Goal: Feedback & Contribution: Contribute content

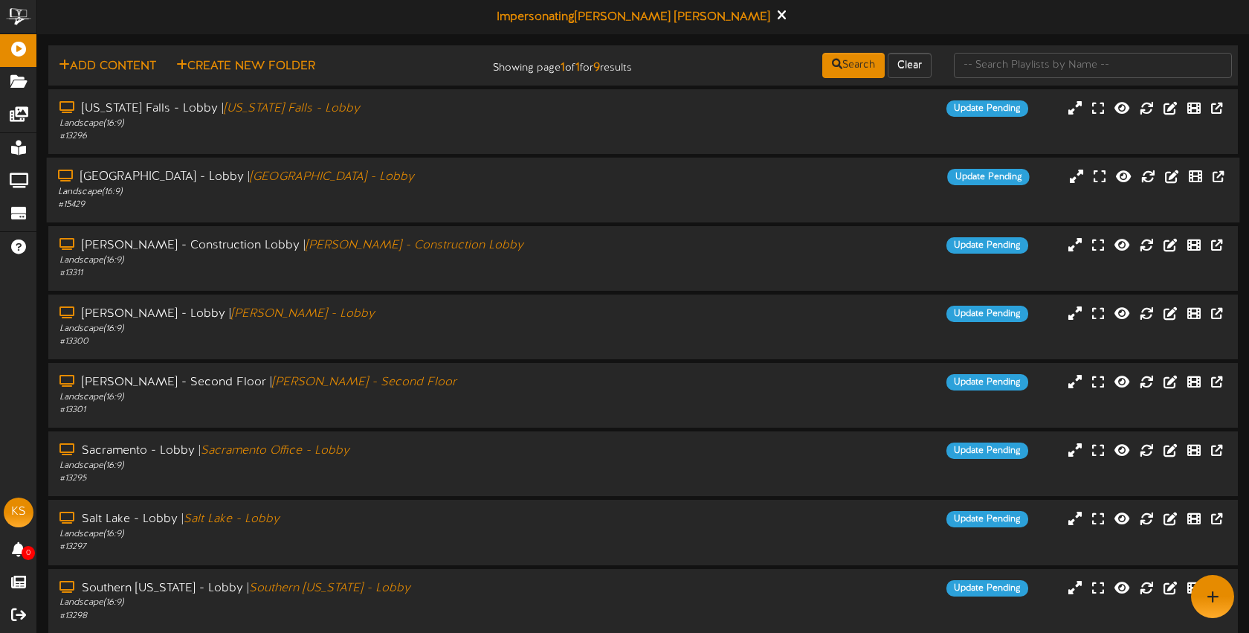
click at [343, 196] on div "Landscape ( 16:9 )" at bounding box center [295, 192] width 475 height 13
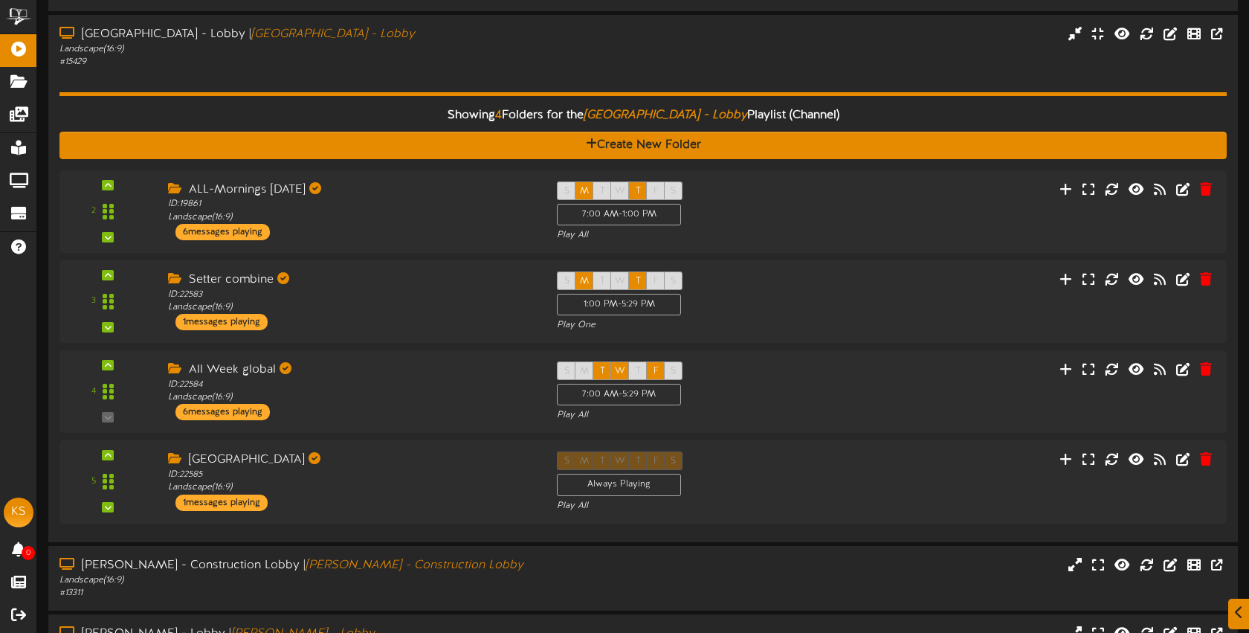
scroll to position [161, 0]
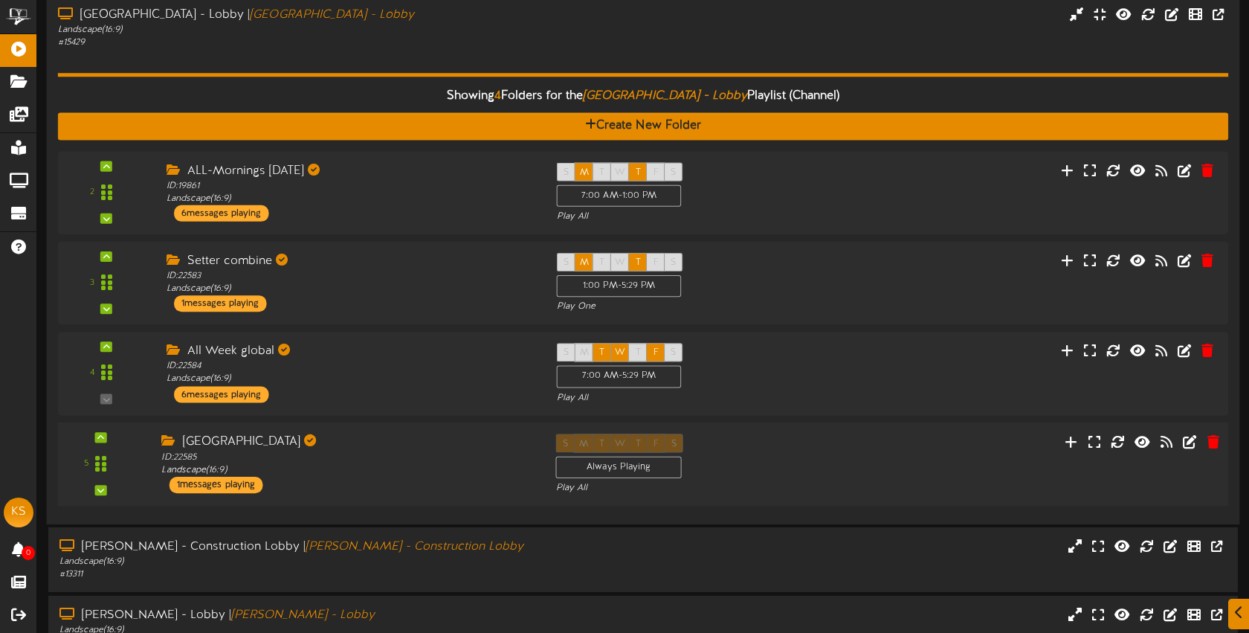
click at [473, 444] on div "[GEOGRAPHIC_DATA]" at bounding box center [347, 442] width 372 height 17
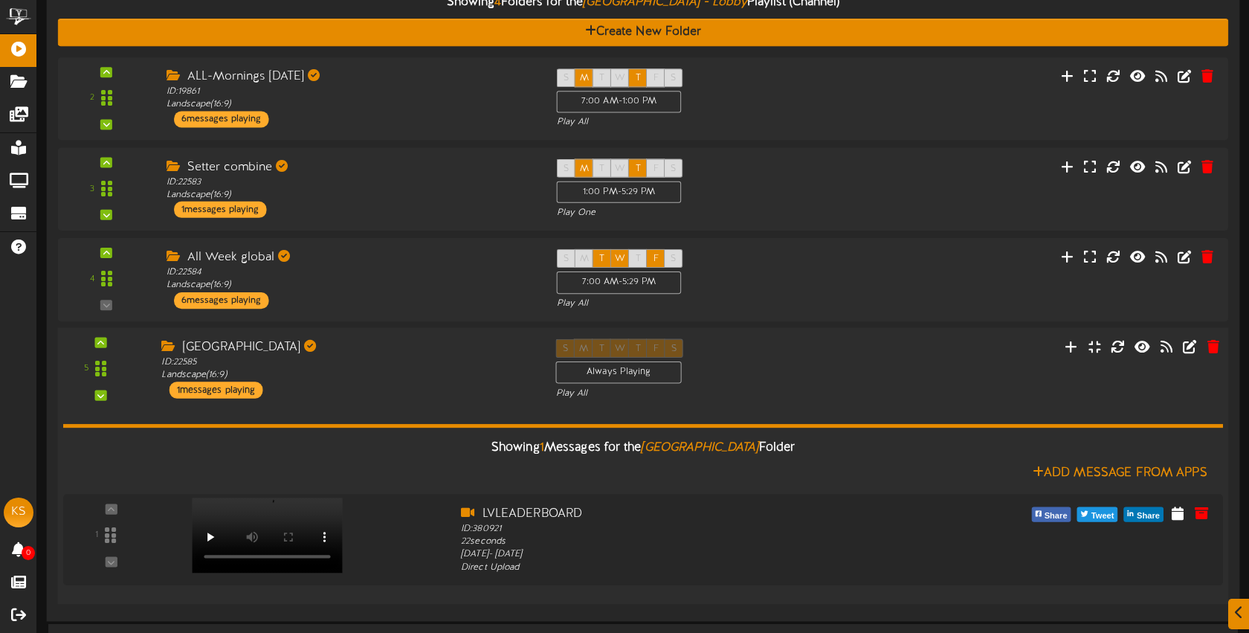
scroll to position [258, 0]
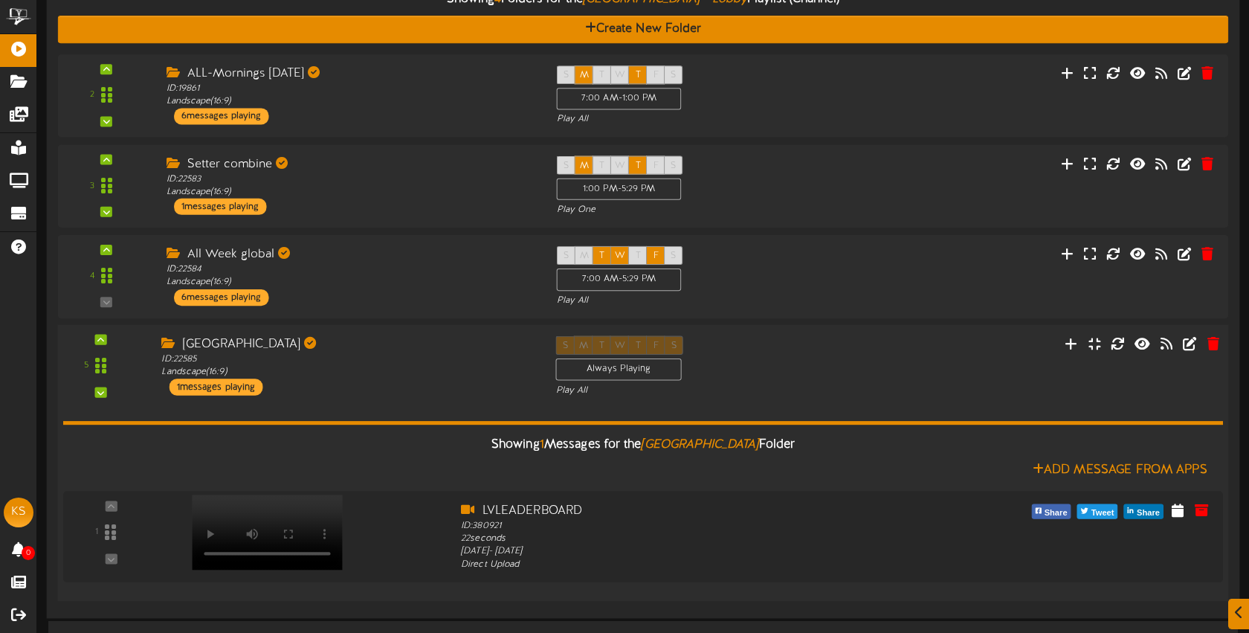
click at [422, 390] on div "LAS VEGAS ID: 22585 Landscape ( 16:9 ) 1 messages playing" at bounding box center [347, 364] width 394 height 59
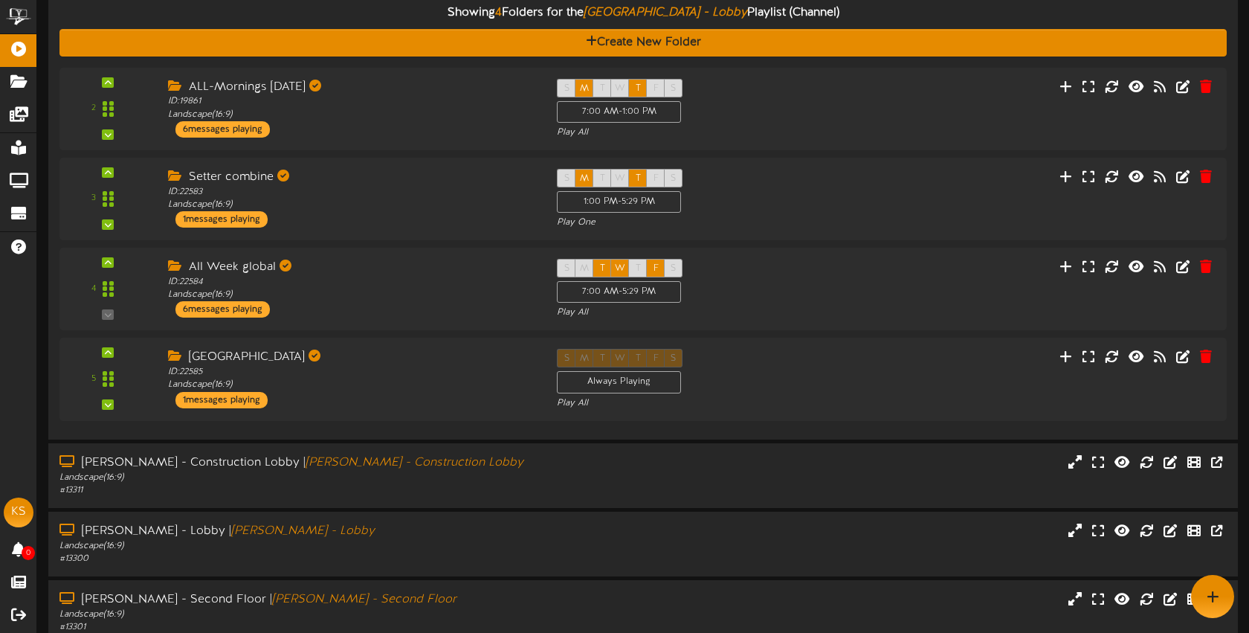
scroll to position [244, 0]
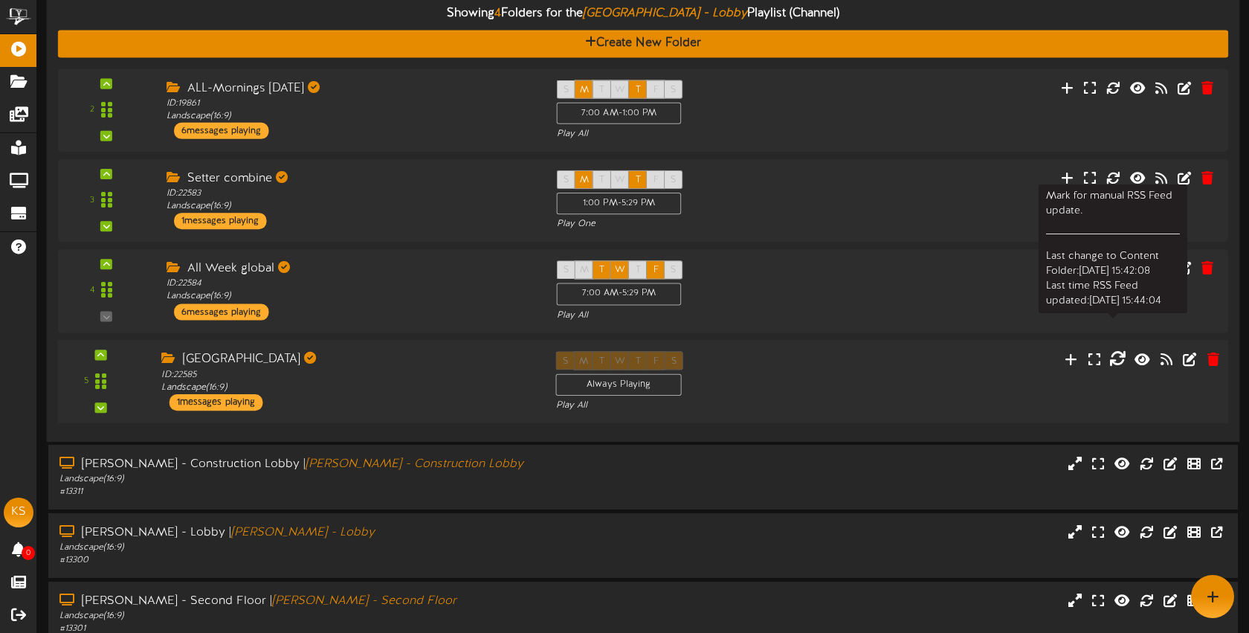
click at [1113, 360] on icon at bounding box center [1118, 358] width 16 height 16
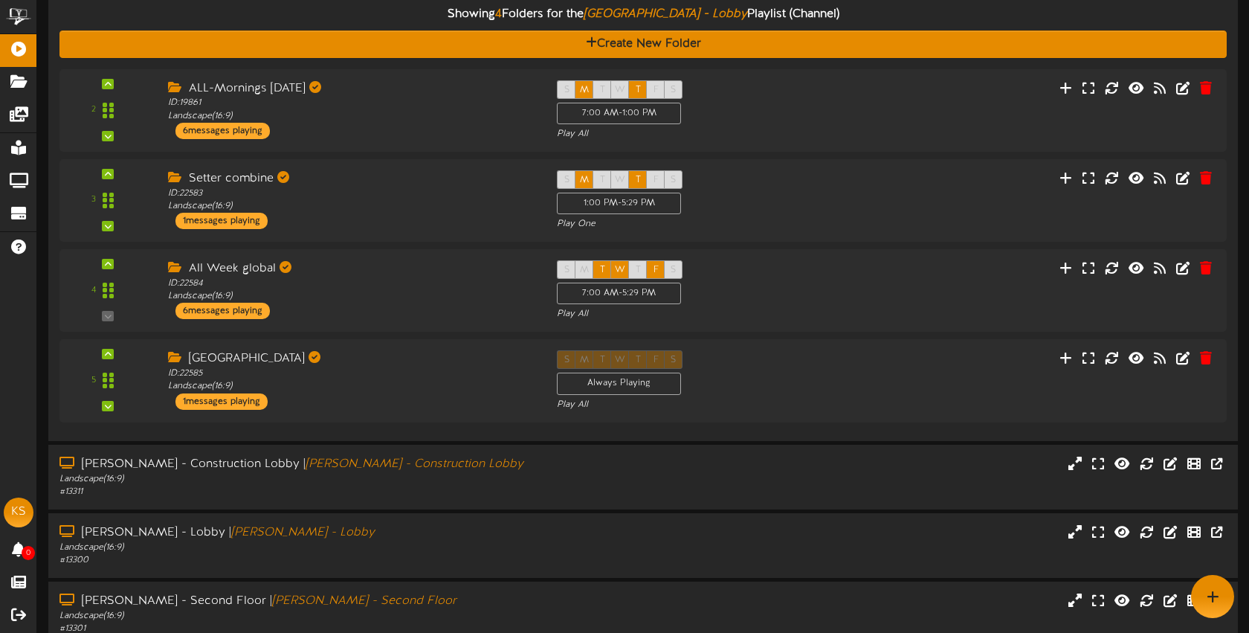
click at [1113, 360] on div "Flag LAS VEGAS folder for Update The following action will flag this folder for…" at bounding box center [624, 316] width 1249 height 633
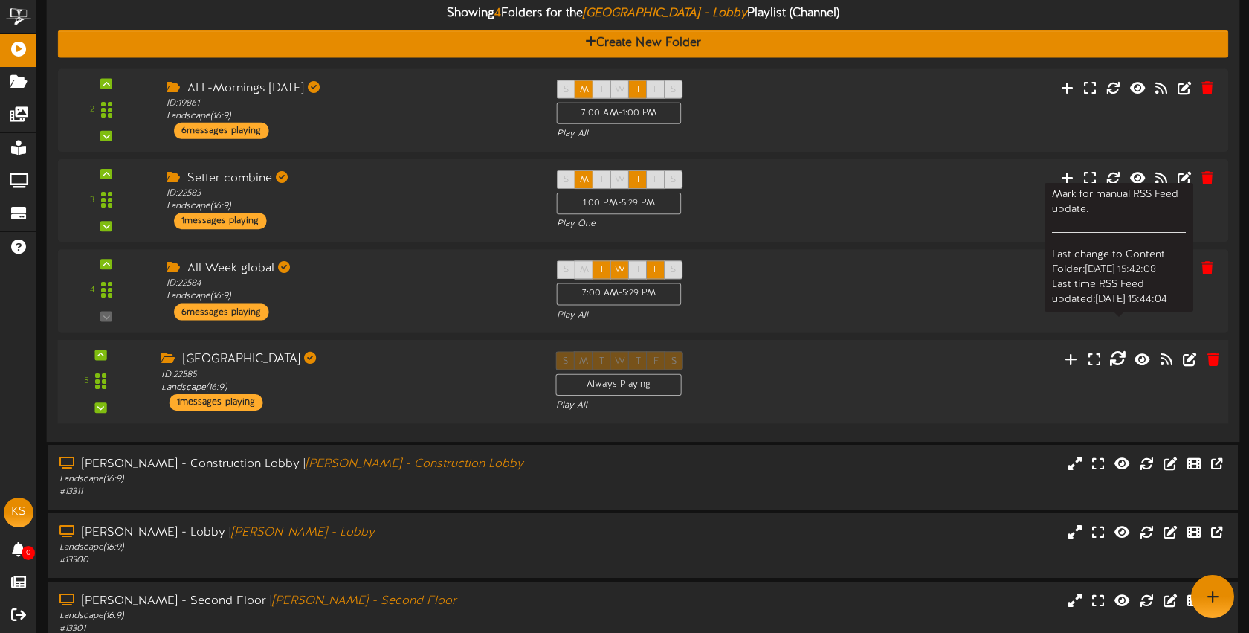
click at [1119, 355] on icon at bounding box center [1118, 358] width 16 height 16
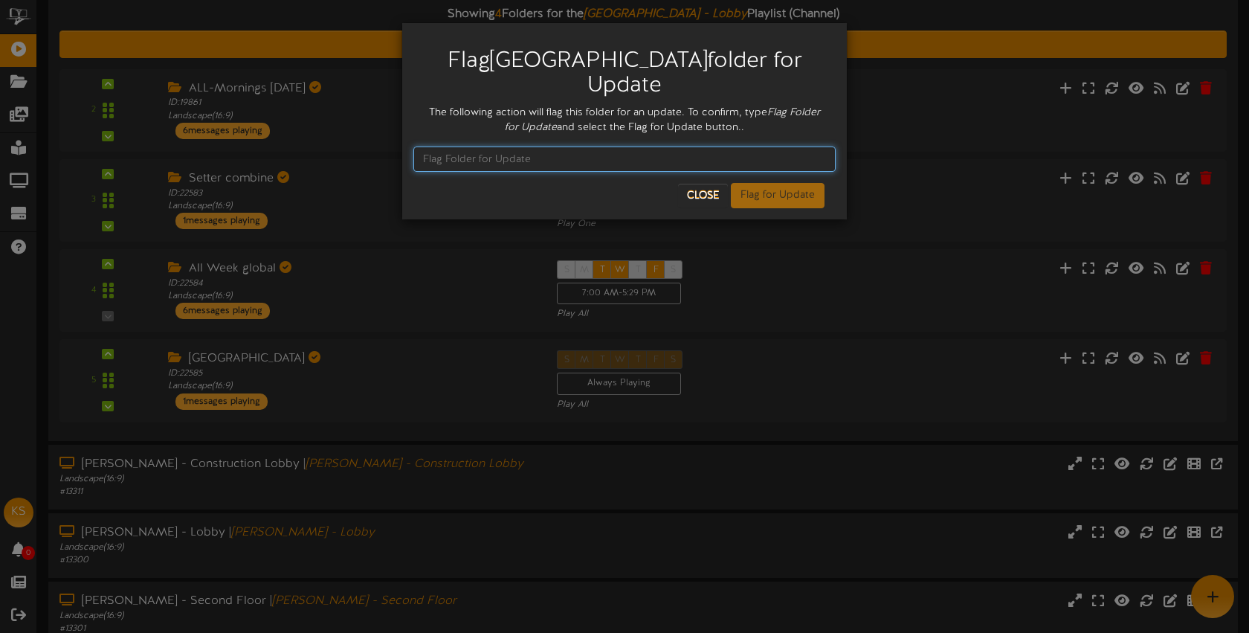
click at [542, 147] on input "text" at bounding box center [624, 159] width 422 height 25
type input "Flag Folder for Update"
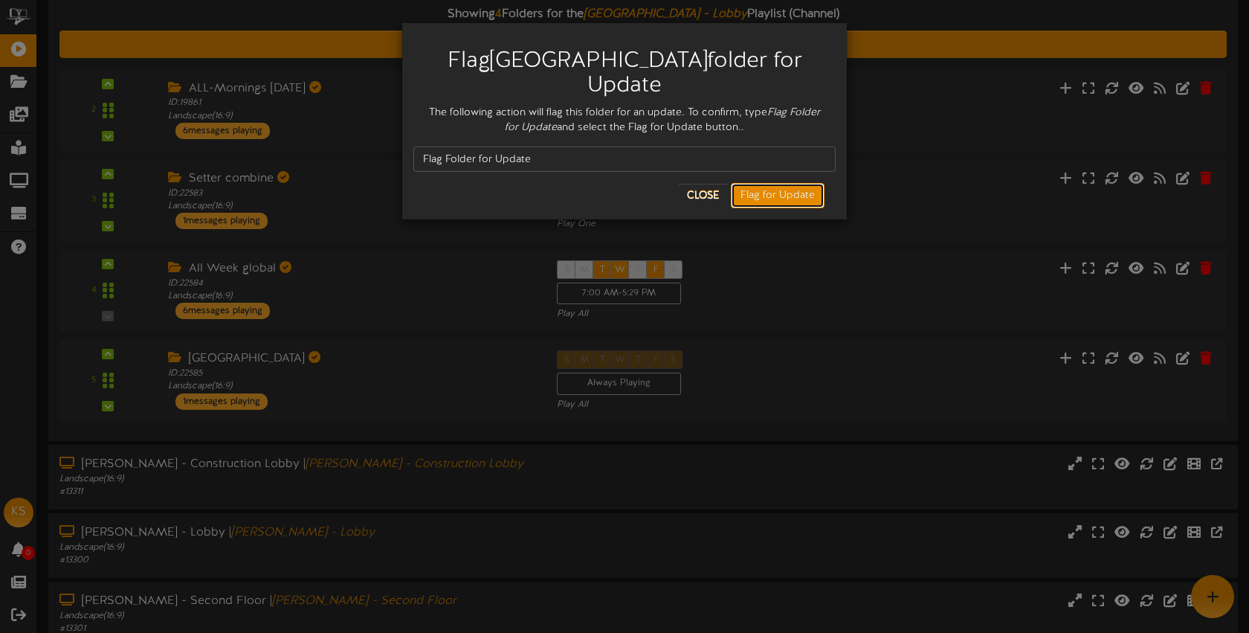
drag, startPoint x: 812, startPoint y: 176, endPoint x: 764, endPoint y: 169, distance: 48.9
click at [812, 183] on button "Flag for Update" at bounding box center [778, 195] width 94 height 25
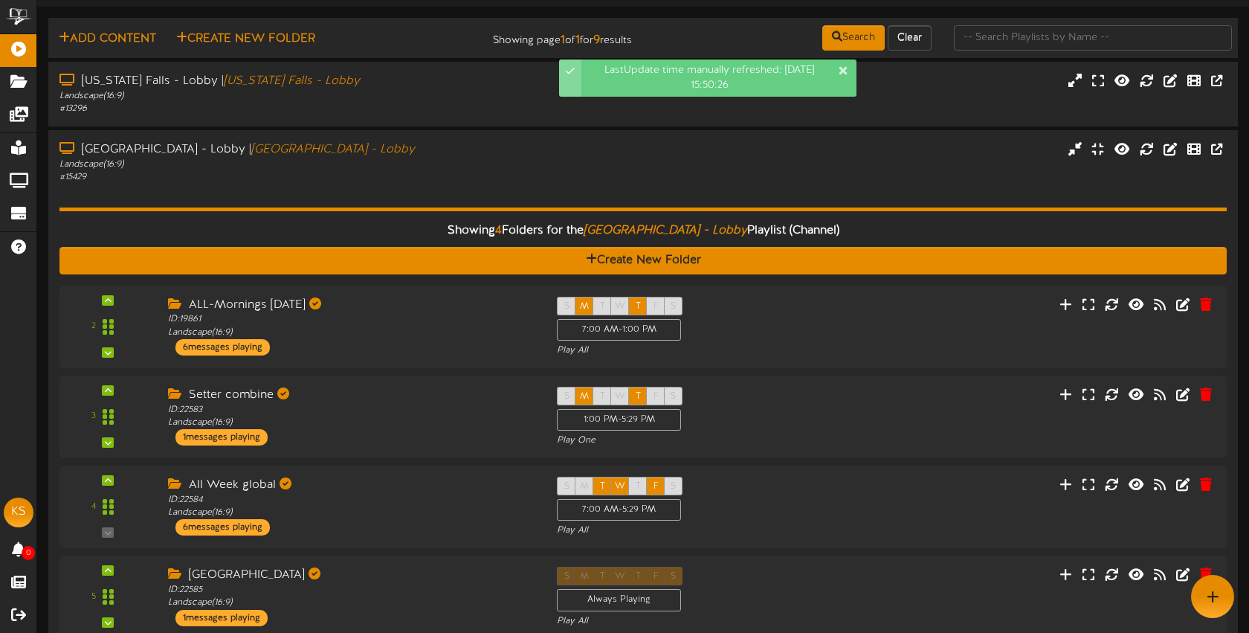
scroll to position [0, 0]
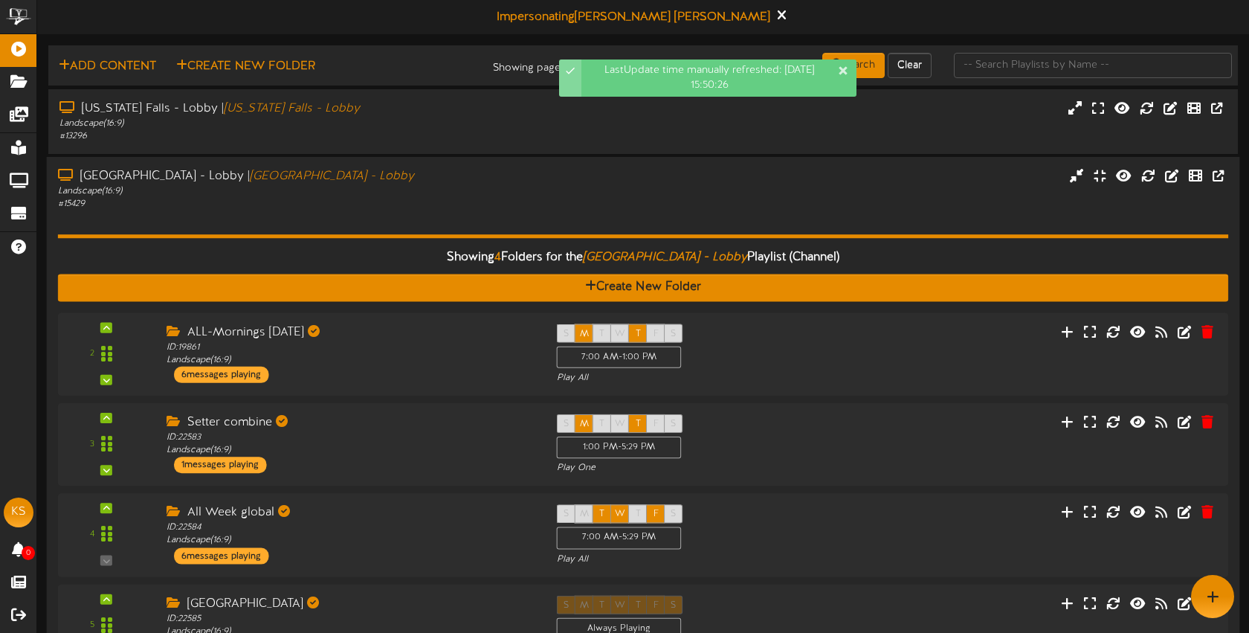
click at [477, 186] on div "Landscape ( 16:9 )" at bounding box center [295, 191] width 475 height 13
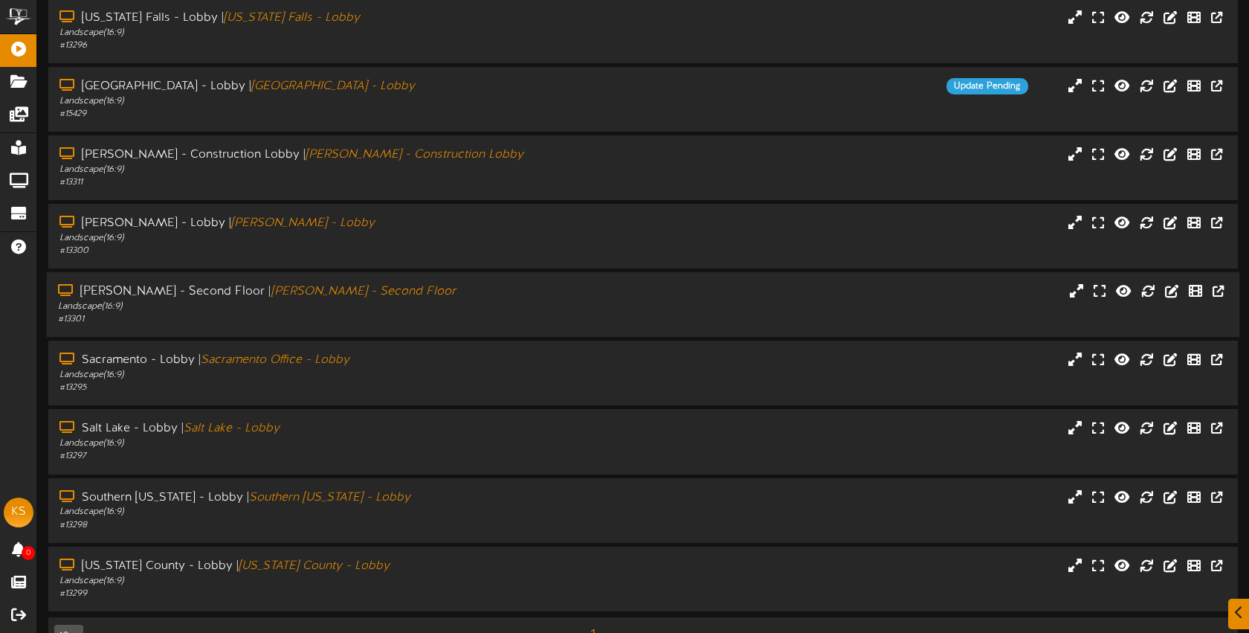
scroll to position [40, 0]
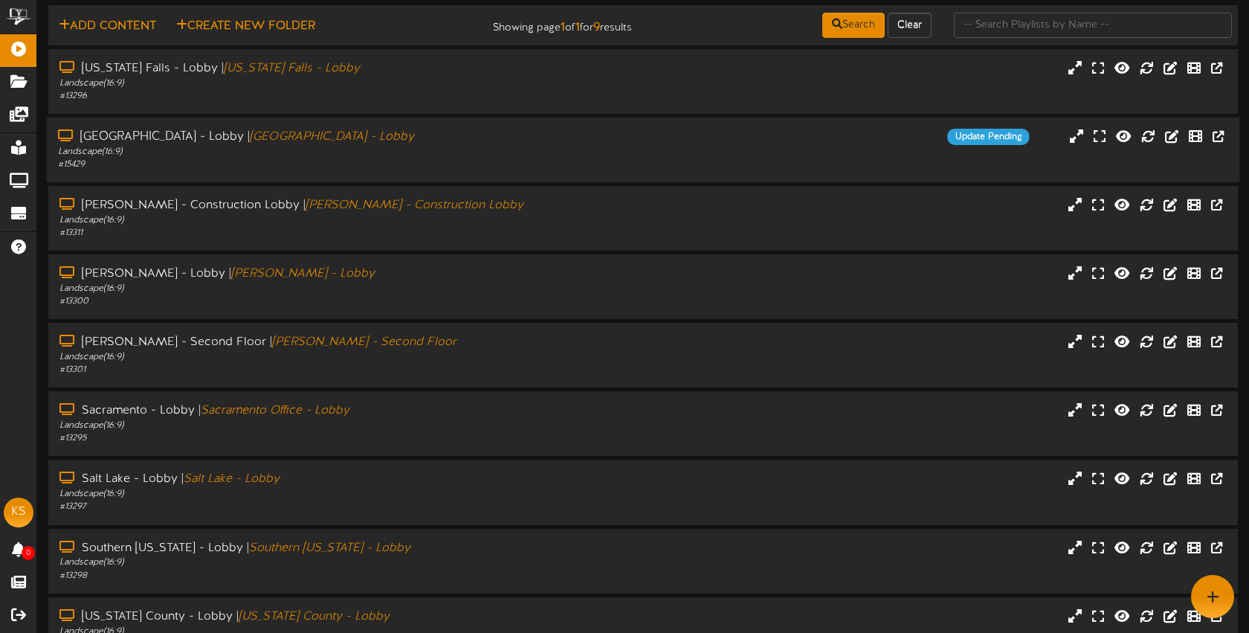
click at [399, 165] on div "# 15429" at bounding box center [295, 164] width 475 height 13
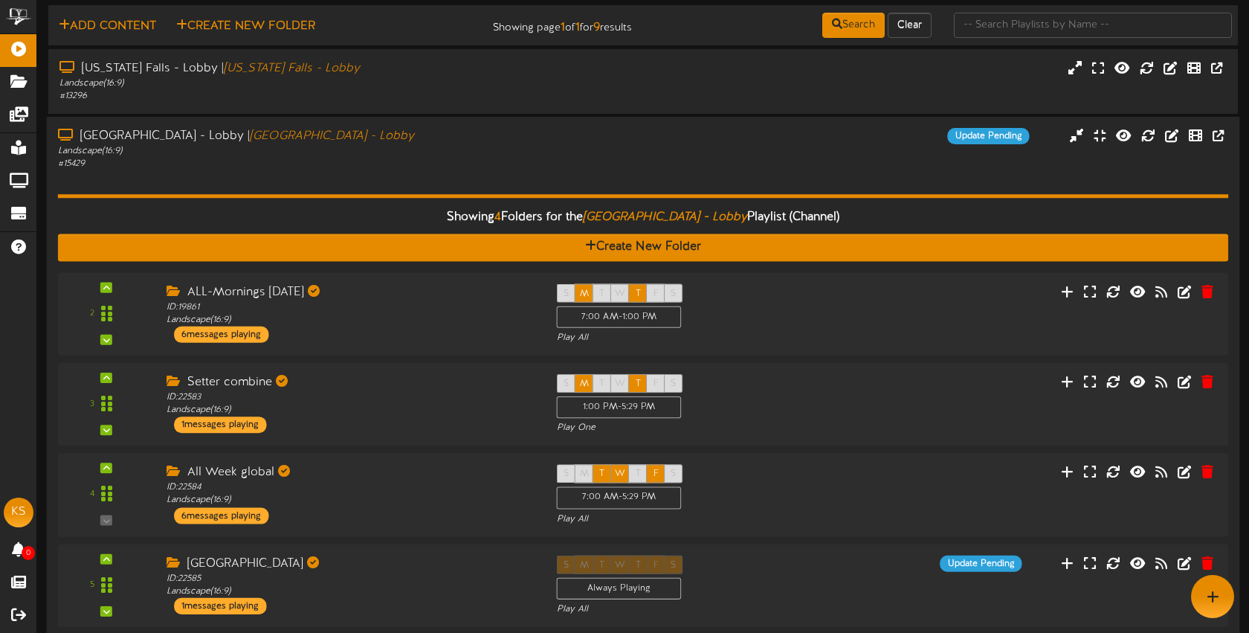
click at [749, 164] on div "Las Vegas - Lobby | Las Vegas - Lobby Landscape ( 16:9 ) # 15429 Update Pending" at bounding box center [644, 149] width 1194 height 42
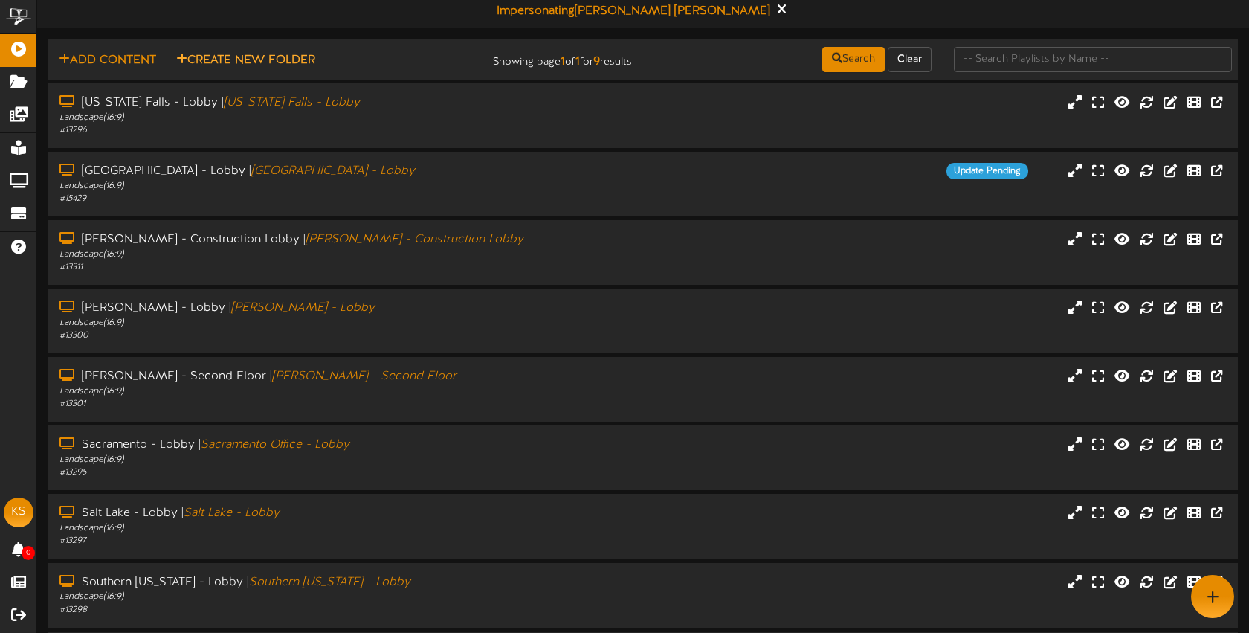
scroll to position [0, 0]
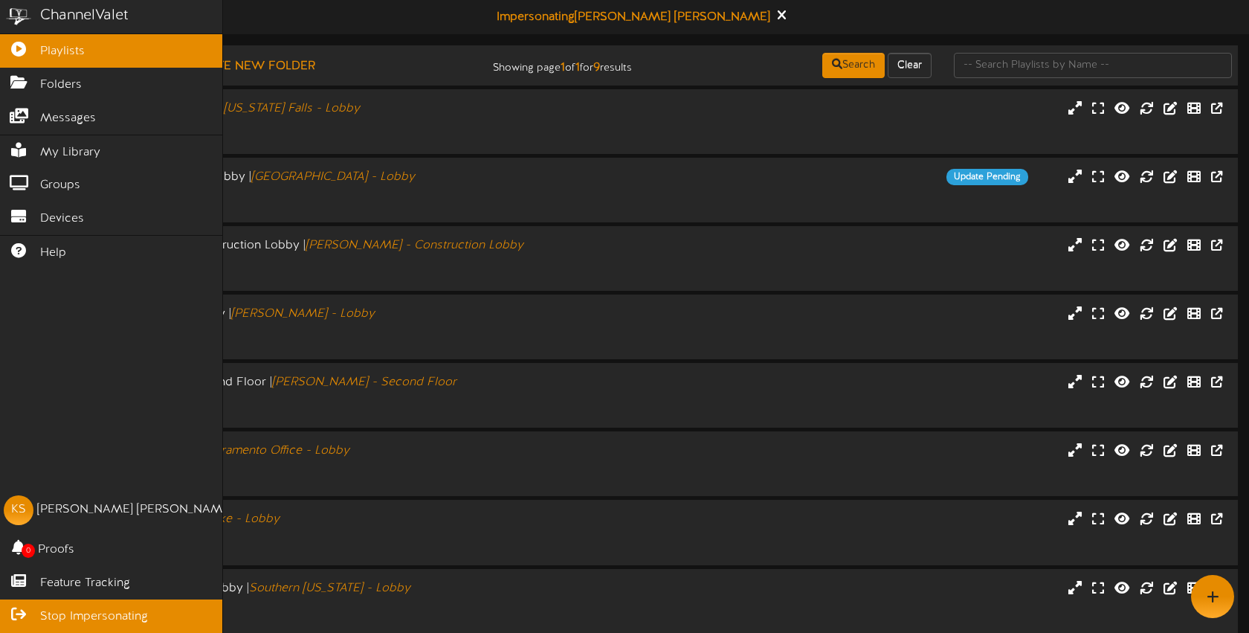
click at [31, 616] on icon at bounding box center [18, 612] width 37 height 11
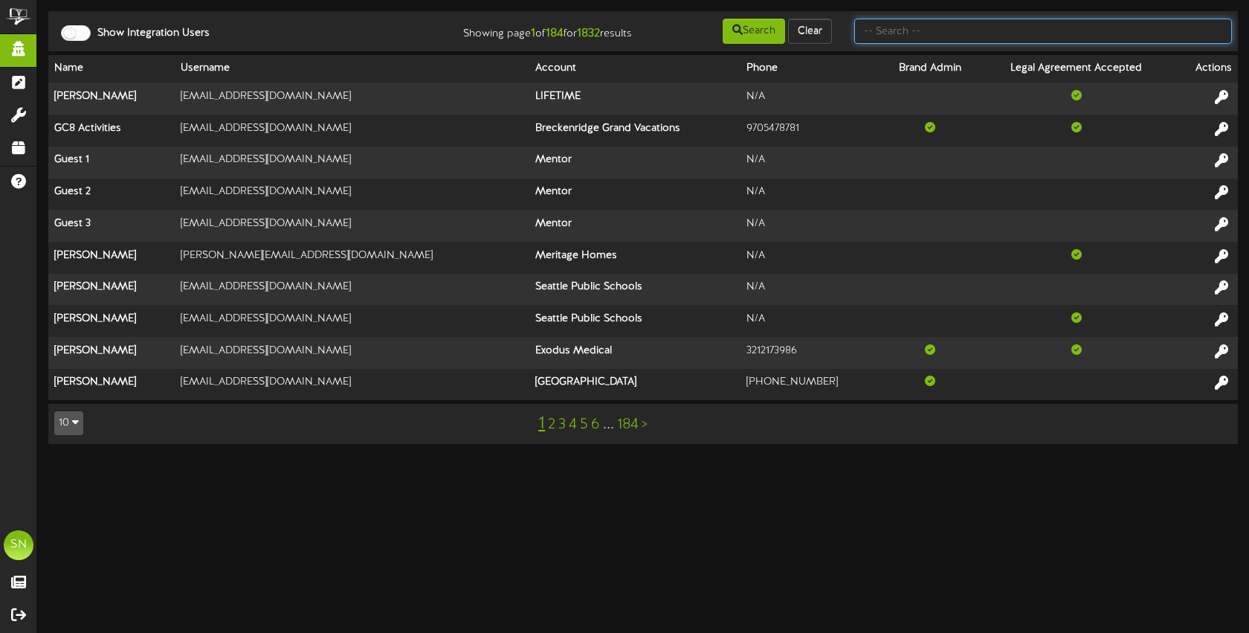
click at [894, 36] on input "text" at bounding box center [1044, 31] width 378 height 25
type input "F"
type input "DFCU"
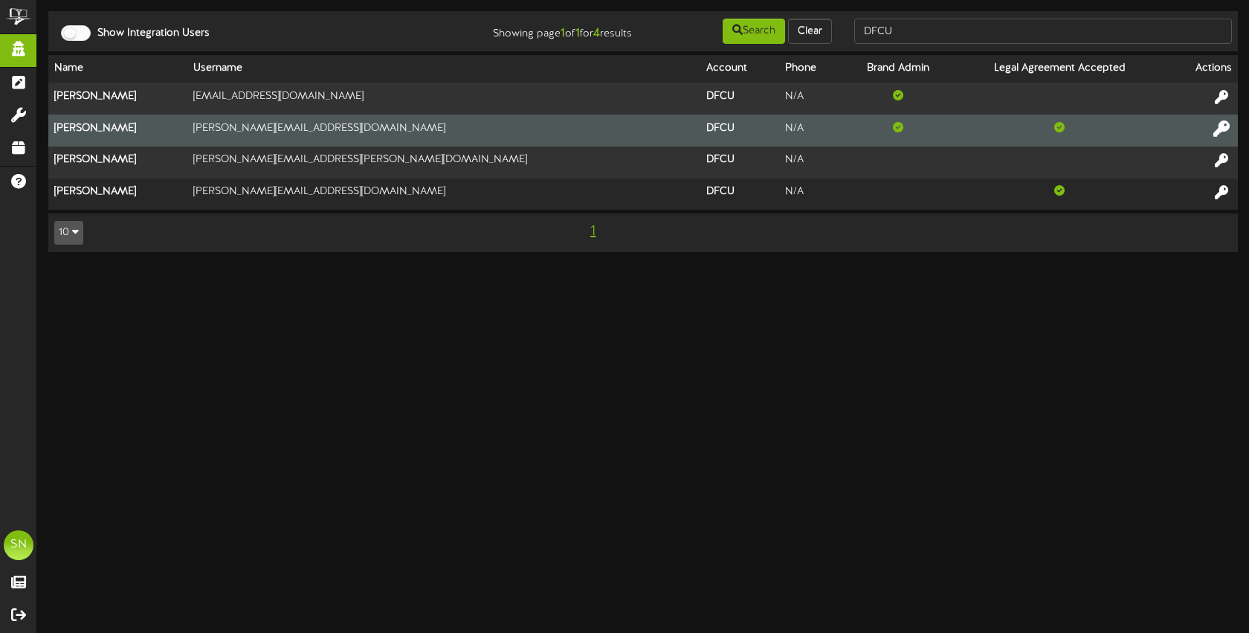
click at [1217, 128] on icon at bounding box center [1222, 128] width 16 height 16
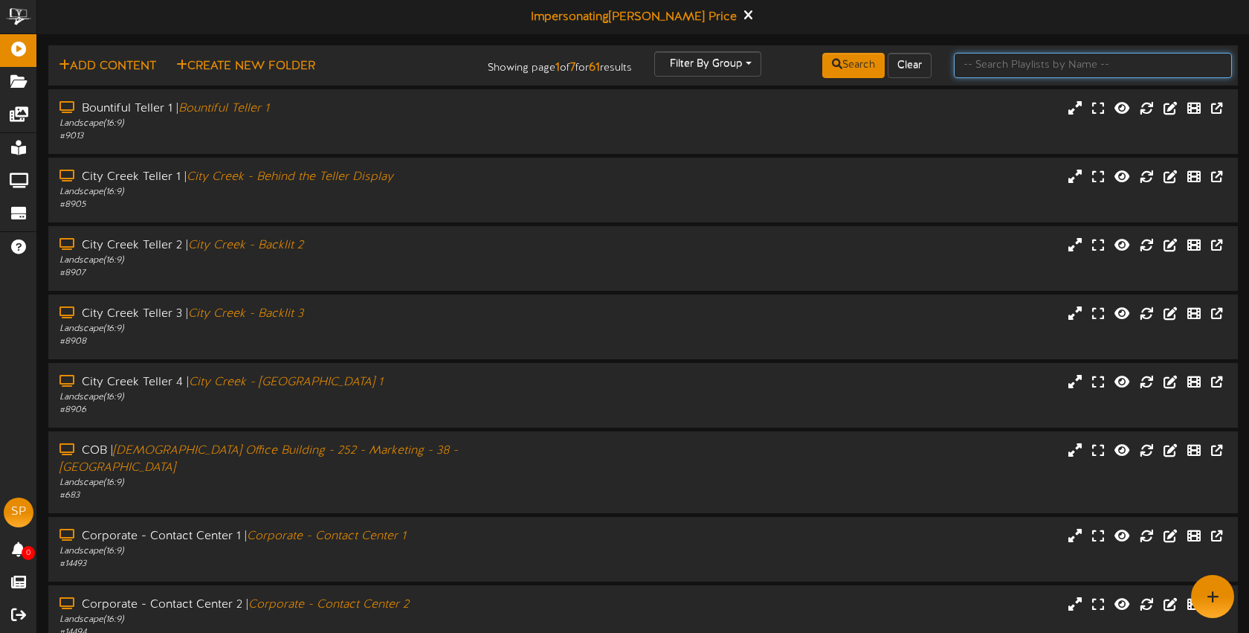
click at [1007, 63] on input "text" at bounding box center [1093, 65] width 278 height 25
click at [743, 13] on icon at bounding box center [748, 15] width 10 height 16
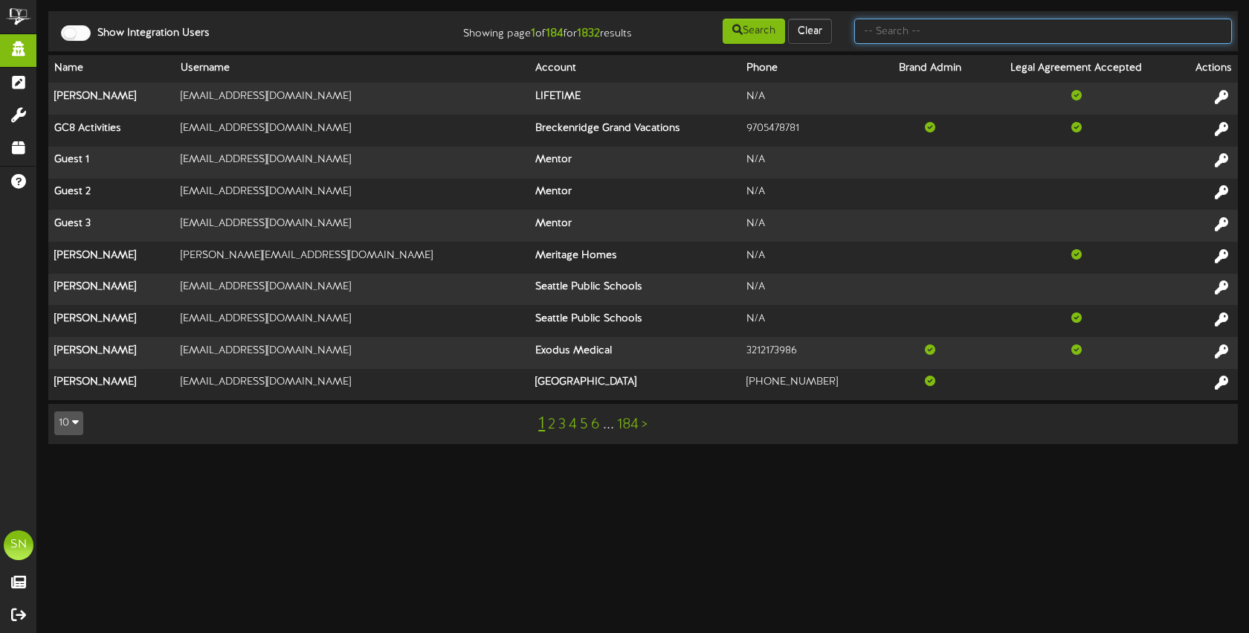
click at [967, 36] on input "text" at bounding box center [1044, 31] width 378 height 25
type input "deseret"
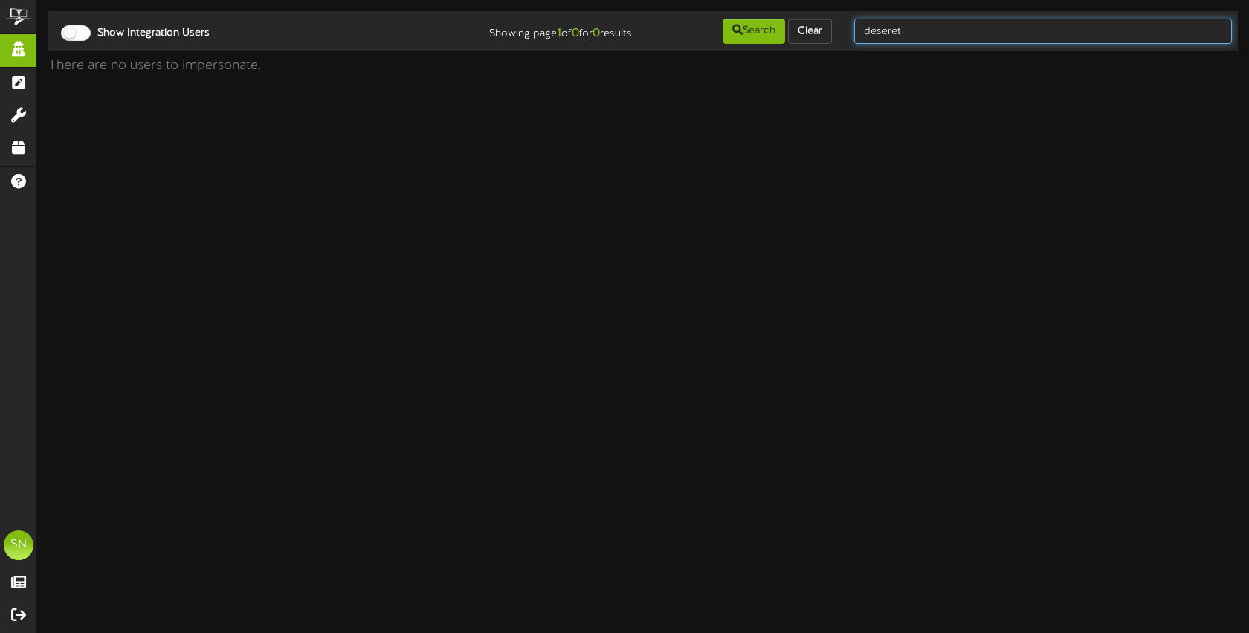
click at [983, 39] on input "deseret" at bounding box center [1044, 31] width 378 height 25
type input "deseert"
click at [962, 37] on input "deseert" at bounding box center [1044, 31] width 378 height 25
type input "desert"
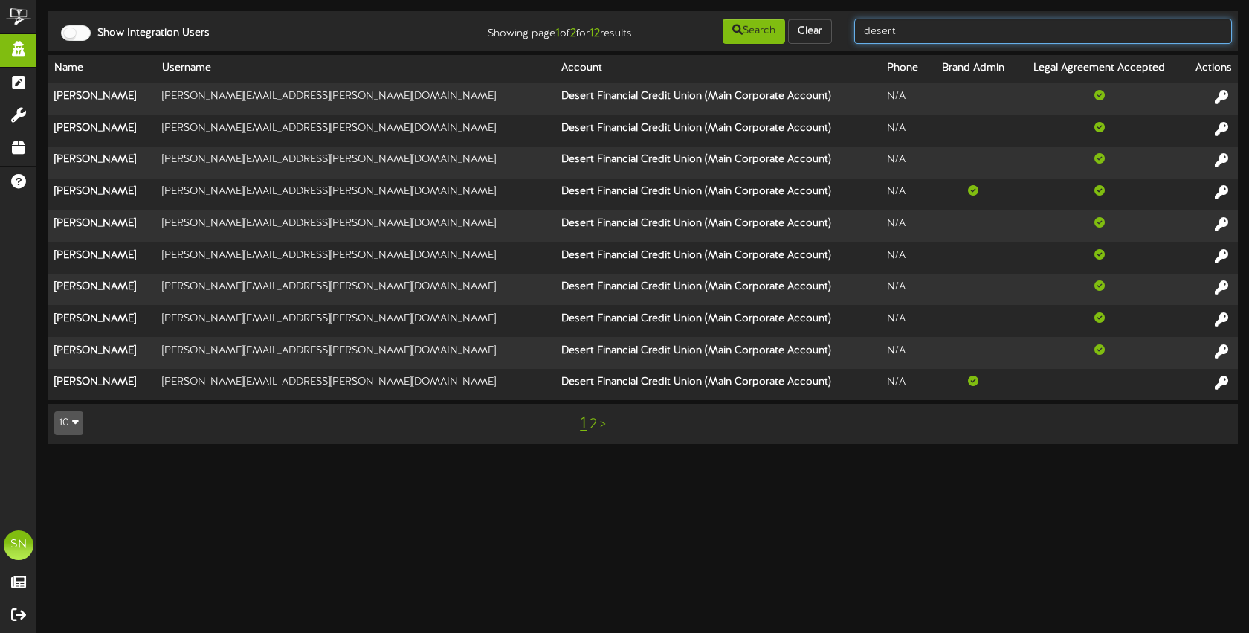
click at [905, 34] on input "desert" at bounding box center [1044, 31] width 378 height 25
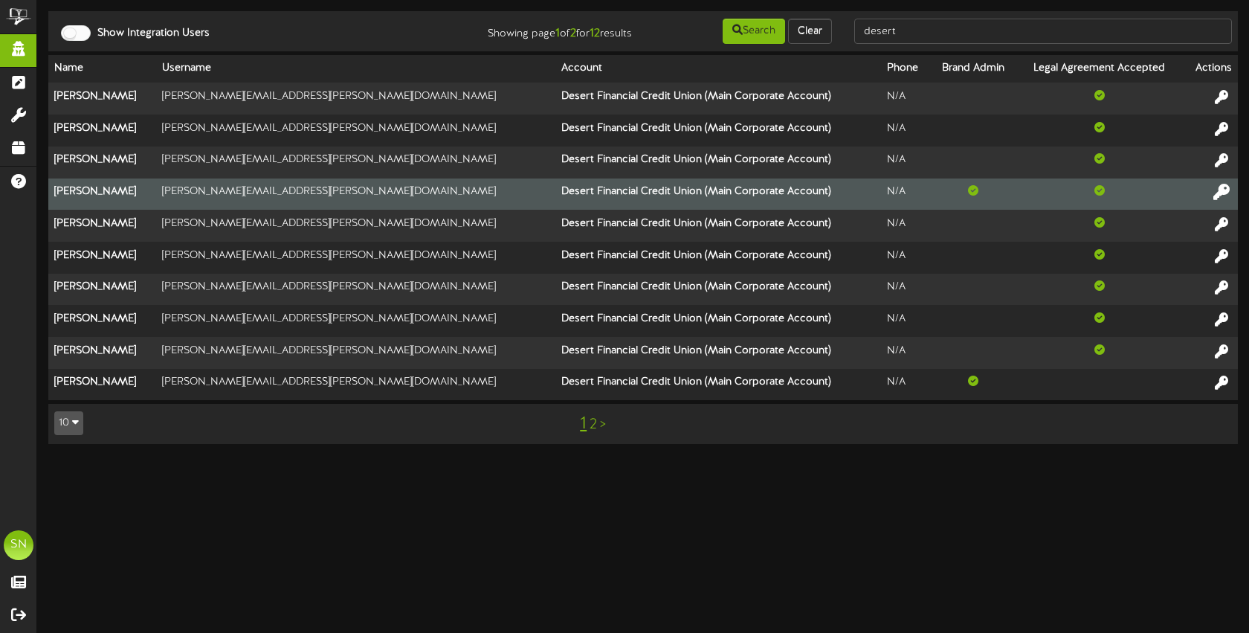
click at [1220, 193] on icon at bounding box center [1222, 192] width 16 height 16
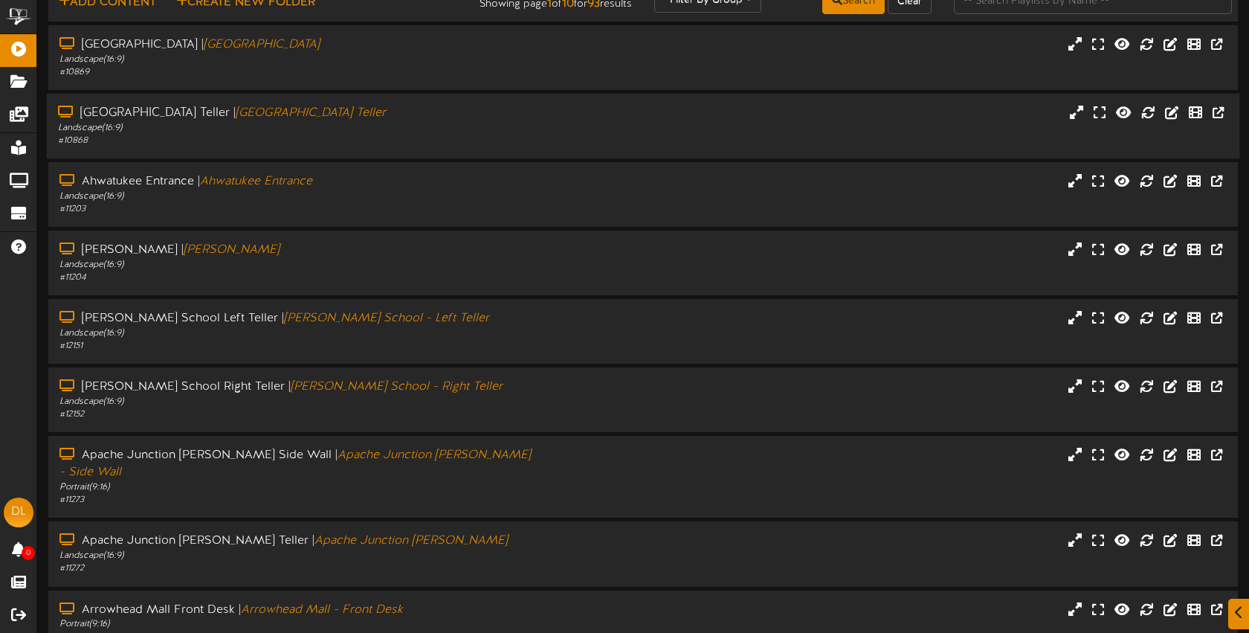
scroll to position [199, 0]
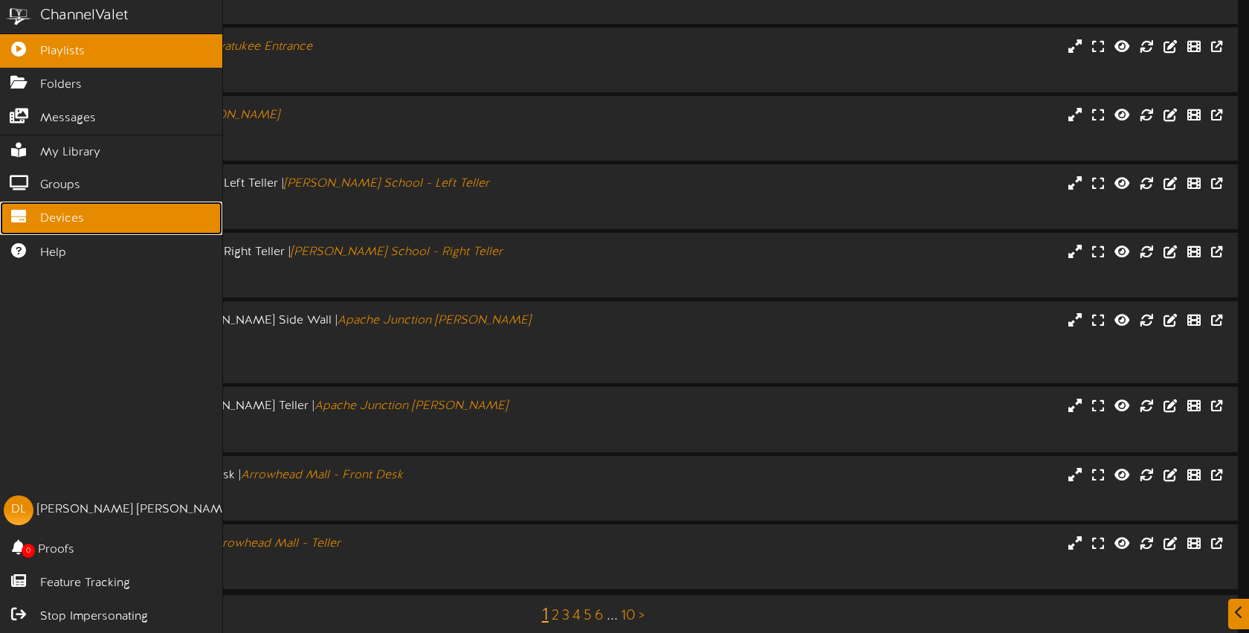
click at [64, 224] on span "Devices" at bounding box center [62, 218] width 44 height 17
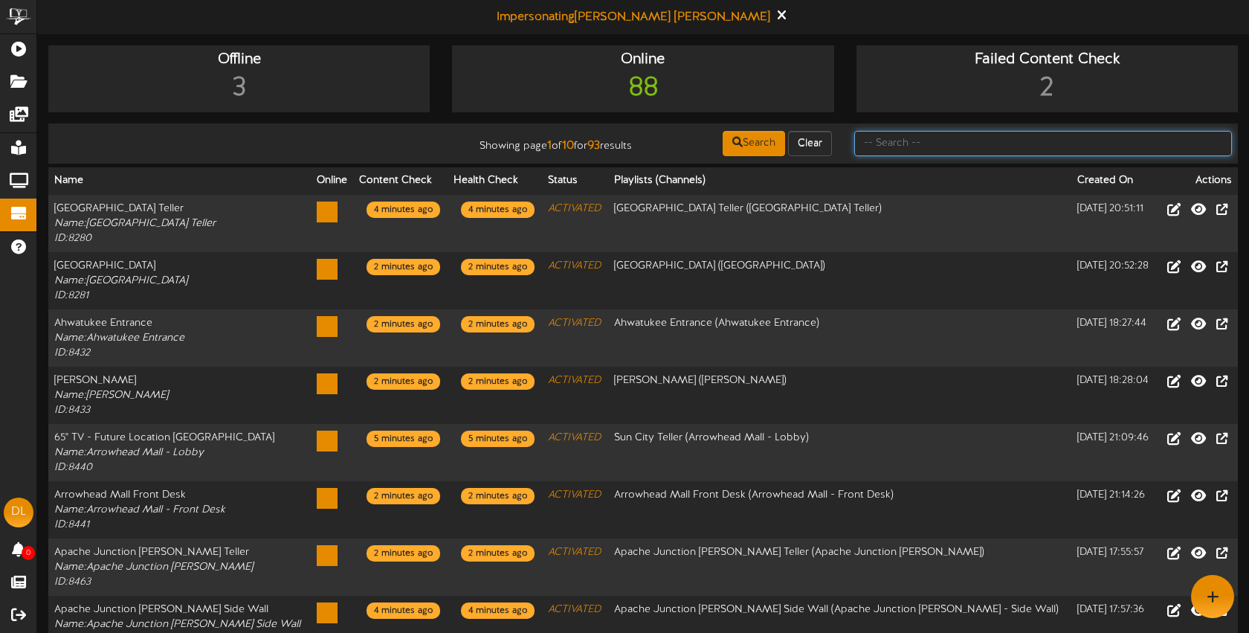
click at [936, 146] on input "text" at bounding box center [1044, 143] width 378 height 25
type input "verrado"
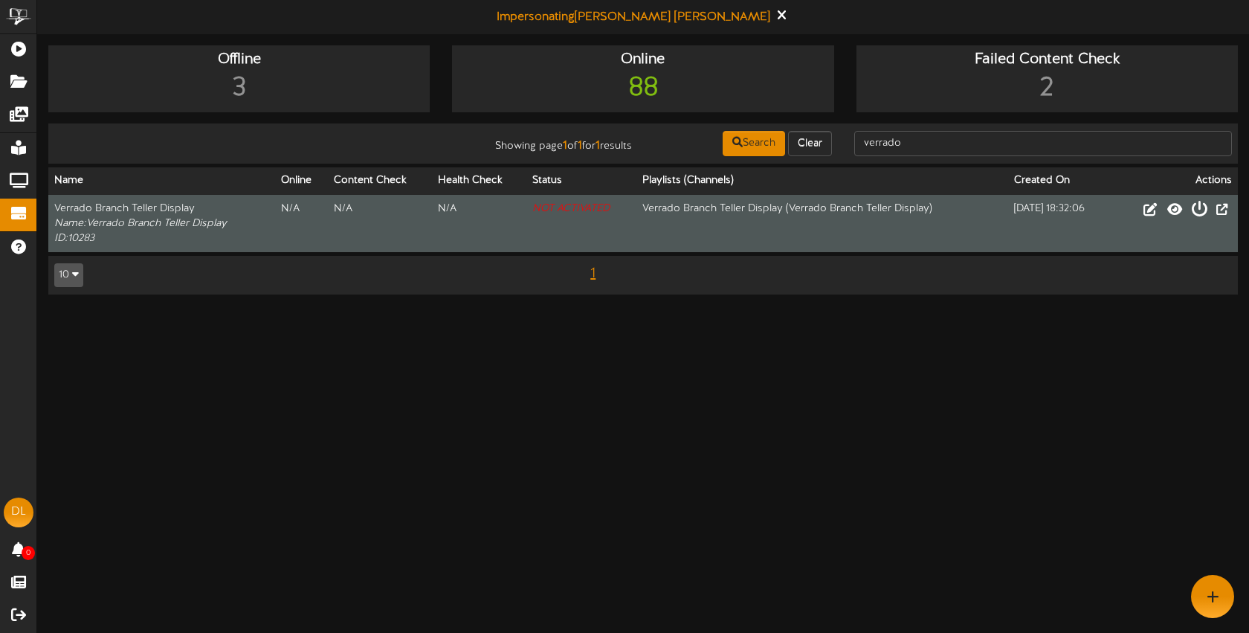
click at [1200, 213] on icon at bounding box center [1199, 208] width 16 height 16
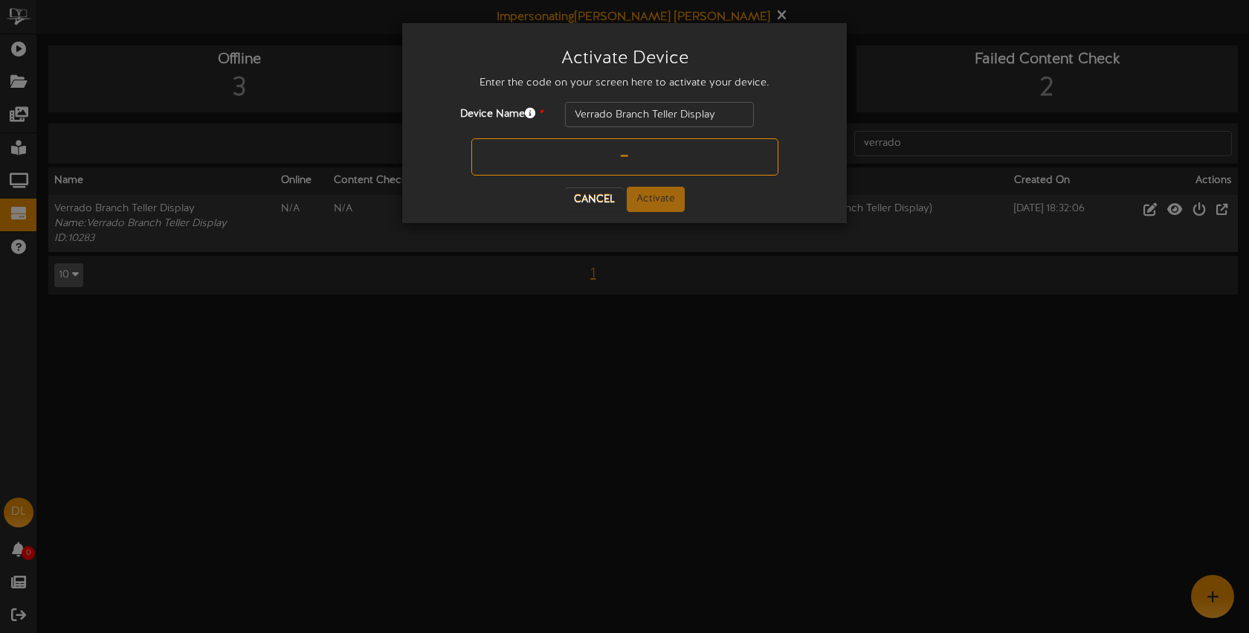
click at [611, 156] on input "text" at bounding box center [625, 156] width 307 height 37
type input "J93TDE"
click at [651, 196] on button "Activate" at bounding box center [656, 199] width 58 height 25
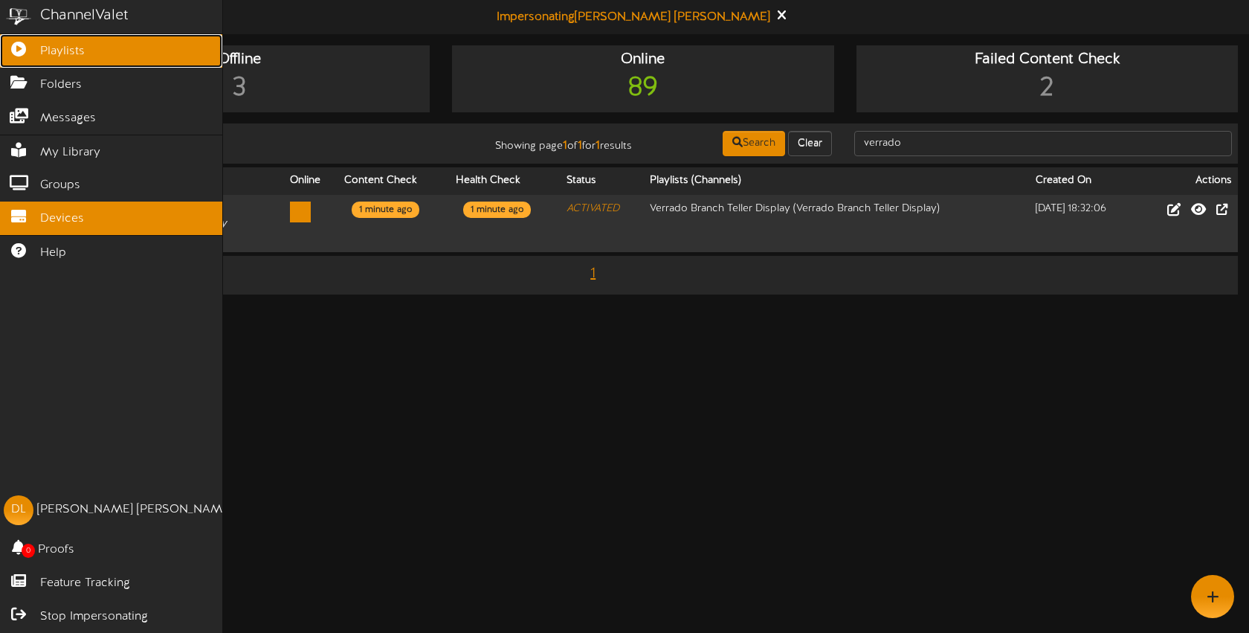
drag, startPoint x: 51, startPoint y: 54, endPoint x: 75, endPoint y: 54, distance: 23.8
click at [51, 54] on span "Playlists" at bounding box center [62, 51] width 45 height 17
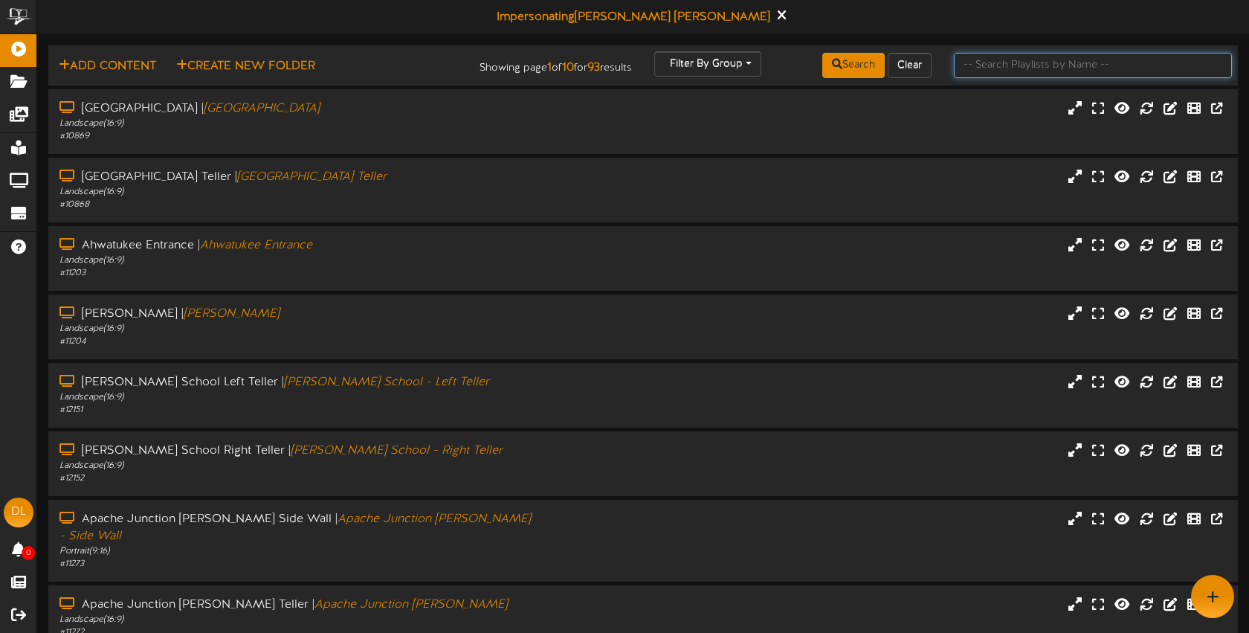
click at [1058, 65] on input "text" at bounding box center [1093, 65] width 278 height 25
type input "Verrrado"
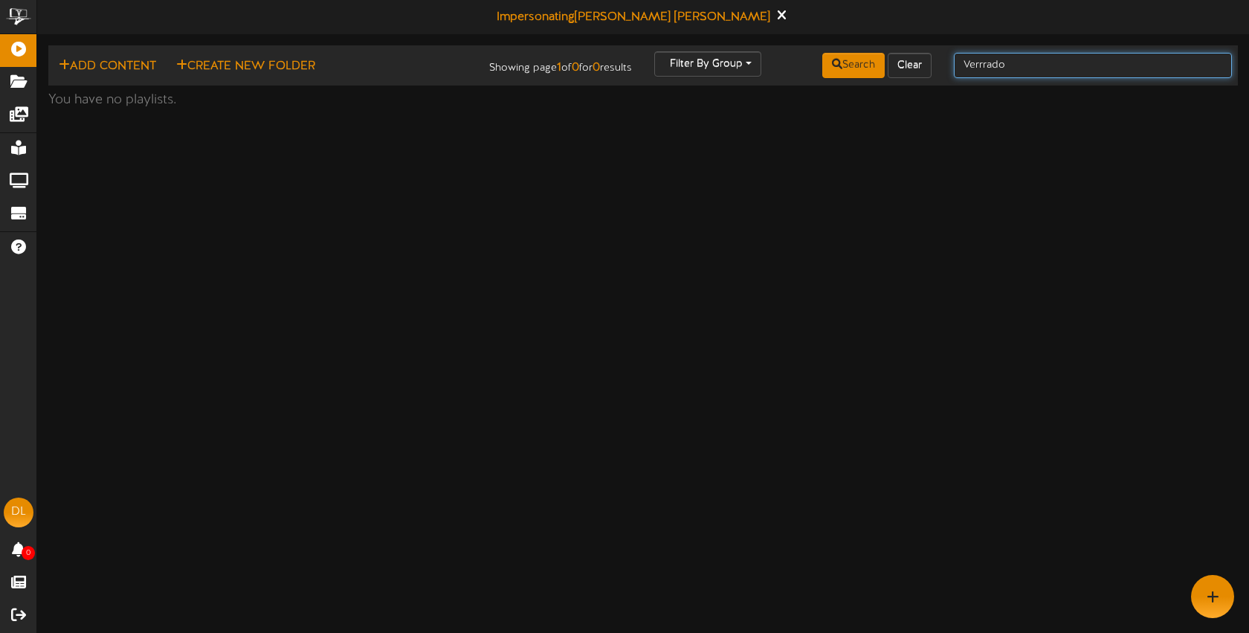
click at [1058, 65] on input "Verrrado" at bounding box center [1093, 65] width 278 height 25
type input "Verrado"
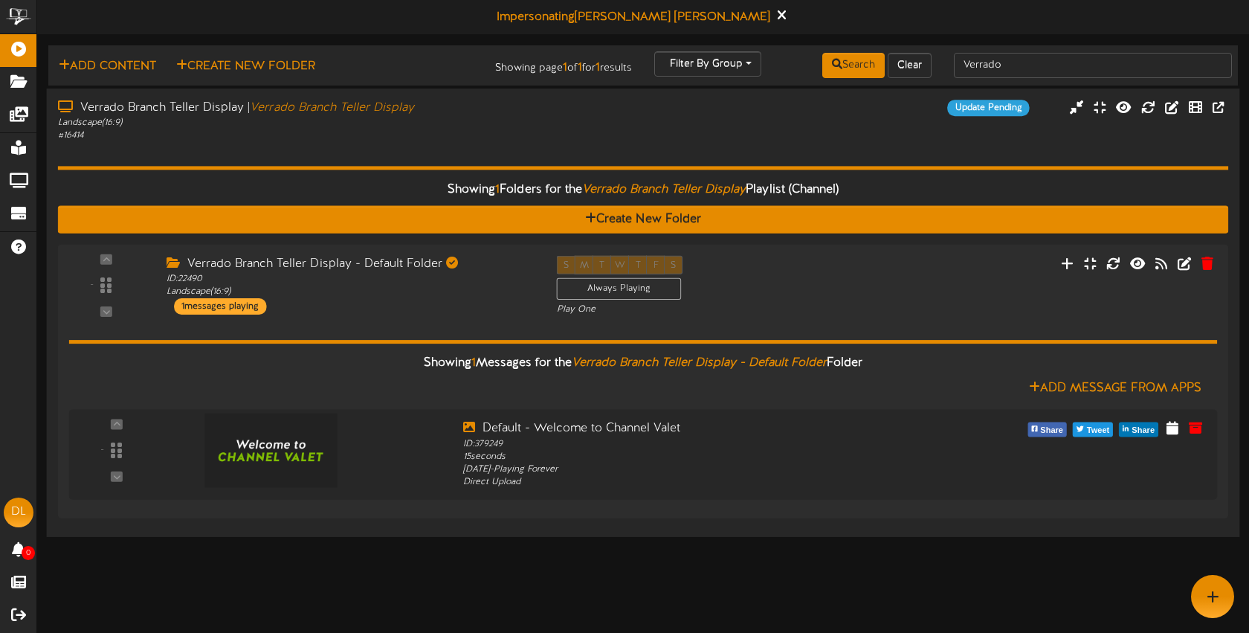
click at [501, 123] on div "Landscape ( 16:9 )" at bounding box center [295, 123] width 475 height 13
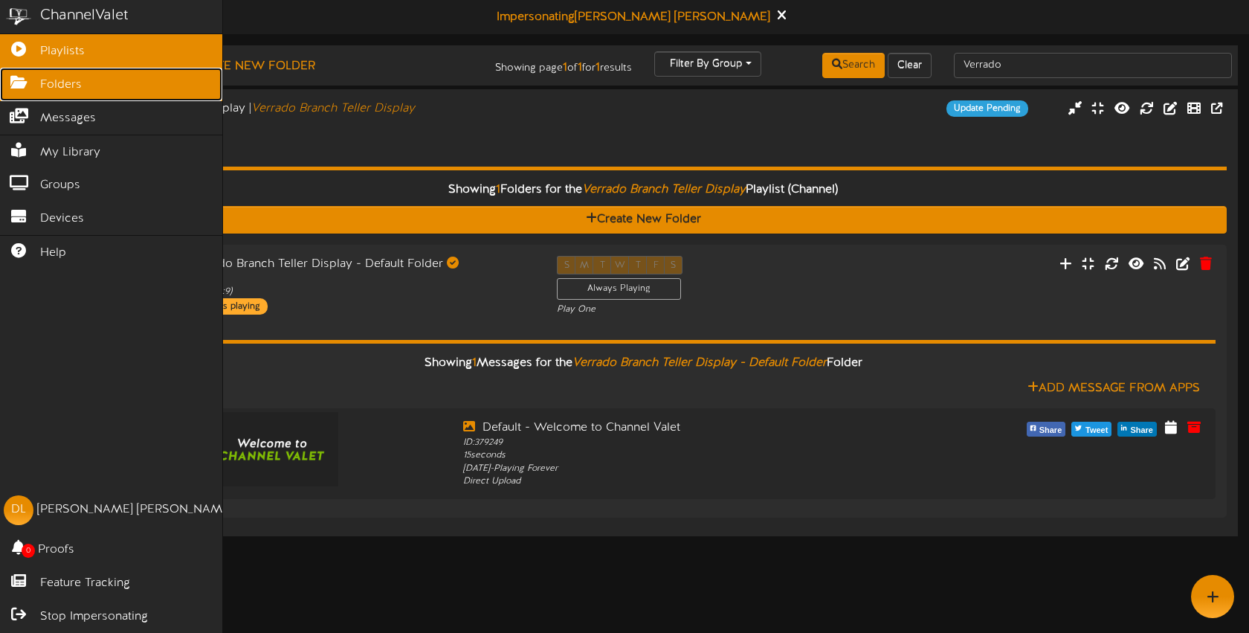
click at [67, 90] on span "Folders" at bounding box center [61, 85] width 42 height 17
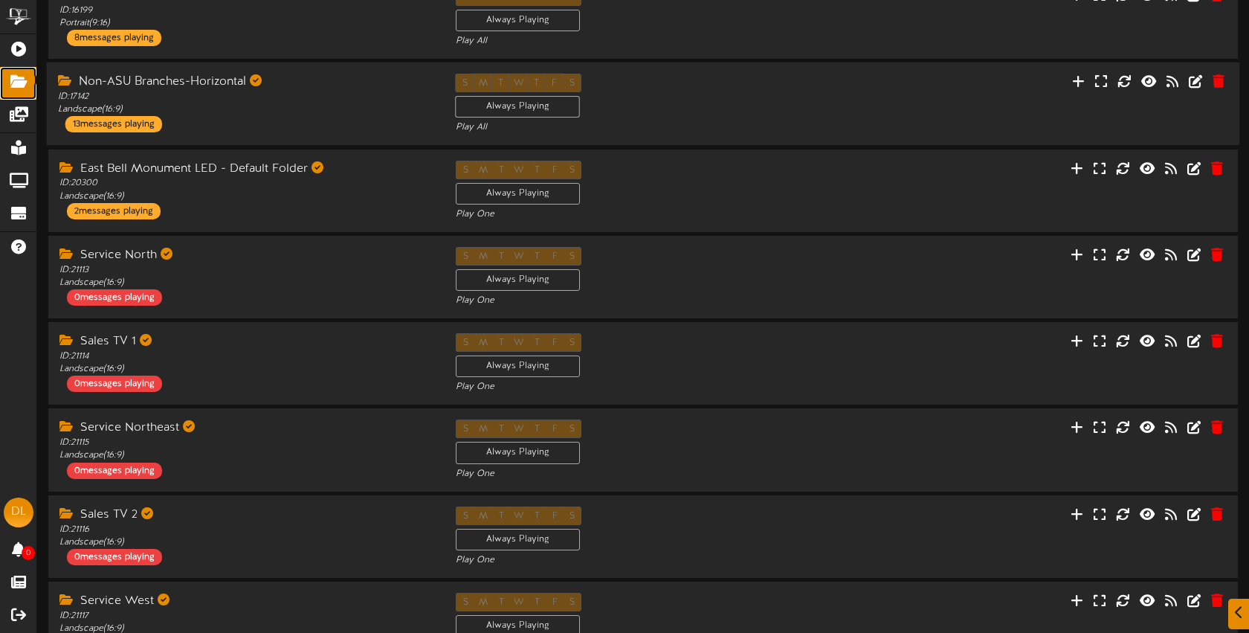
scroll to position [390, 0]
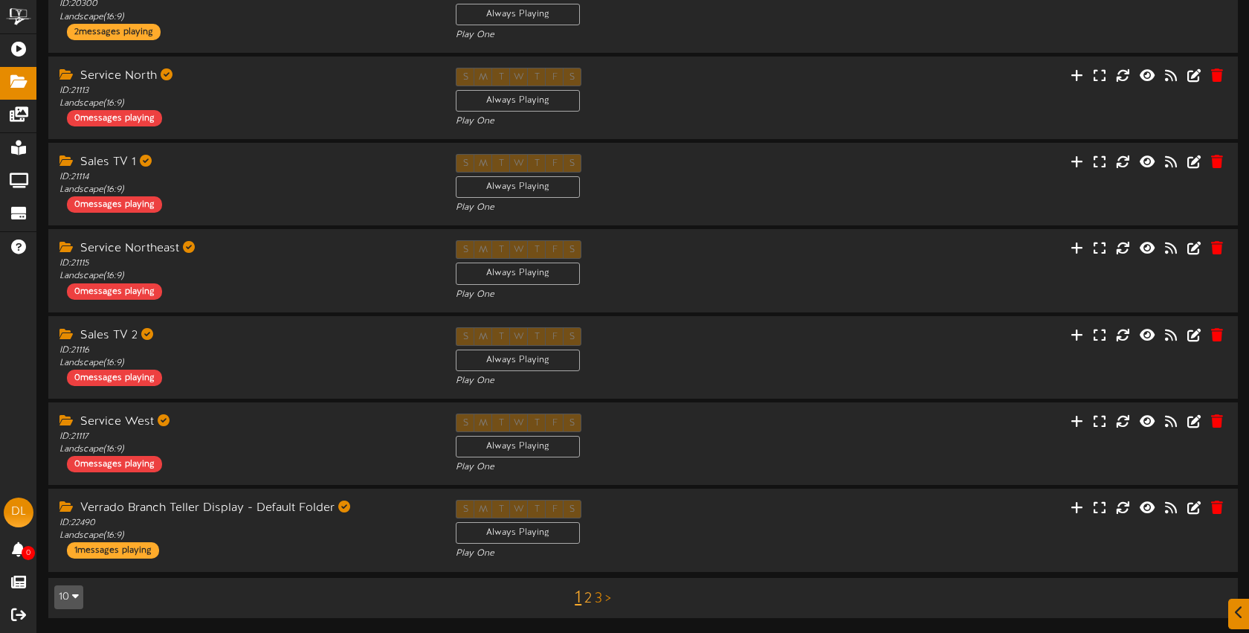
click at [587, 600] on link "2" at bounding box center [588, 598] width 7 height 16
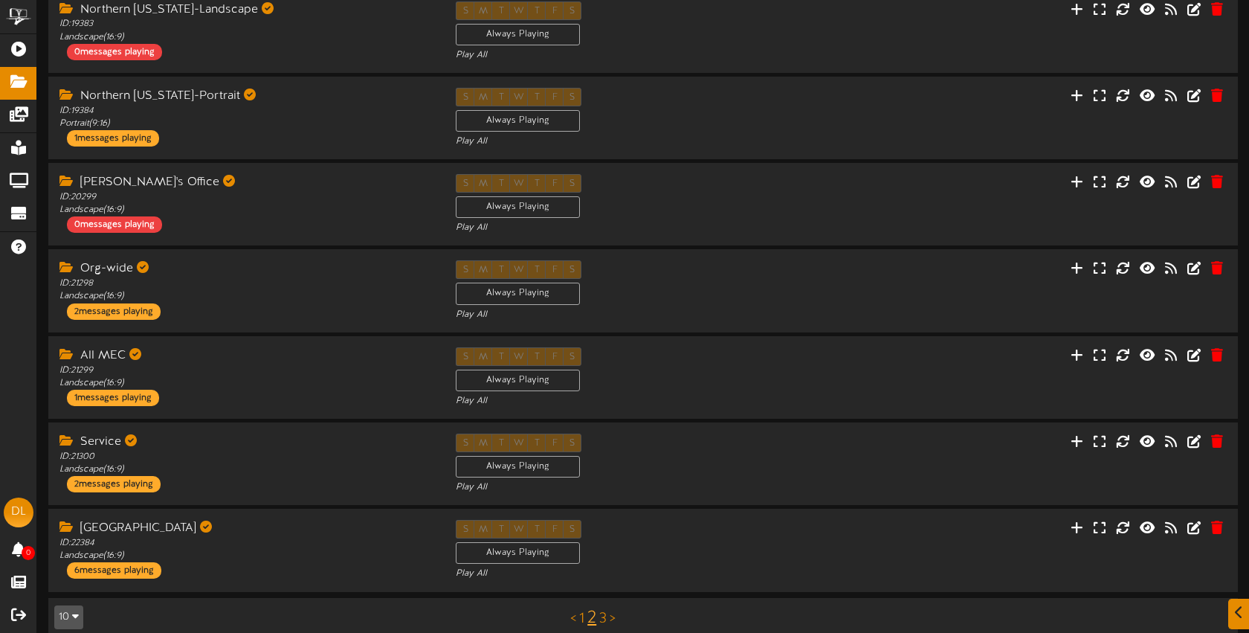
scroll to position [390, 0]
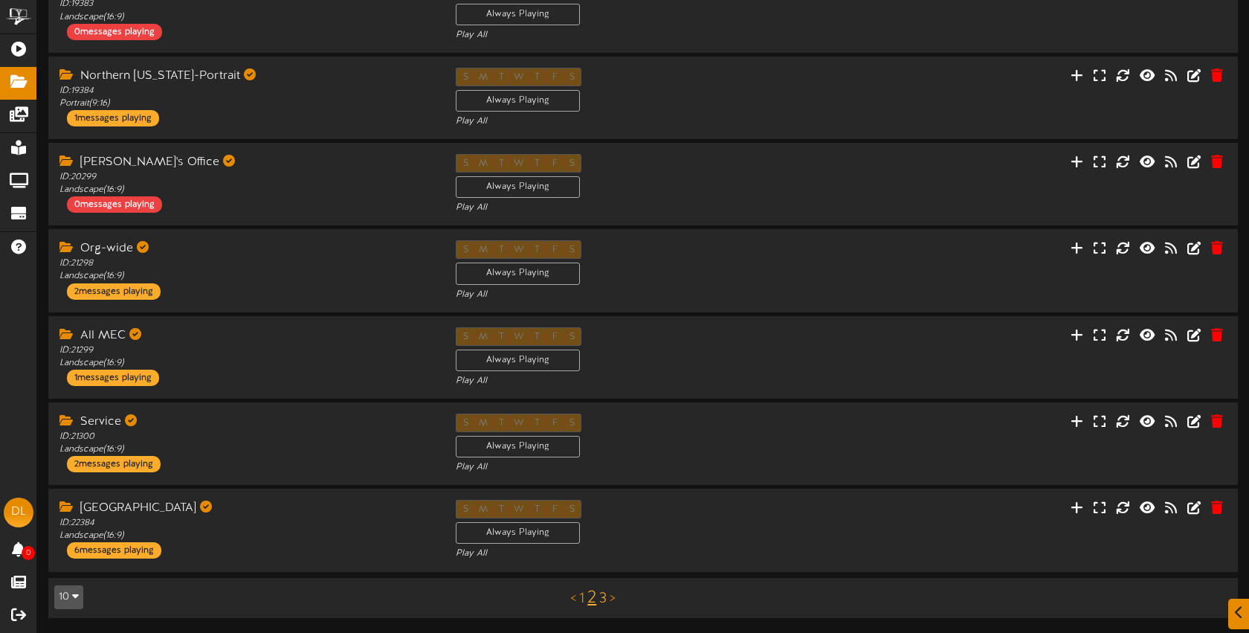
click at [604, 599] on link "3" at bounding box center [602, 598] width 7 height 16
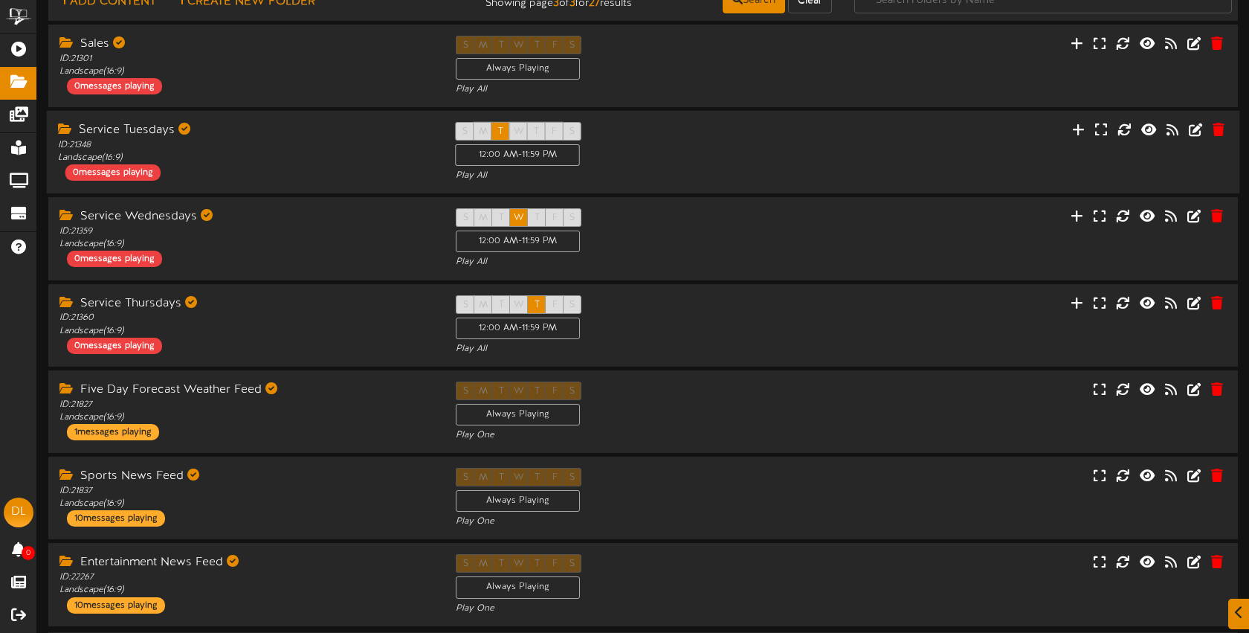
scroll to position [130, 0]
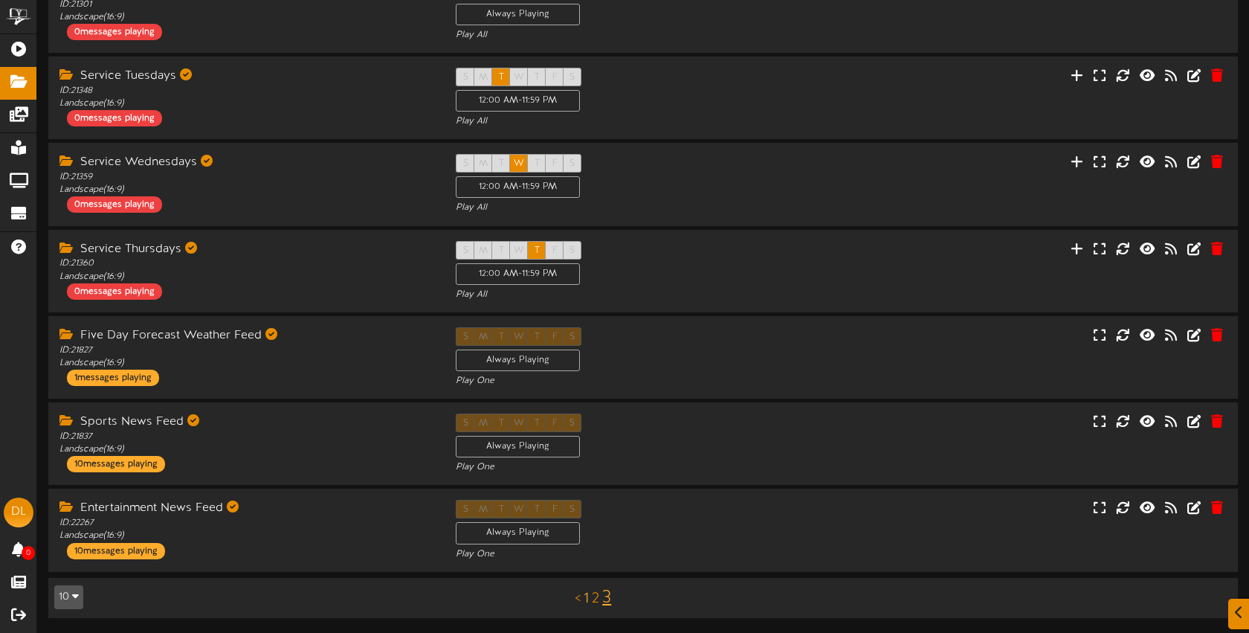
click at [588, 601] on link "1" at bounding box center [586, 598] width 5 height 16
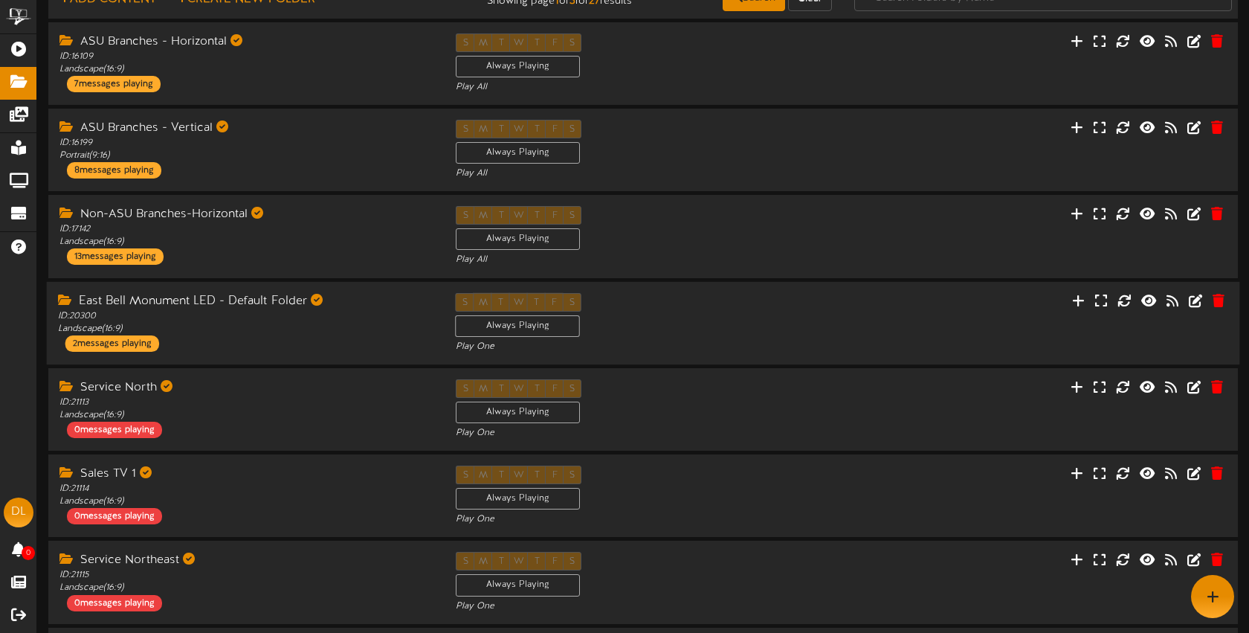
scroll to position [77, 0]
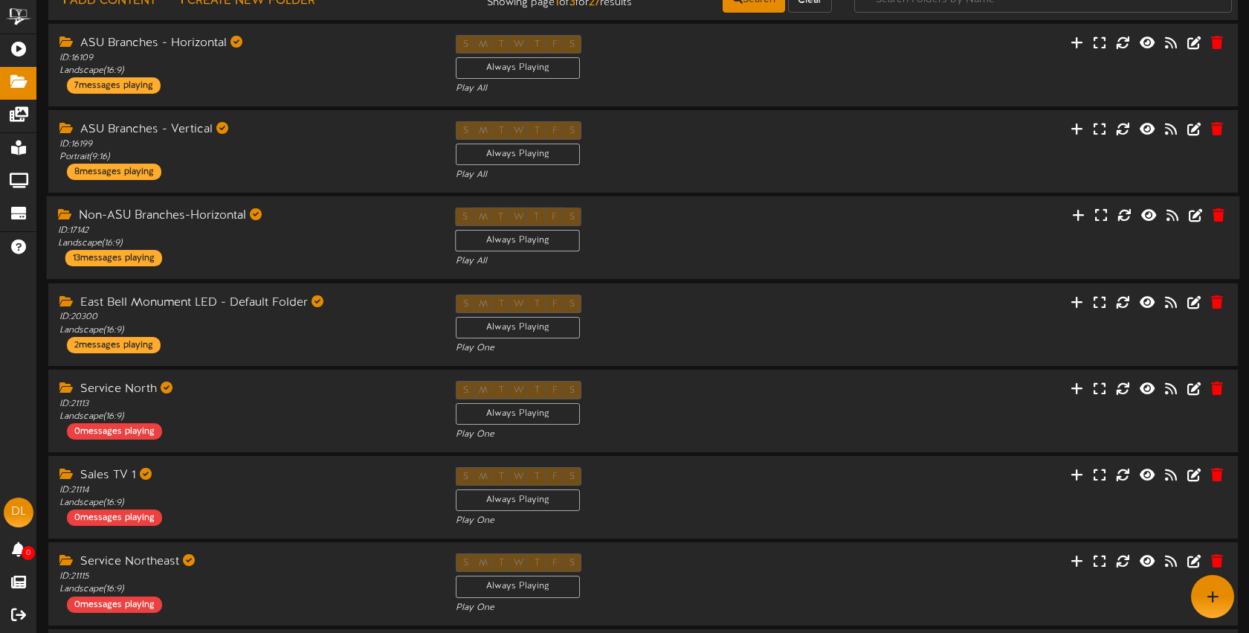
click at [702, 246] on div "S M T W T F S Always Playing Play All" at bounding box center [644, 237] width 398 height 61
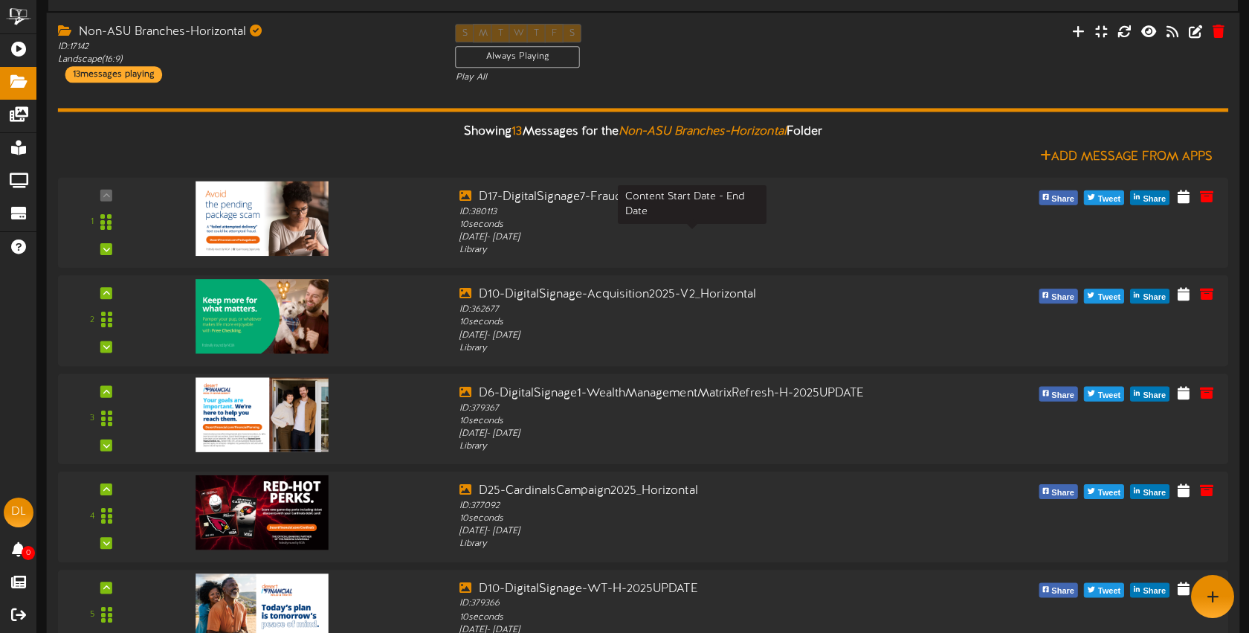
scroll to position [243, 0]
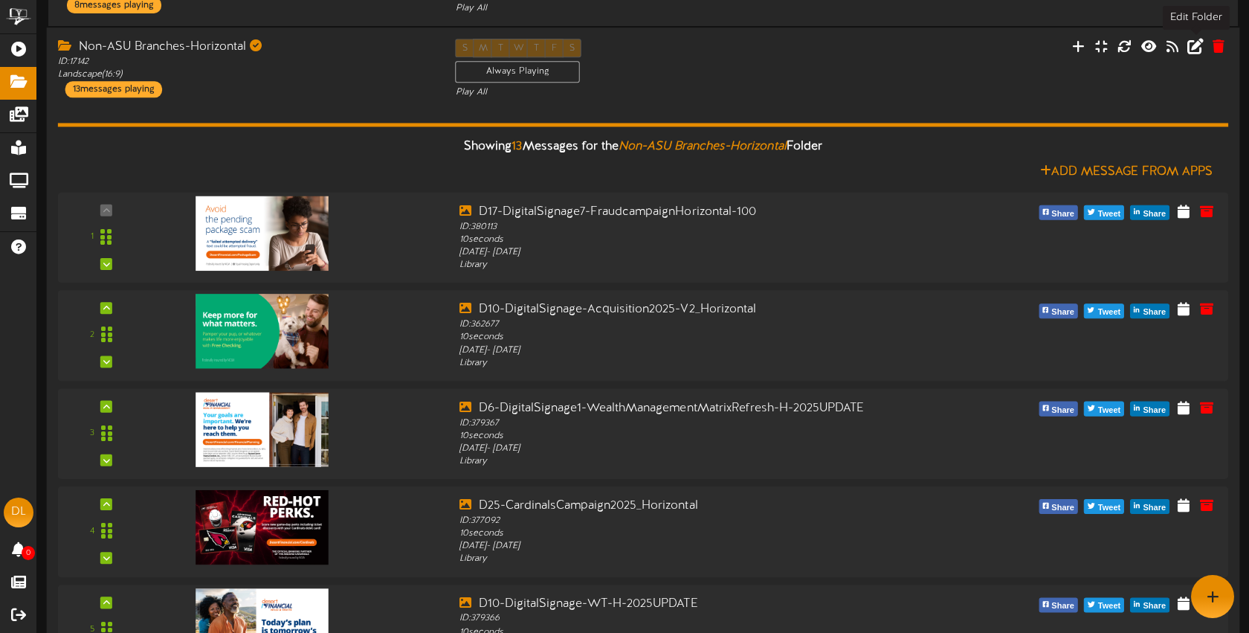
click at [1197, 46] on icon at bounding box center [1196, 46] width 16 height 16
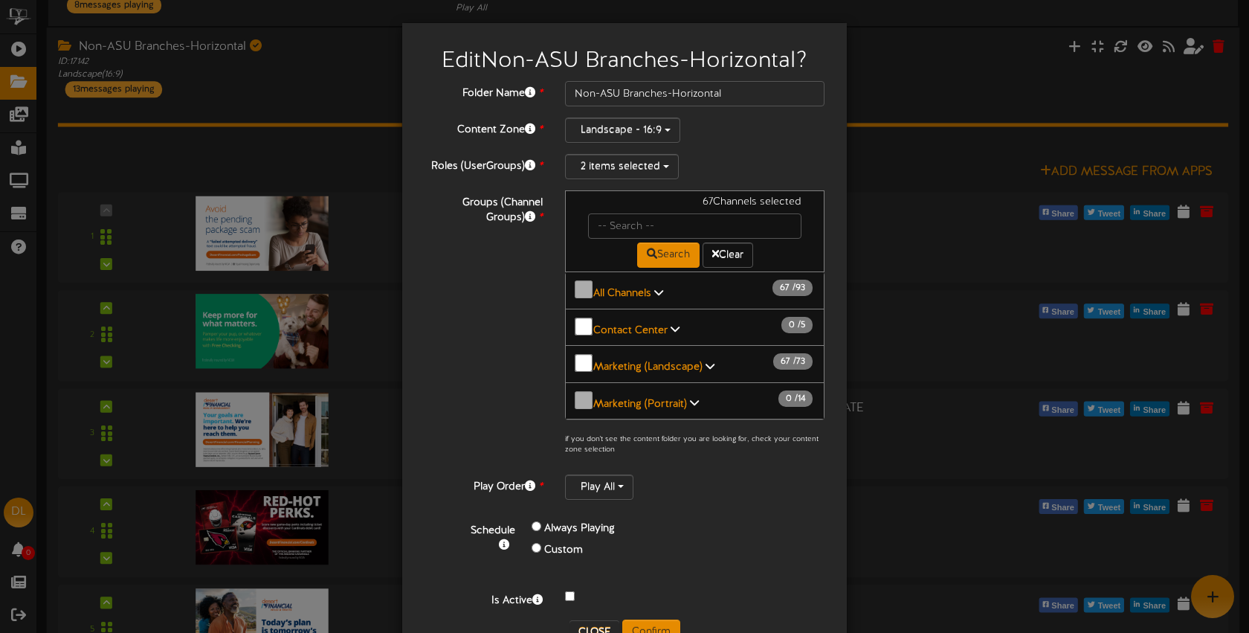
scroll to position [33, 0]
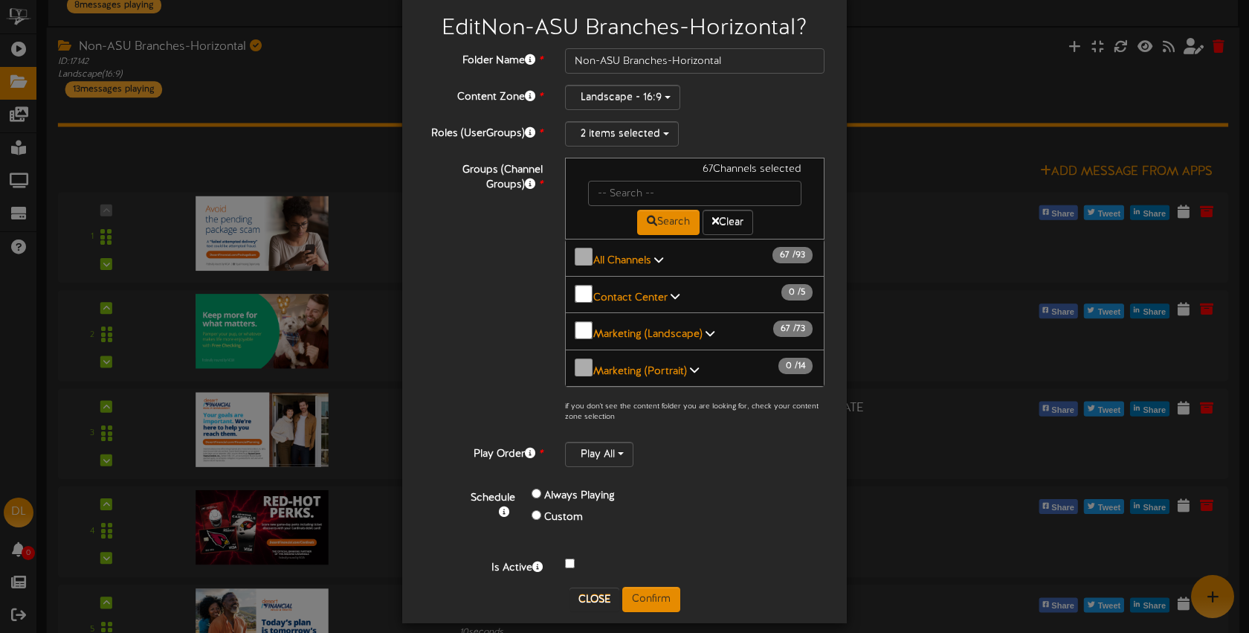
drag, startPoint x: 651, startPoint y: 253, endPoint x: 655, endPoint y: 260, distance: 7.7
click at [654, 254] on icon at bounding box center [658, 259] width 9 height 10
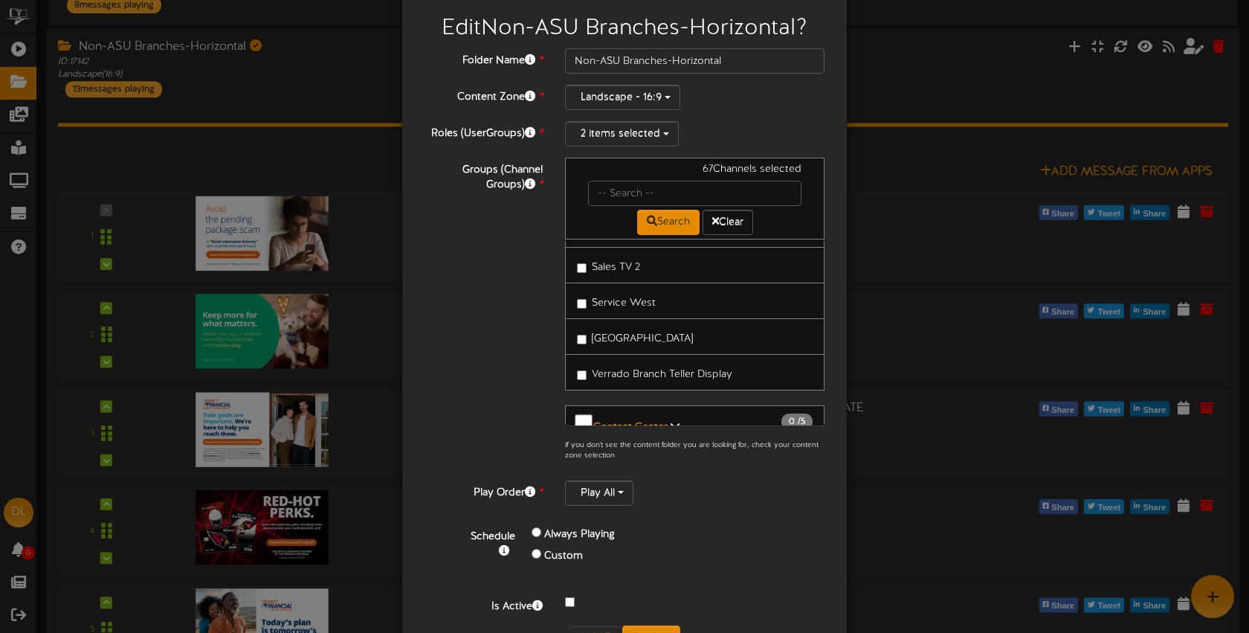
scroll to position [3246, 0]
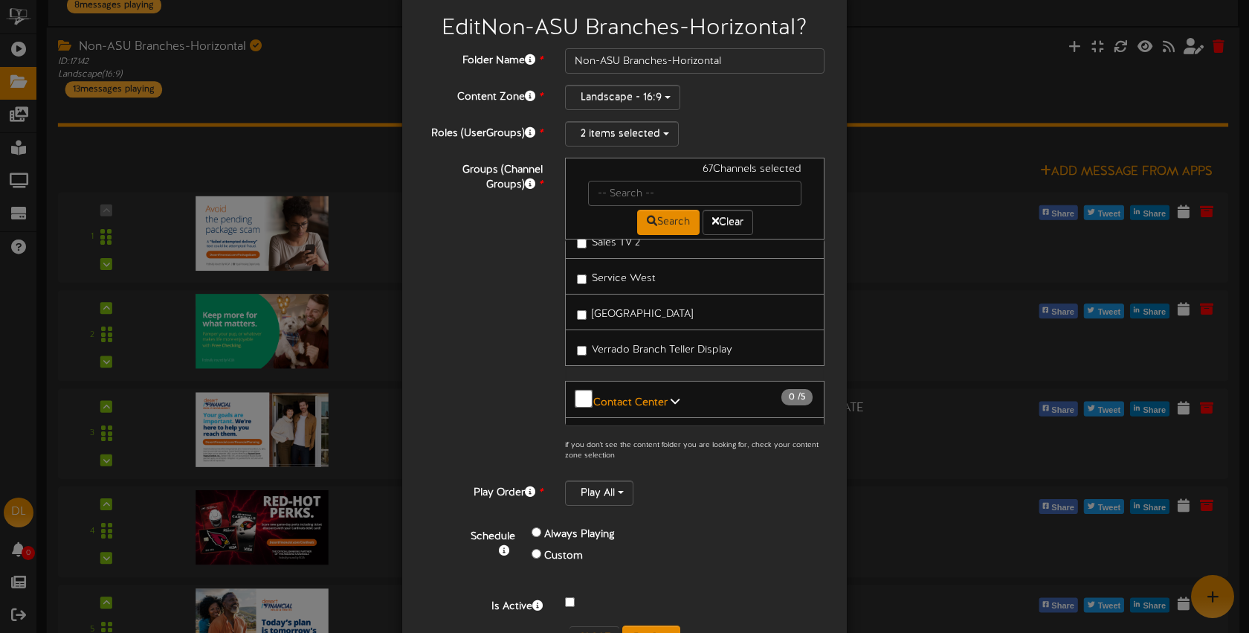
click at [657, 344] on span "Verrado Branch Teller Display" at bounding box center [662, 349] width 141 height 11
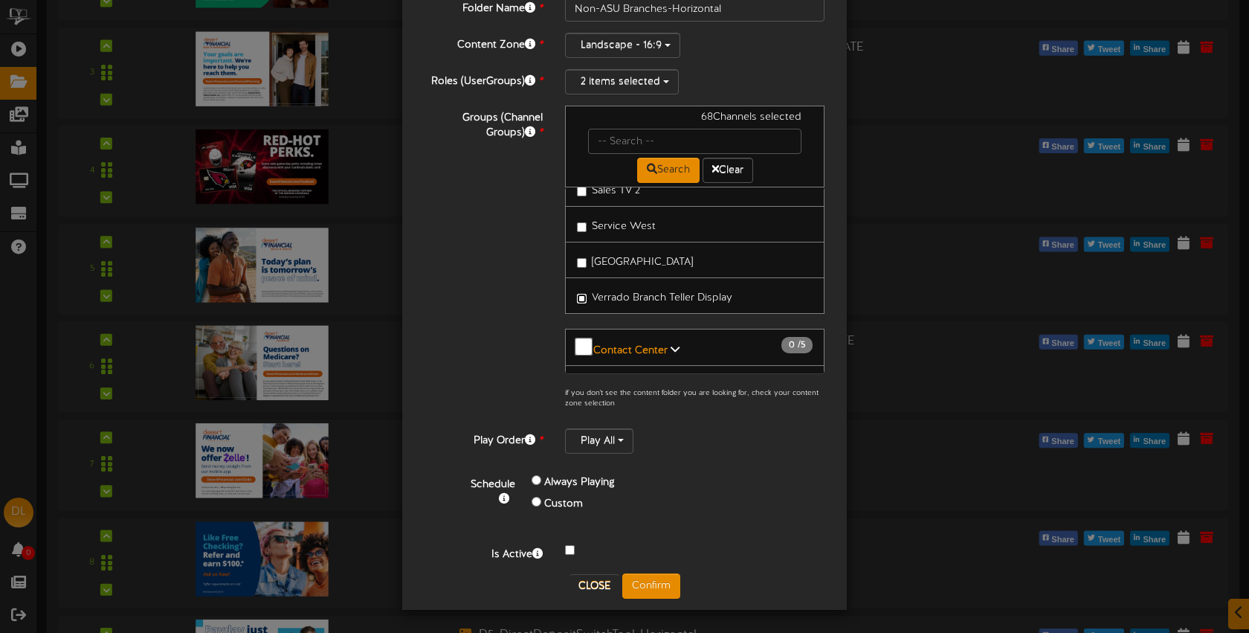
scroll to position [610, 0]
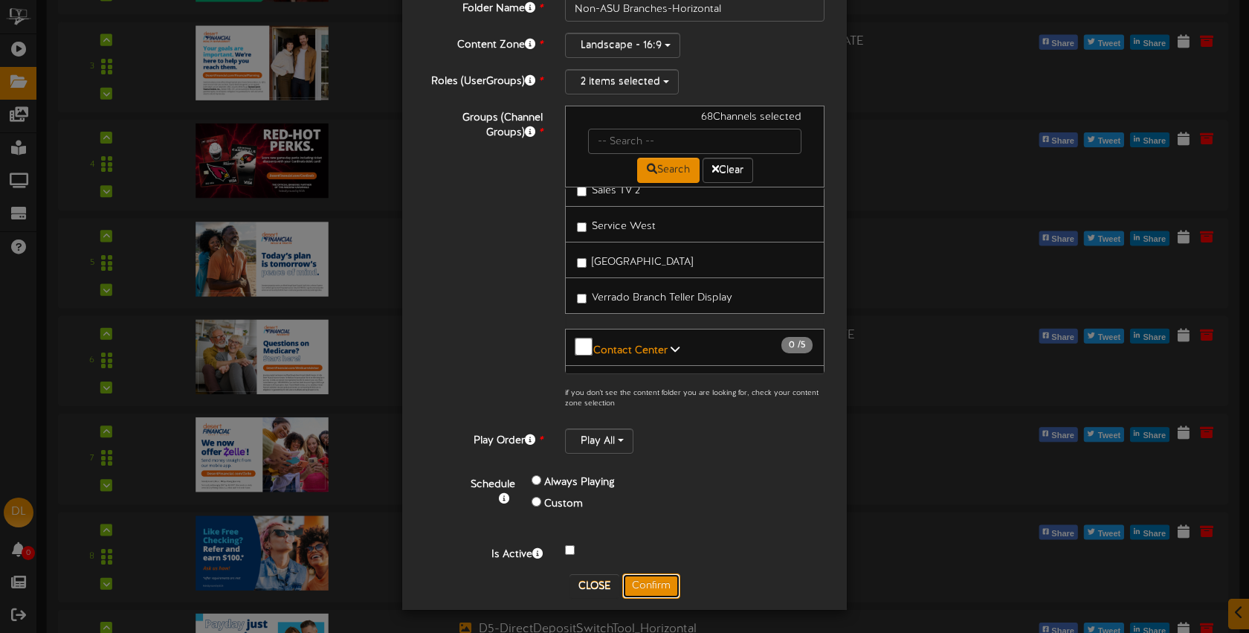
click at [666, 582] on button "Confirm" at bounding box center [651, 585] width 58 height 25
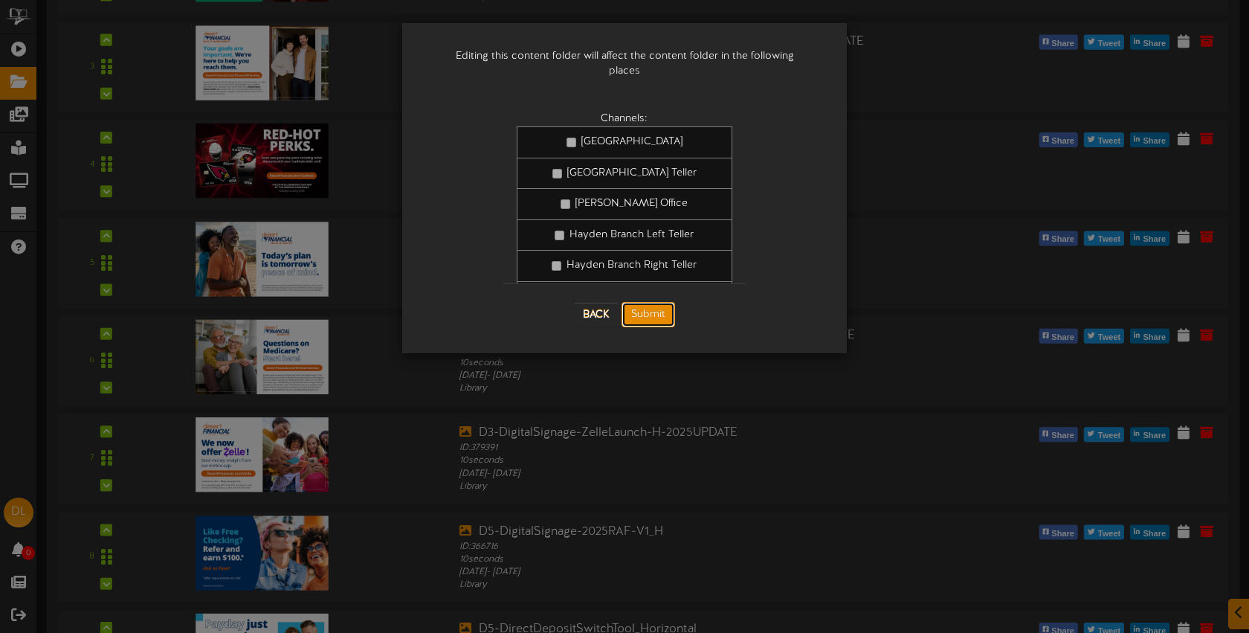
click at [662, 303] on button "Submit" at bounding box center [649, 314] width 54 height 25
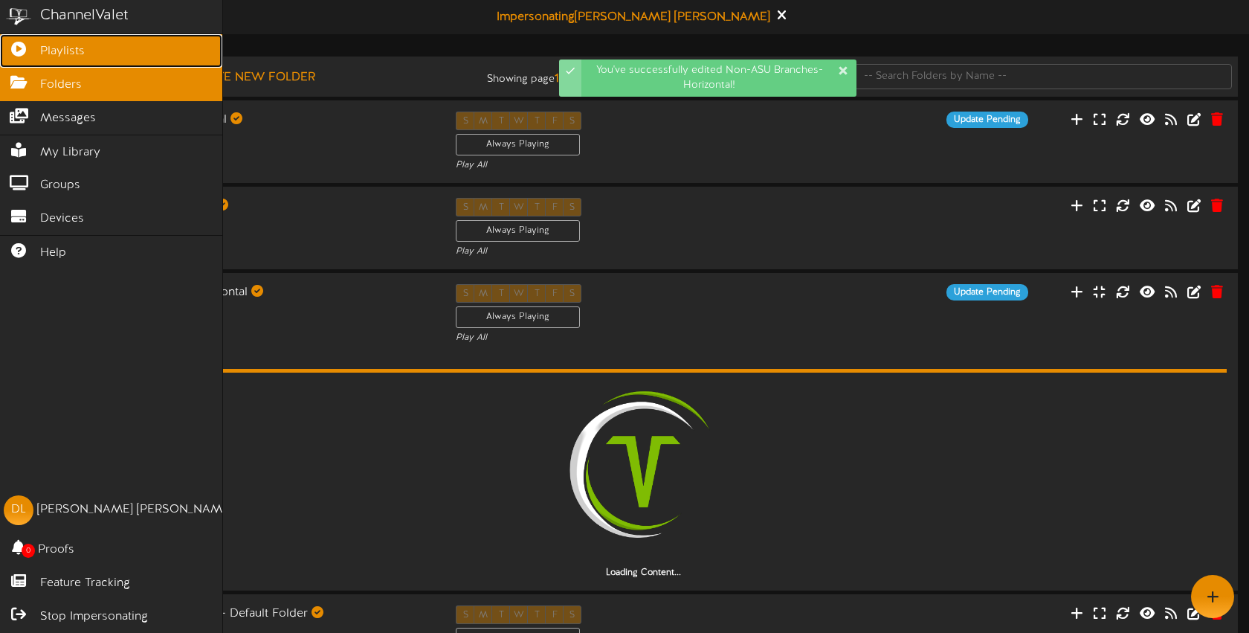
click at [39, 51] on link "Playlists" at bounding box center [111, 50] width 222 height 33
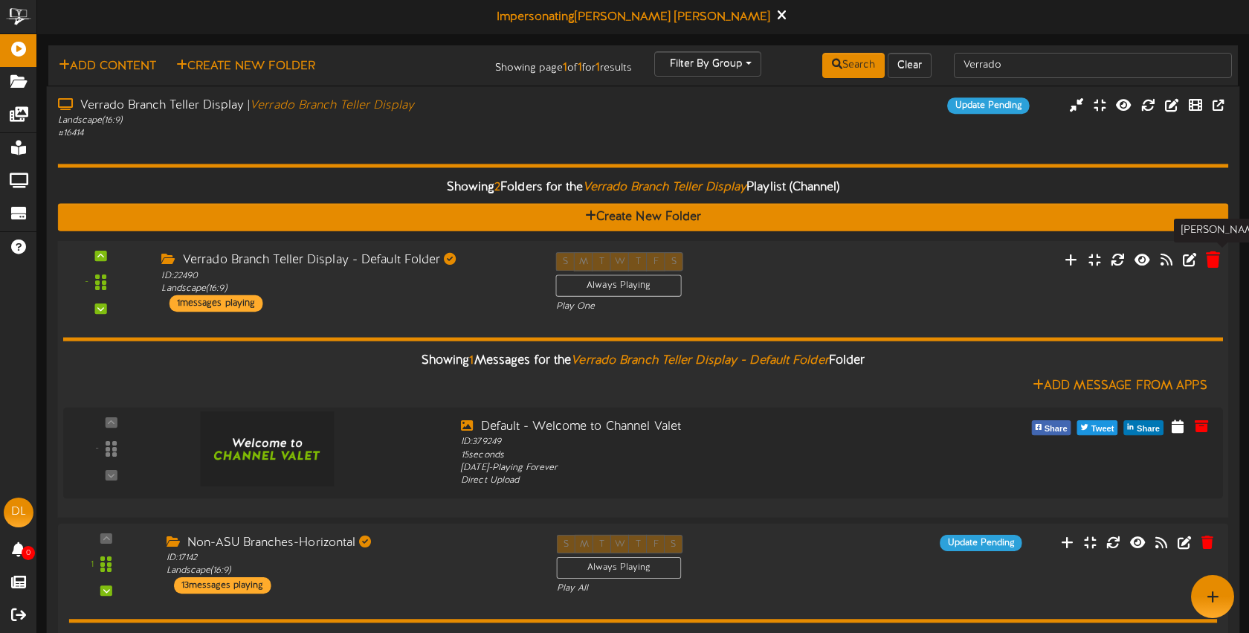
click at [1211, 261] on icon at bounding box center [1213, 259] width 14 height 16
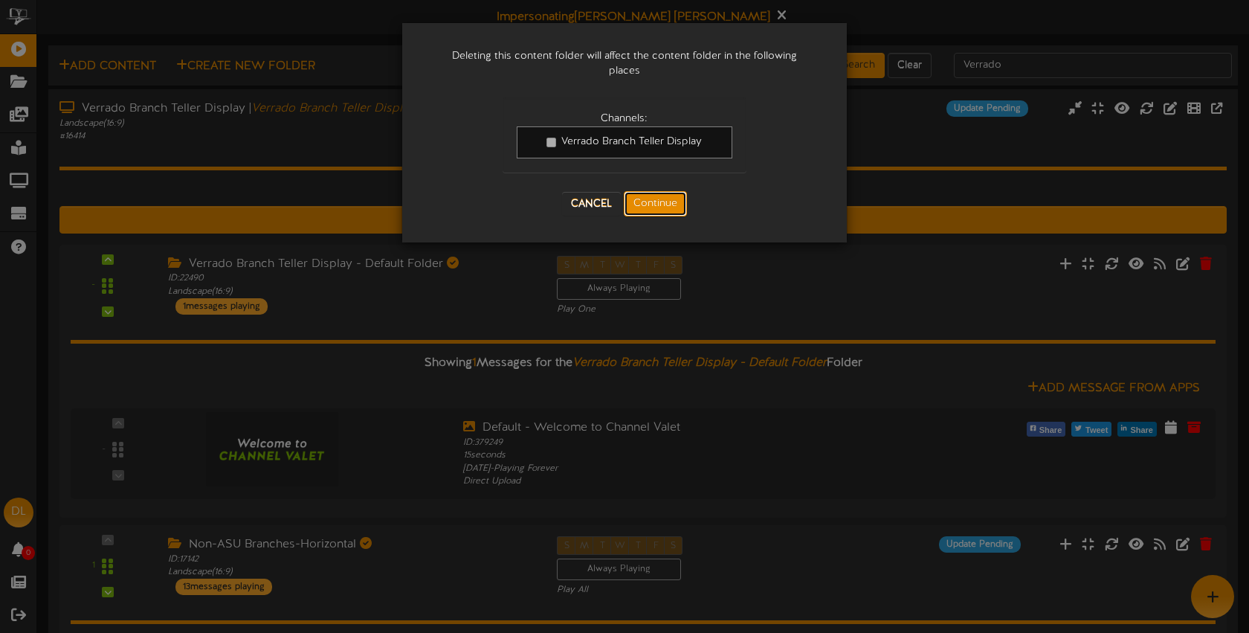
click at [662, 208] on button "Continue" at bounding box center [655, 203] width 63 height 25
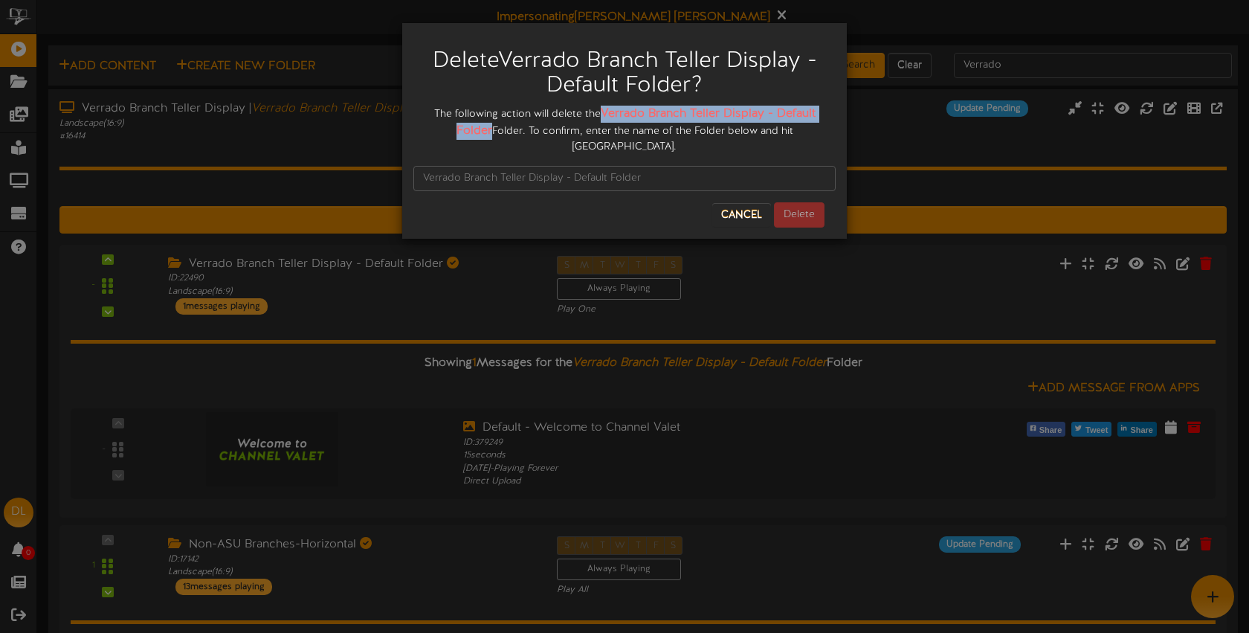
drag, startPoint x: 606, startPoint y: 111, endPoint x: 468, endPoint y: 129, distance: 139.5
click at [472, 128] on strong "Verrado Branch Teller Display - Default Folder" at bounding box center [636, 122] width 359 height 30
copy strong "Verrado Branch Teller Display - Default Folder"
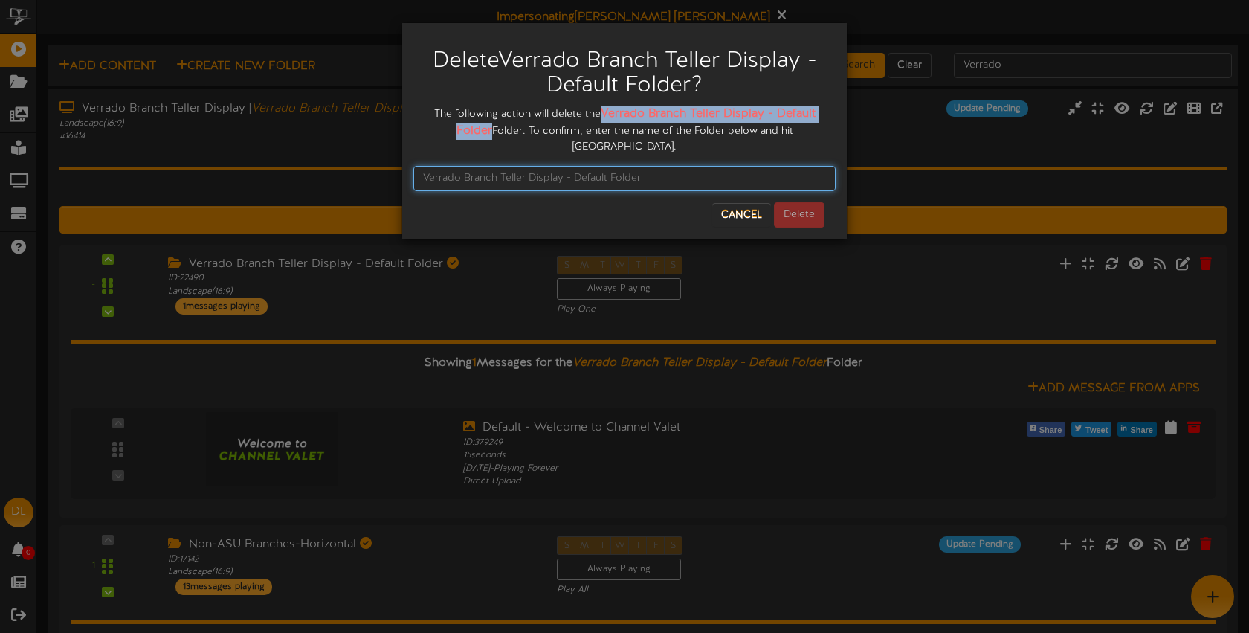
click at [460, 166] on input "text" at bounding box center [624, 178] width 422 height 25
paste input "Verrado Branch Teller Display - Default Folder"
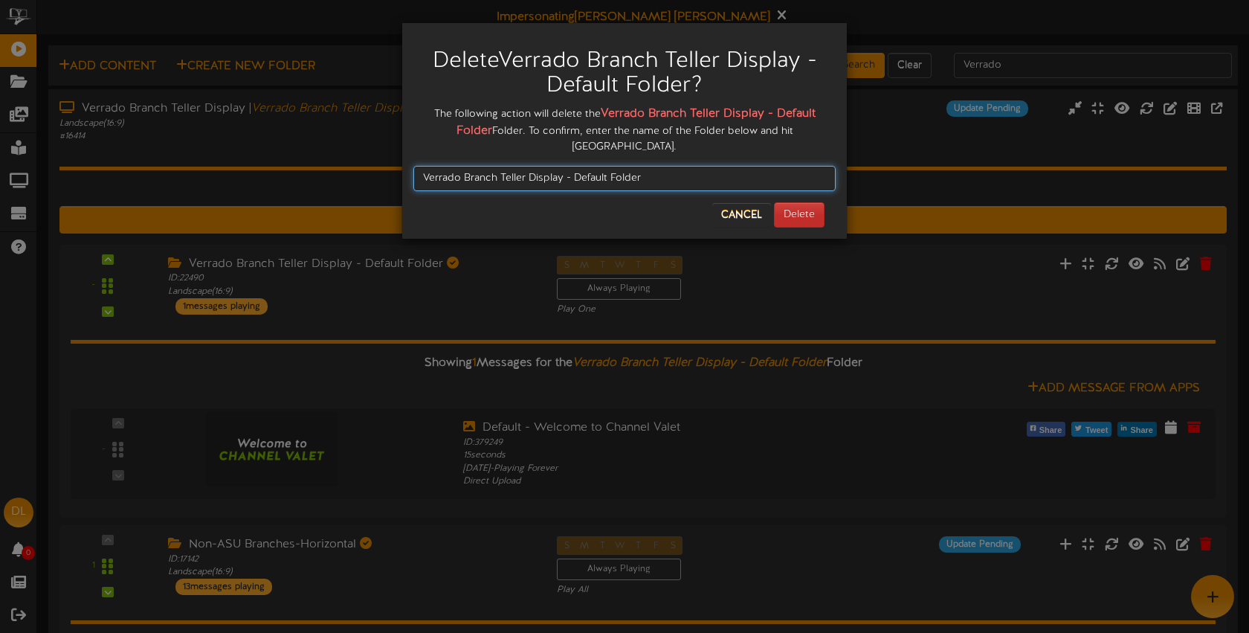
type input "Verrado Branch Teller Display - Default Folder"
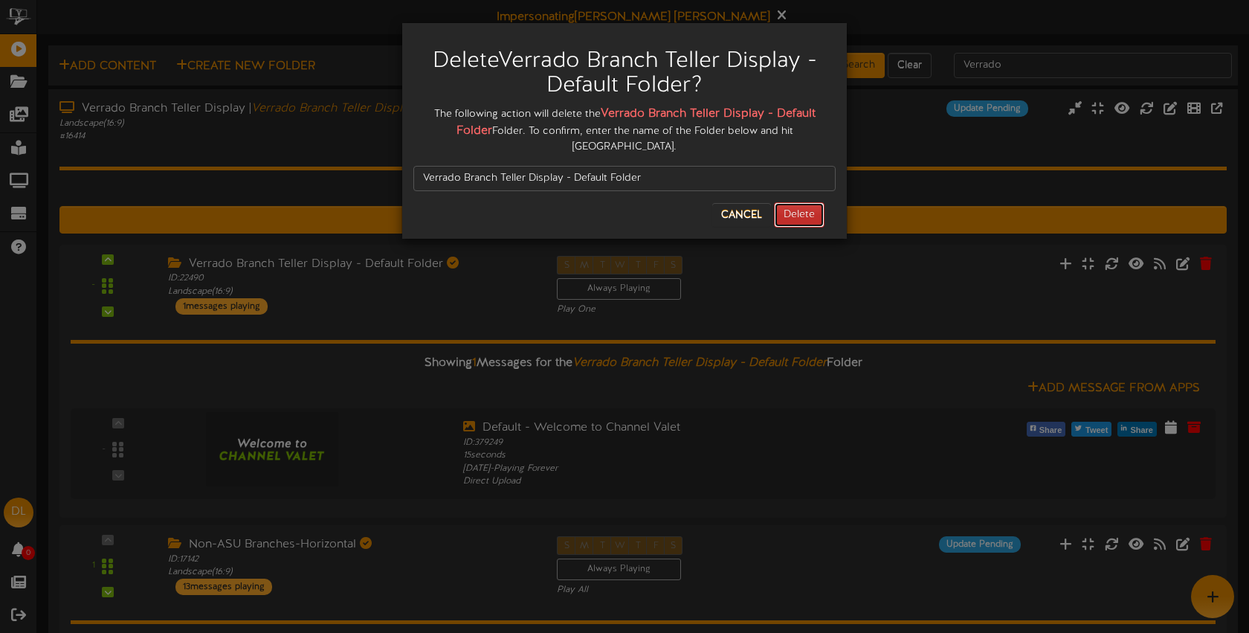
click at [814, 204] on button "Delete" at bounding box center [799, 214] width 51 height 25
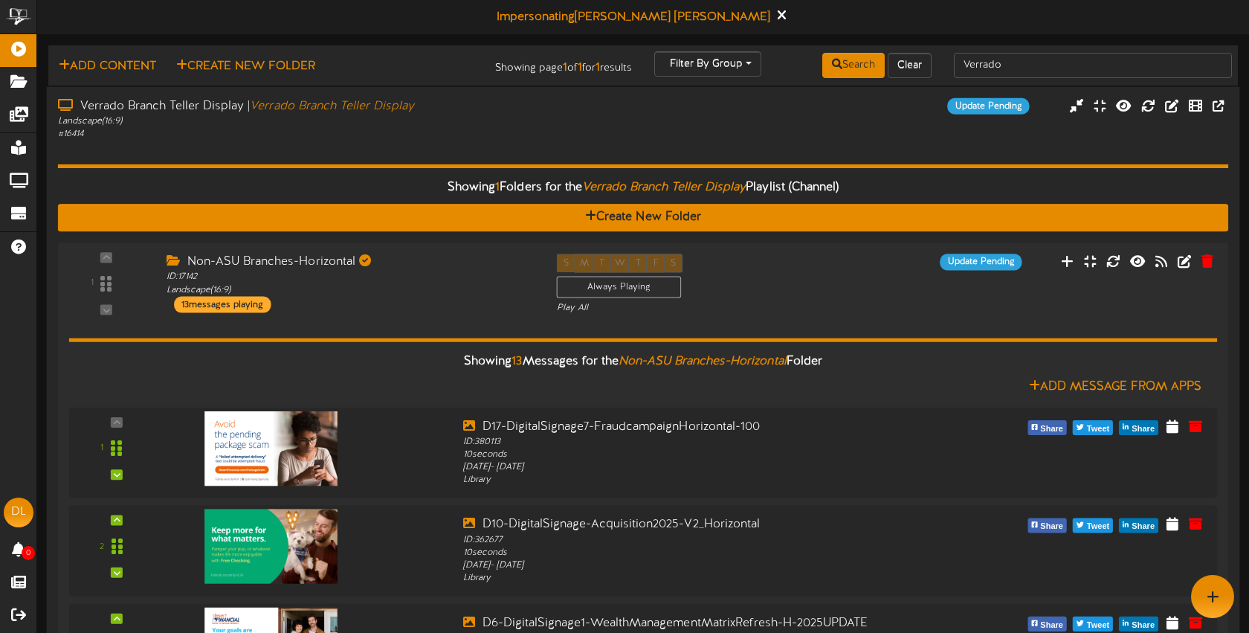
drag, startPoint x: 808, startPoint y: 141, endPoint x: 757, endPoint y: 78, distance: 81.0
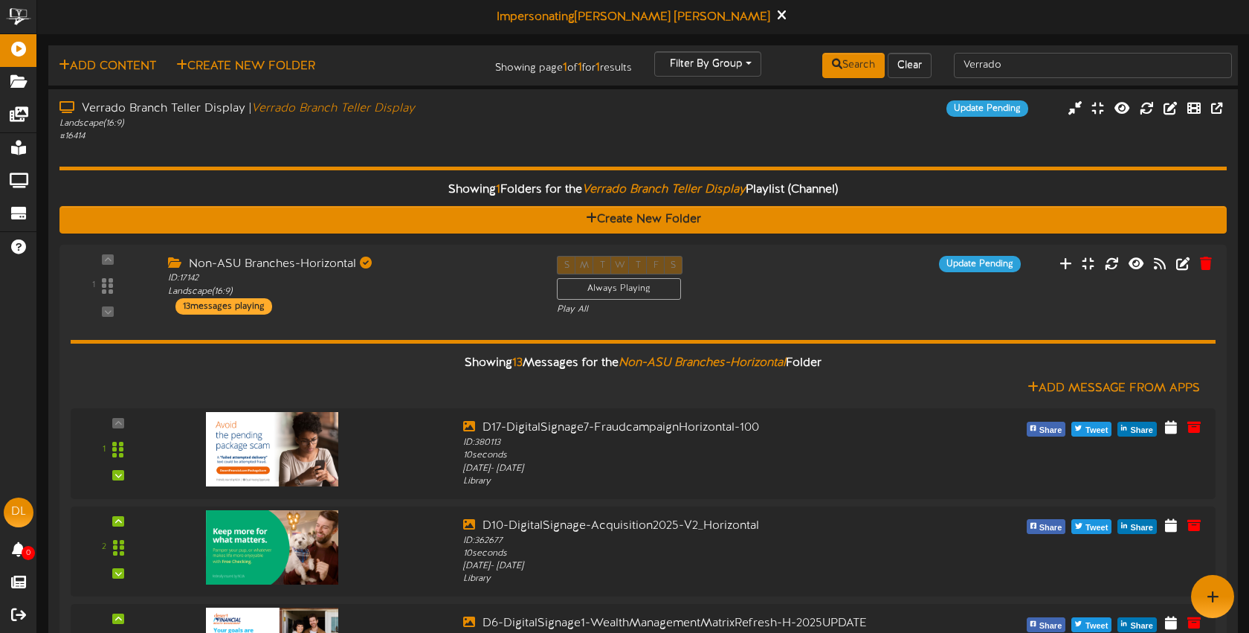
click at [777, 15] on icon at bounding box center [782, 15] width 10 height 16
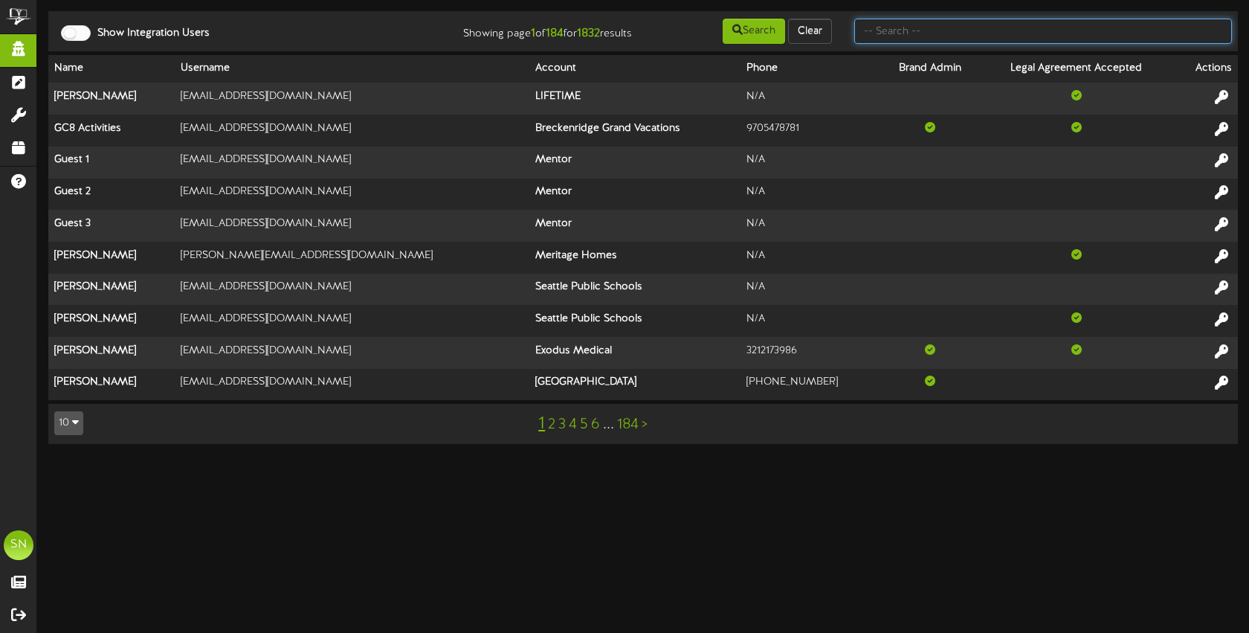
click at [971, 31] on input "text" at bounding box center [1044, 31] width 378 height 25
type input "kents"
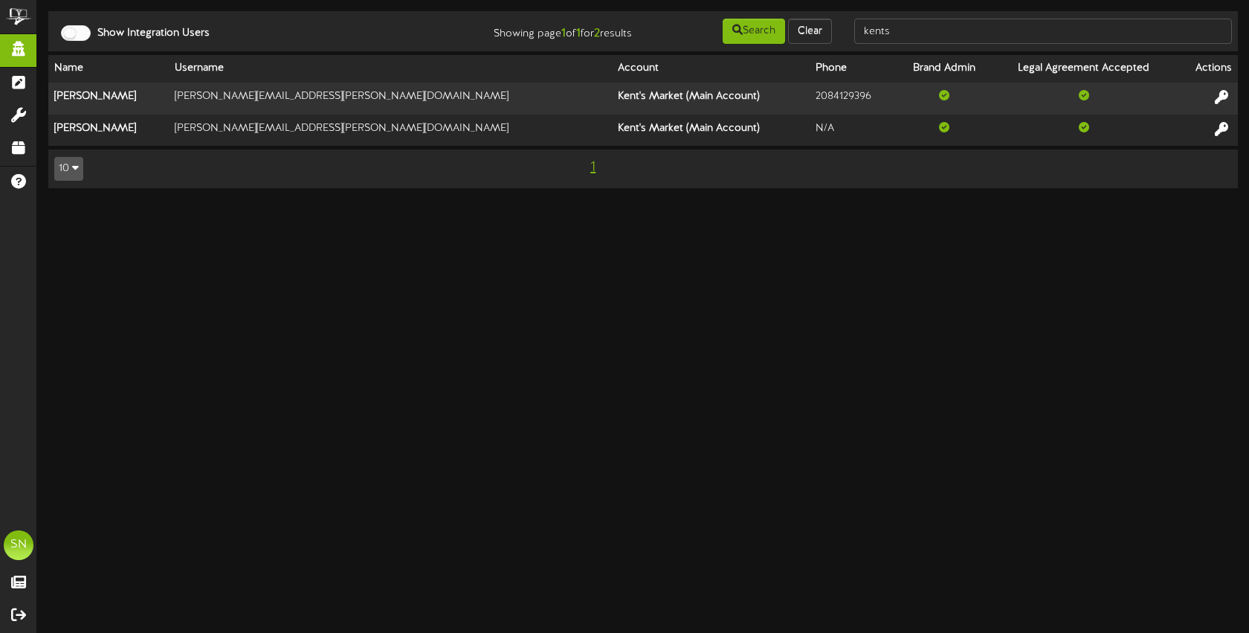
drag, startPoint x: 1221, startPoint y: 129, endPoint x: 1241, endPoint y: 128, distance: 20.1
click at [1220, 129] on icon at bounding box center [1221, 128] width 13 height 13
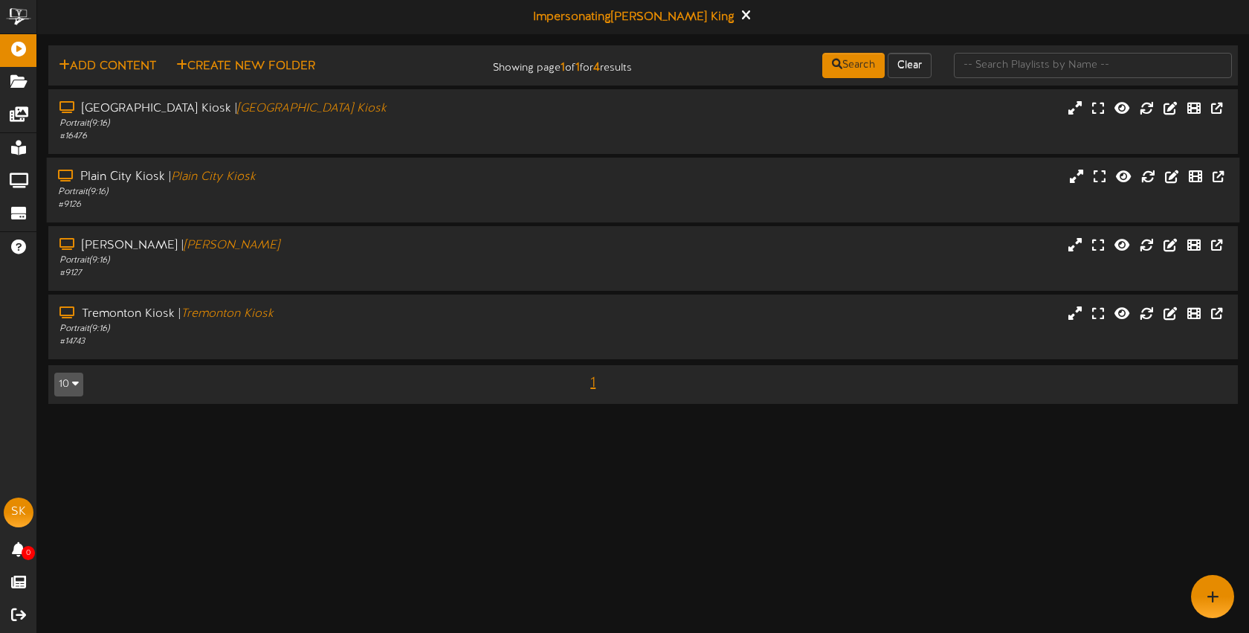
click at [668, 192] on div "[GEOGRAPHIC_DATA] | [GEOGRAPHIC_DATA] [GEOGRAPHIC_DATA] Portrait ( 9:16 ) # 9126" at bounding box center [644, 190] width 1194 height 42
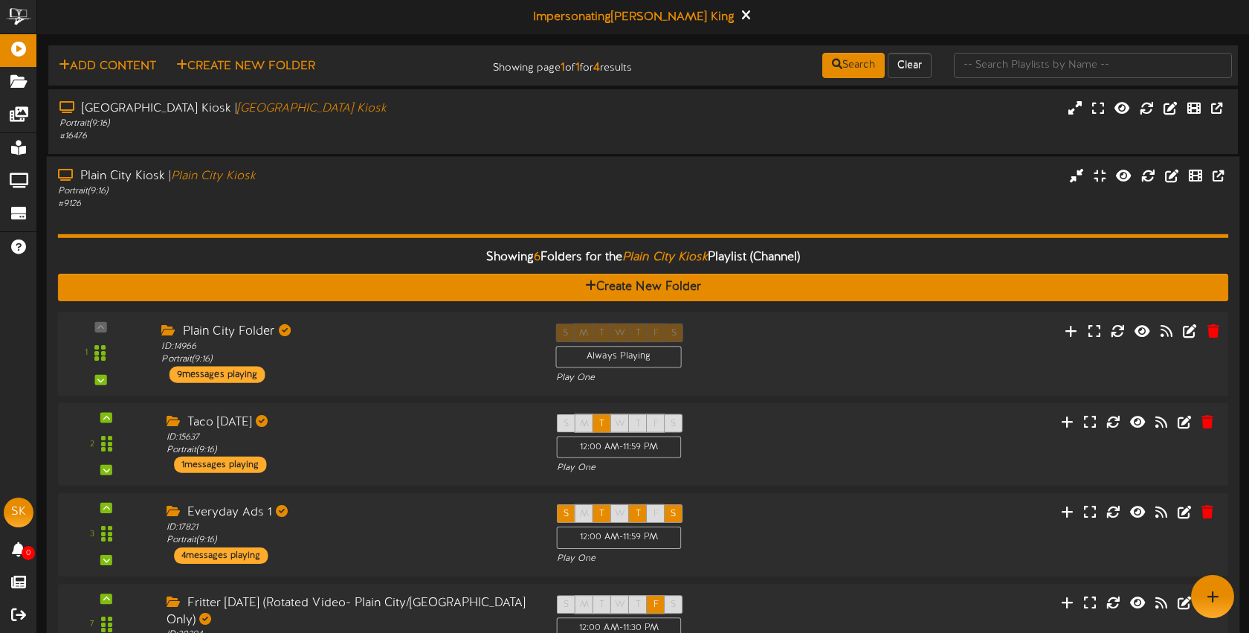
click at [458, 312] on div "1 Plain City Folder" at bounding box center [643, 354] width 1182 height 84
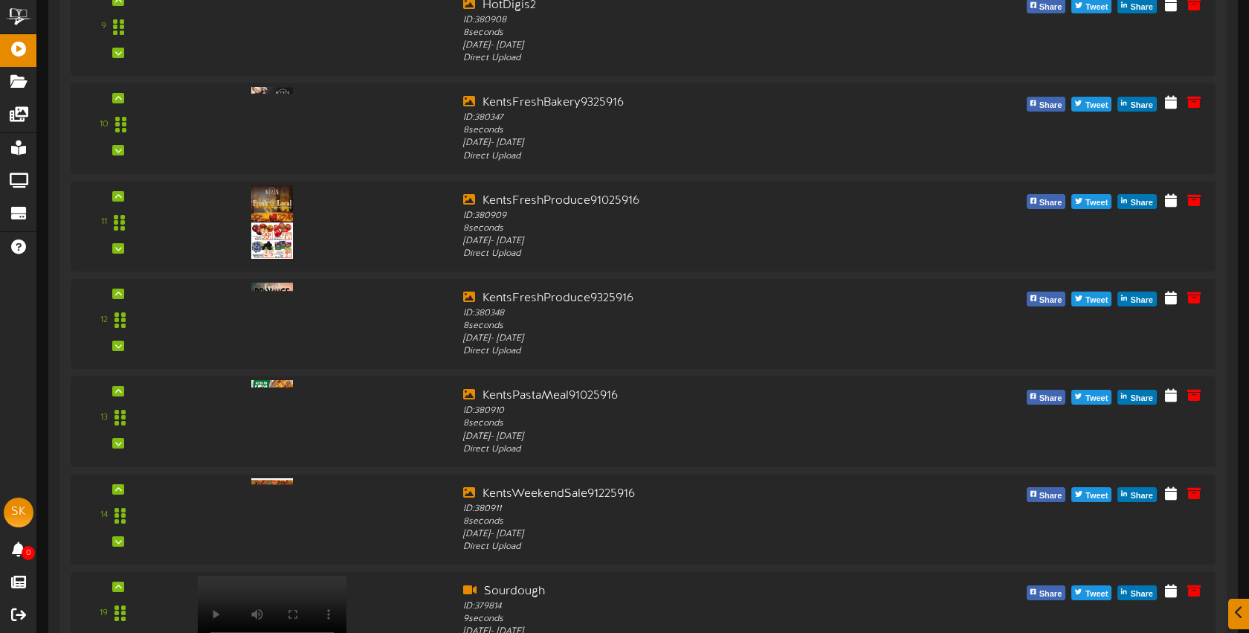
scroll to position [1402, 0]
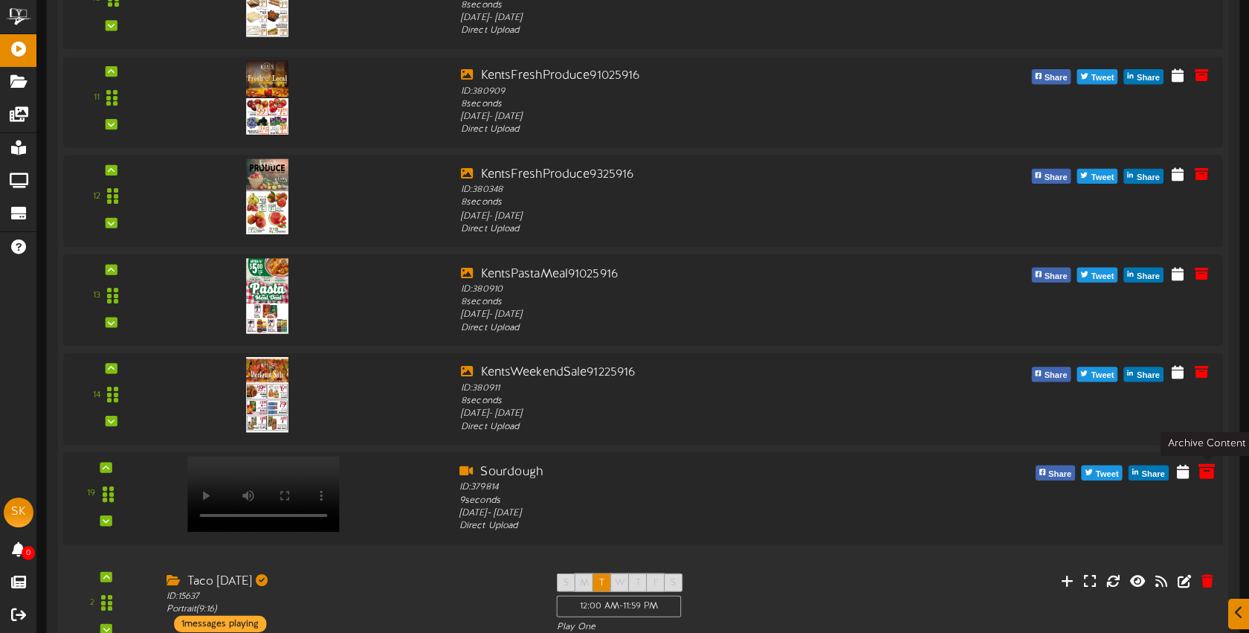
click at [1206, 467] on icon at bounding box center [1207, 470] width 16 height 16
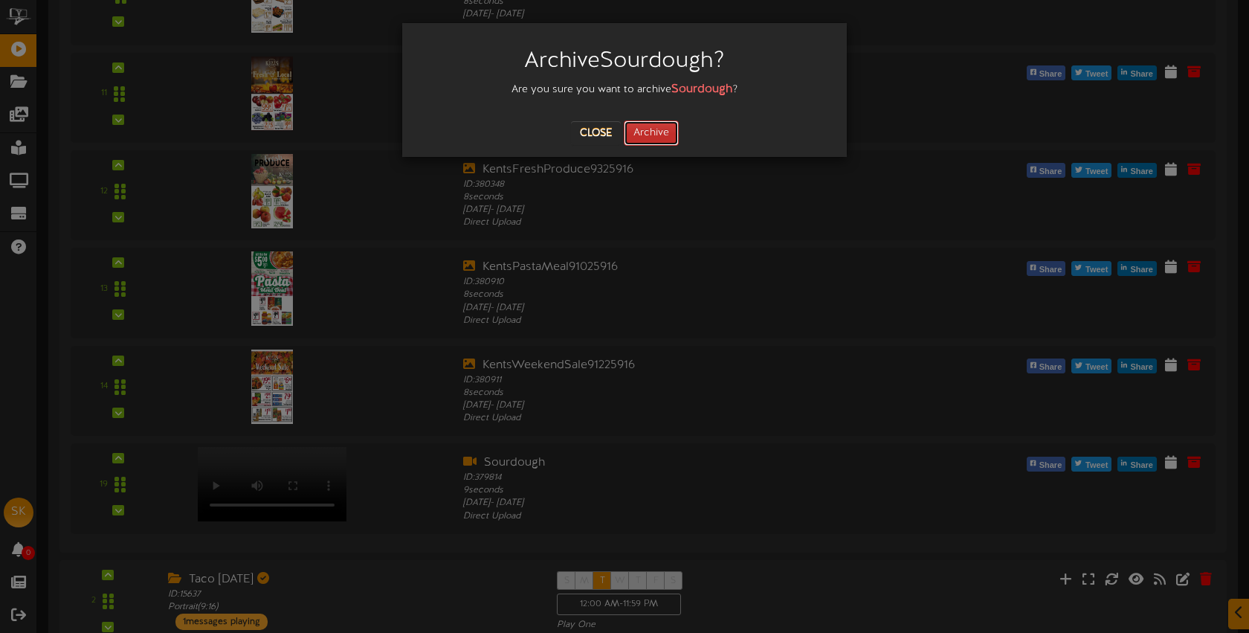
click at [652, 135] on button "Archive" at bounding box center [651, 132] width 55 height 25
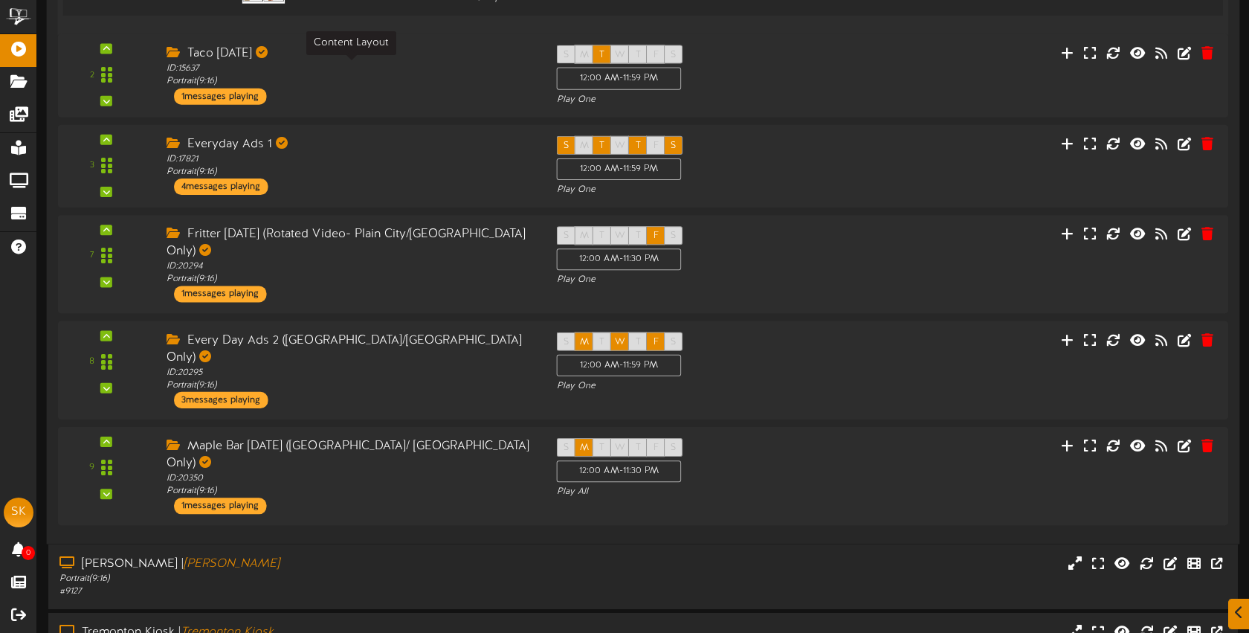
scroll to position [1890, 0]
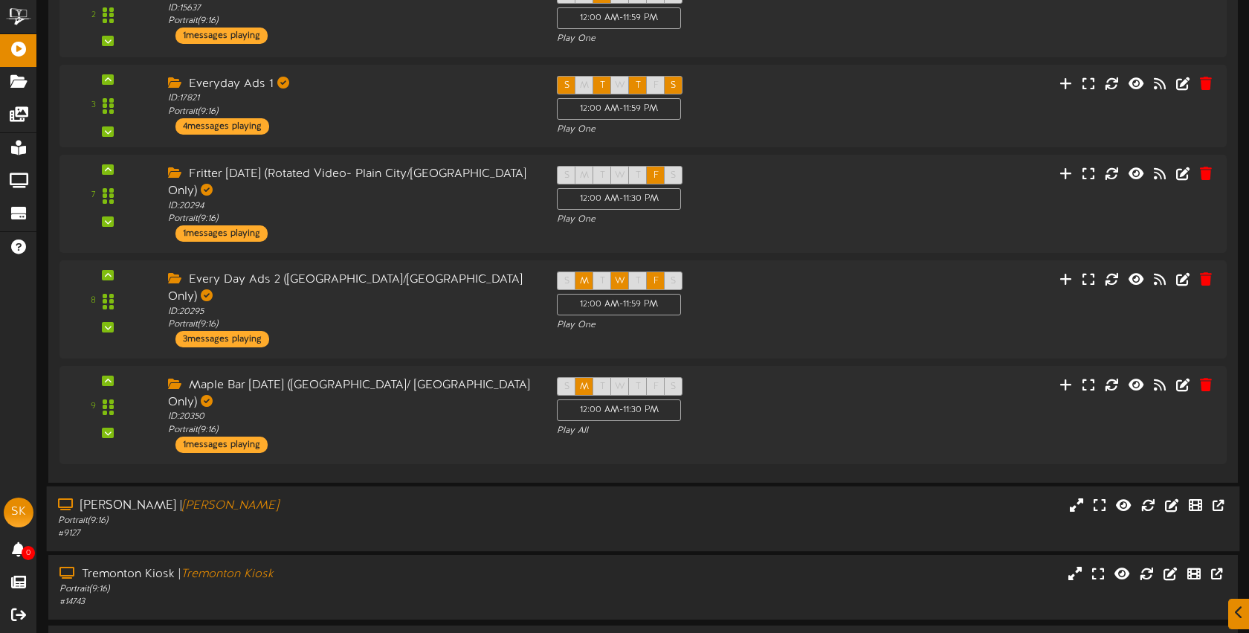
click at [482, 498] on div "Roy Kiosk | Roy Kiosk" at bounding box center [295, 506] width 475 height 17
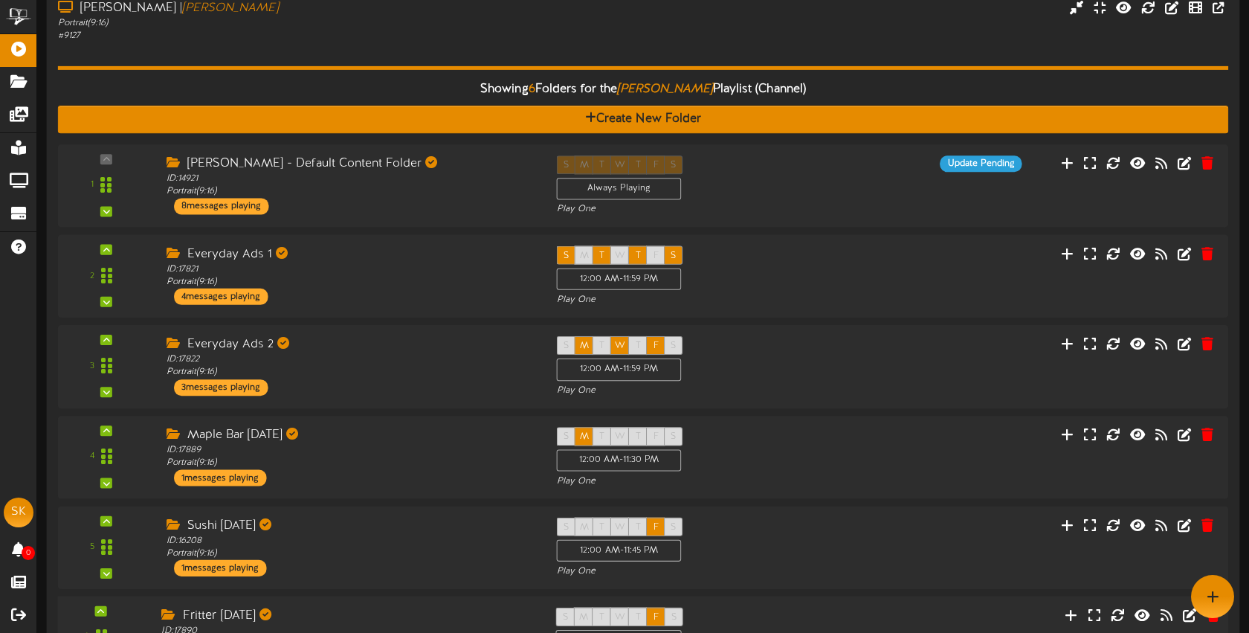
scroll to position [2366, 0]
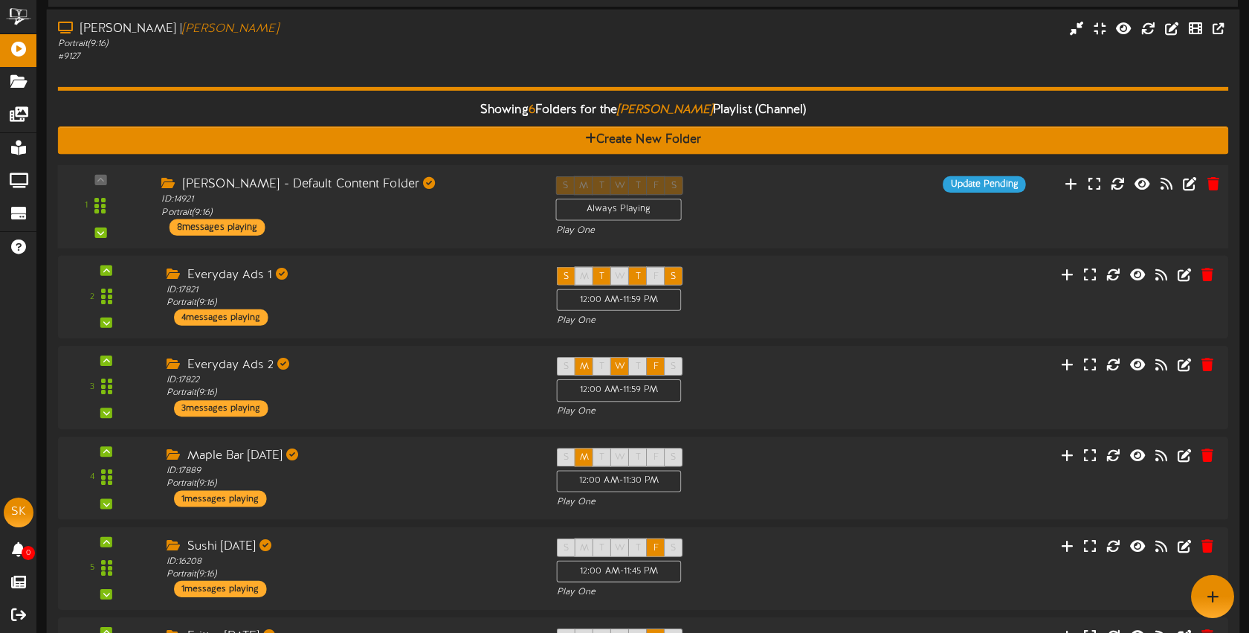
click at [428, 176] on div "Roy Kiosk - Default Content Folder ID: 14921 Portrait ( 9:16 ) 8 messages playi…" at bounding box center [347, 205] width 394 height 59
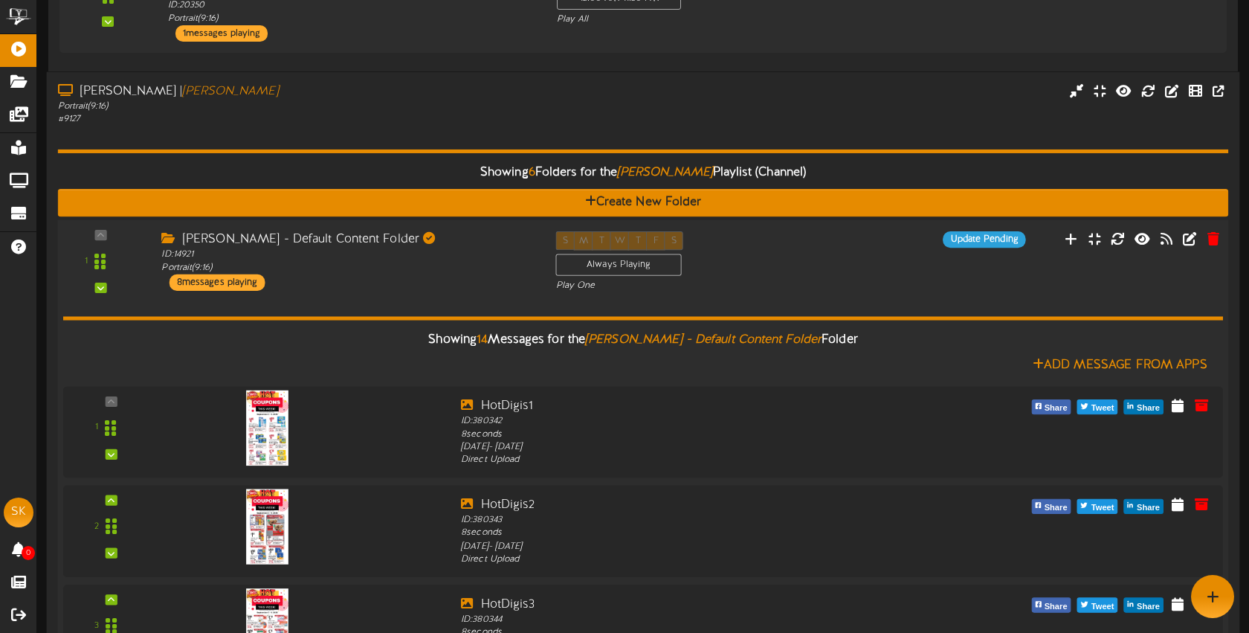
scroll to position [2296, 0]
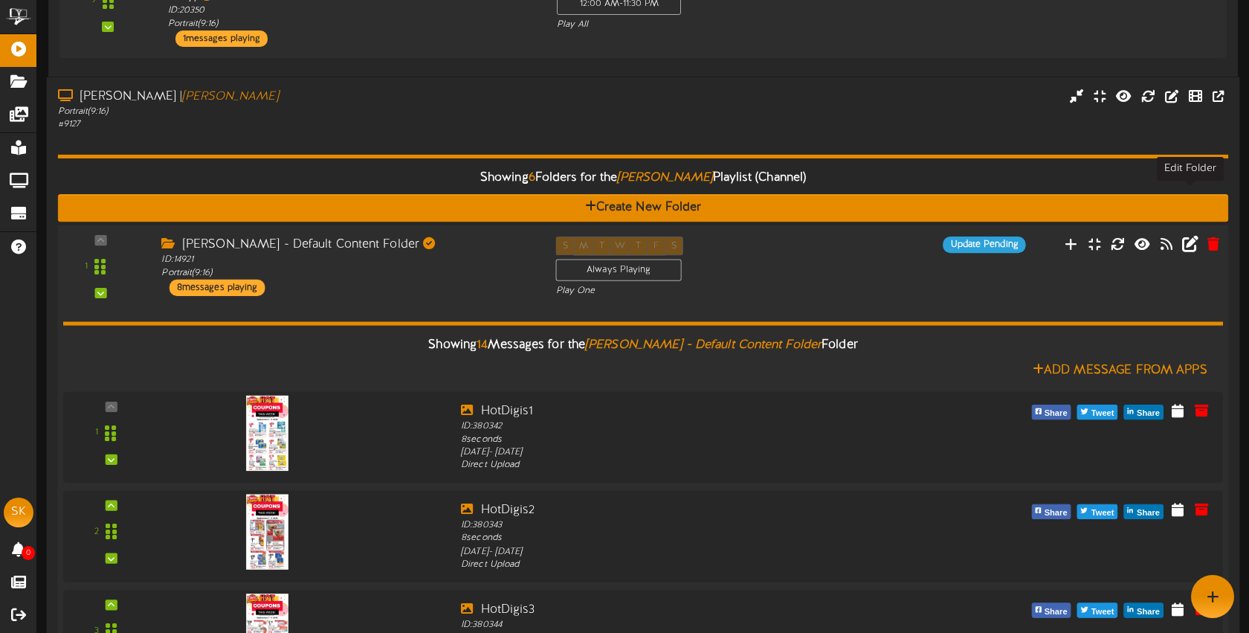
click at [1194, 235] on icon at bounding box center [1190, 243] width 16 height 16
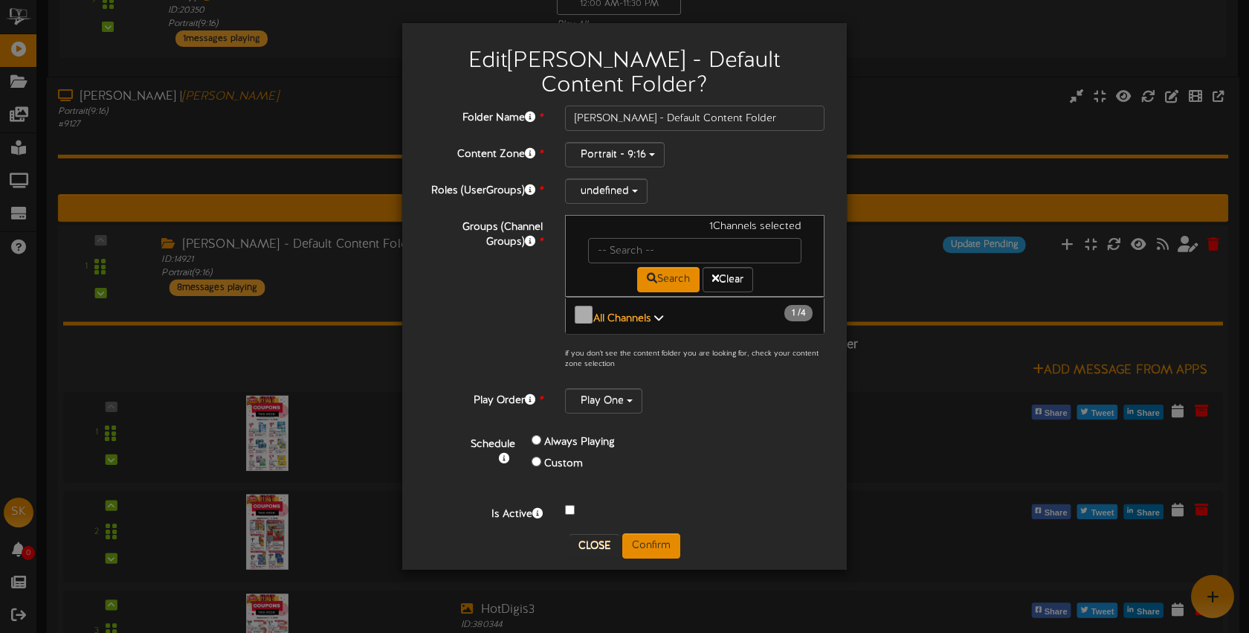
click at [650, 313] on link "All Channels 1 / 4" at bounding box center [623, 318] width 61 height 11
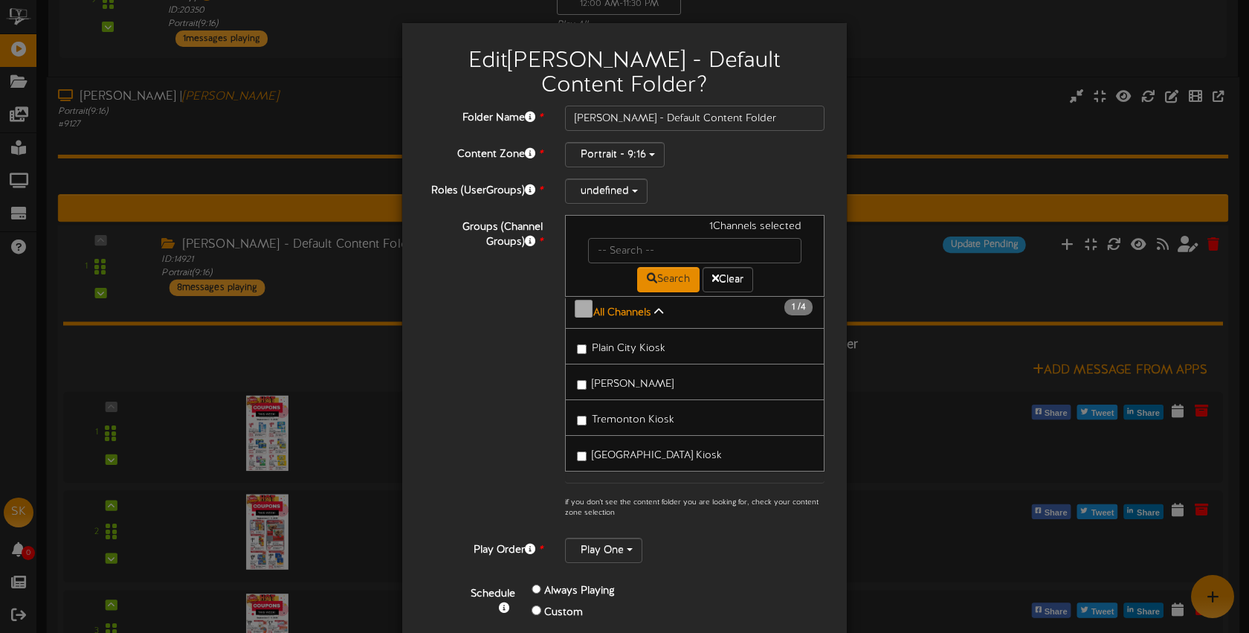
scroll to position [109, 0]
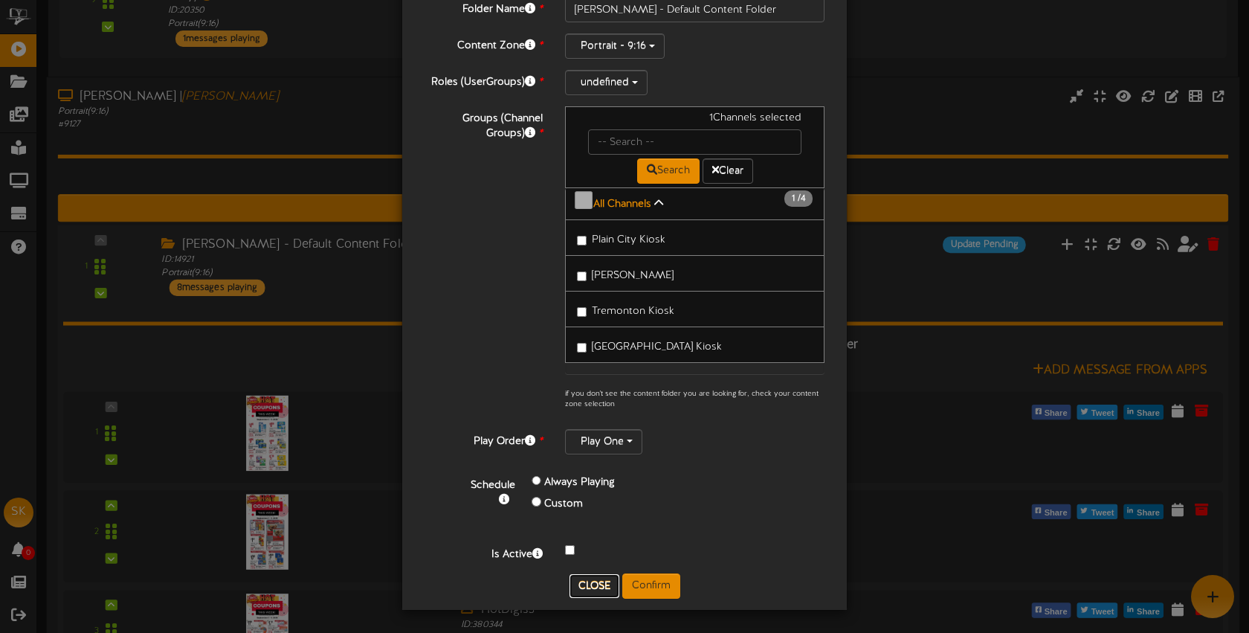
click at [607, 586] on button "Close" at bounding box center [595, 586] width 50 height 24
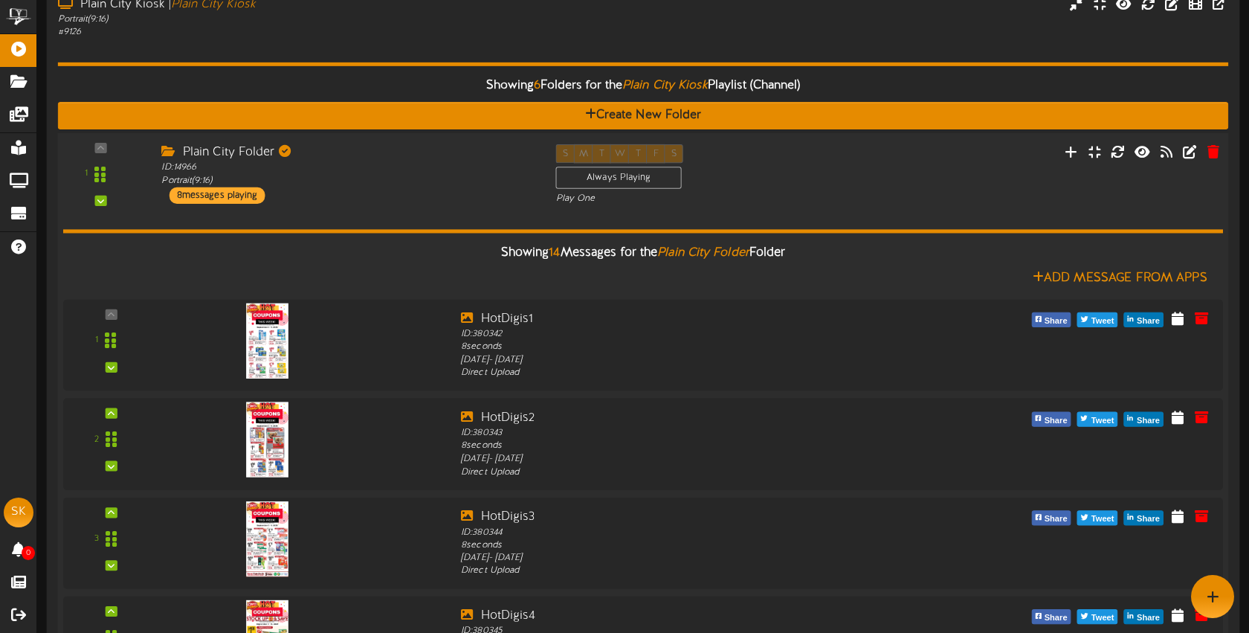
click at [425, 193] on div "Plain City Folder ID: 14966 Portrait ( 9:16 ) 8 messages playing" at bounding box center [347, 173] width 394 height 59
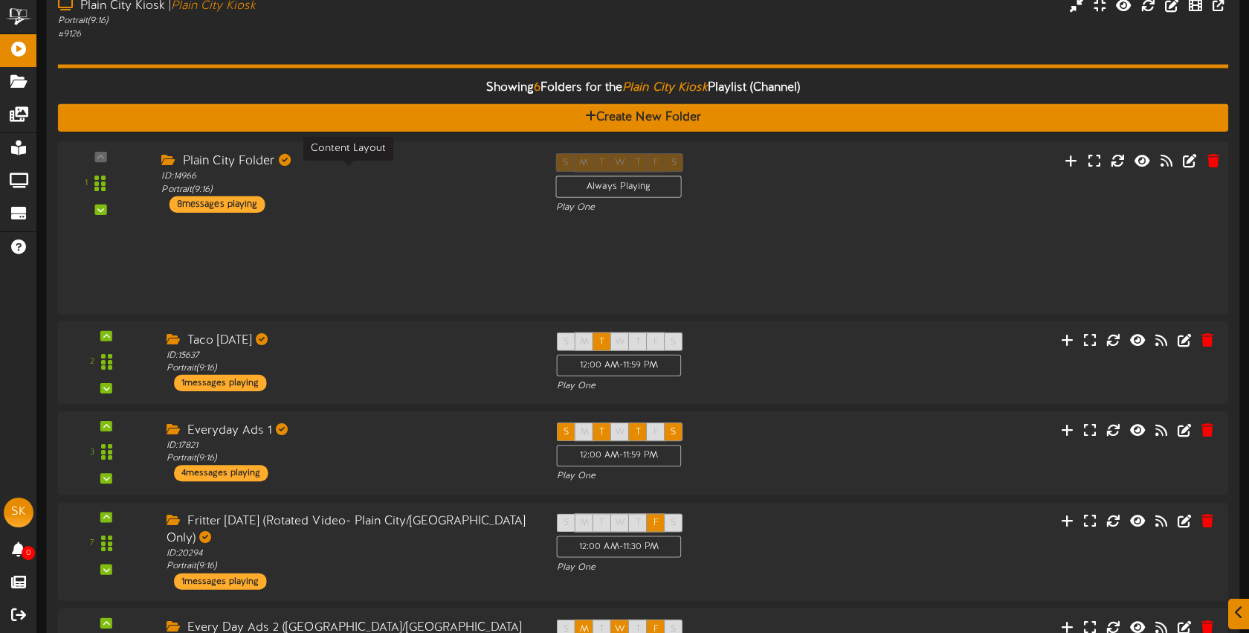
scroll to position [171, 0]
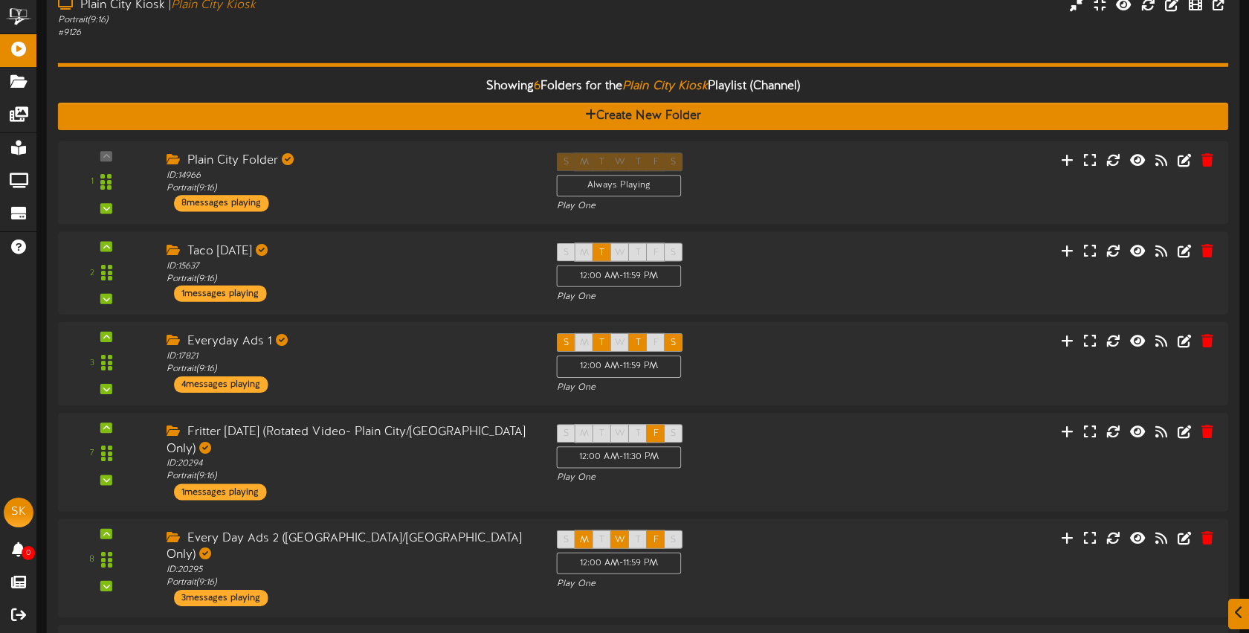
drag, startPoint x: 373, startPoint y: 55, endPoint x: 380, endPoint y: 57, distance: 7.8
click at [373, 55] on div "Showing 6 Folders for the Plain City Kiosk Playlist (Channel) Create New Folder…" at bounding box center [643, 384] width 1171 height 691
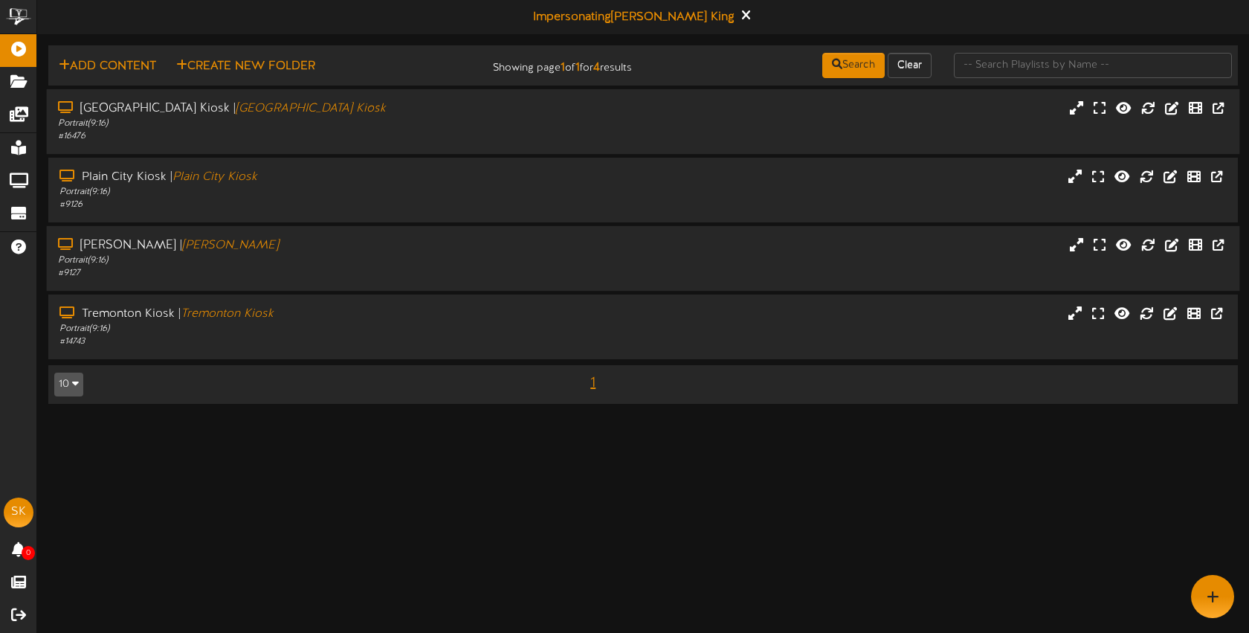
click at [318, 130] on div "# 16476" at bounding box center [295, 136] width 475 height 13
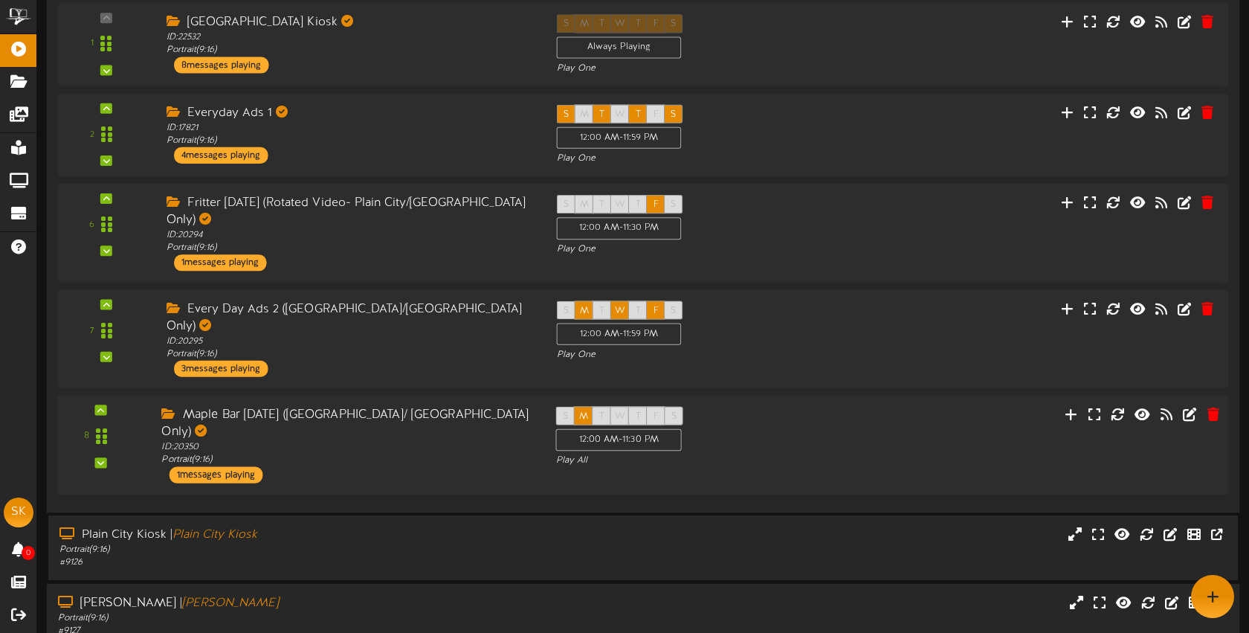
scroll to position [7, 0]
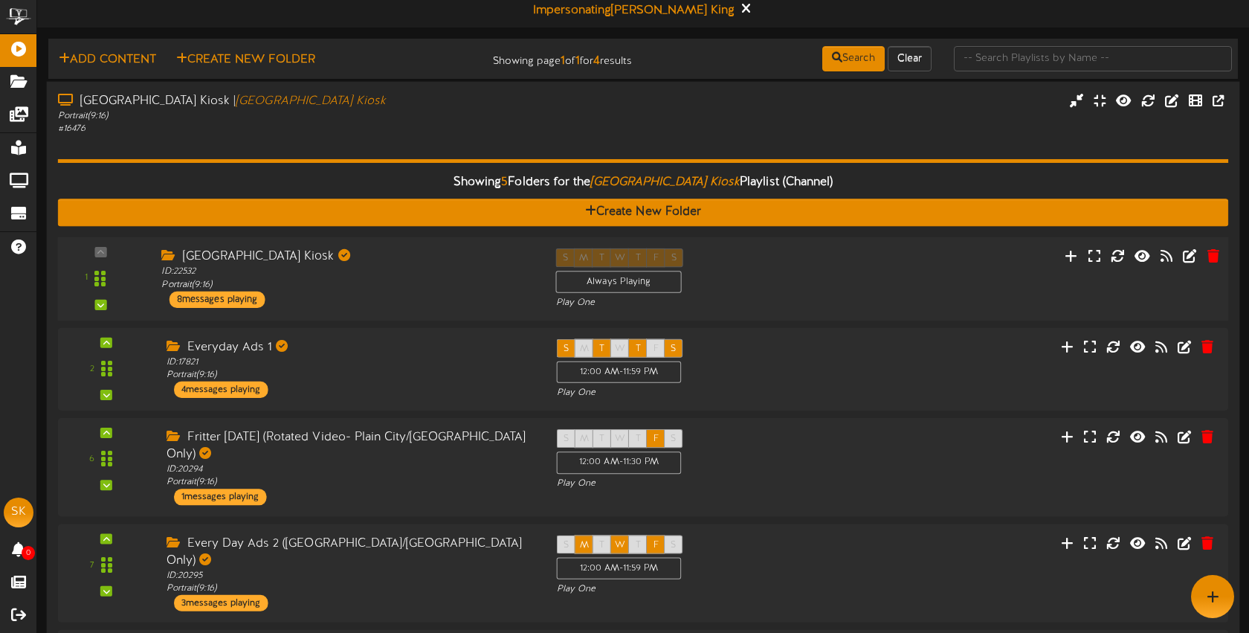
click at [392, 292] on div "Brigham City Kiosk ID: 22532 Portrait ( 9:16 ) 8 messages playing" at bounding box center [347, 277] width 394 height 59
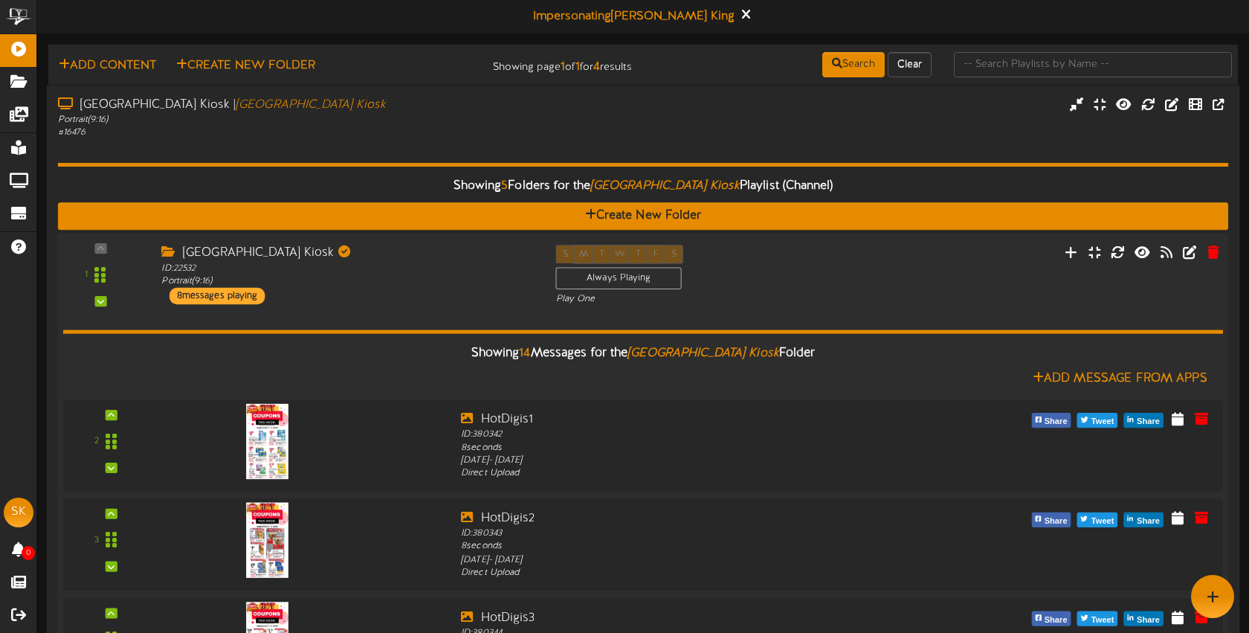
scroll to position [0, 0]
click at [376, 305] on div "1 ID:" at bounding box center [643, 275] width 1182 height 61
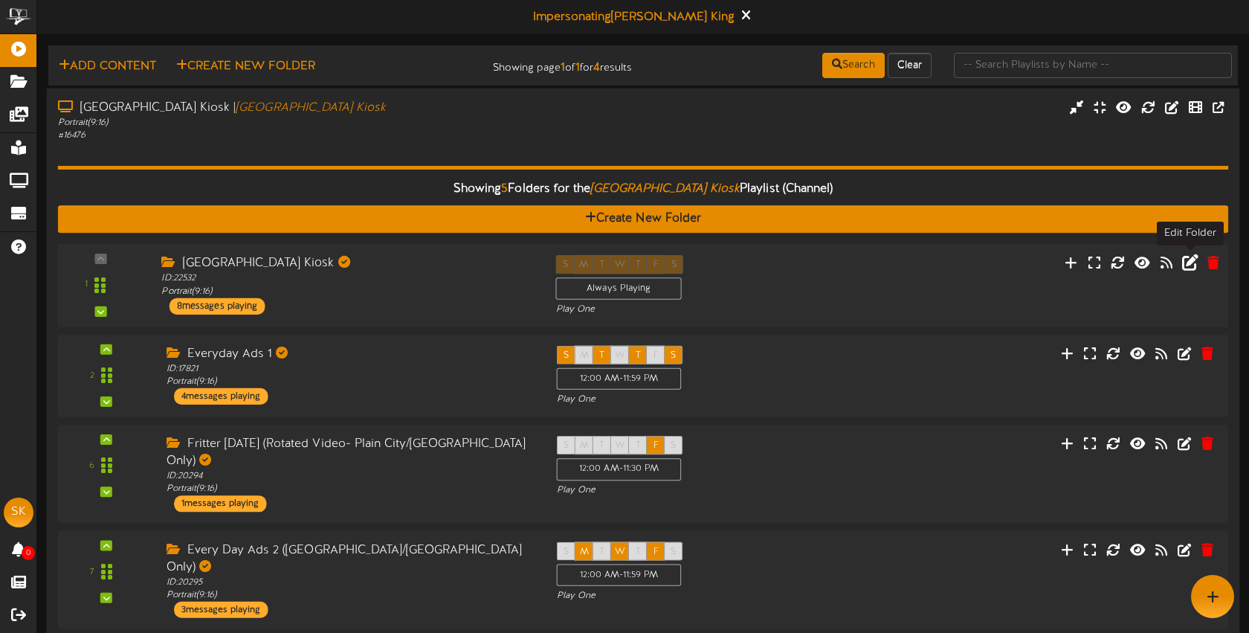
click at [1189, 263] on icon at bounding box center [1190, 262] width 16 height 16
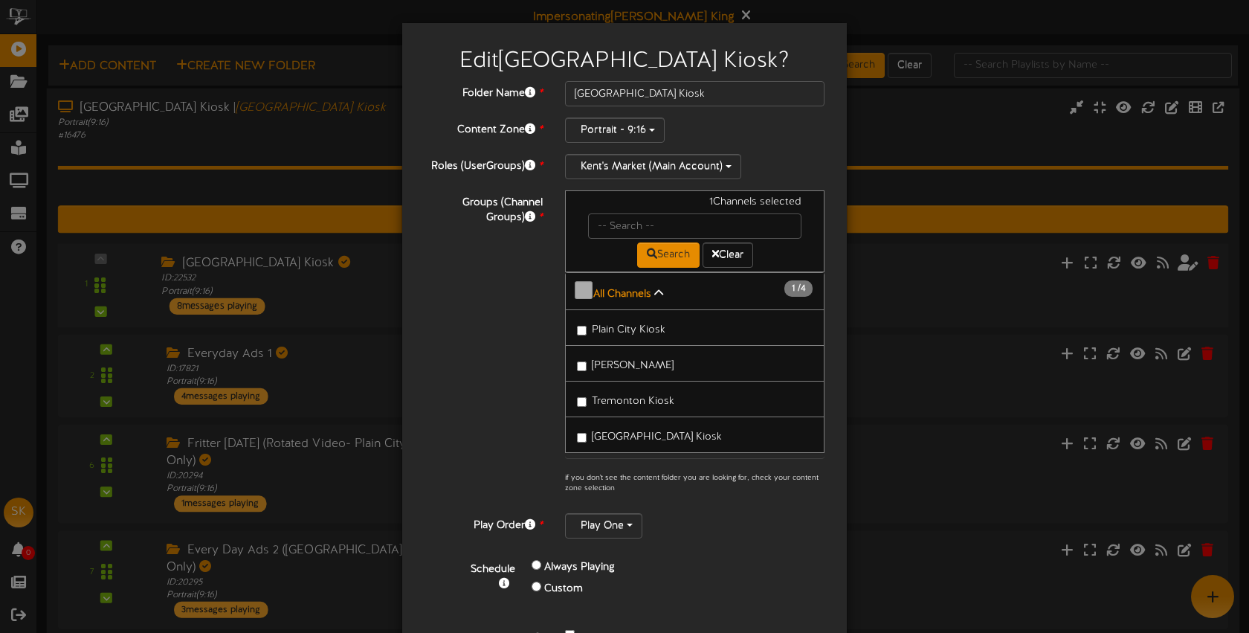
scroll to position [6, 0]
click at [352, 146] on div "Edit Brigham City Kiosk ? Folder Name * Brigham City Kiosk Content Zone * Portr…" at bounding box center [624, 316] width 1249 height 633
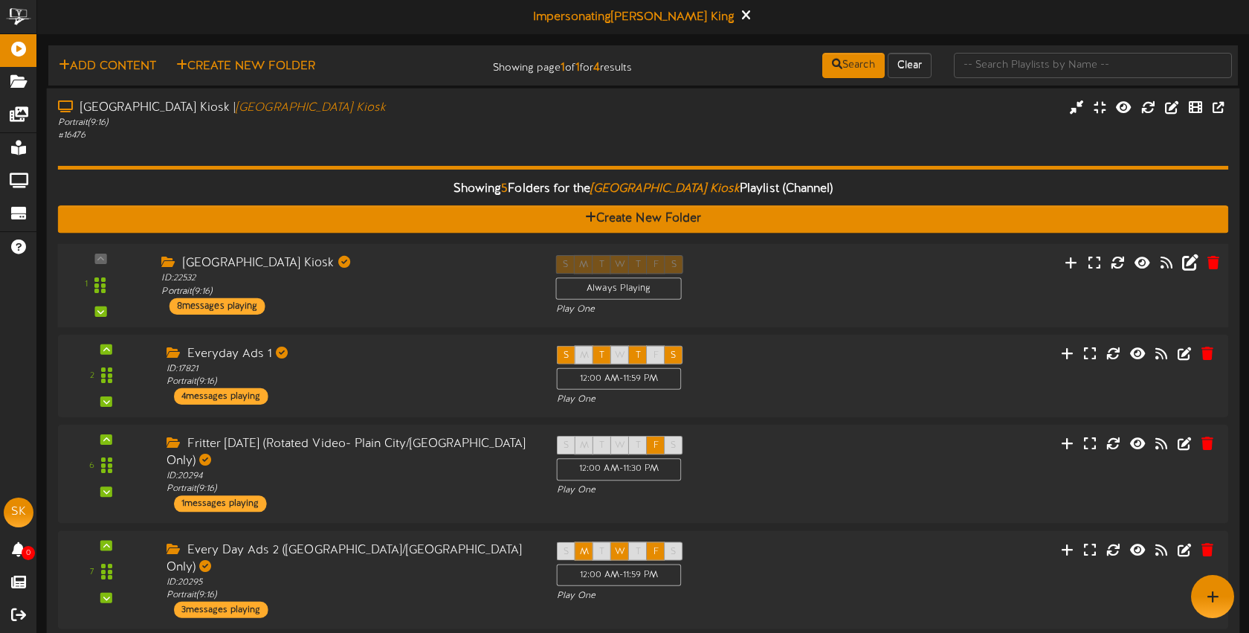
click at [364, 144] on div "Showing 5 Folders for the Brigham City Kiosk Playlist (Channel) Create New Fold…" at bounding box center [643, 442] width 1171 height 601
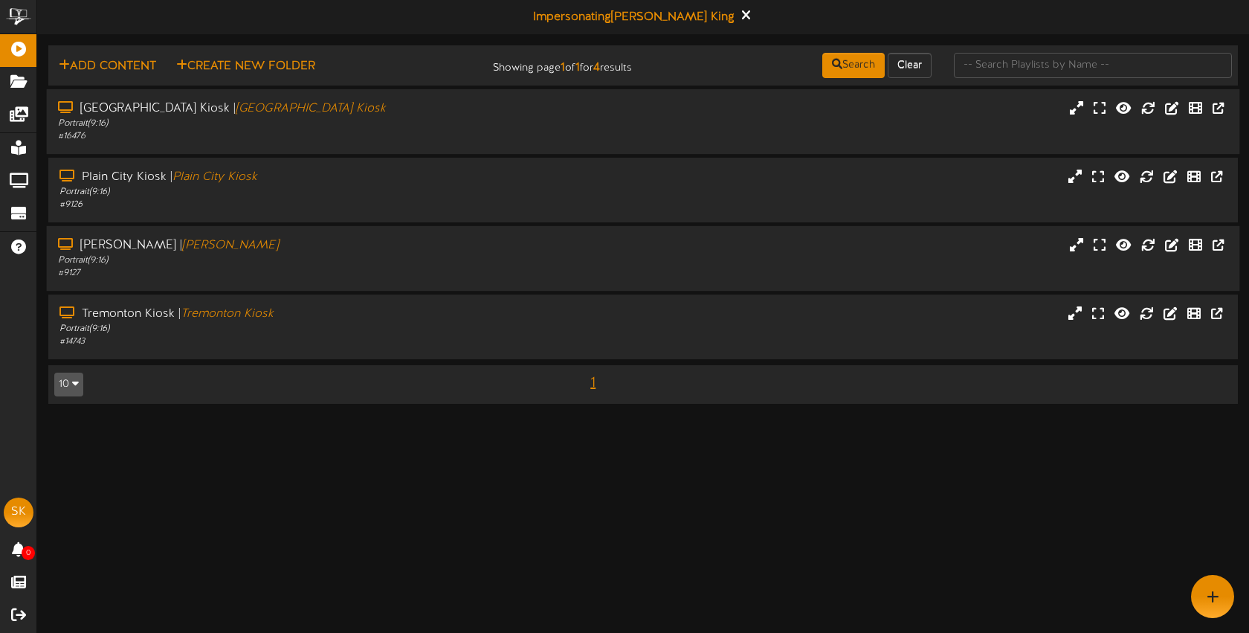
click at [382, 139] on div "# 16476" at bounding box center [295, 136] width 475 height 13
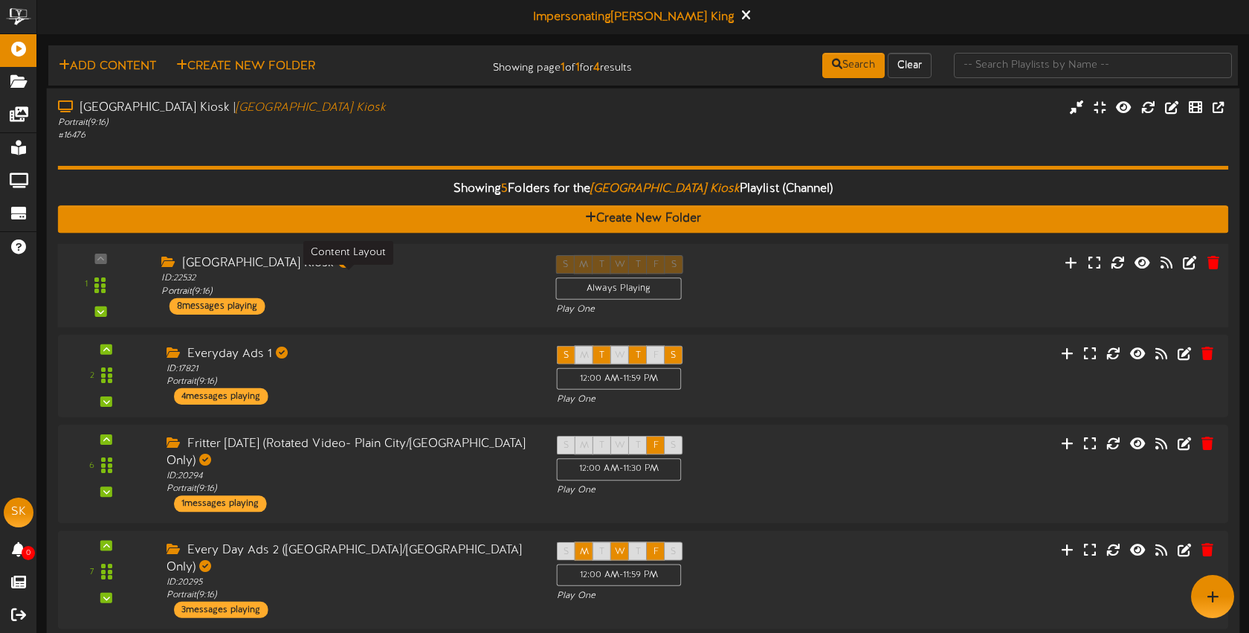
click at [407, 273] on div "ID: 22532 Portrait ( 9:16 )" at bounding box center [347, 285] width 372 height 26
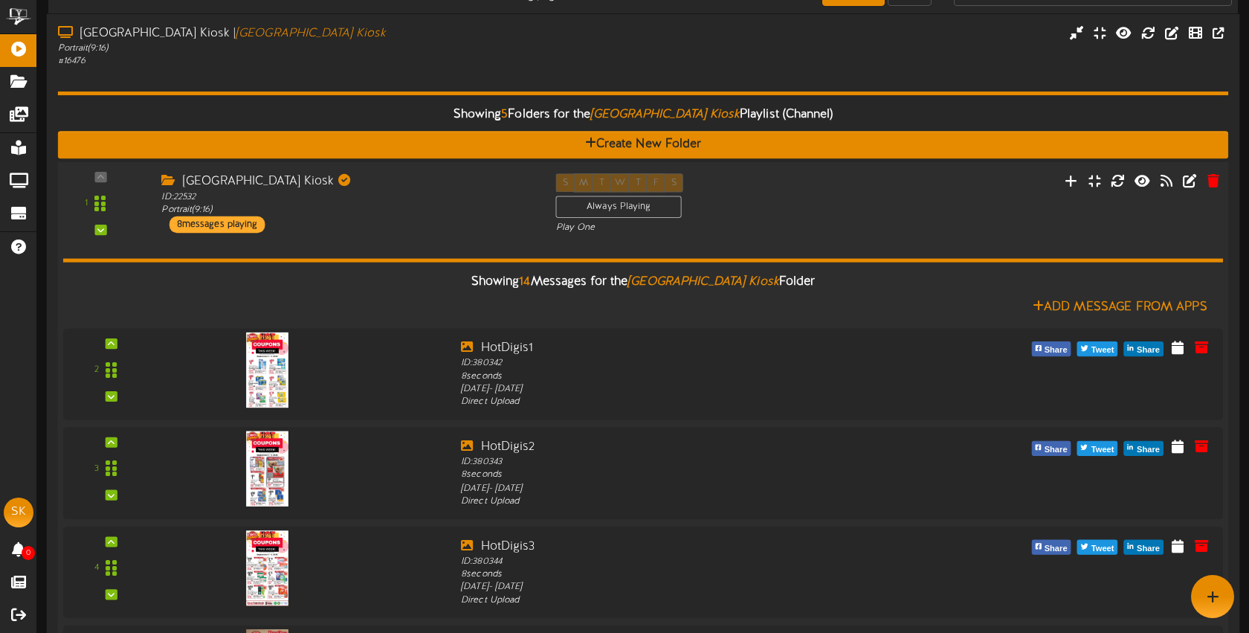
scroll to position [0, 0]
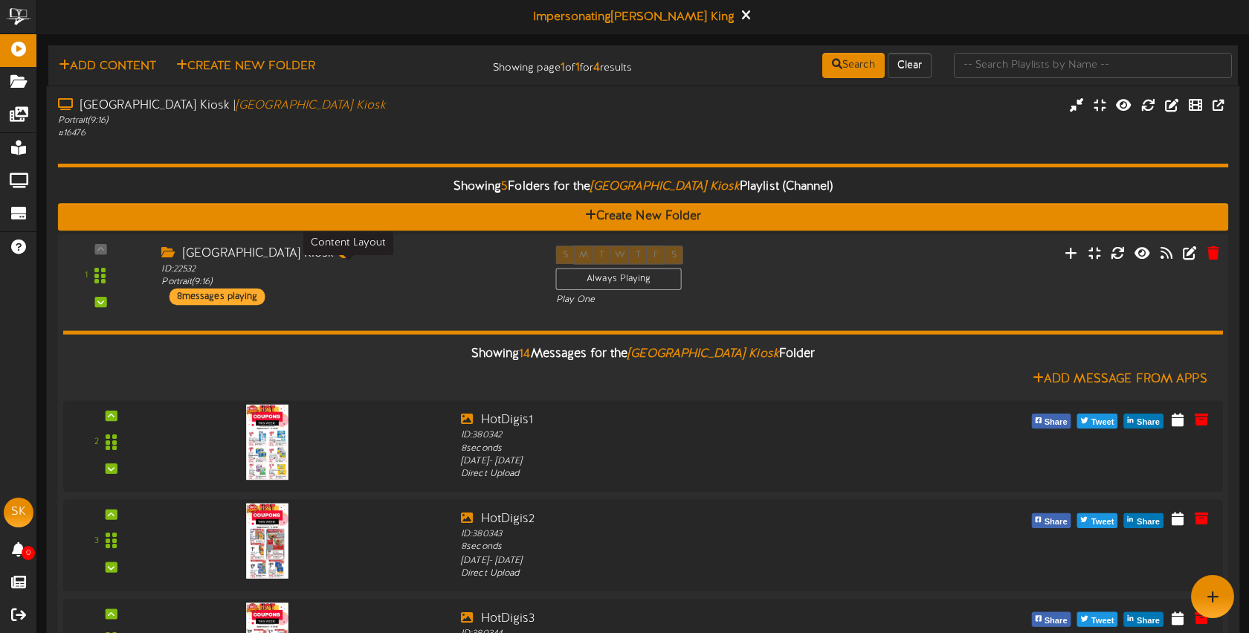
click at [412, 279] on div "ID: 22532 Portrait ( 9:16 )" at bounding box center [347, 276] width 372 height 26
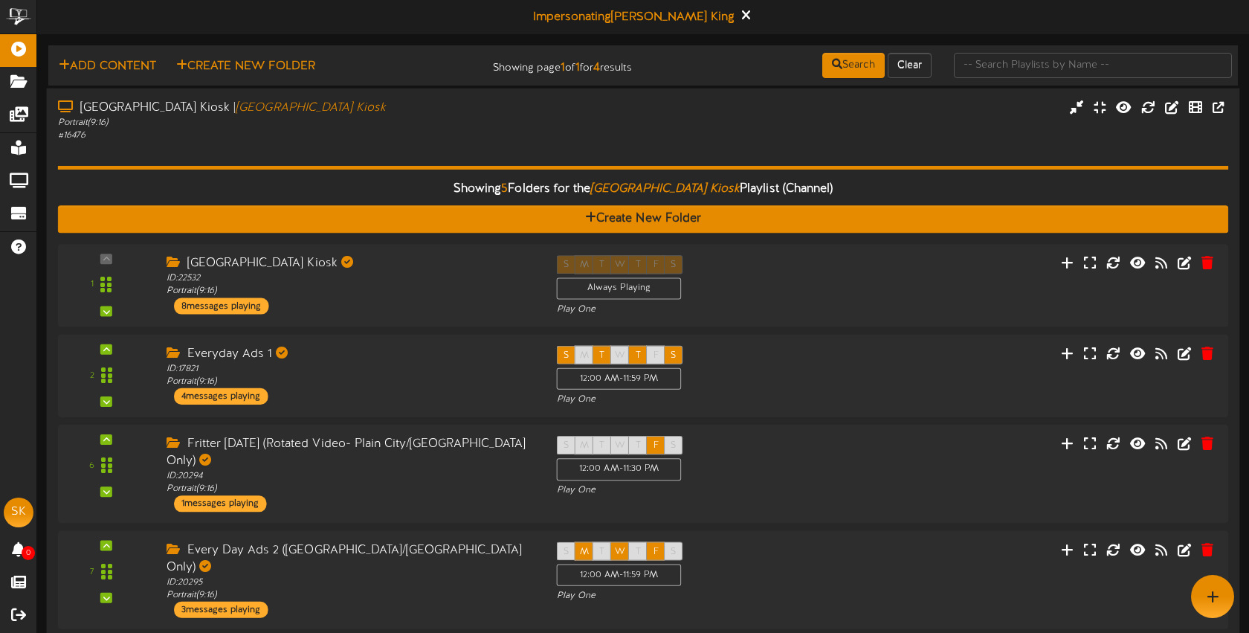
click at [367, 129] on div "# 16476" at bounding box center [295, 135] width 475 height 13
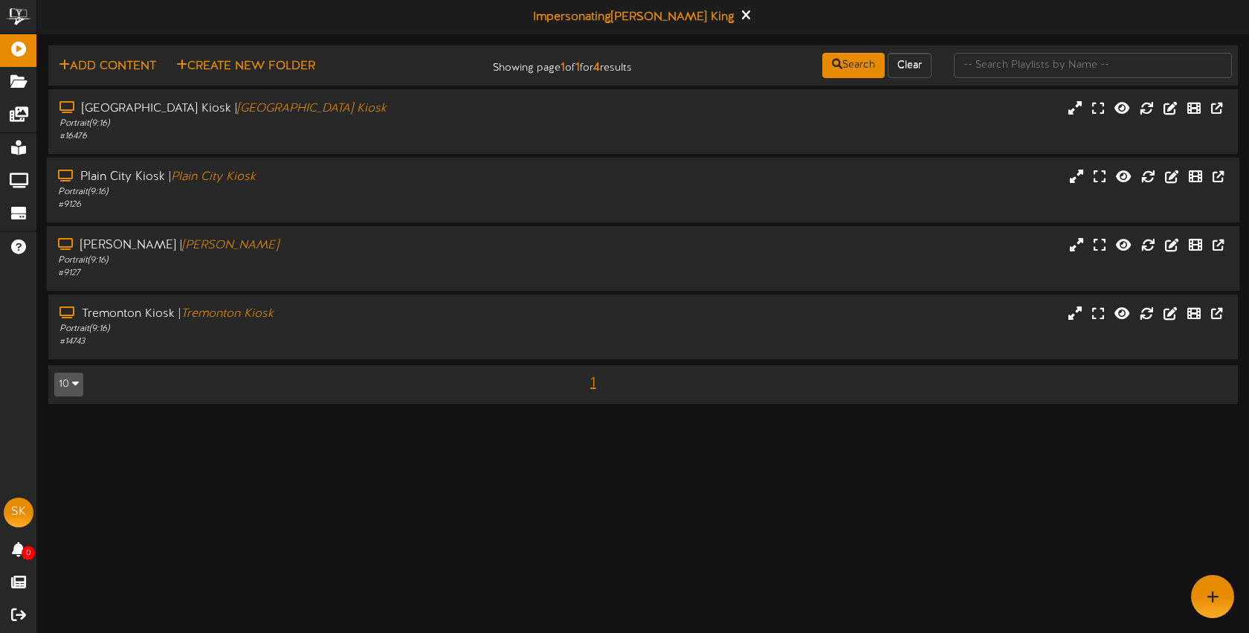
click at [443, 196] on div "Portrait ( 9:16 )" at bounding box center [295, 192] width 475 height 13
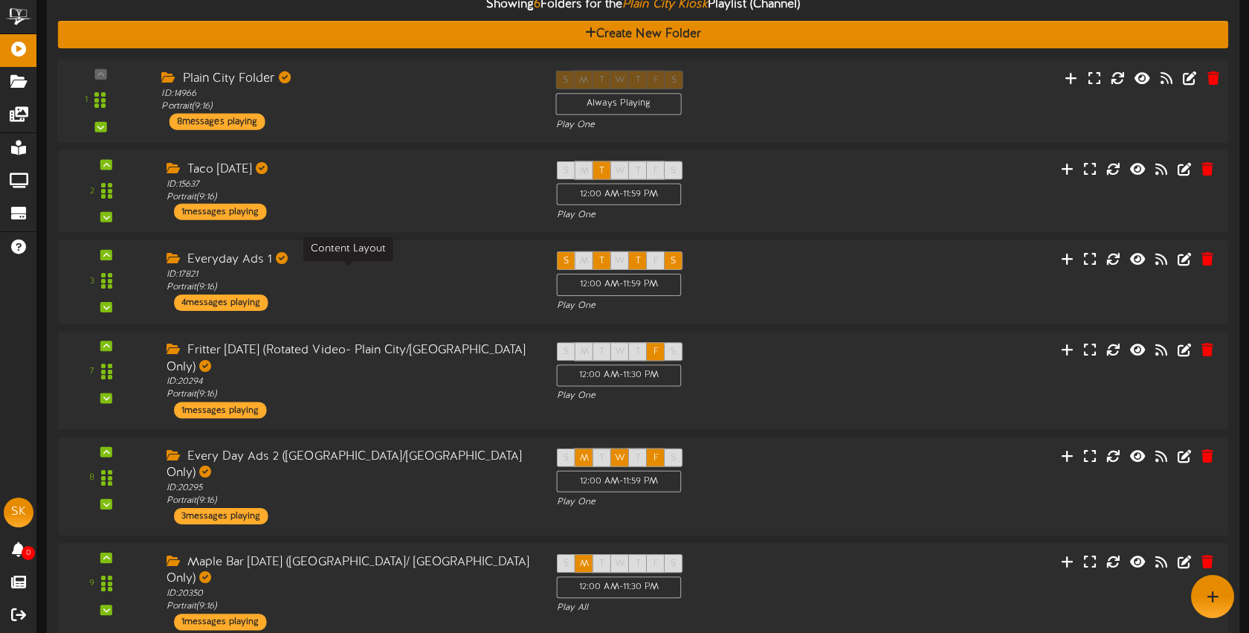
scroll to position [242, 0]
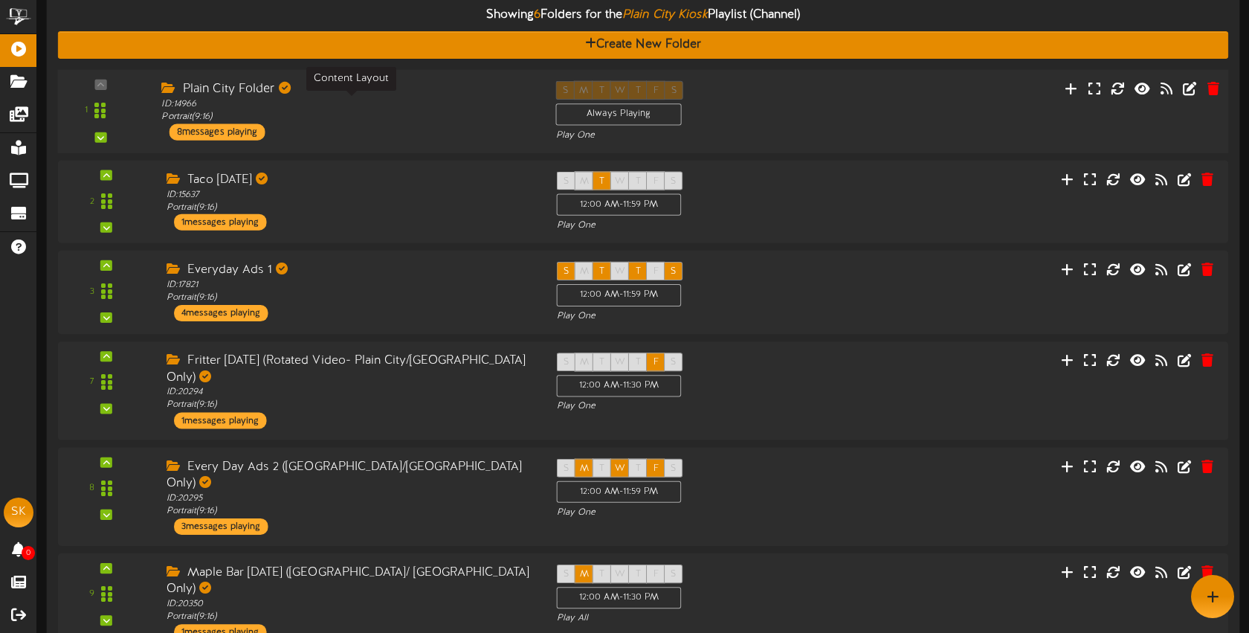
click at [399, 105] on div "ID: 14966 Portrait ( 9:16 )" at bounding box center [347, 111] width 372 height 26
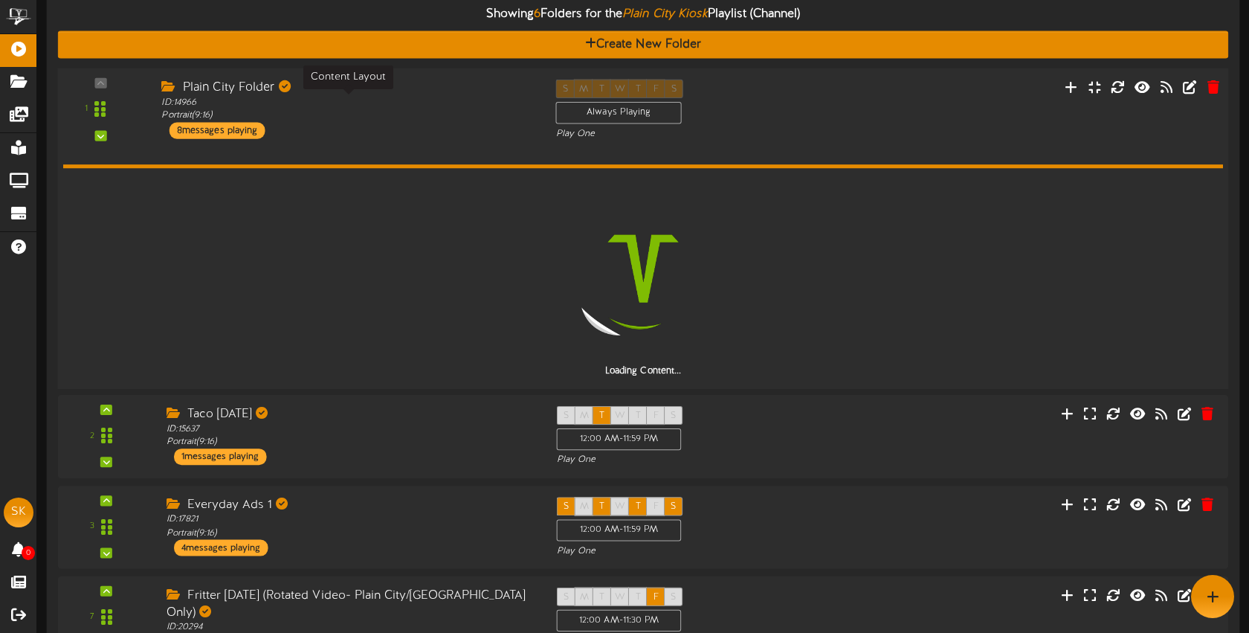
scroll to position [242, 0]
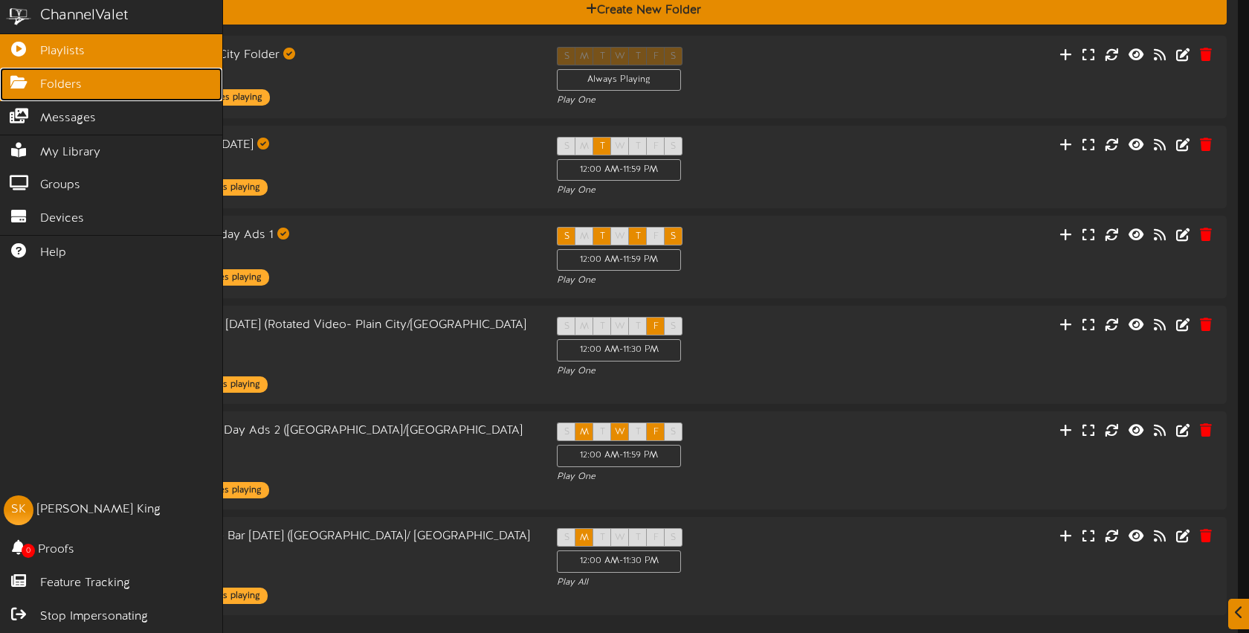
click at [52, 87] on span "Folders" at bounding box center [61, 85] width 42 height 17
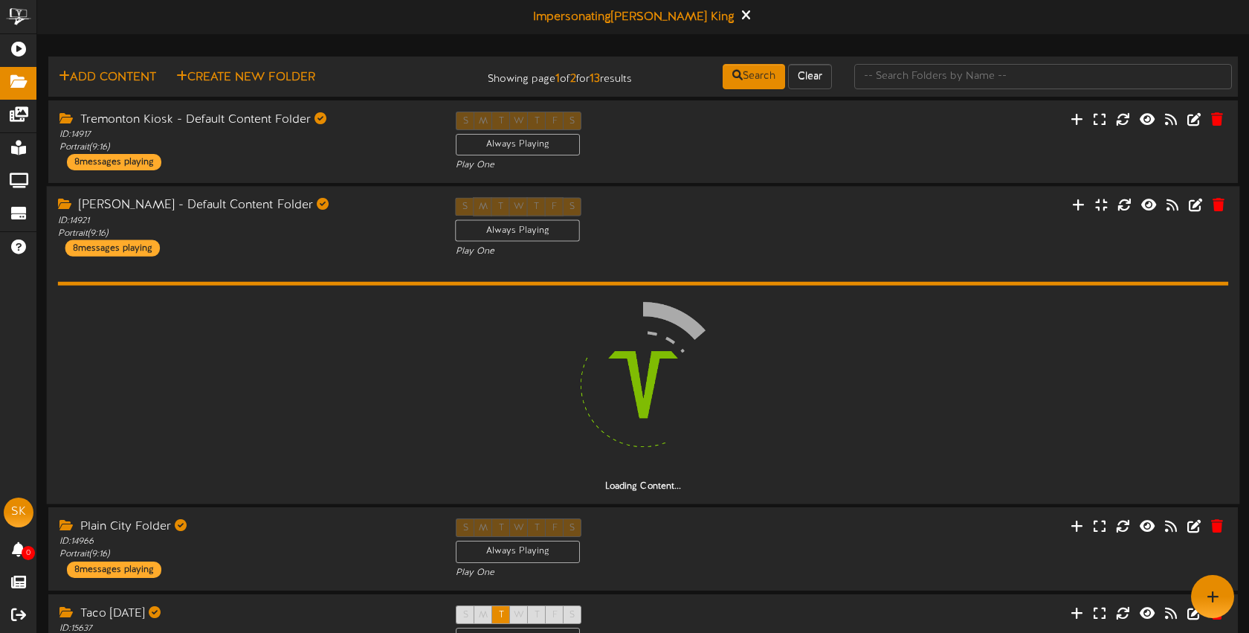
click at [325, 221] on div "ID: 14921 Portrait ( 9:16 )" at bounding box center [246, 226] width 376 height 25
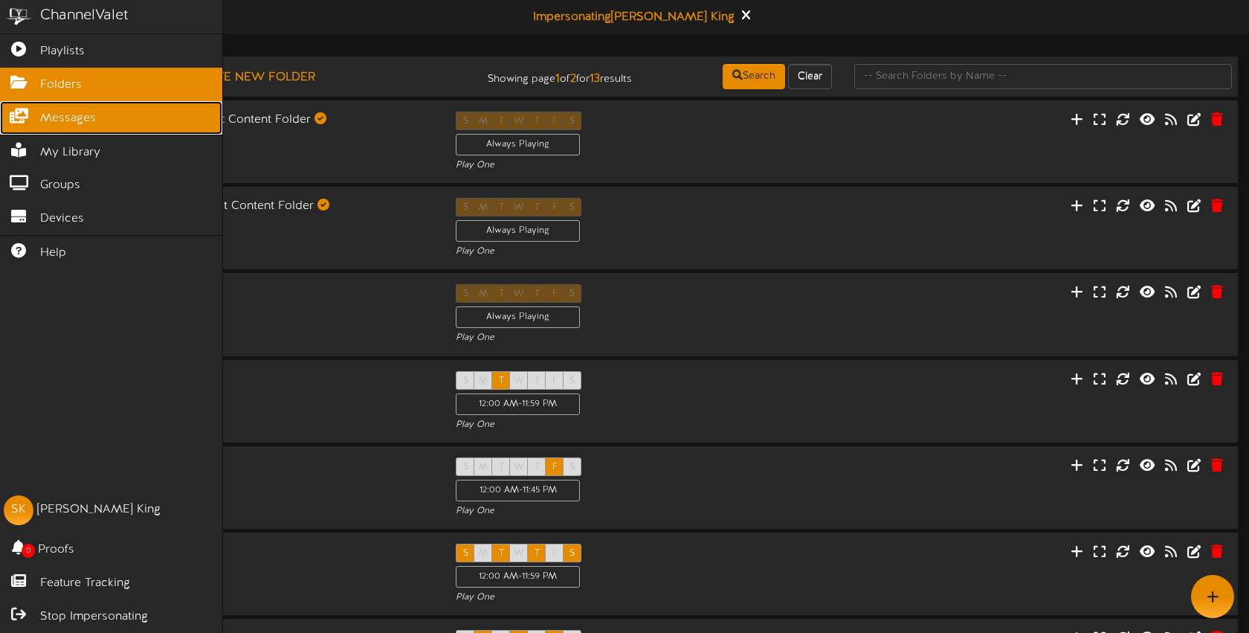
click at [65, 123] on span "Messages" at bounding box center [68, 118] width 56 height 17
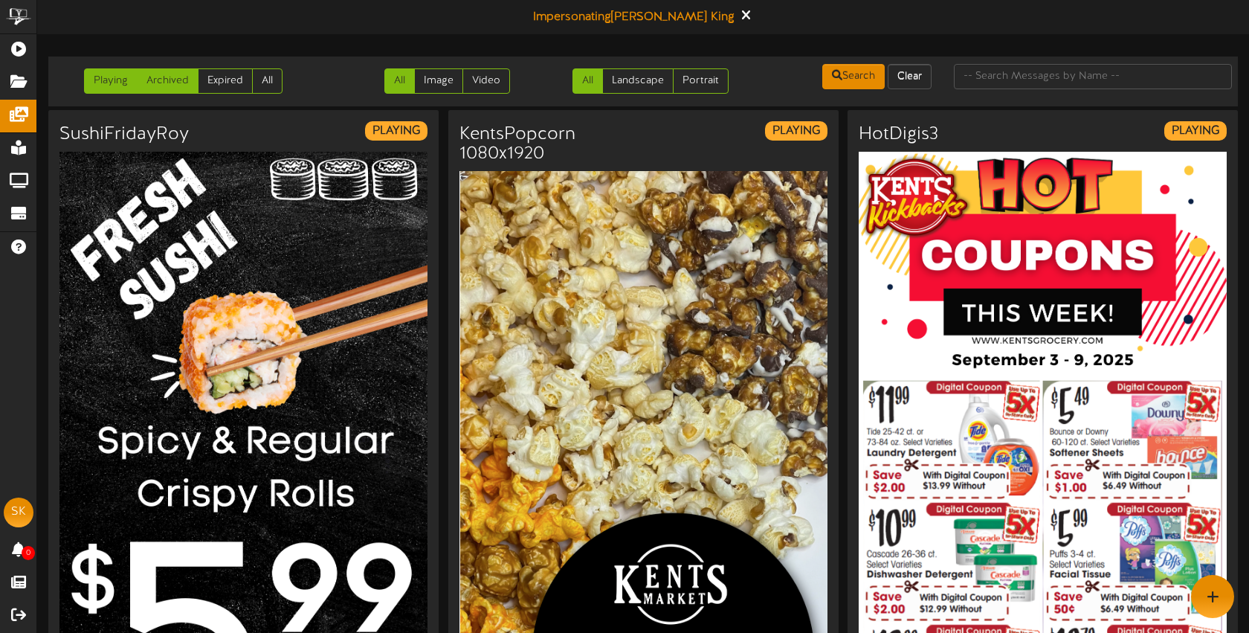
click at [171, 82] on link "Archived" at bounding box center [168, 80] width 62 height 25
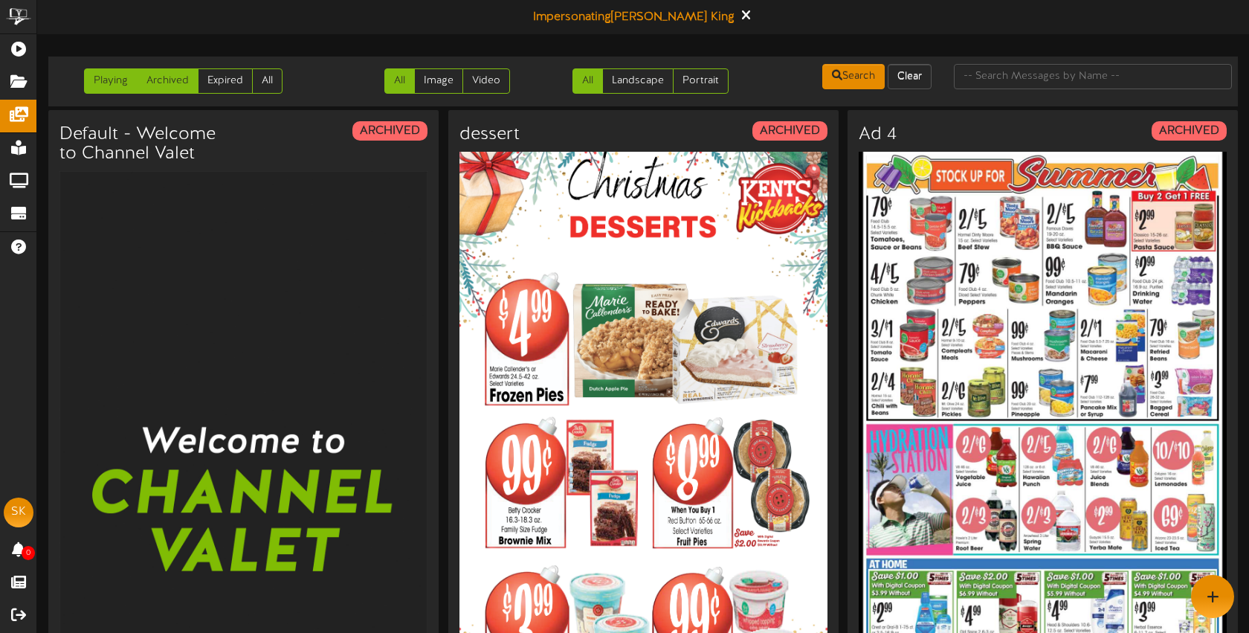
click at [103, 80] on link "Playing" at bounding box center [111, 80] width 54 height 25
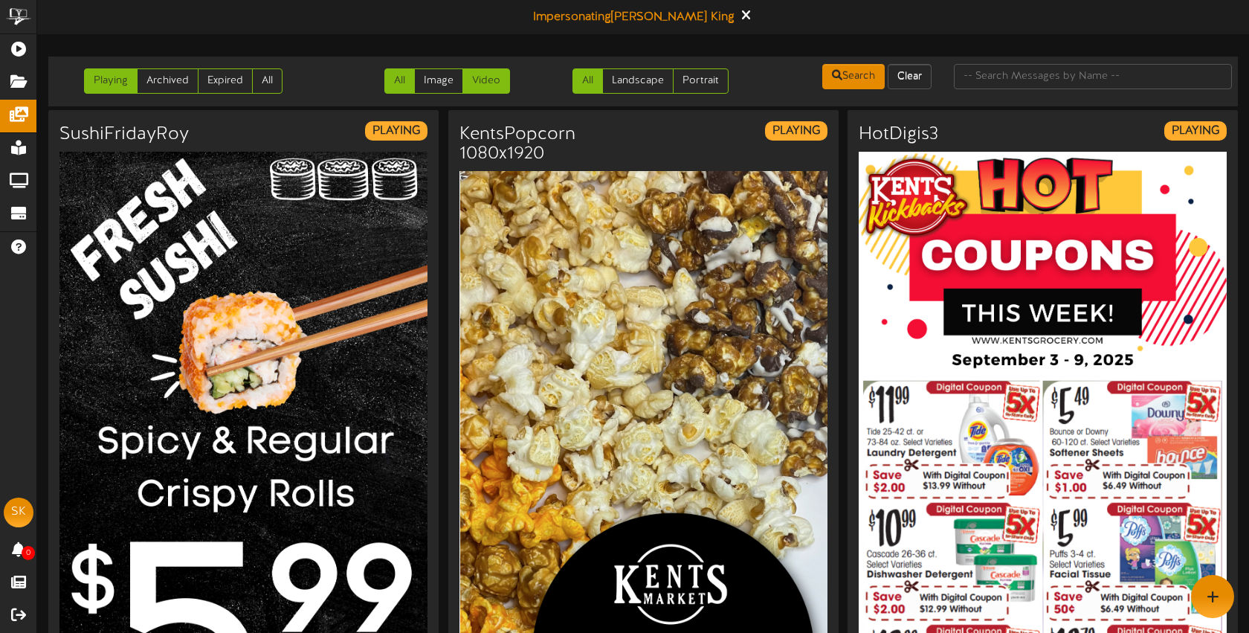
click at [486, 83] on link "Video" at bounding box center [487, 80] width 48 height 25
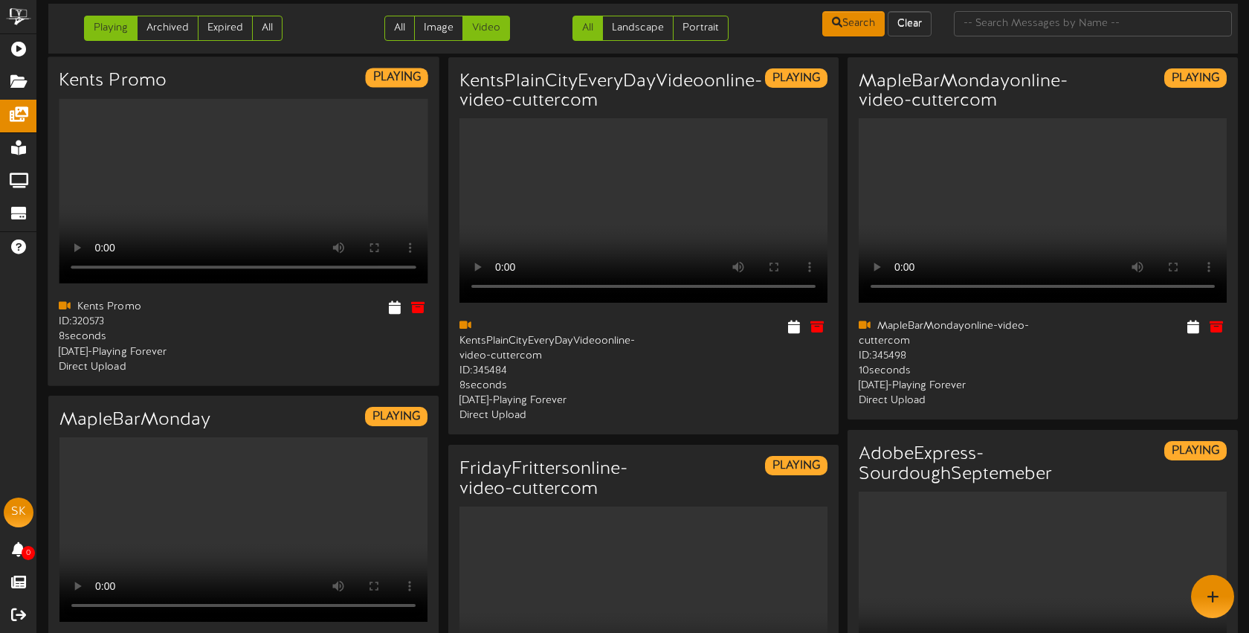
scroll to position [27, 0]
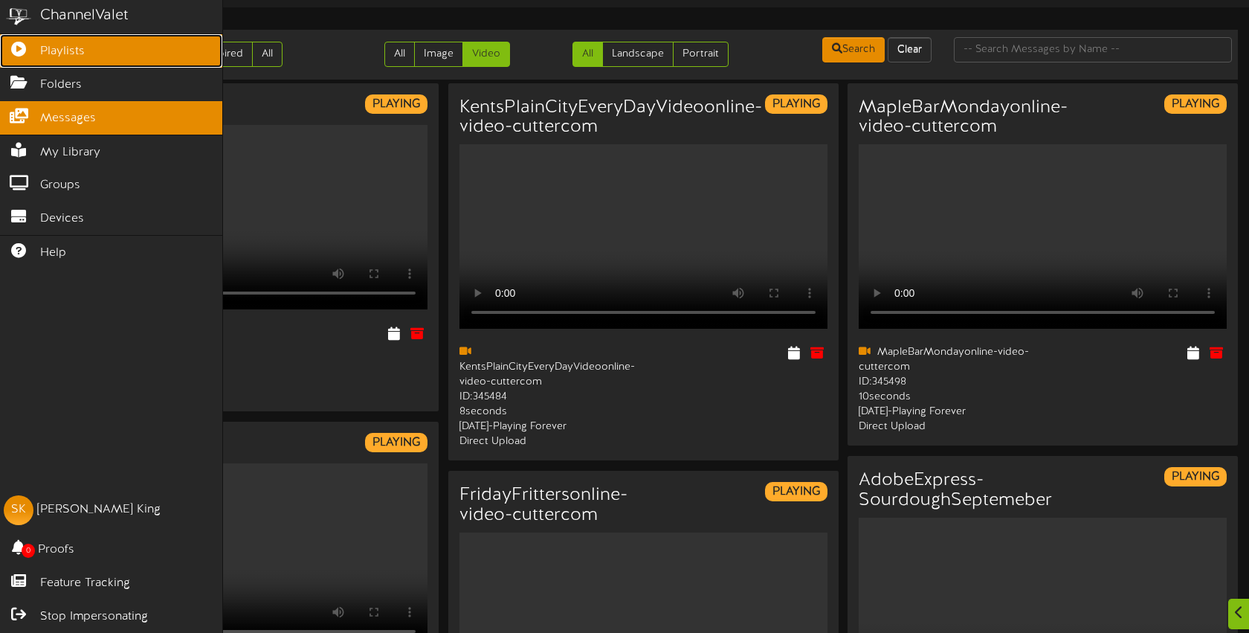
drag, startPoint x: 39, startPoint y: 61, endPoint x: 53, endPoint y: 60, distance: 14.1
click at [39, 61] on link "Playlists" at bounding box center [111, 50] width 222 height 33
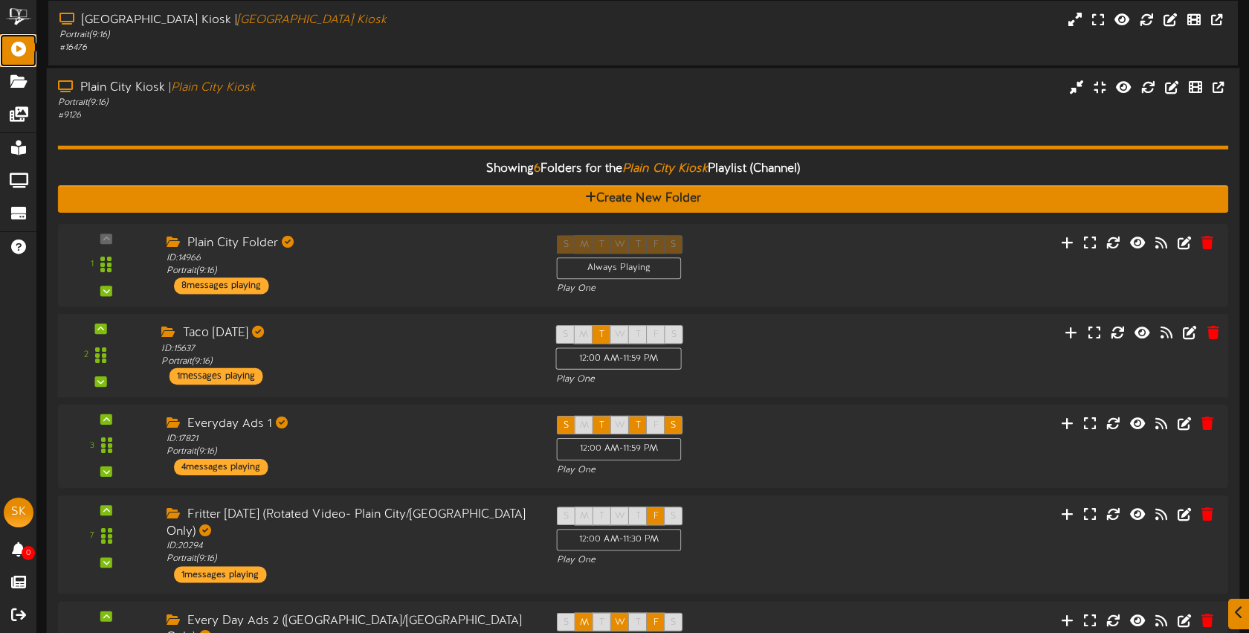
scroll to position [232, 0]
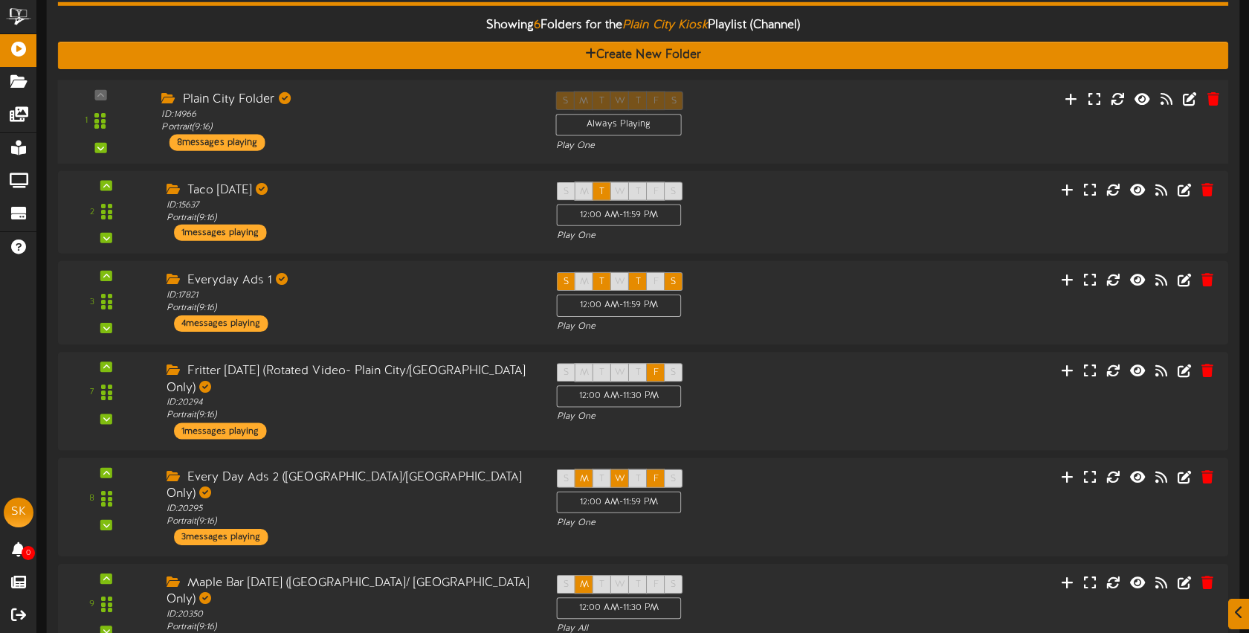
click at [408, 141] on div "Plain City Folder ID: 14966 Portrait ( 9:16 ) 8 messages playing" at bounding box center [347, 120] width 394 height 59
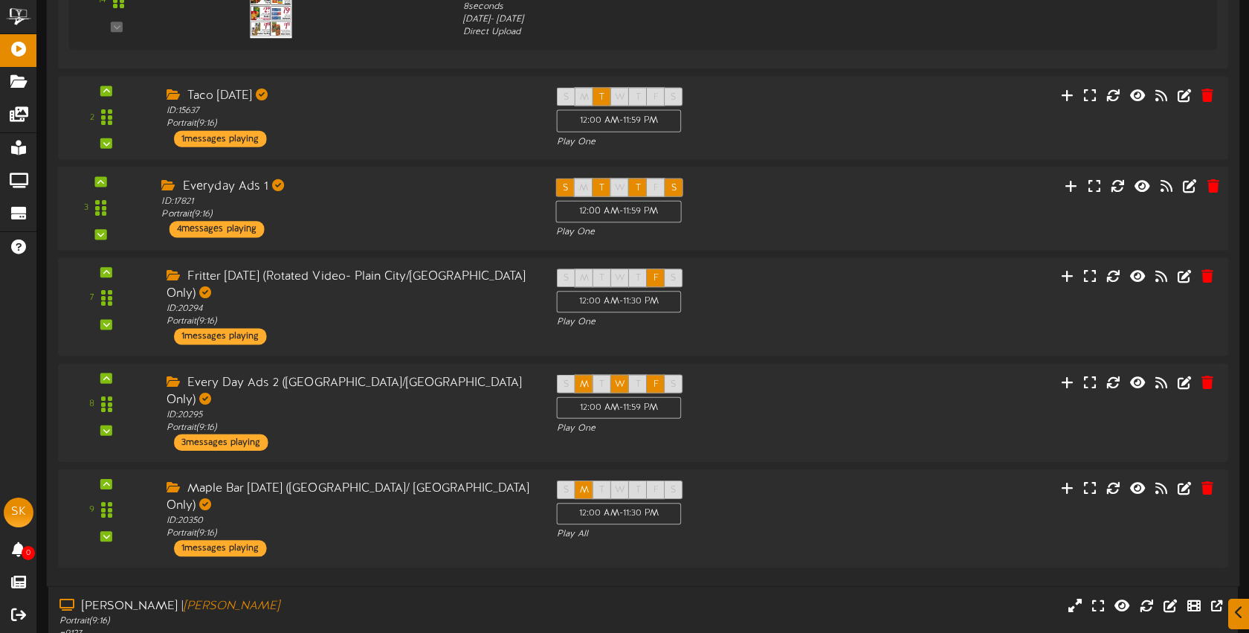
scroll to position [1890, 0]
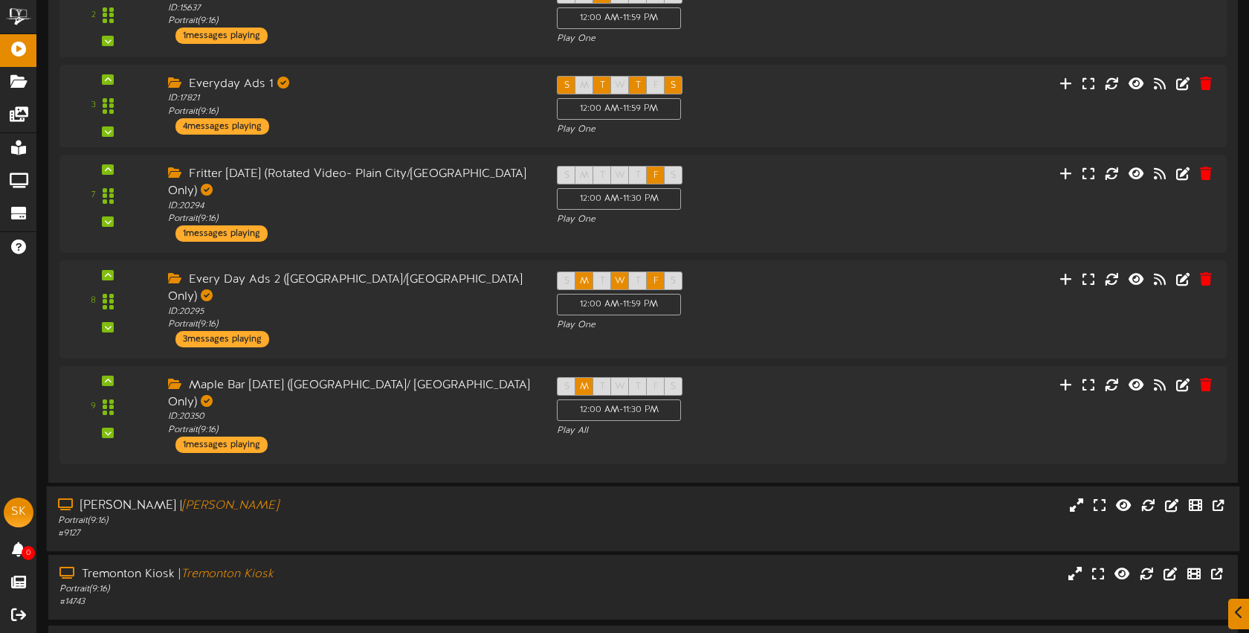
drag, startPoint x: 390, startPoint y: 480, endPoint x: 438, endPoint y: 475, distance: 47.9
click at [390, 527] on div "# 9127" at bounding box center [295, 533] width 475 height 13
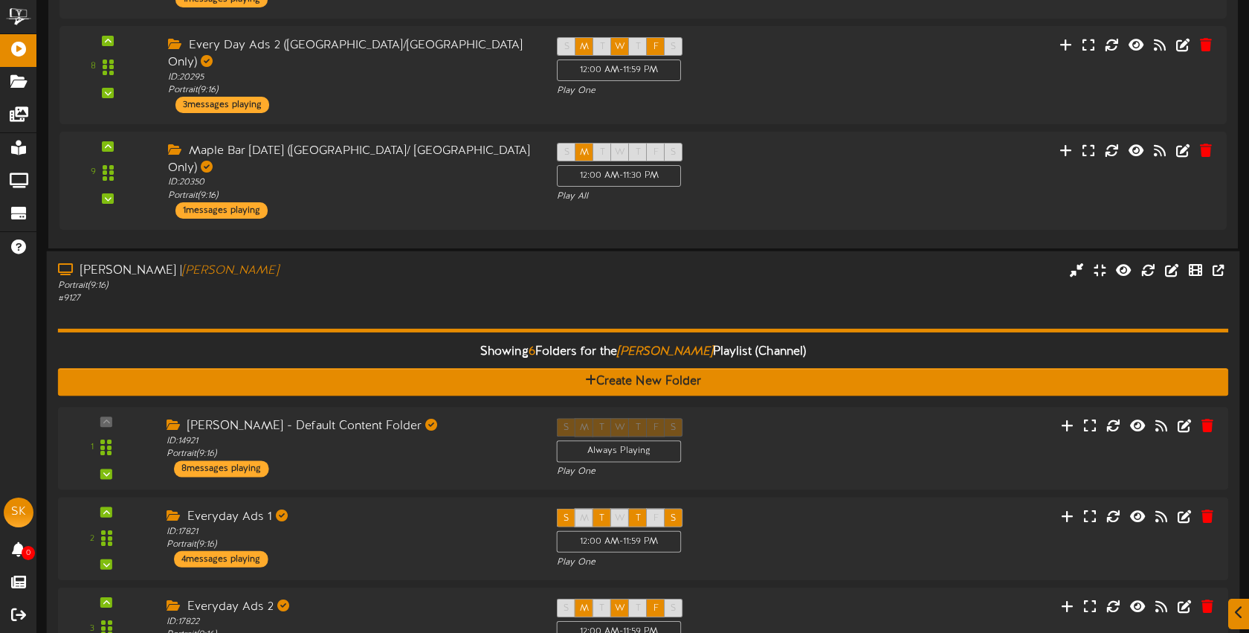
scroll to position [2497, 0]
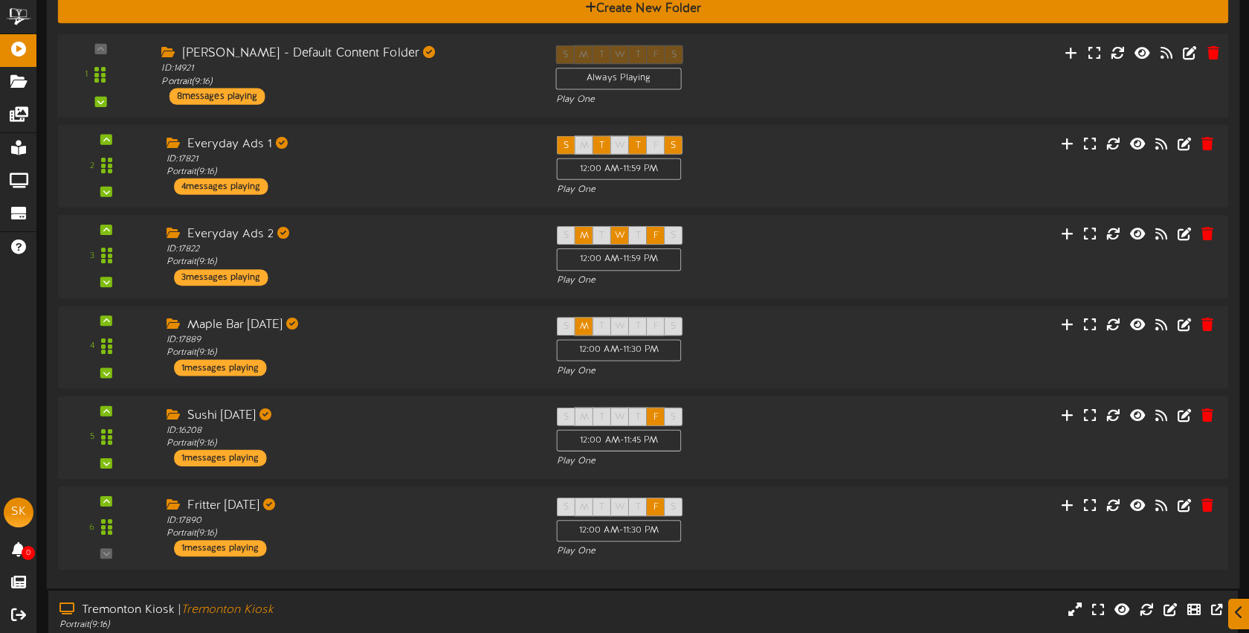
click at [459, 54] on div "Roy Kiosk - Default Content Folder ID: 14921 Portrait ( 9:16 ) 8 messages playi…" at bounding box center [347, 74] width 394 height 59
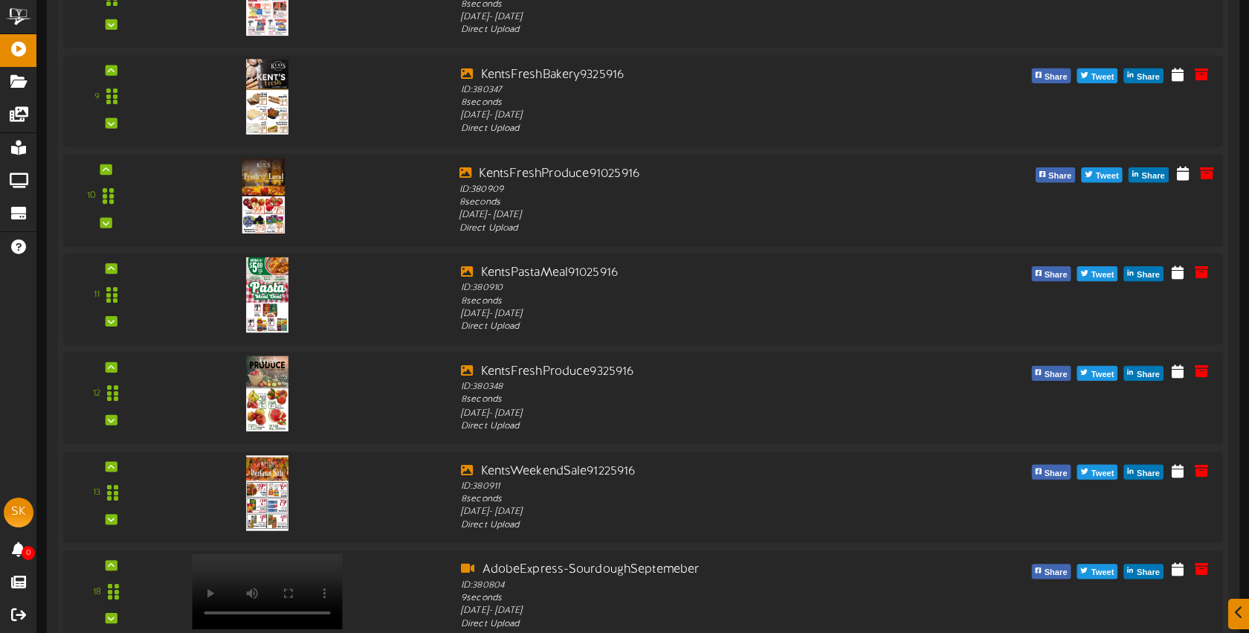
scroll to position [3584, 0]
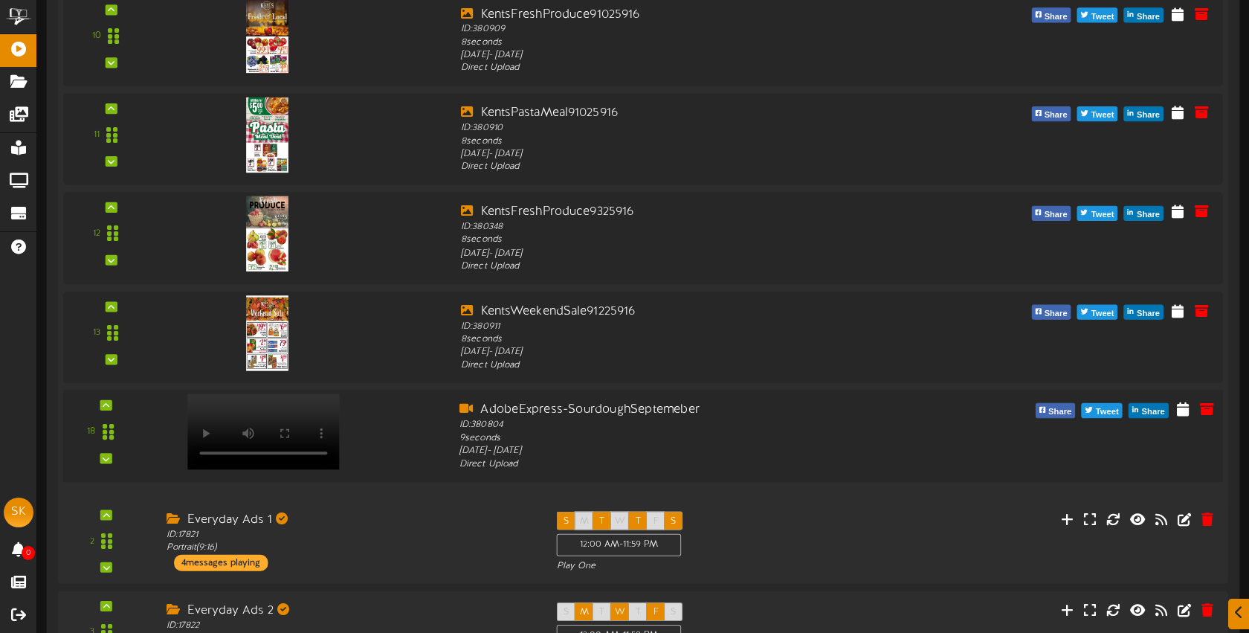
click at [231, 393] on video at bounding box center [263, 431] width 152 height 76
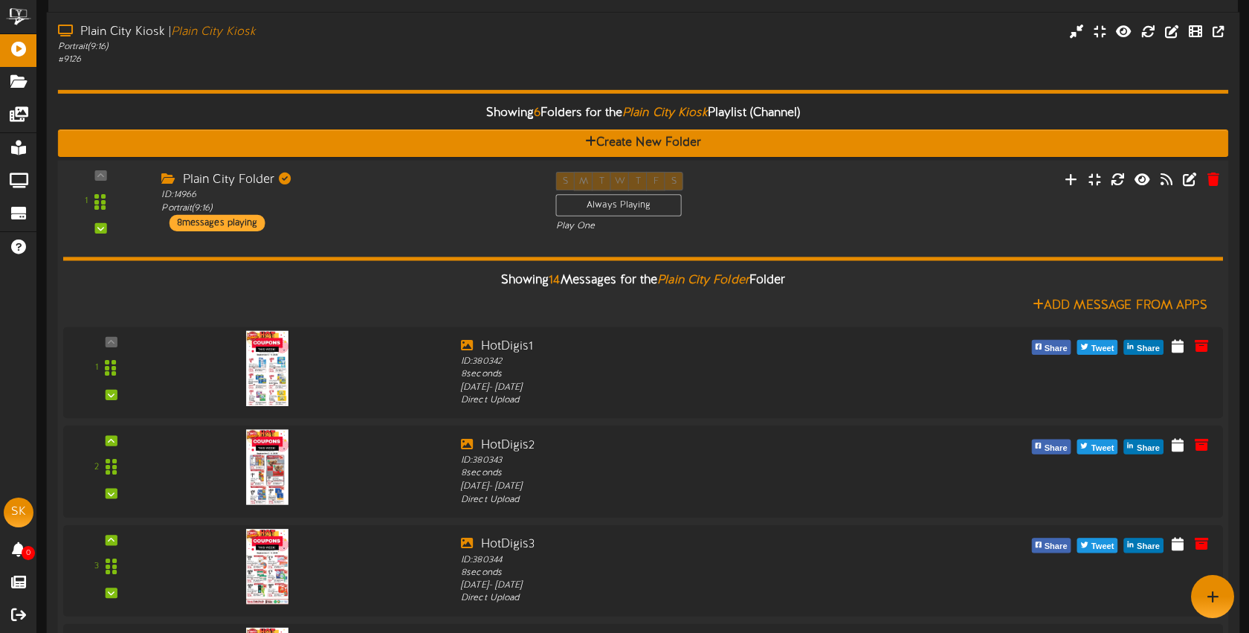
scroll to position [138, 0]
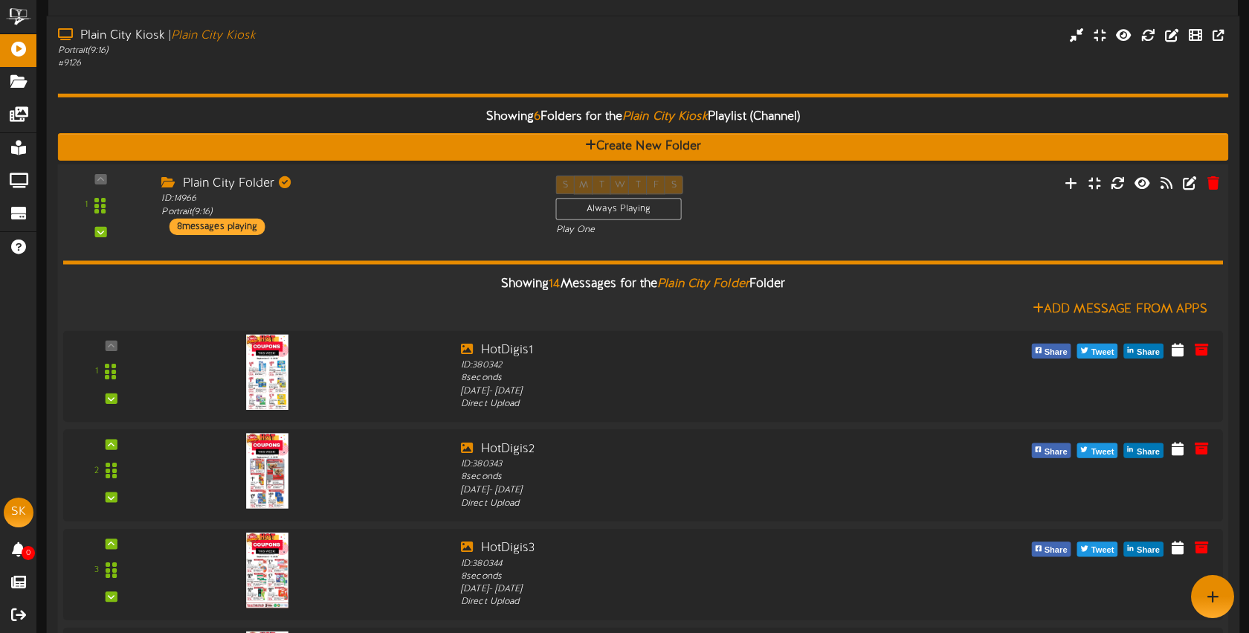
click at [434, 222] on div "Plain City Folder ID: 14966 Portrait ( 9:16 ) 8 messages playing" at bounding box center [347, 205] width 394 height 59
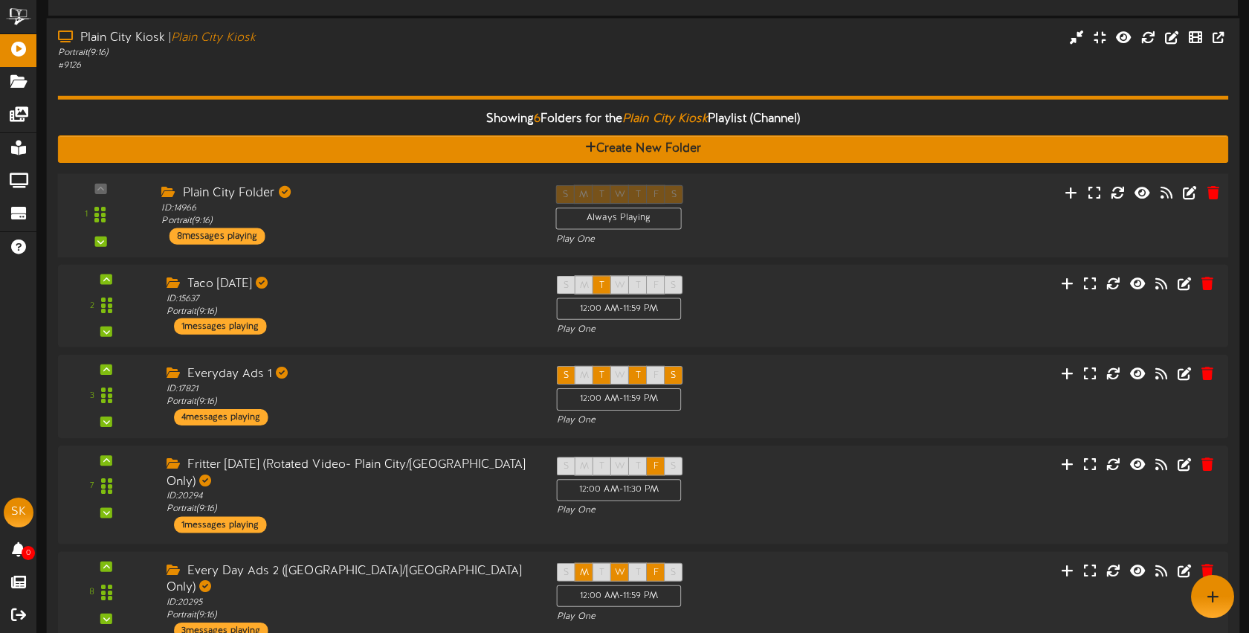
drag, startPoint x: 827, startPoint y: 215, endPoint x: 820, endPoint y: 210, distance: 8.7
click at [826, 215] on div "S M T W T F S Always Playing Play One" at bounding box center [692, 214] width 296 height 61
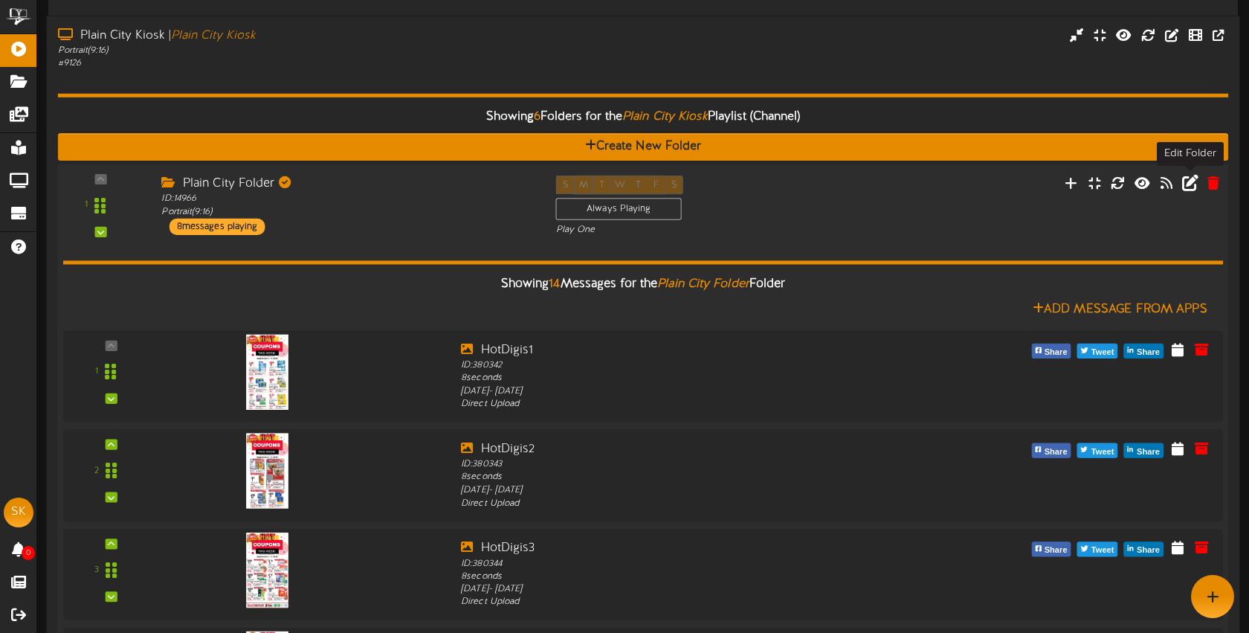
click at [1189, 188] on icon at bounding box center [1190, 182] width 16 height 16
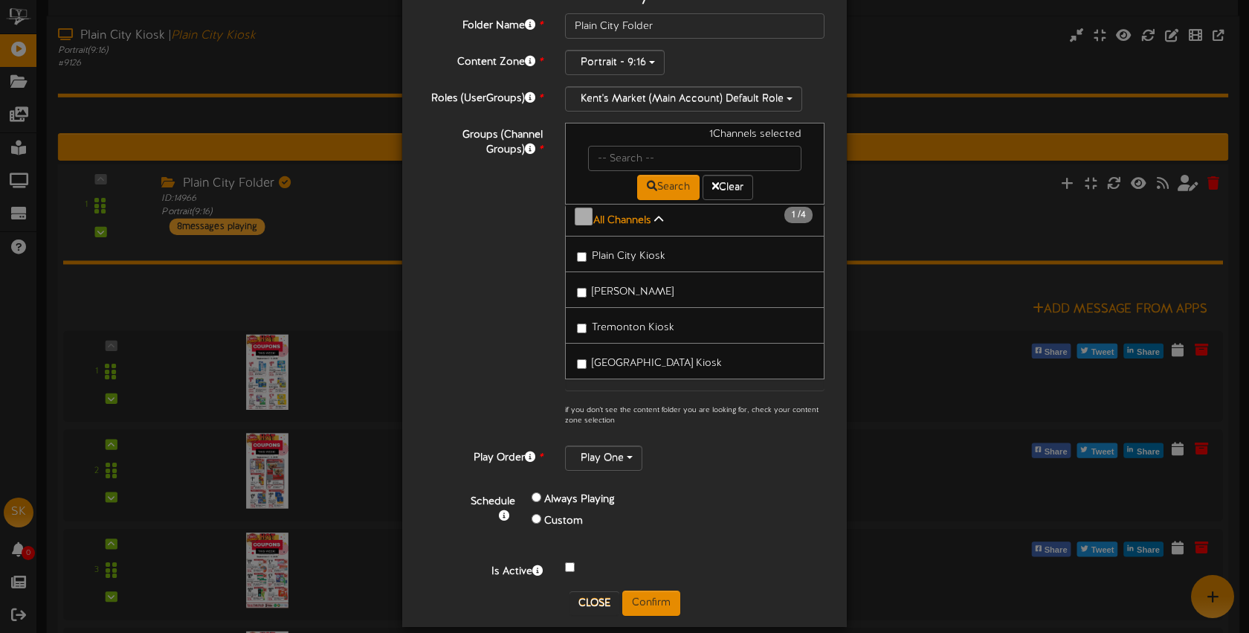
scroll to position [81, 0]
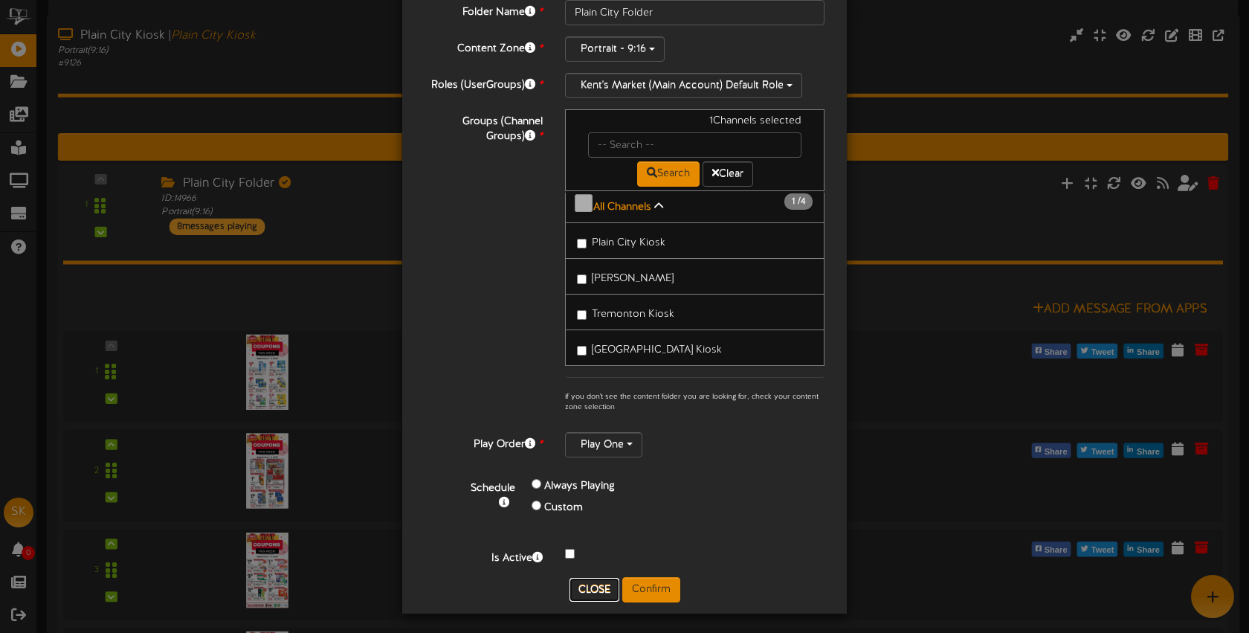
click at [588, 590] on button "Close" at bounding box center [595, 590] width 50 height 24
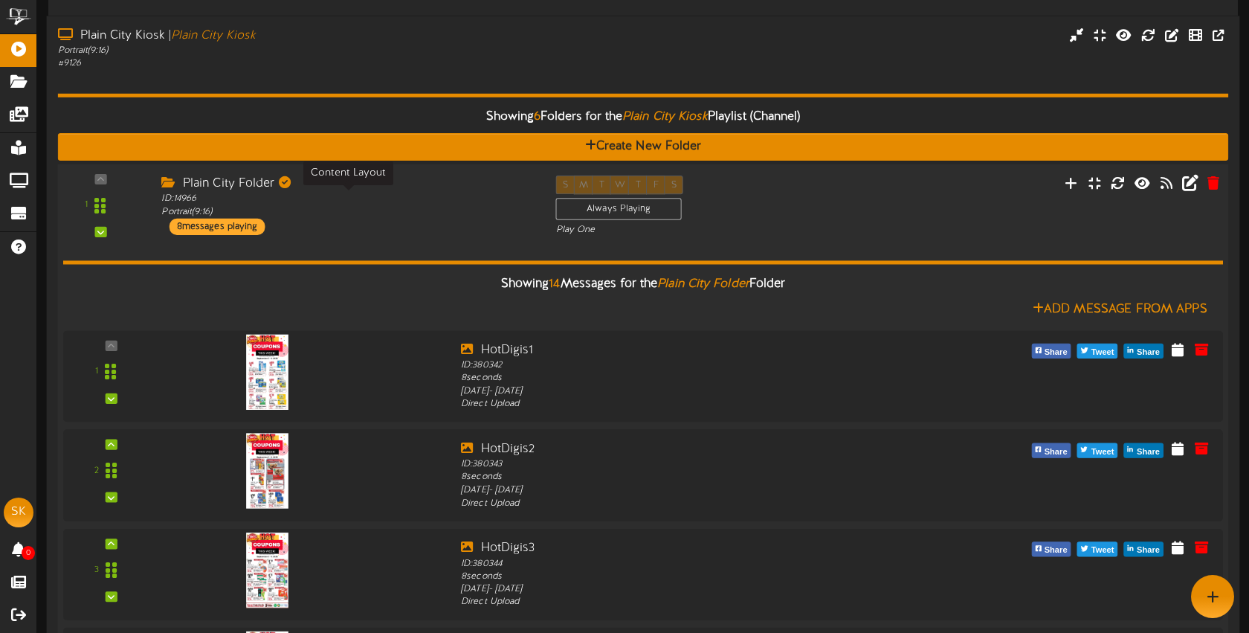
click at [397, 207] on div "ID: 14966 Portrait ( 9:16 )" at bounding box center [347, 206] width 372 height 26
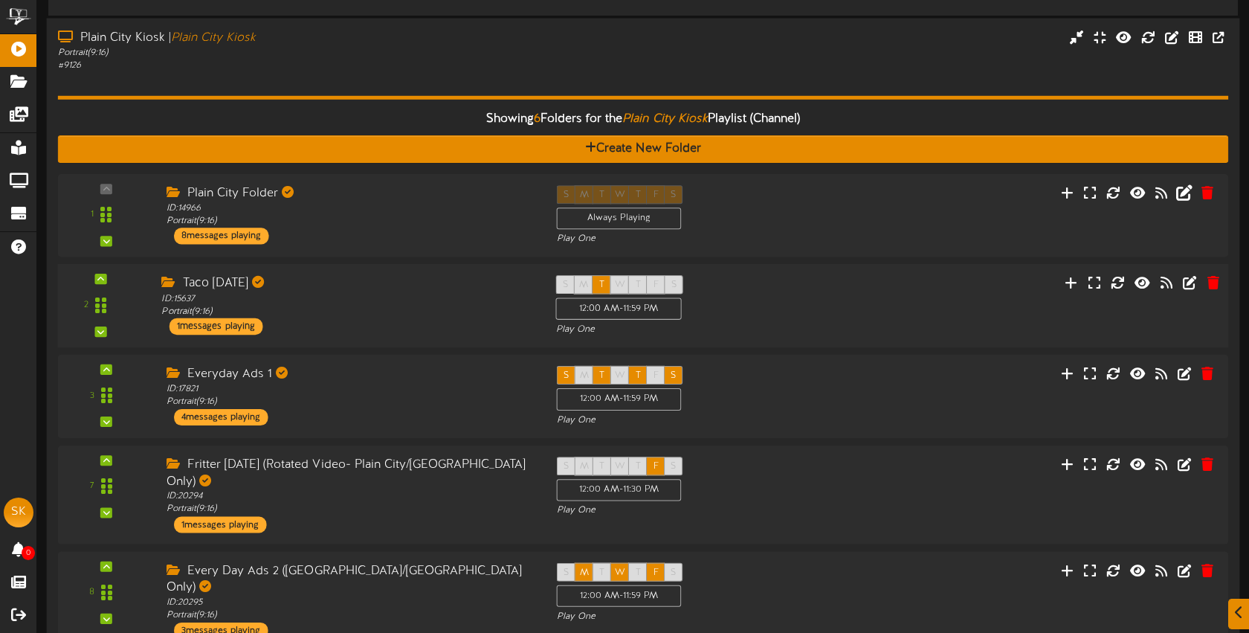
scroll to position [271, 0]
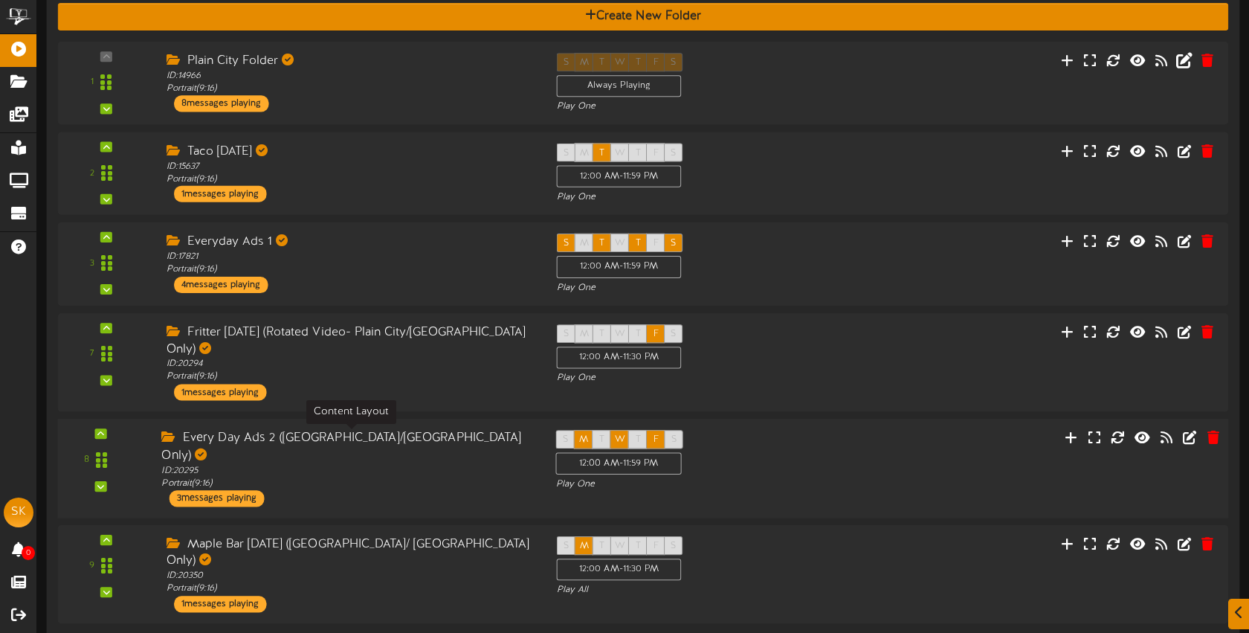
click at [477, 464] on div "ID: 20295 Portrait ( 9:16 )" at bounding box center [347, 477] width 372 height 26
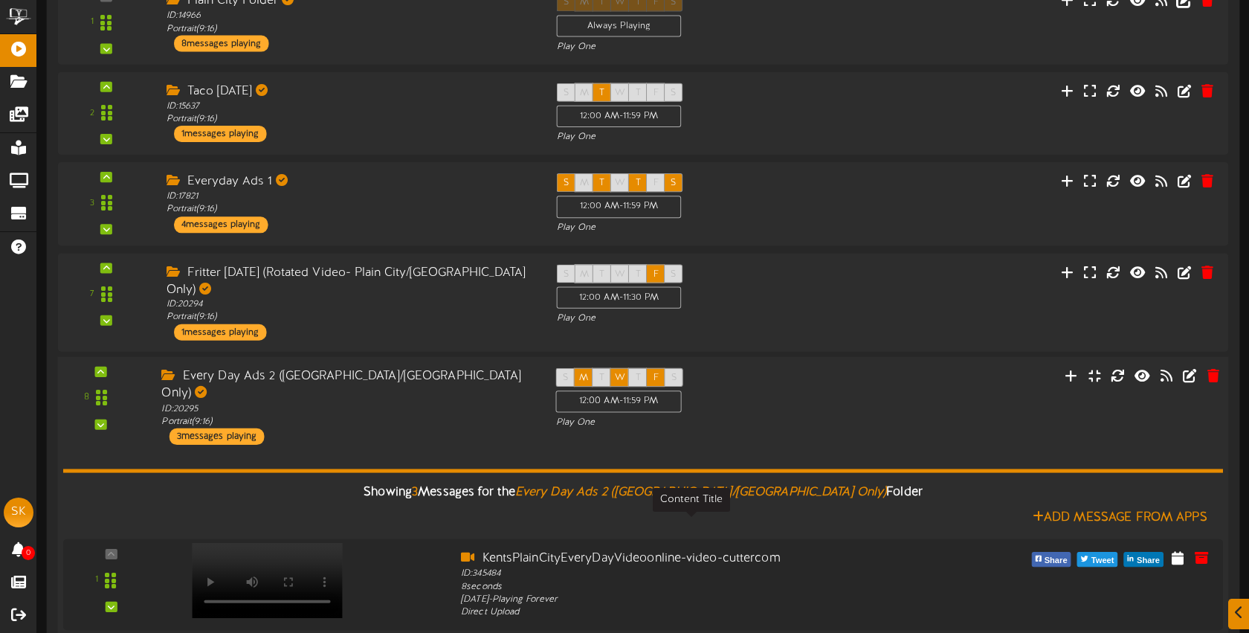
scroll to position [408, 0]
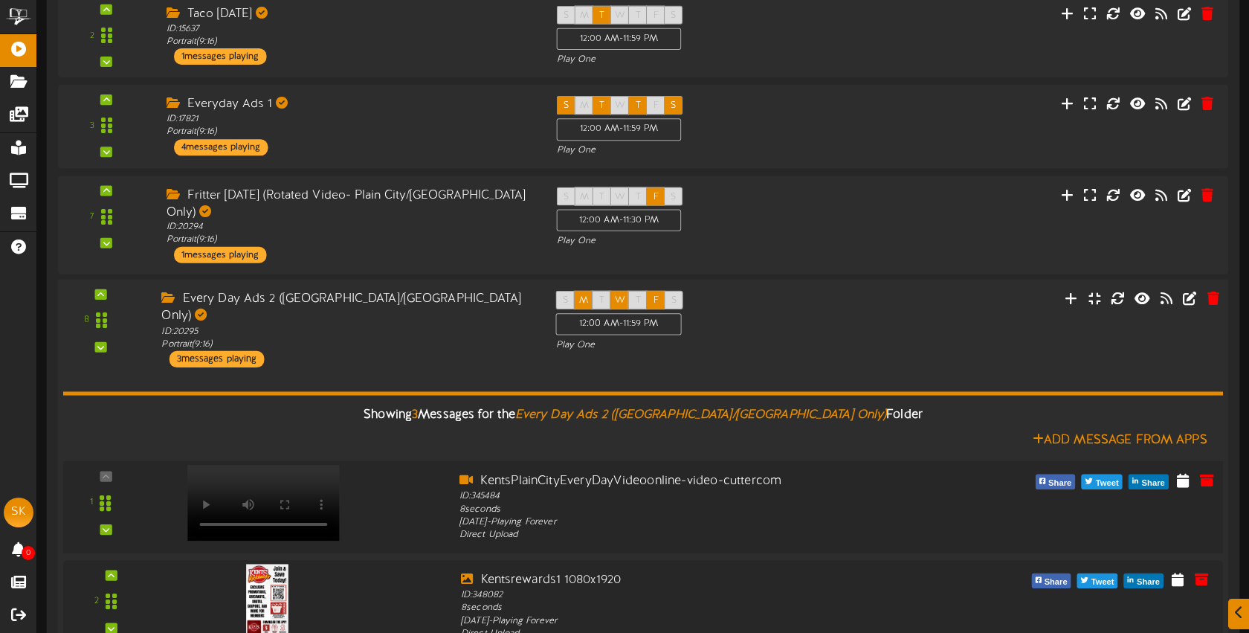
click at [251, 464] on video at bounding box center [263, 502] width 152 height 76
drag, startPoint x: 474, startPoint y: 296, endPoint x: 472, endPoint y: 288, distance: 8.5
click at [474, 325] on div "ID: 20295 Portrait ( 9:16 )" at bounding box center [347, 338] width 372 height 26
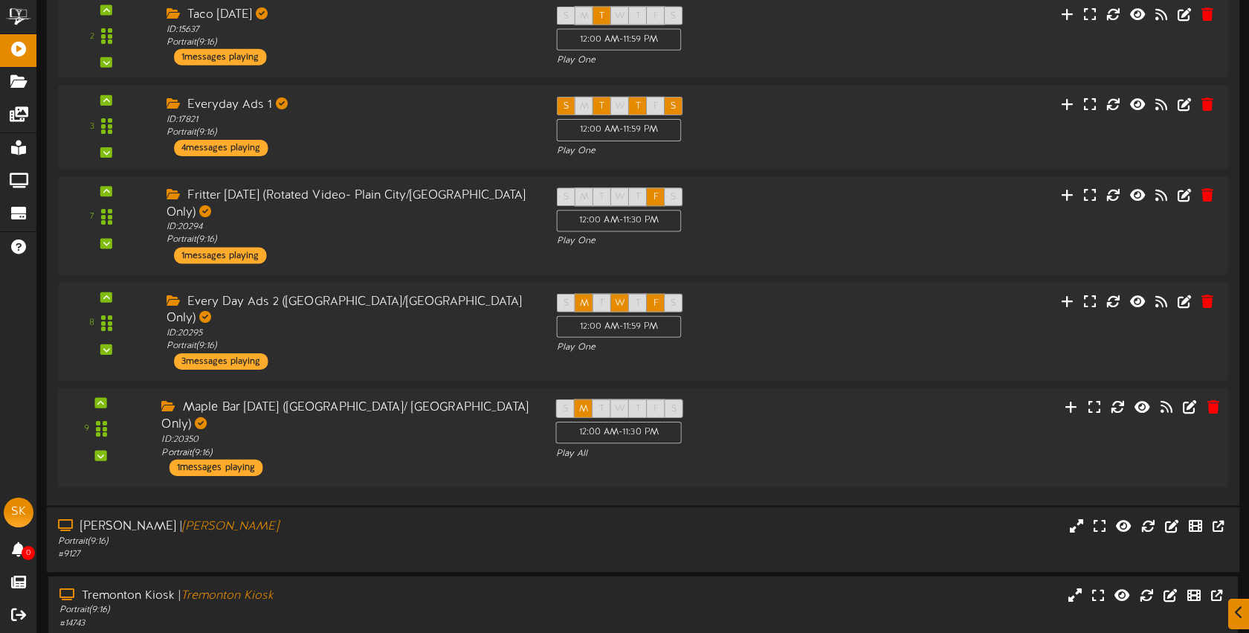
click at [466, 416] on div "Maple Bar Monday (Plain City/ Tremonton Only) ID: 20350 Portrait ( 9:16 ) 1 mes…" at bounding box center [347, 437] width 394 height 77
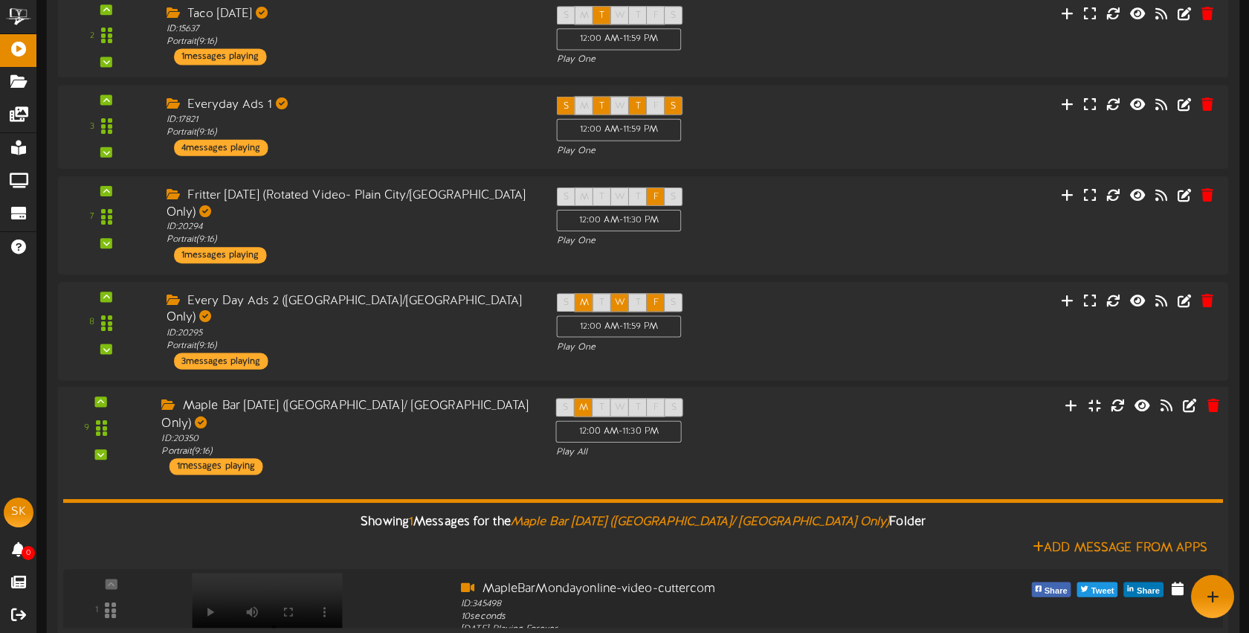
scroll to position [407, 0]
click at [466, 416] on div "Maple Bar Monday (Plain City/ Tremonton Only) ID: 20350 Portrait ( 9:16 ) 1 mes…" at bounding box center [347, 436] width 394 height 77
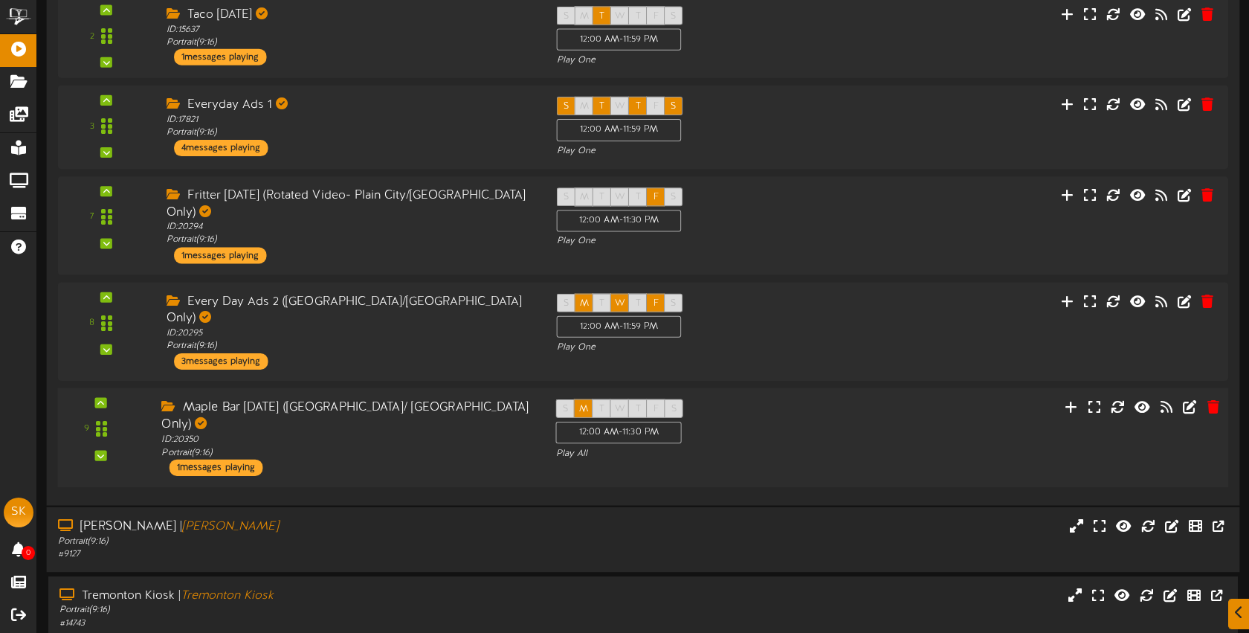
scroll to position [509, 0]
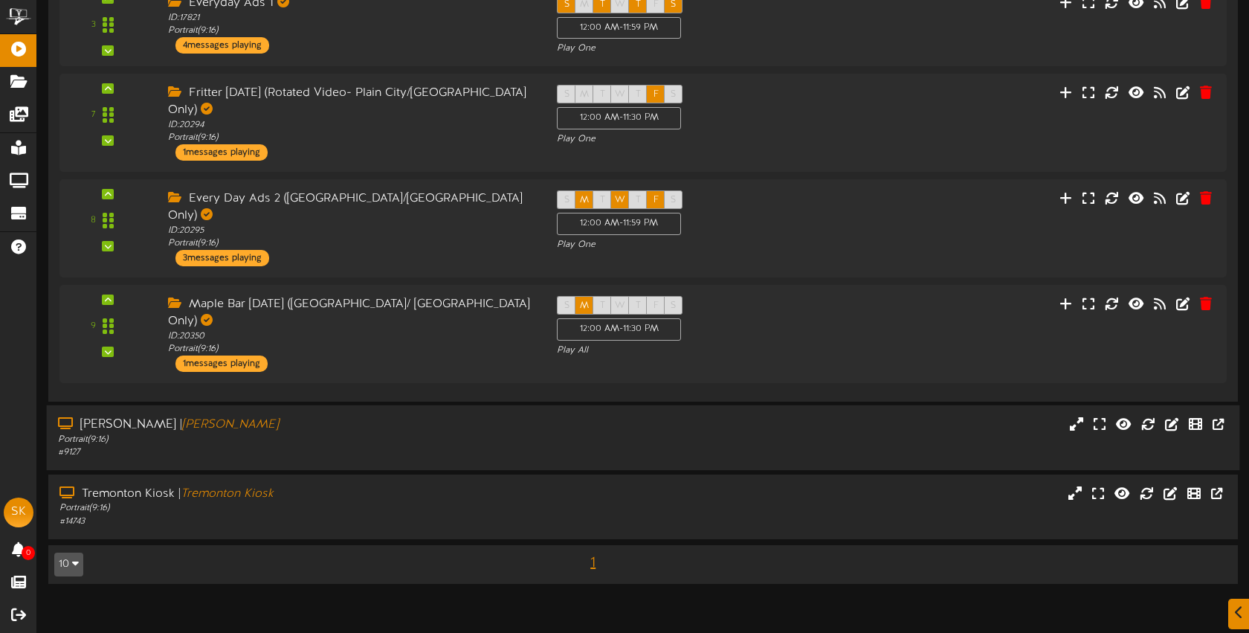
click at [422, 446] on div "# 9127" at bounding box center [295, 452] width 475 height 13
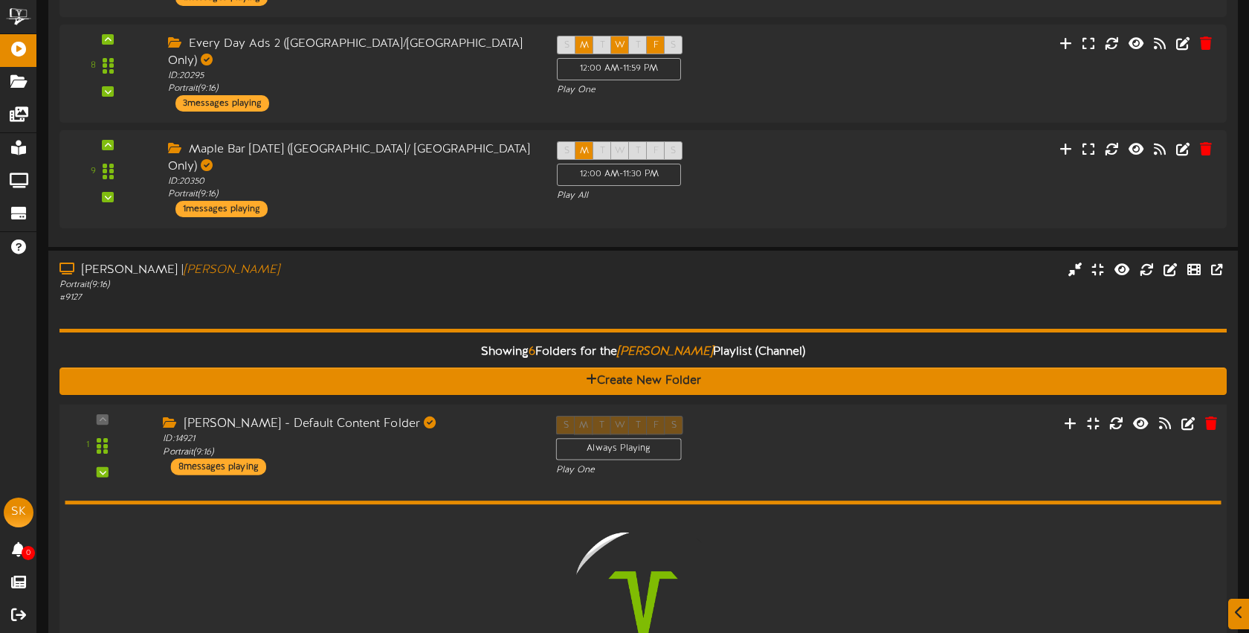
scroll to position [669, 0]
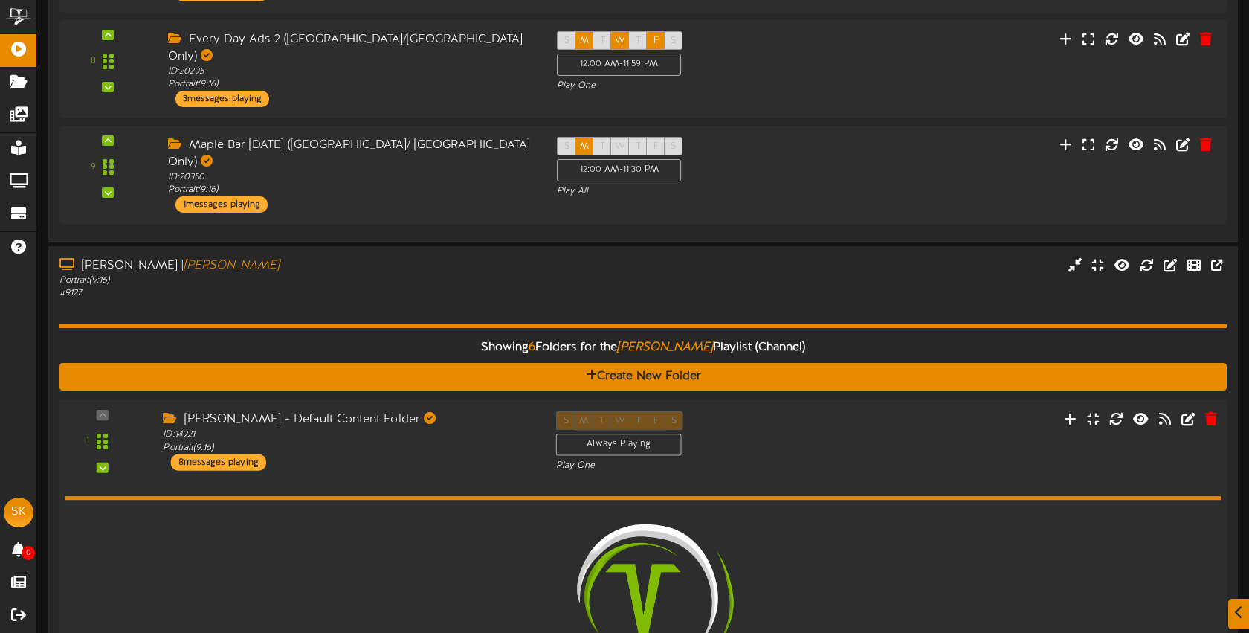
click at [418, 413] on div "Roy Kiosk - Default Content Folder ID: 14921 Portrait ( 9:16 ) 8 messages playi…" at bounding box center [348, 440] width 393 height 59
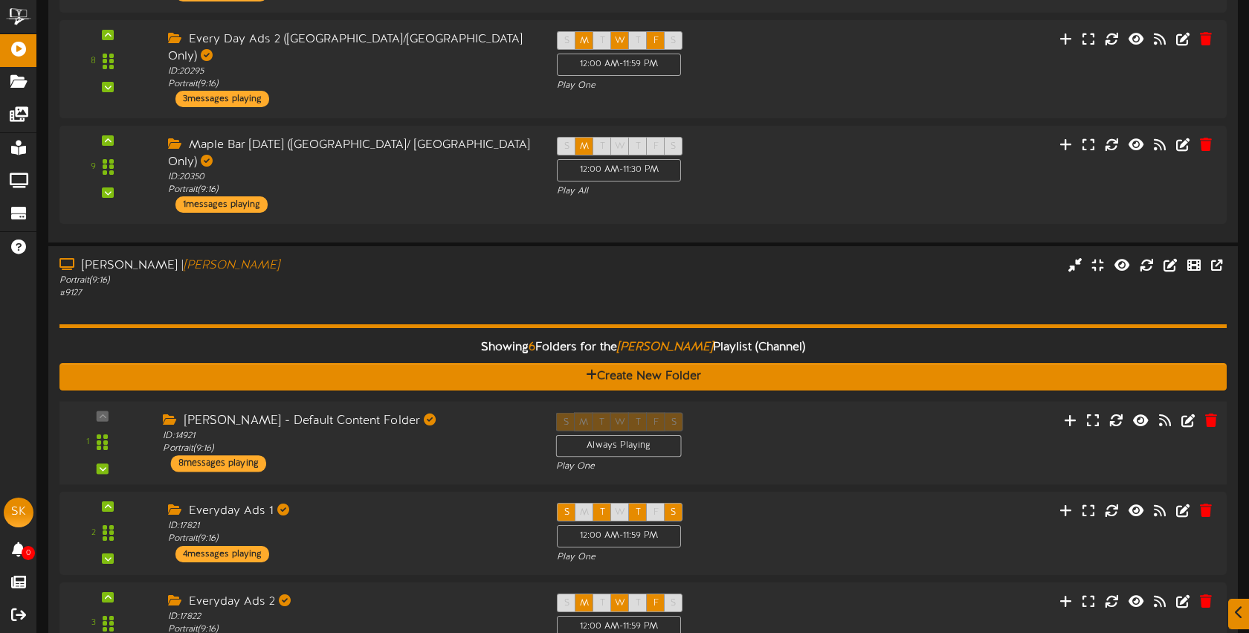
drag, startPoint x: 444, startPoint y: 414, endPoint x: 946, endPoint y: 413, distance: 502.0
click at [444, 414] on div "Roy Kiosk - Default Content Folder ID: 14921 Portrait ( 9:16 ) 8 messages playi…" at bounding box center [348, 442] width 393 height 59
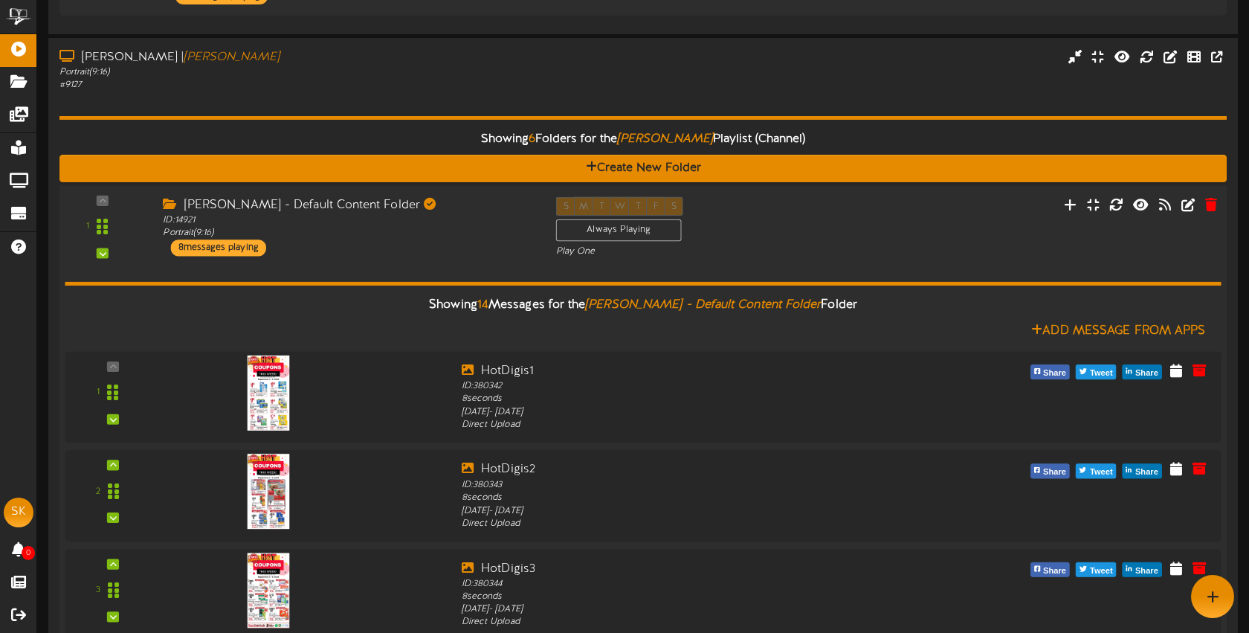
scroll to position [783, 0]
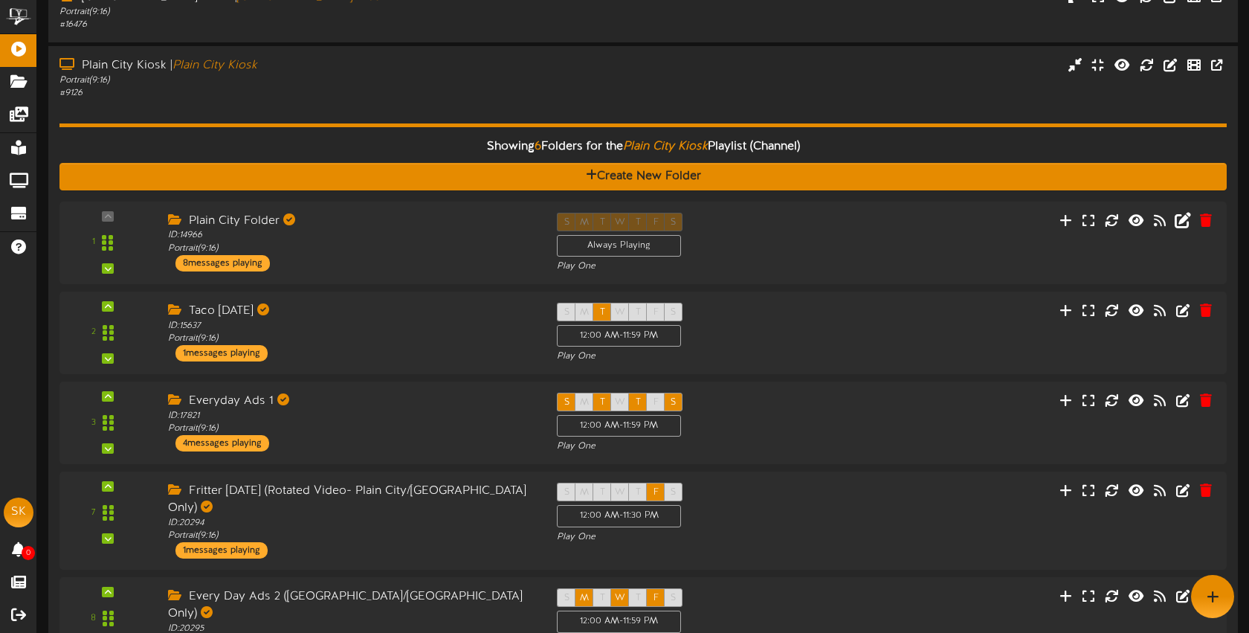
scroll to position [107, 0]
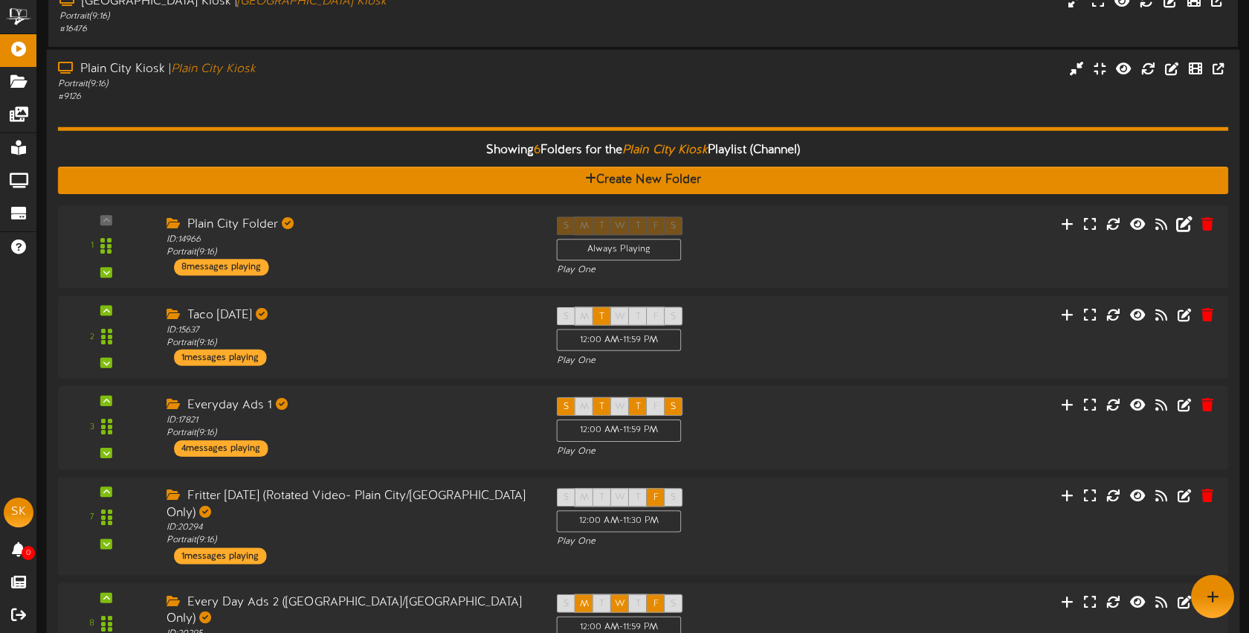
click at [381, 102] on div "# 9126" at bounding box center [295, 96] width 475 height 13
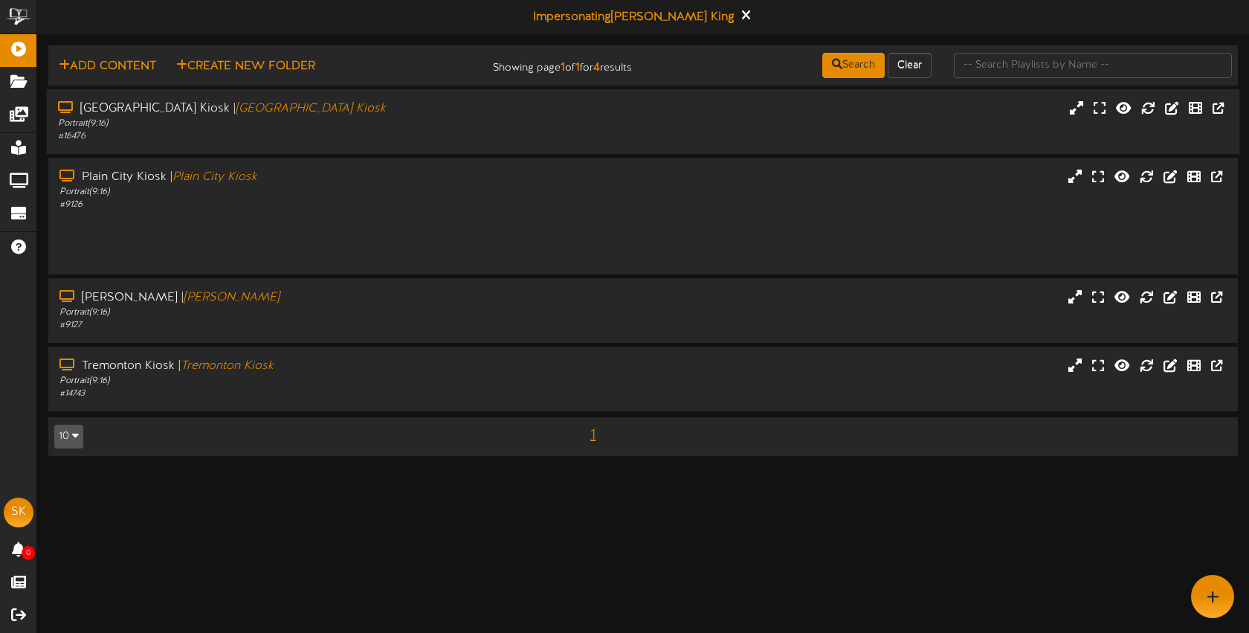
scroll to position [0, 0]
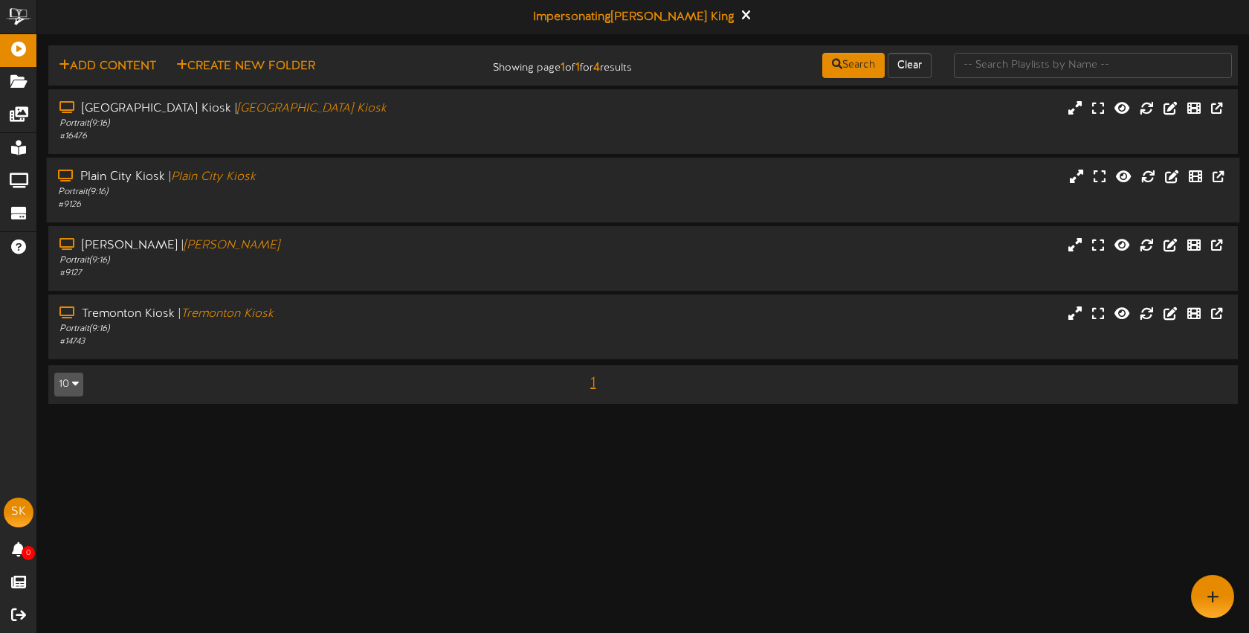
click at [402, 178] on div "Plain City Kiosk | Plain City Kiosk" at bounding box center [295, 177] width 475 height 17
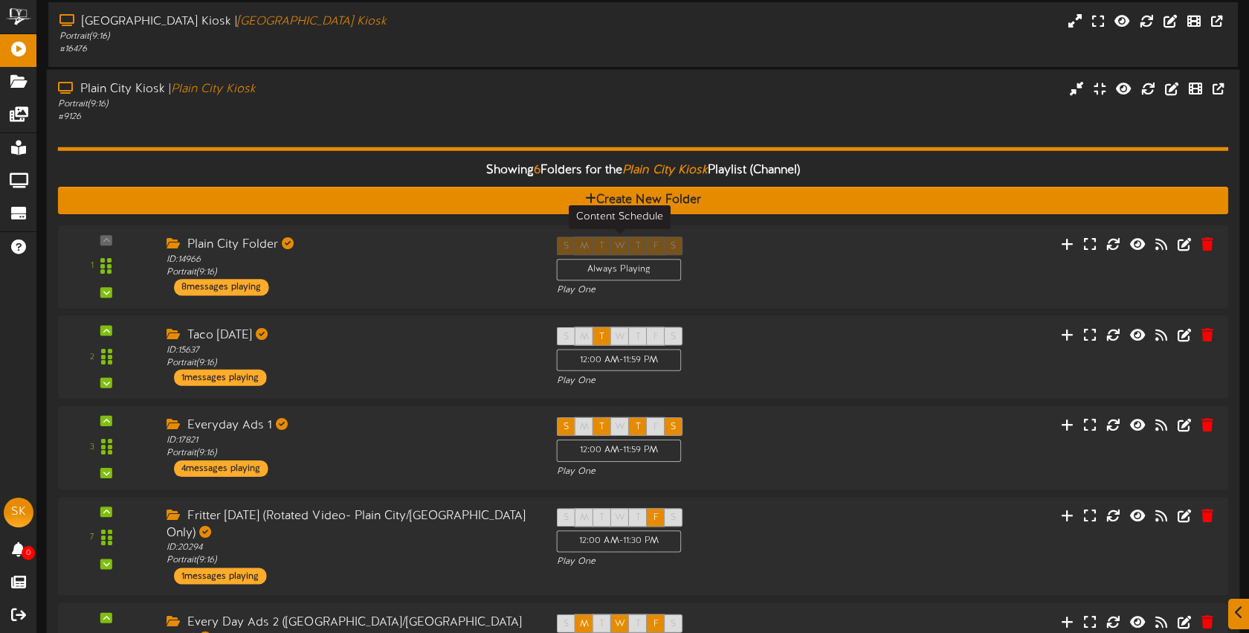
scroll to position [109, 0]
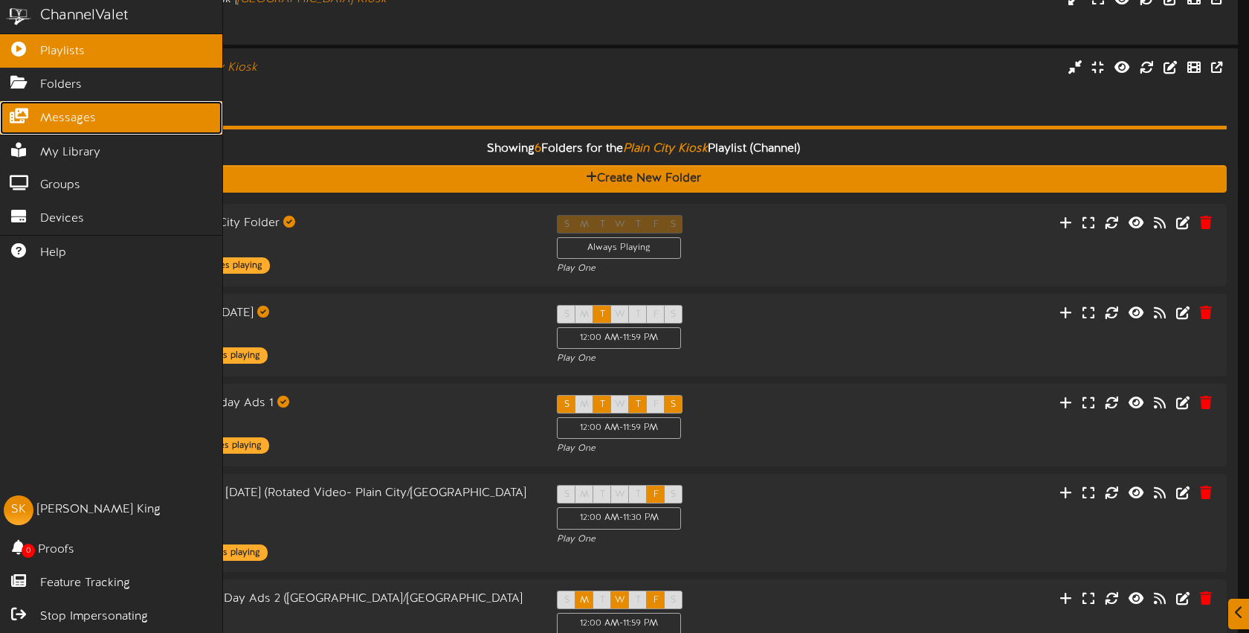
click at [37, 117] on link "Messages" at bounding box center [111, 117] width 222 height 33
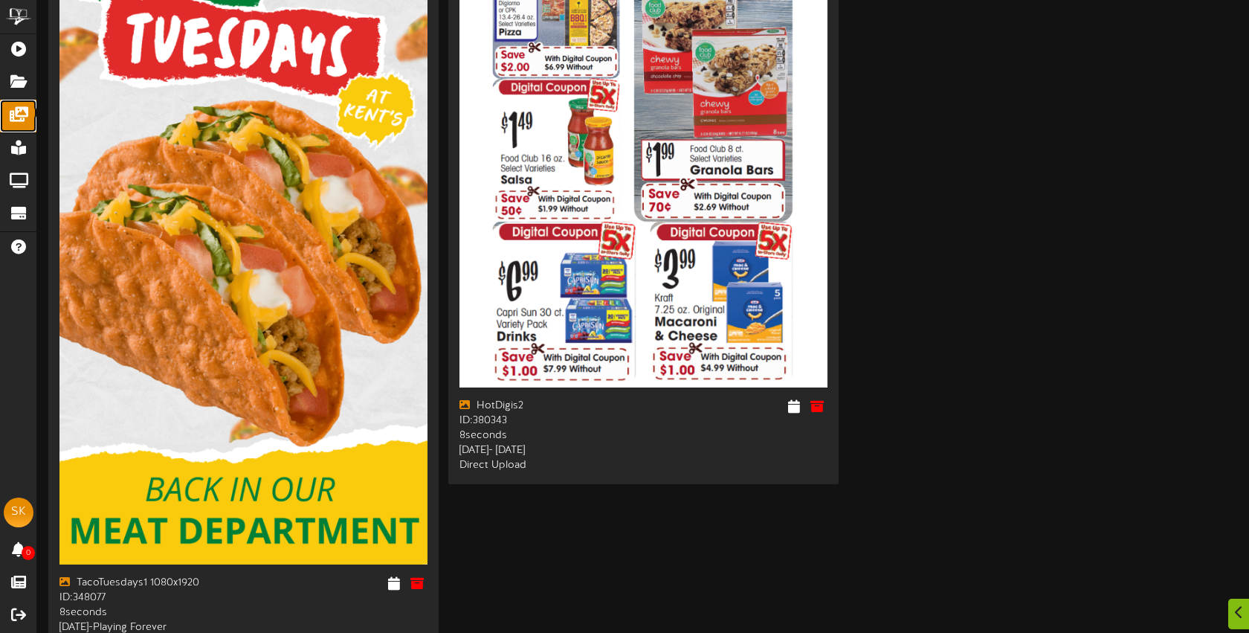
scroll to position [5154, 0]
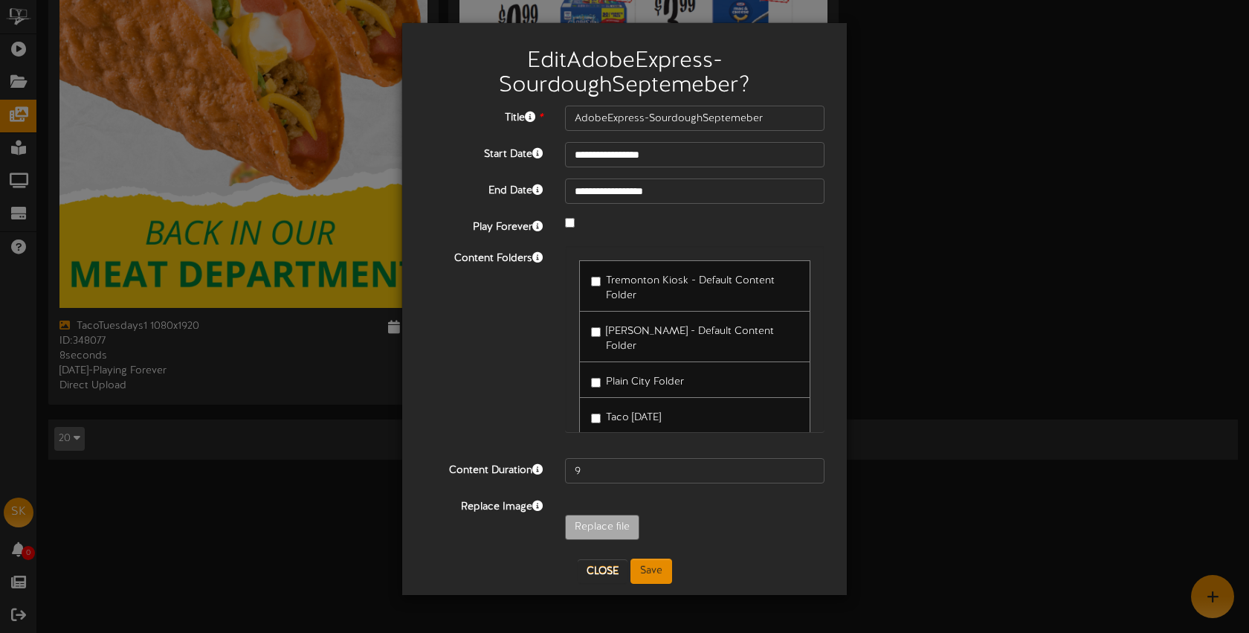
scroll to position [5085, 0]
click at [639, 288] on label "Tremonton Kiosk - Default Content Folder" at bounding box center [694, 285] width 207 height 35
click at [636, 329] on span "Roy Kiosk - Default Content Folder" at bounding box center [690, 339] width 168 height 26
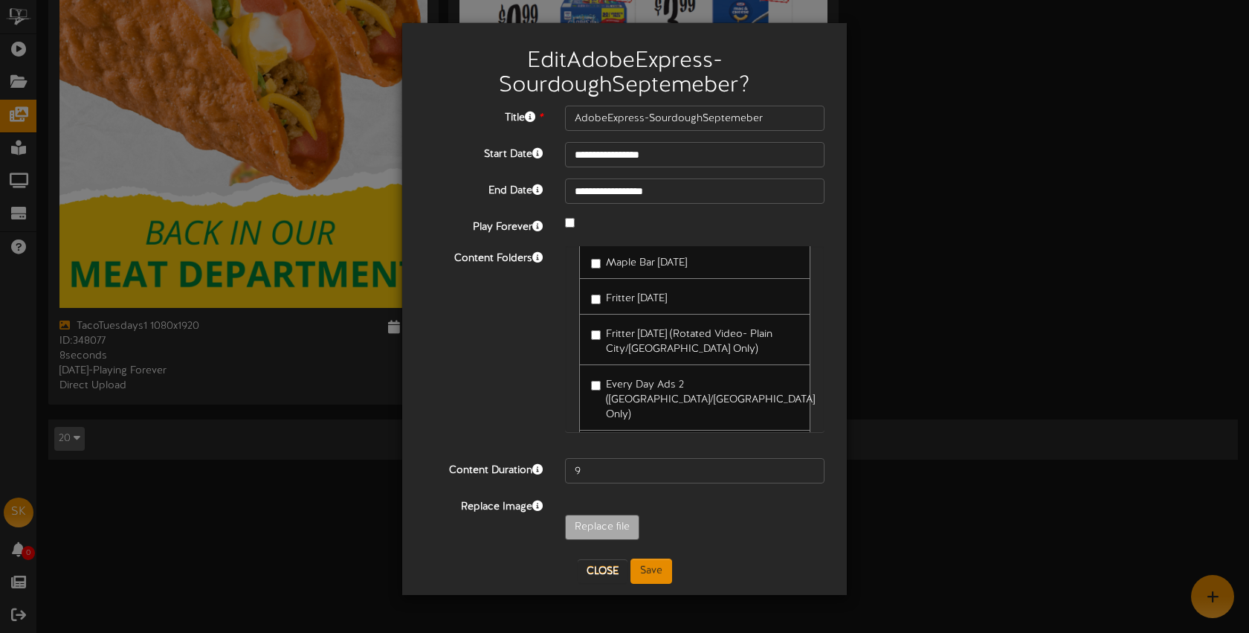
scroll to position [367, 0]
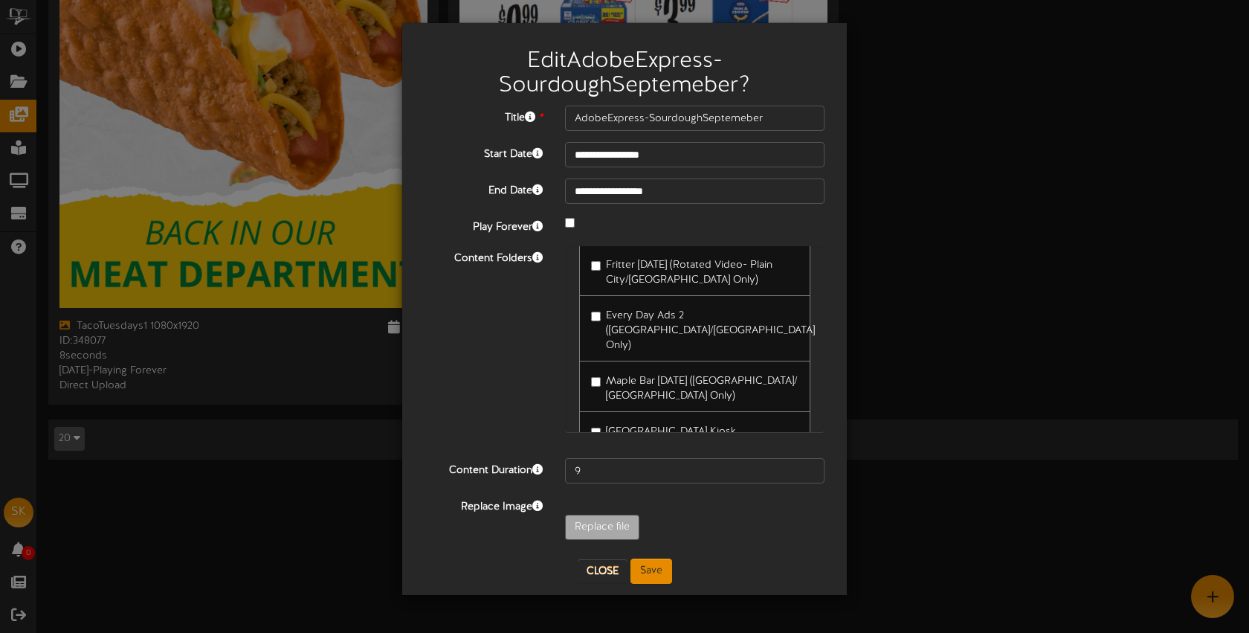
click at [649, 426] on span "[GEOGRAPHIC_DATA] Kiosk" at bounding box center [671, 431] width 130 height 11
click at [654, 573] on button "Save" at bounding box center [652, 571] width 42 height 25
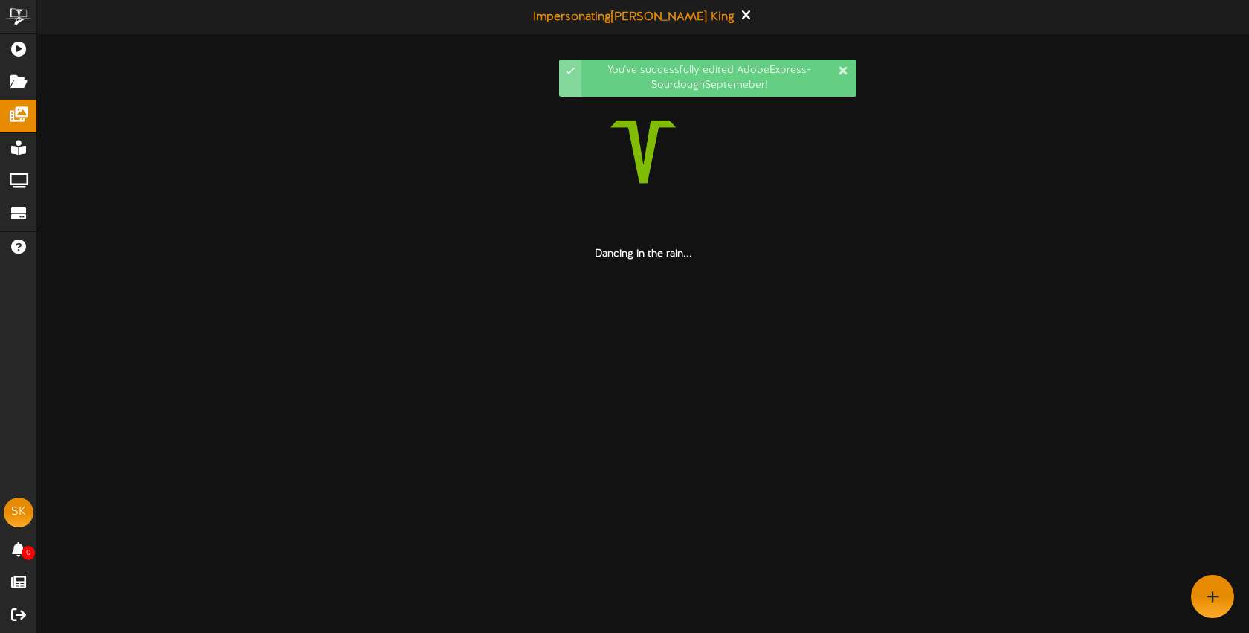
scroll to position [0, 0]
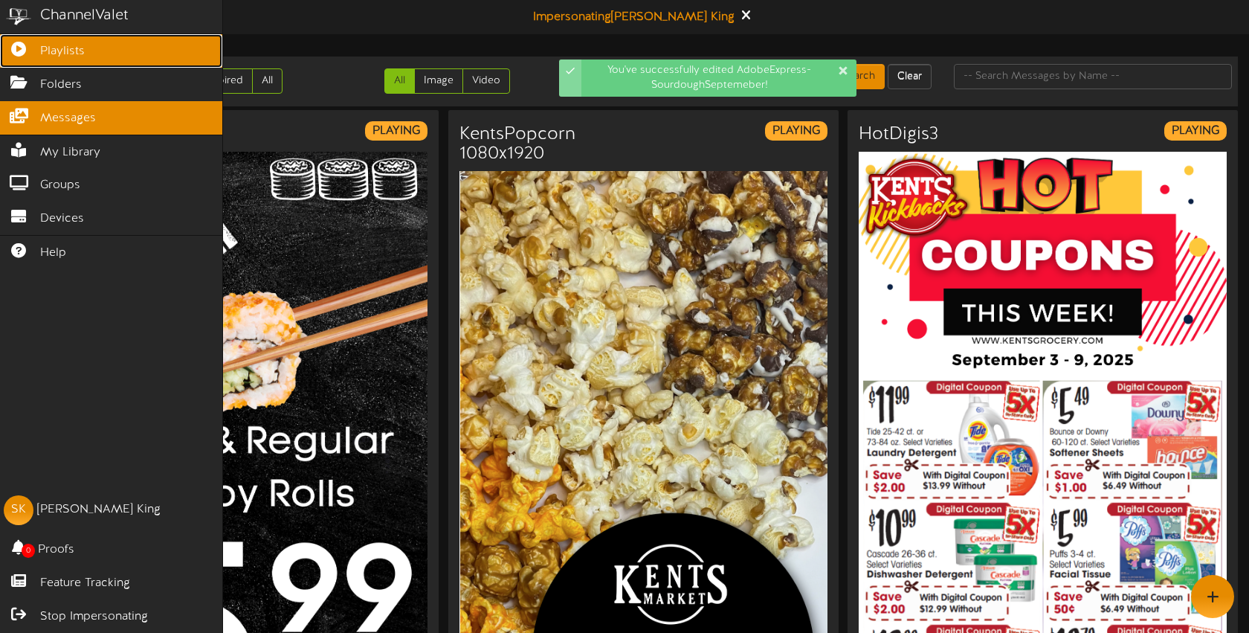
click at [25, 42] on icon at bounding box center [18, 47] width 37 height 11
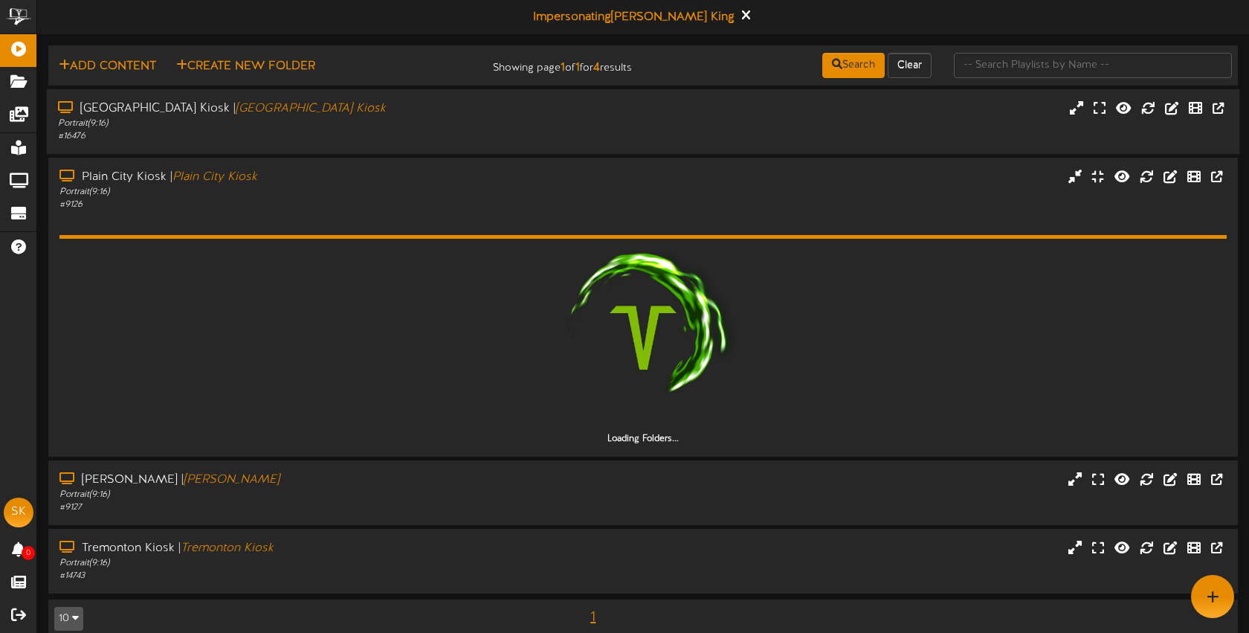
click at [350, 132] on div "# 16476" at bounding box center [295, 136] width 475 height 13
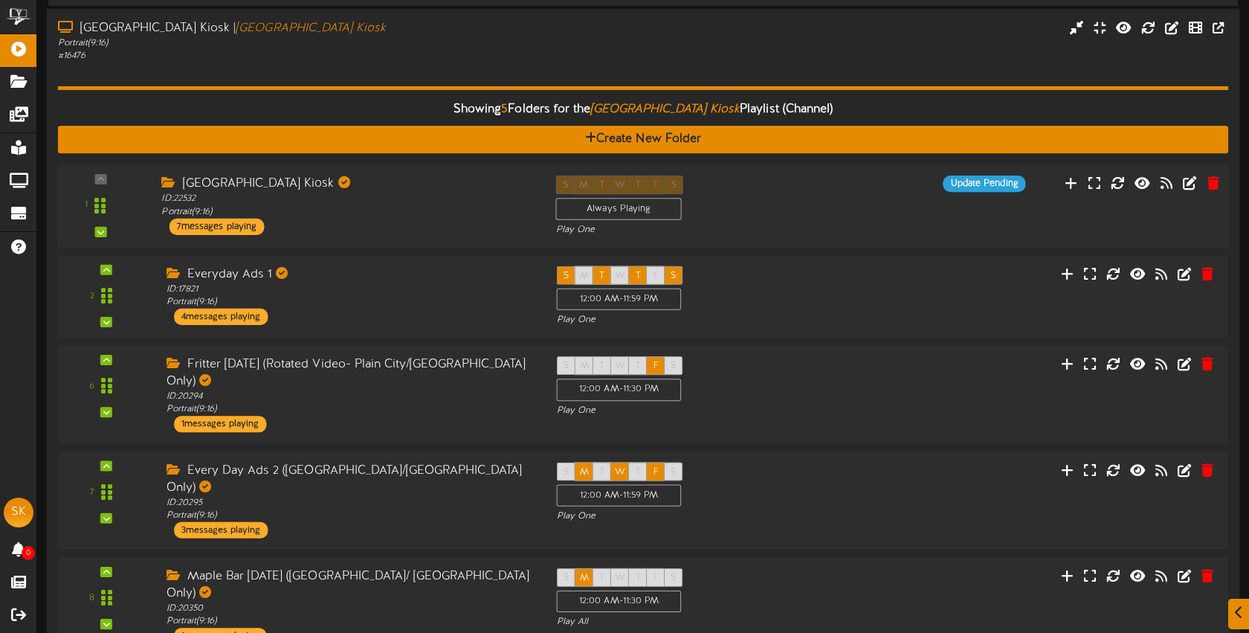
click at [452, 220] on div "Brigham City Kiosk ID: 22532 Portrait ( 9:16 ) 7 messages playing" at bounding box center [347, 204] width 394 height 59
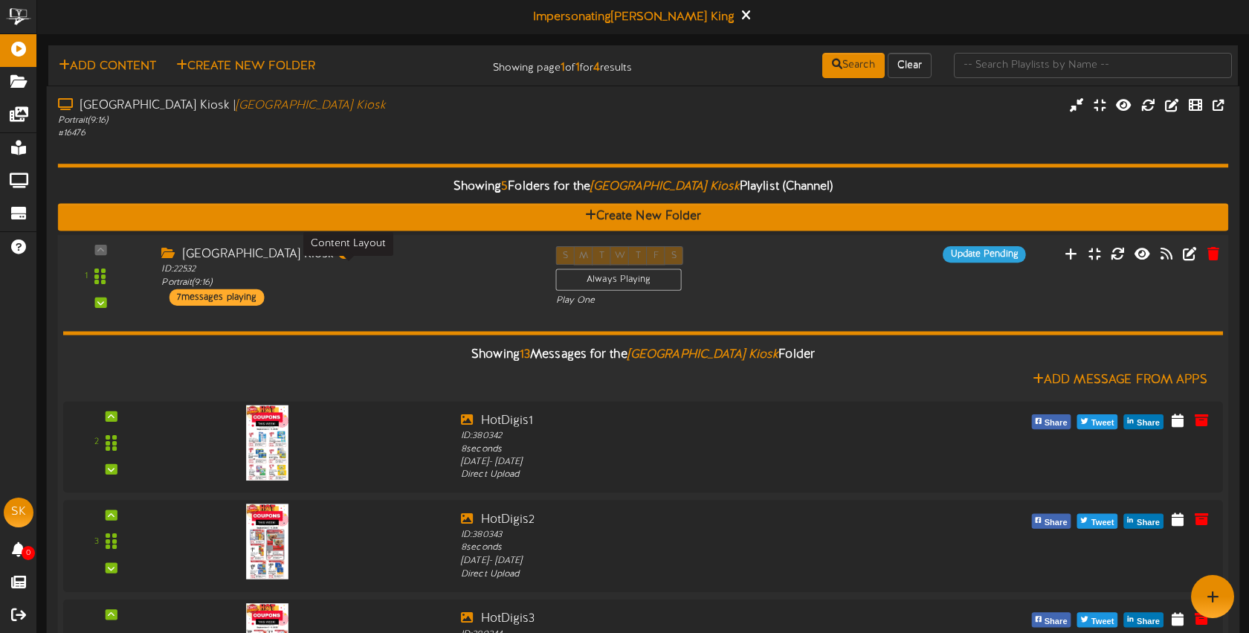
click at [419, 271] on div "ID: 22532 Portrait ( 9:16 )" at bounding box center [347, 276] width 372 height 26
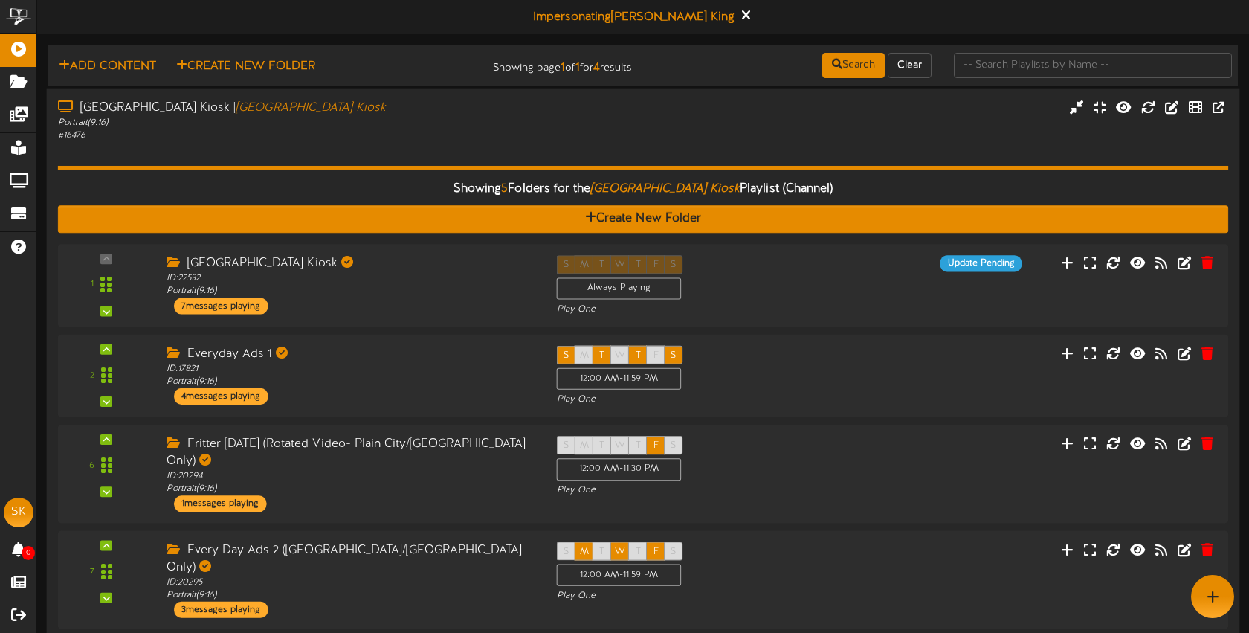
click at [359, 156] on div "Showing 5 Folders for the Brigham City Kiosk Playlist (Channel) Create New Fold…" at bounding box center [643, 442] width 1171 height 601
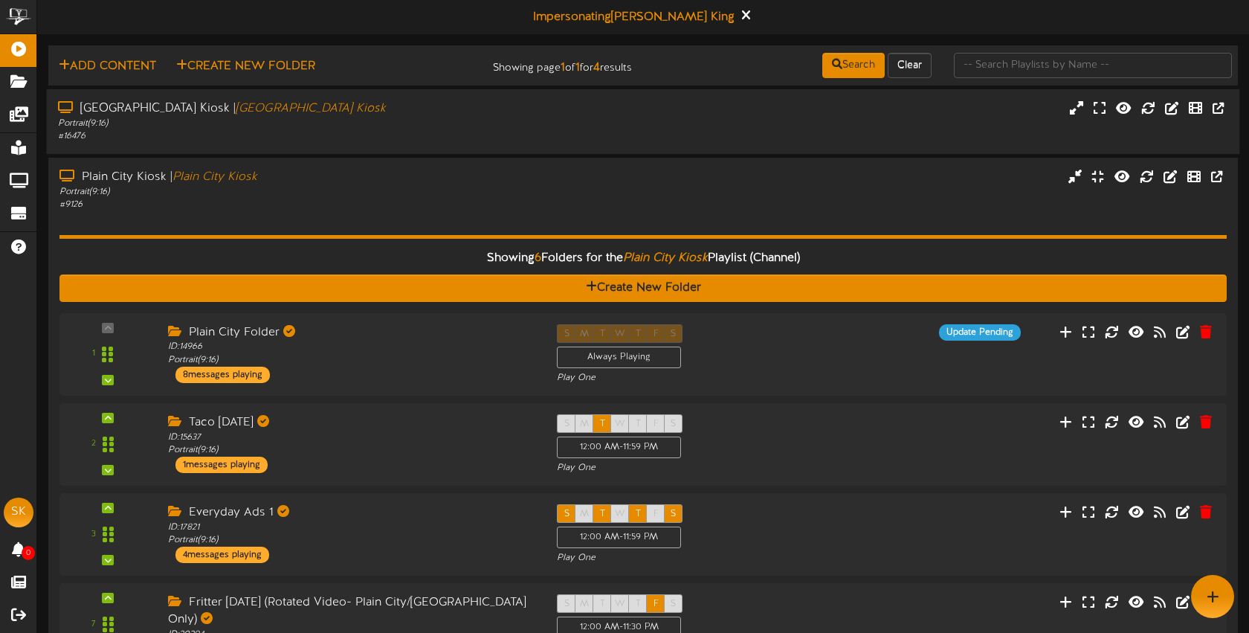
click at [361, 149] on div "Brigham City Kiosk | Brigham City Kiosk Portrait ( 9:16 ) # 16476" at bounding box center [644, 121] width 1194 height 65
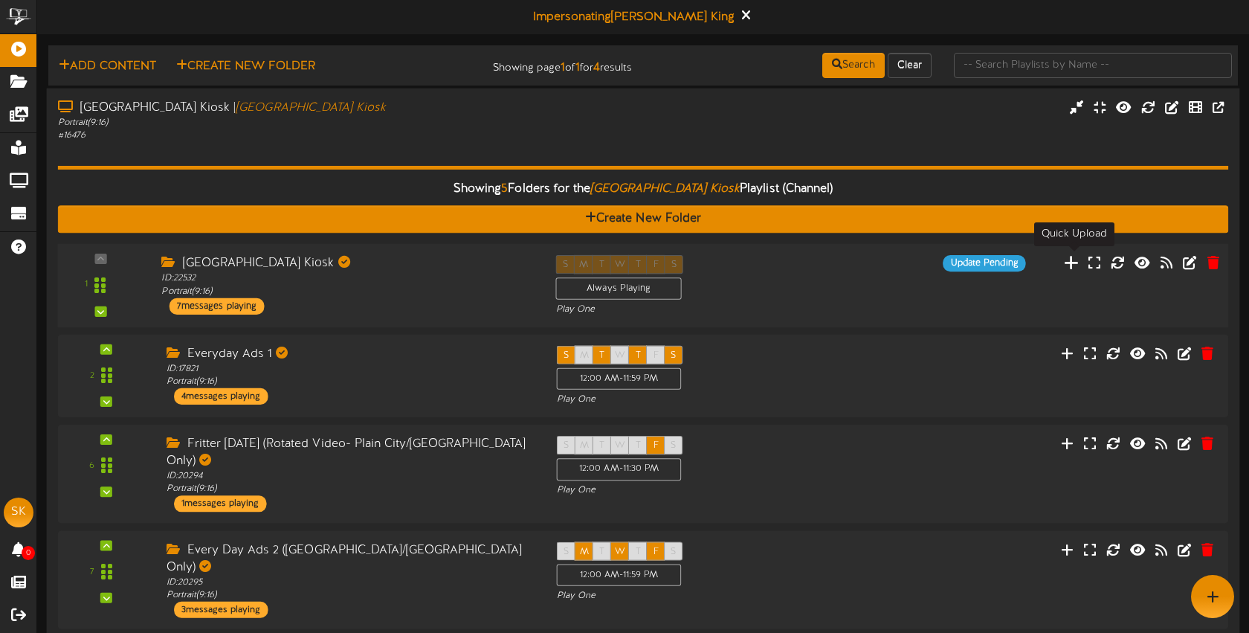
click at [1069, 264] on icon at bounding box center [1072, 262] width 16 height 16
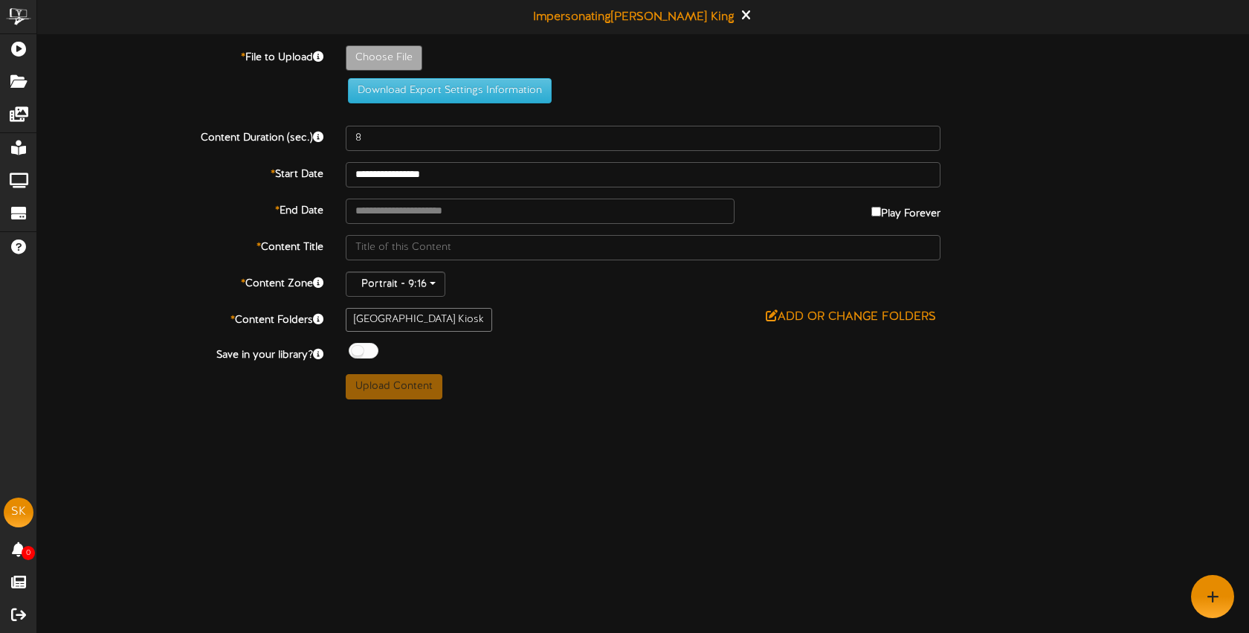
type input "**********"
type input "SourdoughSeptemeber1"
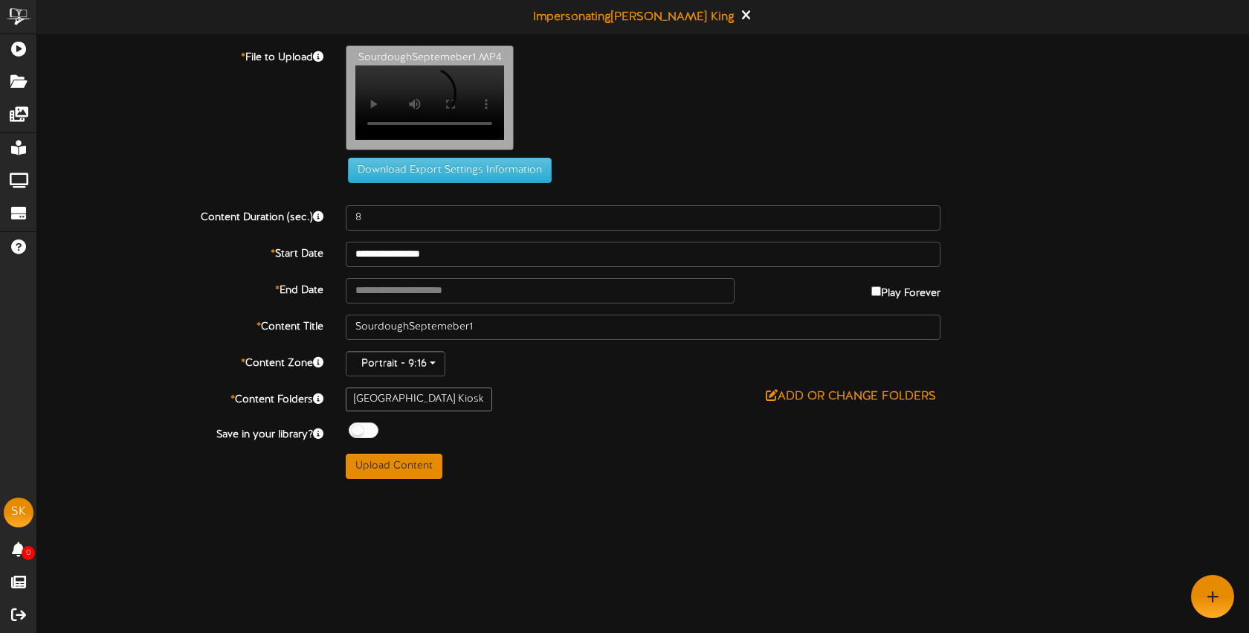
scroll to position [47, 0]
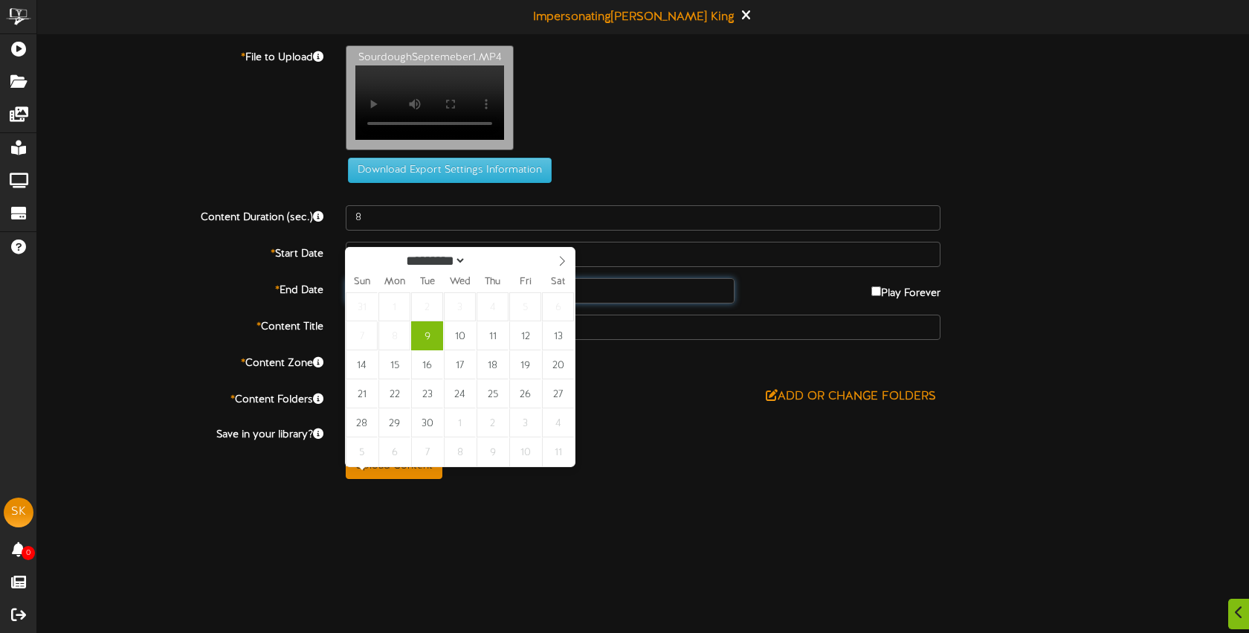
click at [461, 303] on input "**********" at bounding box center [540, 290] width 389 height 25
type input "**********"
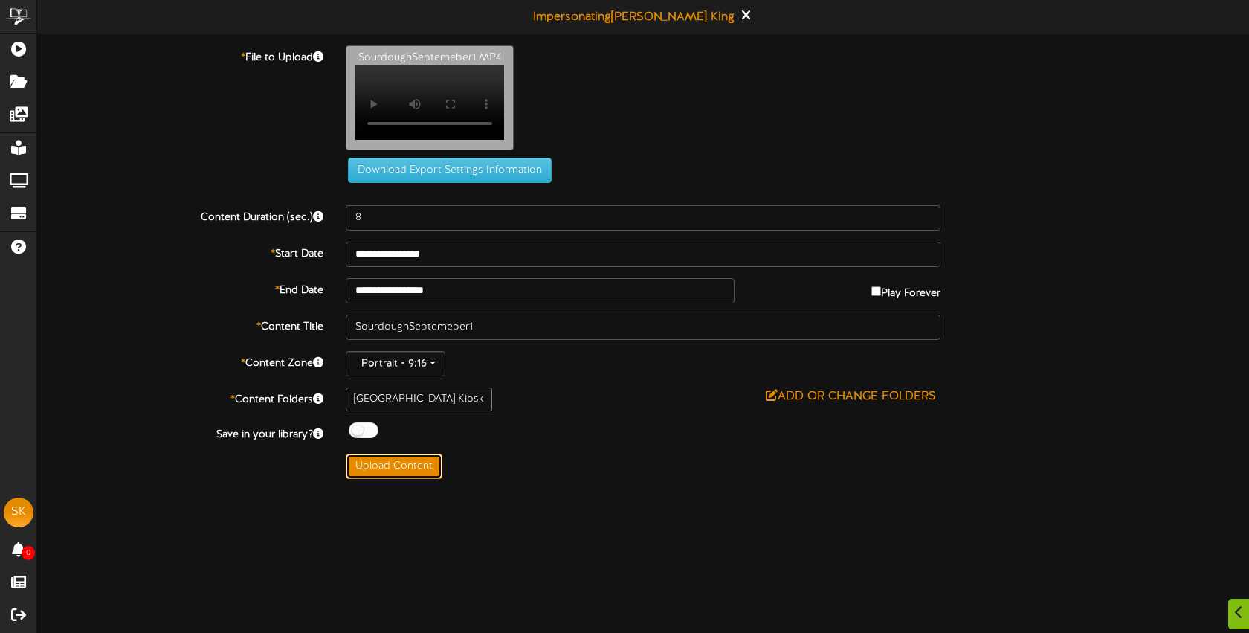
click at [413, 479] on button "Upload Content" at bounding box center [394, 466] width 97 height 25
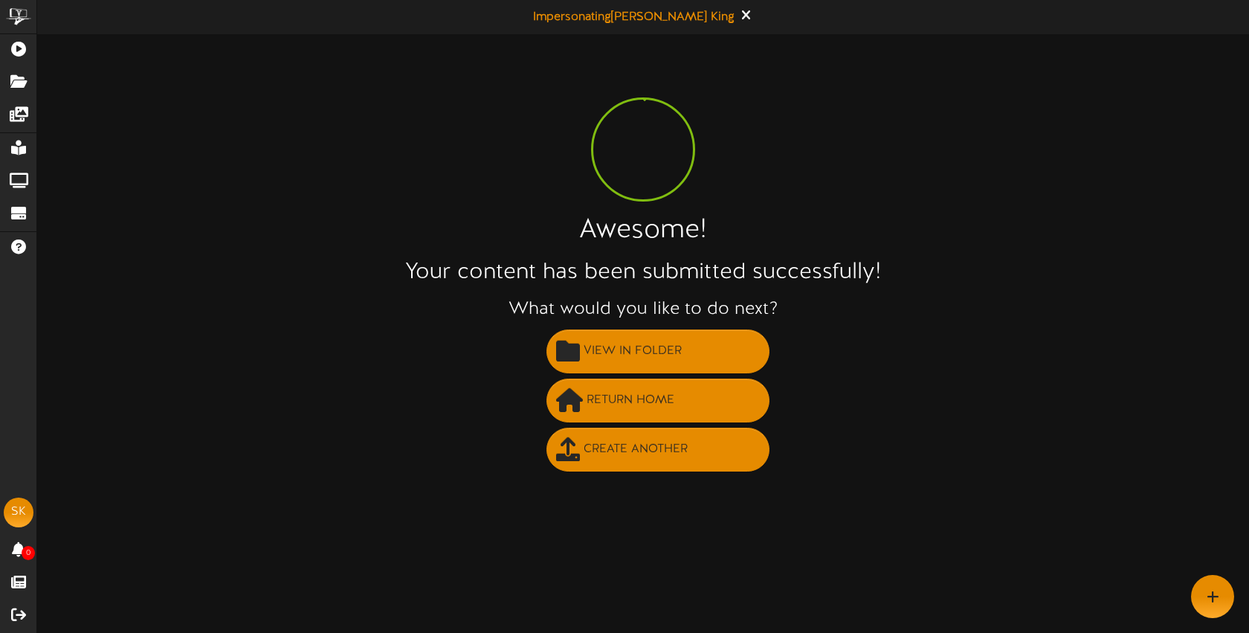
scroll to position [0, 0]
click at [638, 399] on span "Return Home" at bounding box center [630, 400] width 95 height 25
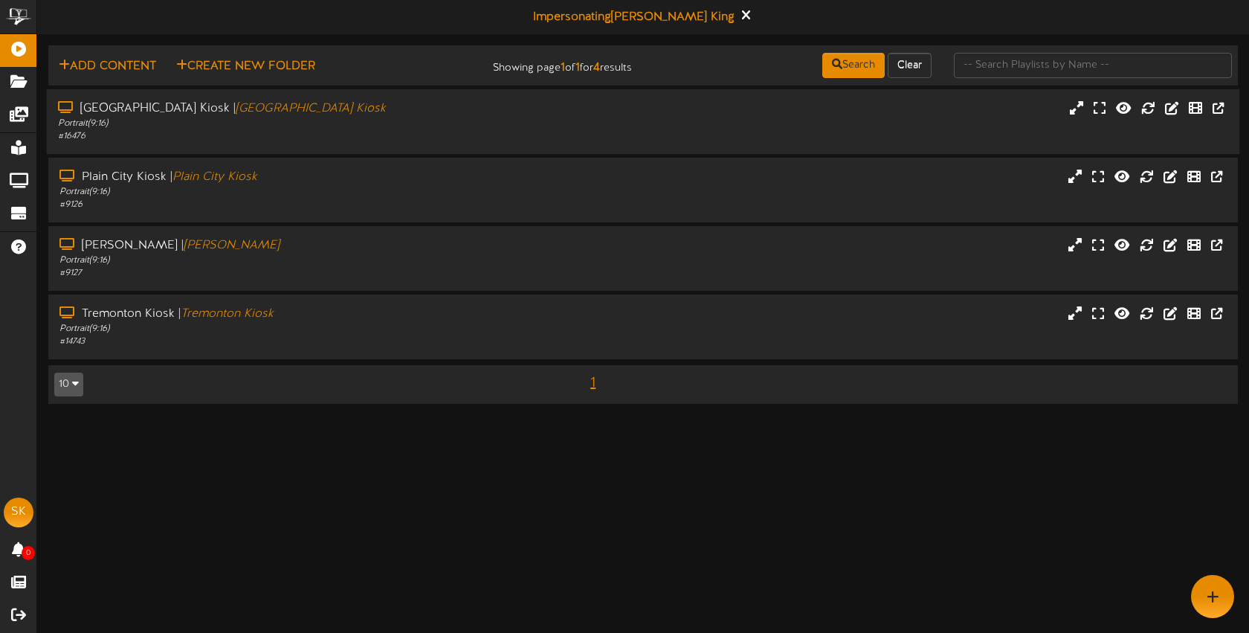
click at [388, 145] on div "Brigham City Kiosk | Brigham City Kiosk Portrait ( 9:16 ) # 16476" at bounding box center [644, 121] width 1194 height 65
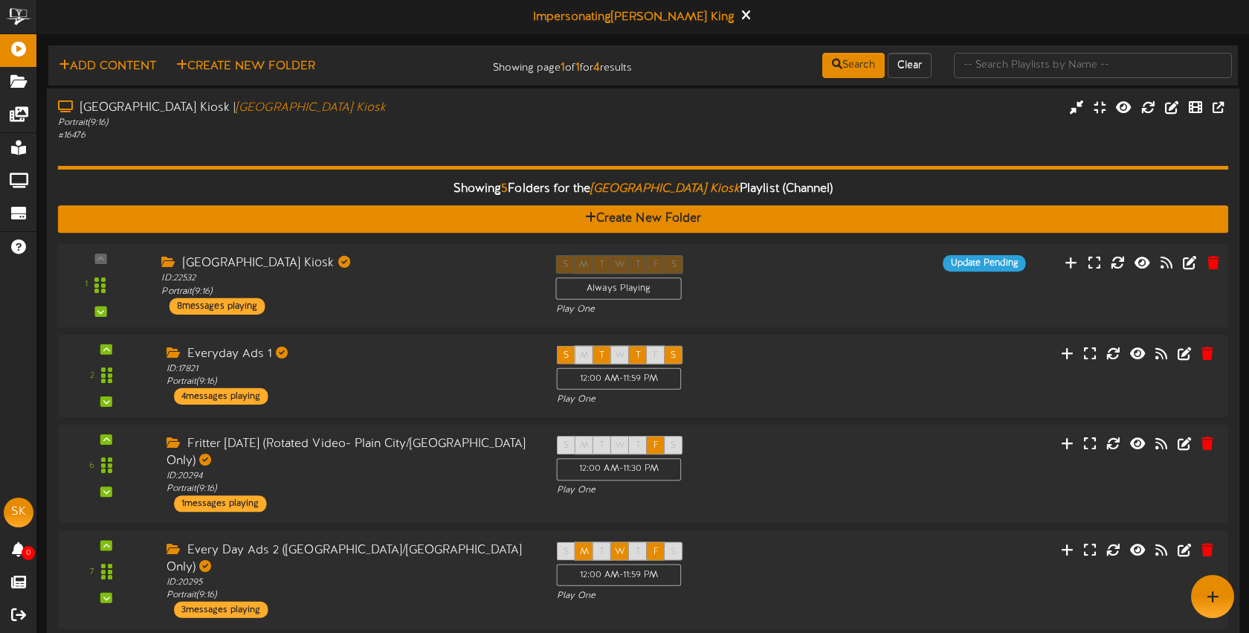
click at [416, 268] on div "[GEOGRAPHIC_DATA] Kiosk" at bounding box center [347, 262] width 372 height 17
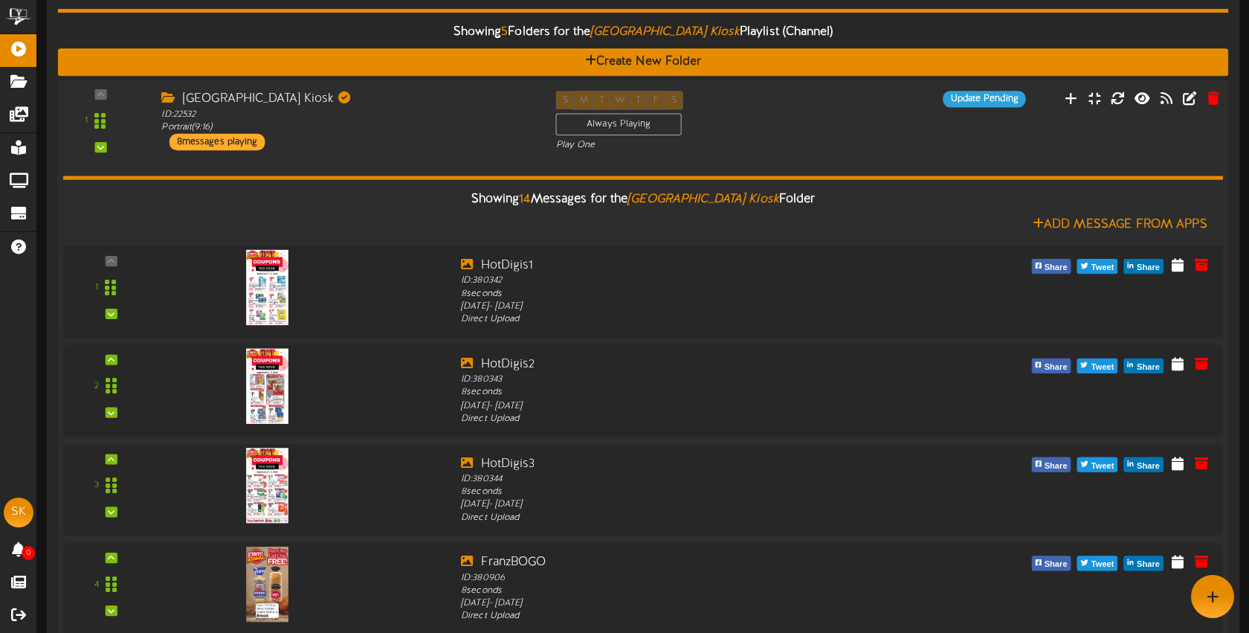
click at [405, 145] on div "Brigham City Kiosk ID: 22532 Portrait ( 9:16 ) 8 messages playing" at bounding box center [347, 120] width 394 height 59
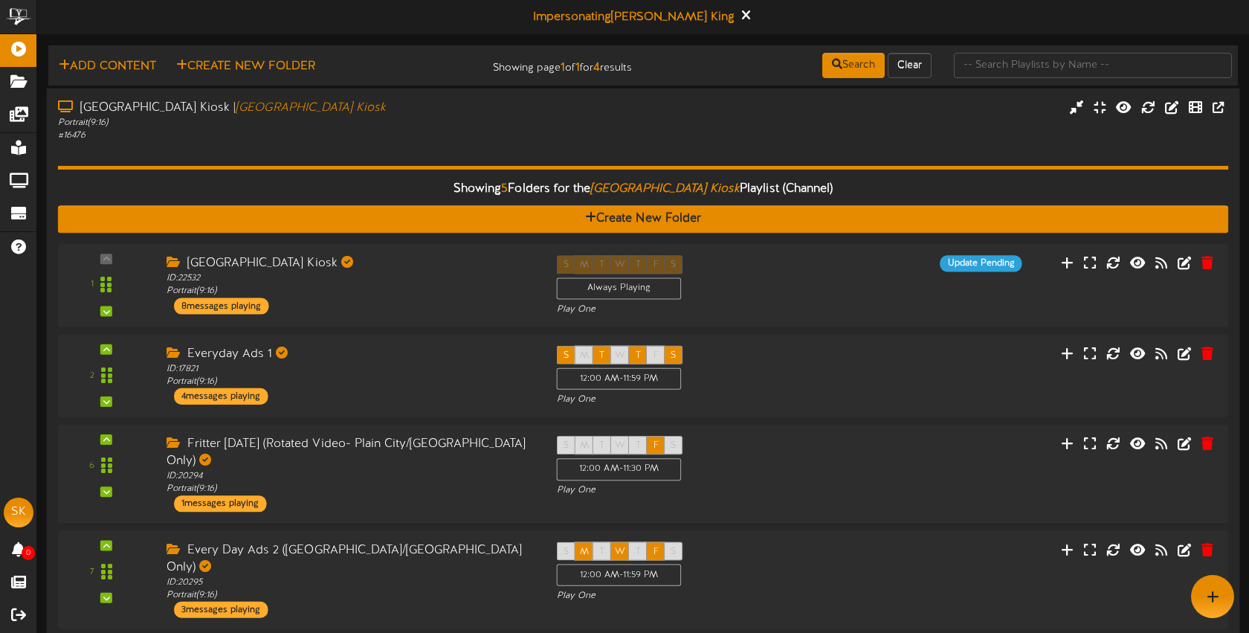
click at [353, 97] on div "Brigham City Kiosk | Brigham City Kiosk Portrait ( 9:16 ) # 16476" at bounding box center [644, 421] width 1194 height 666
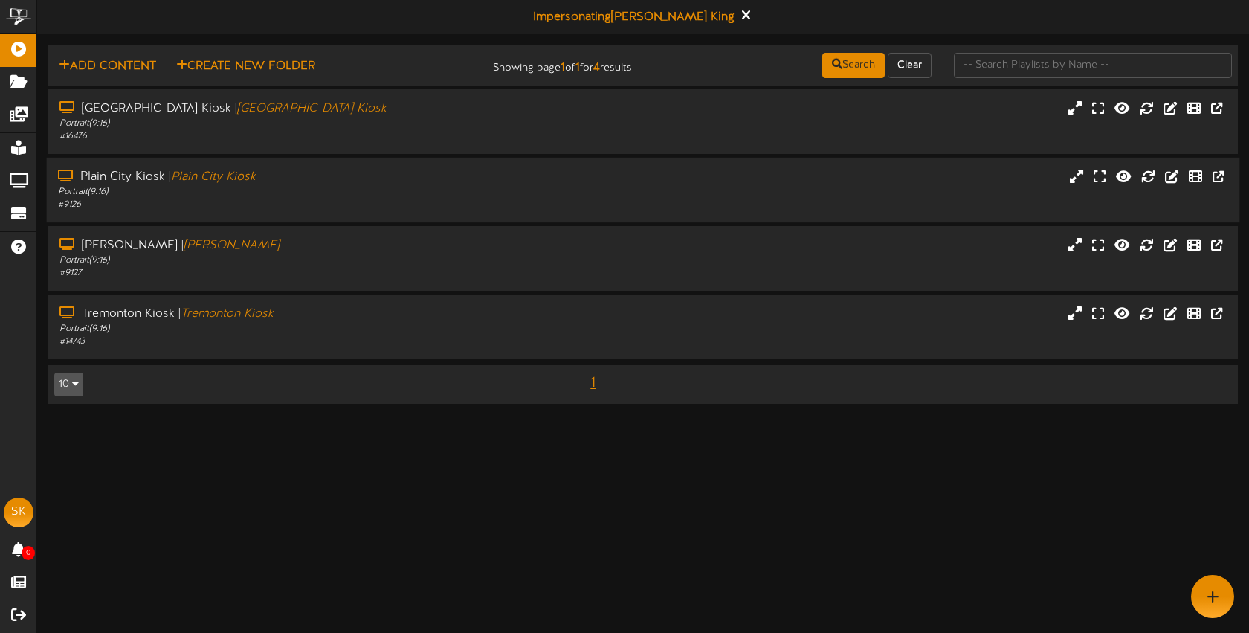
click at [342, 186] on div "Portrait ( 9:16 )" at bounding box center [295, 192] width 475 height 13
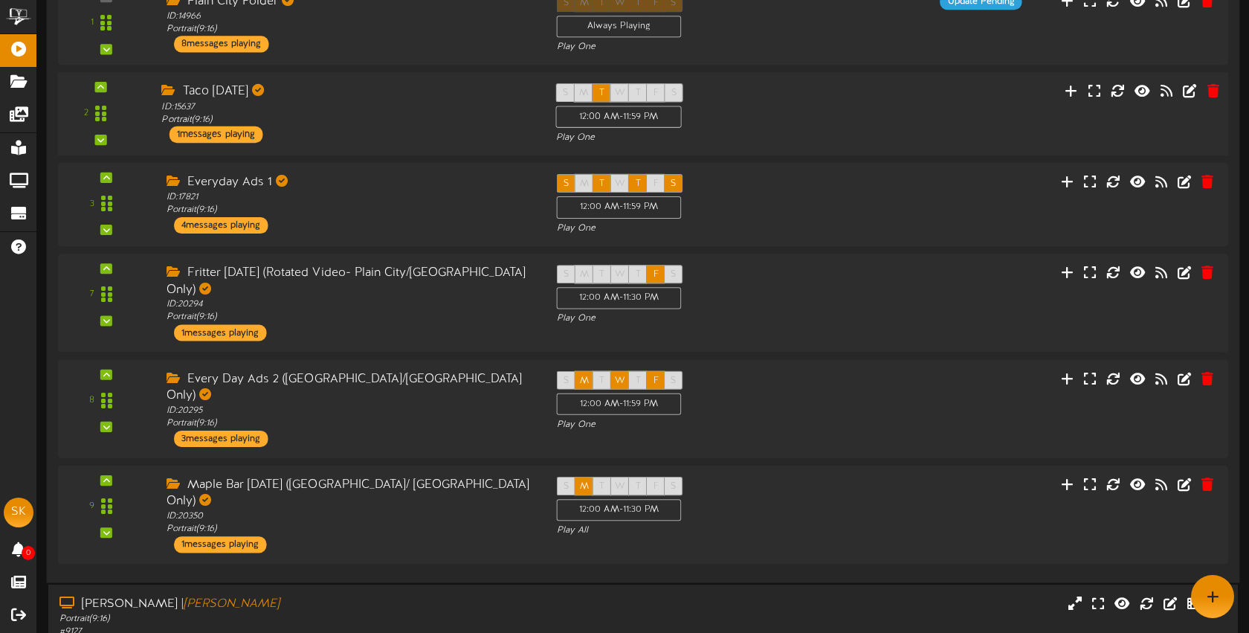
scroll to position [122, 0]
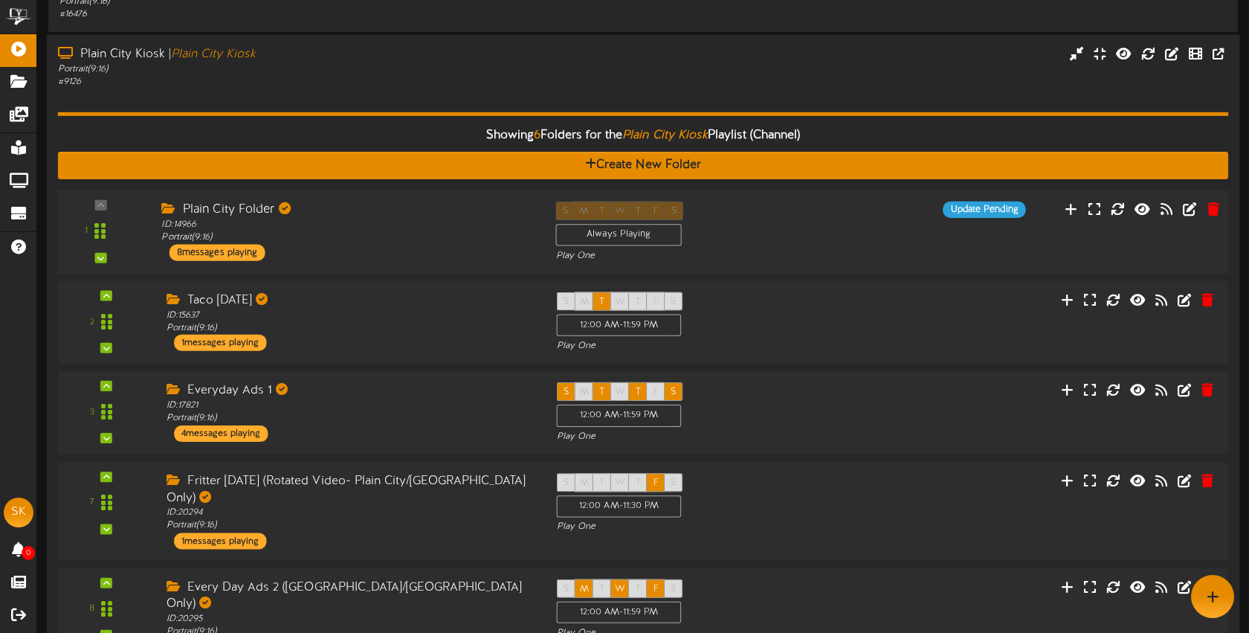
click at [416, 216] on div "Plain City Folder" at bounding box center [347, 209] width 372 height 17
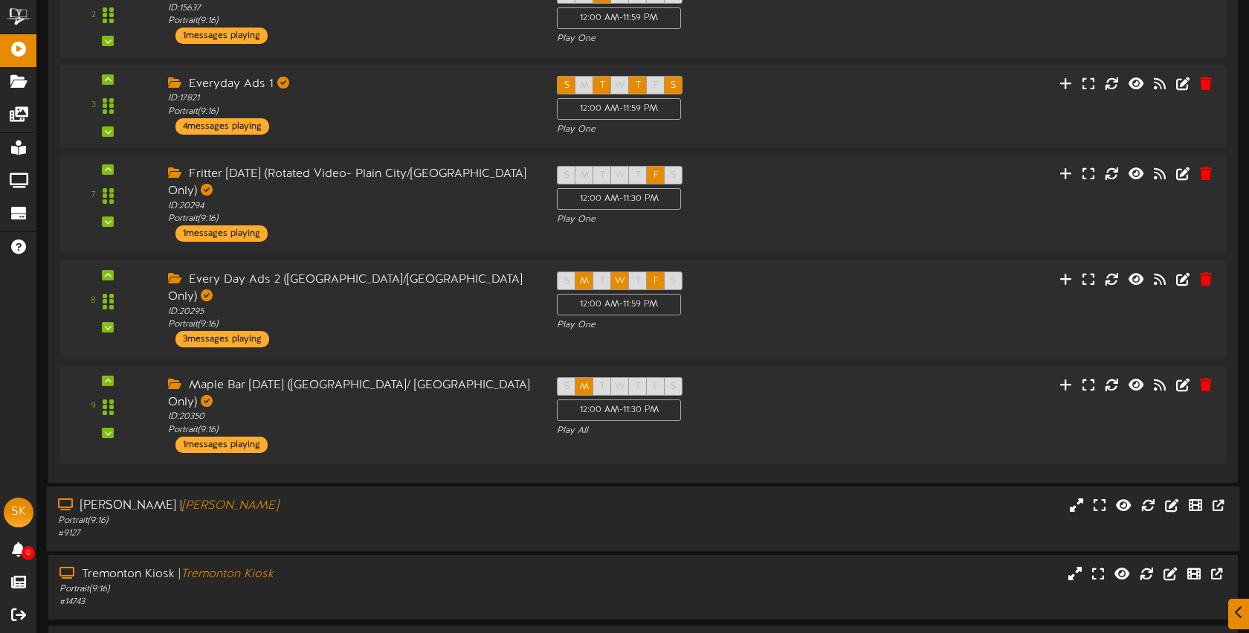
click at [440, 515] on div "Portrait ( 9:16 )" at bounding box center [295, 521] width 475 height 13
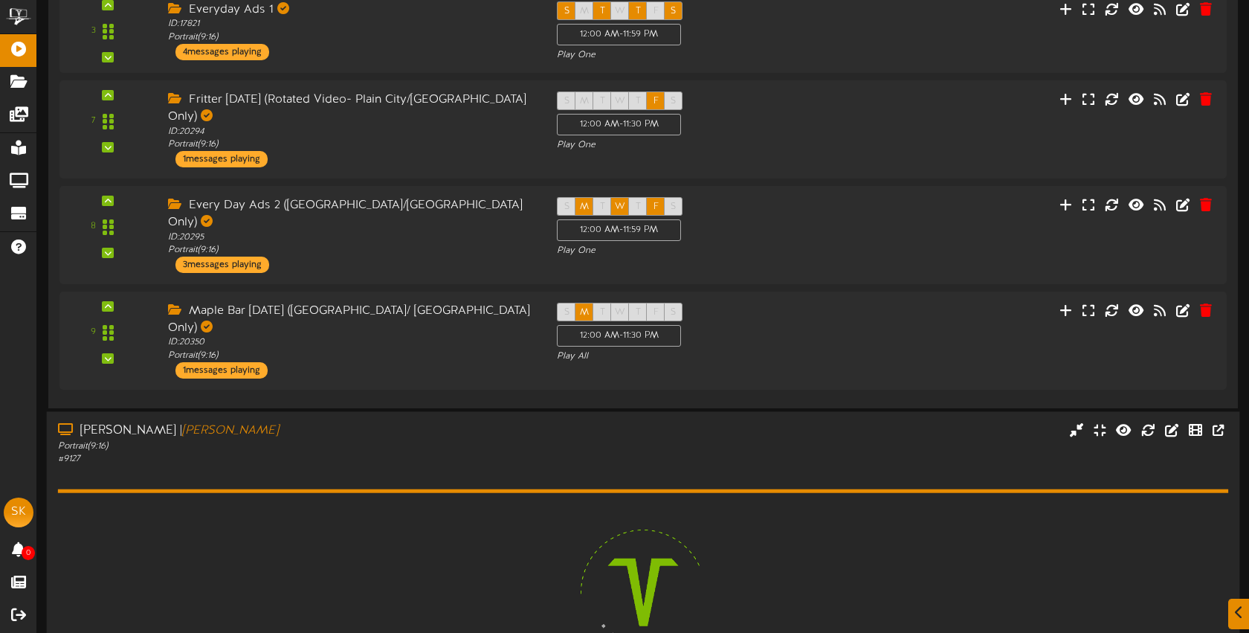
scroll to position [2095, 0]
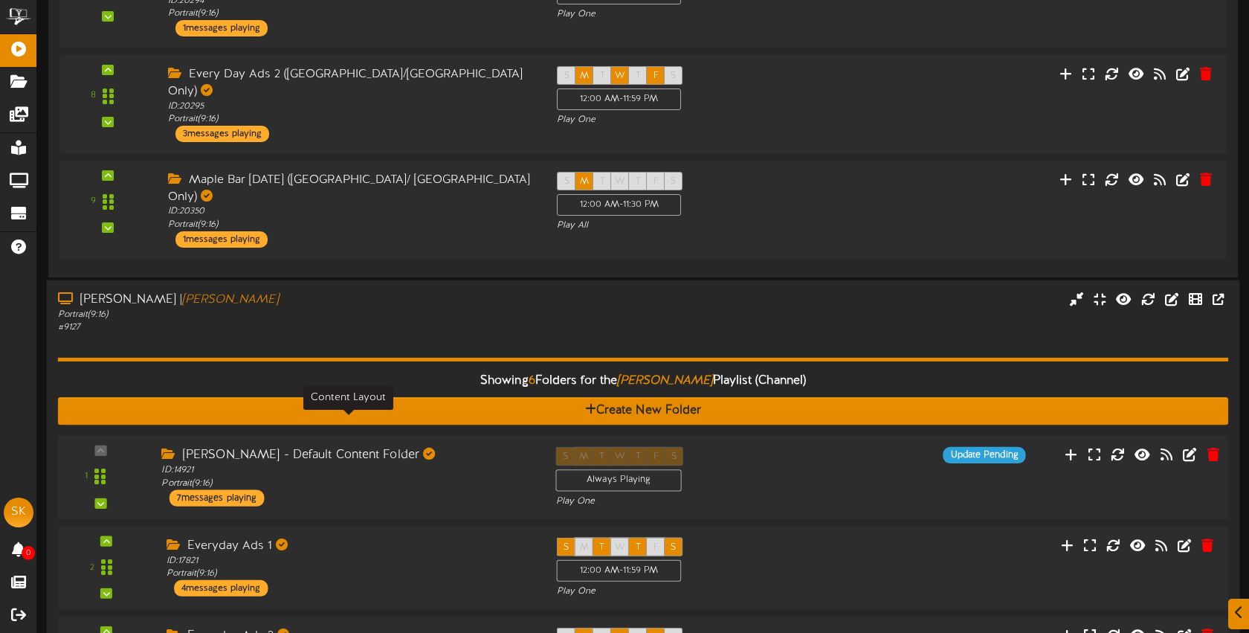
click at [477, 464] on div "ID: 14921 Portrait ( 9:16 )" at bounding box center [347, 477] width 372 height 26
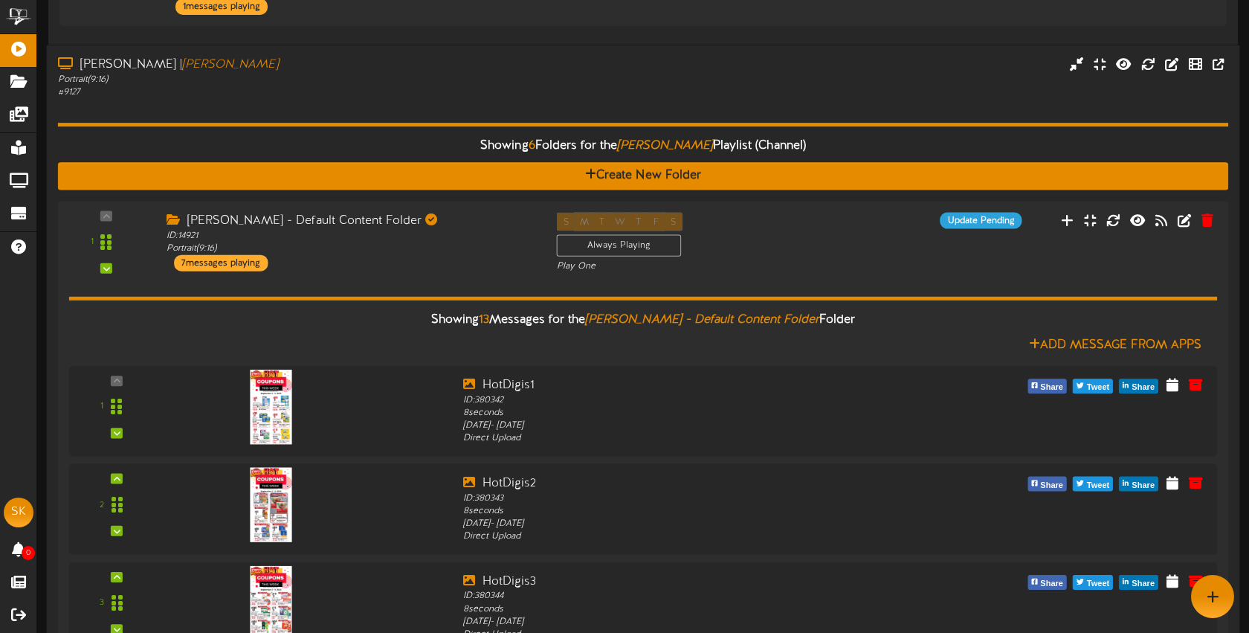
scroll to position [2315, 0]
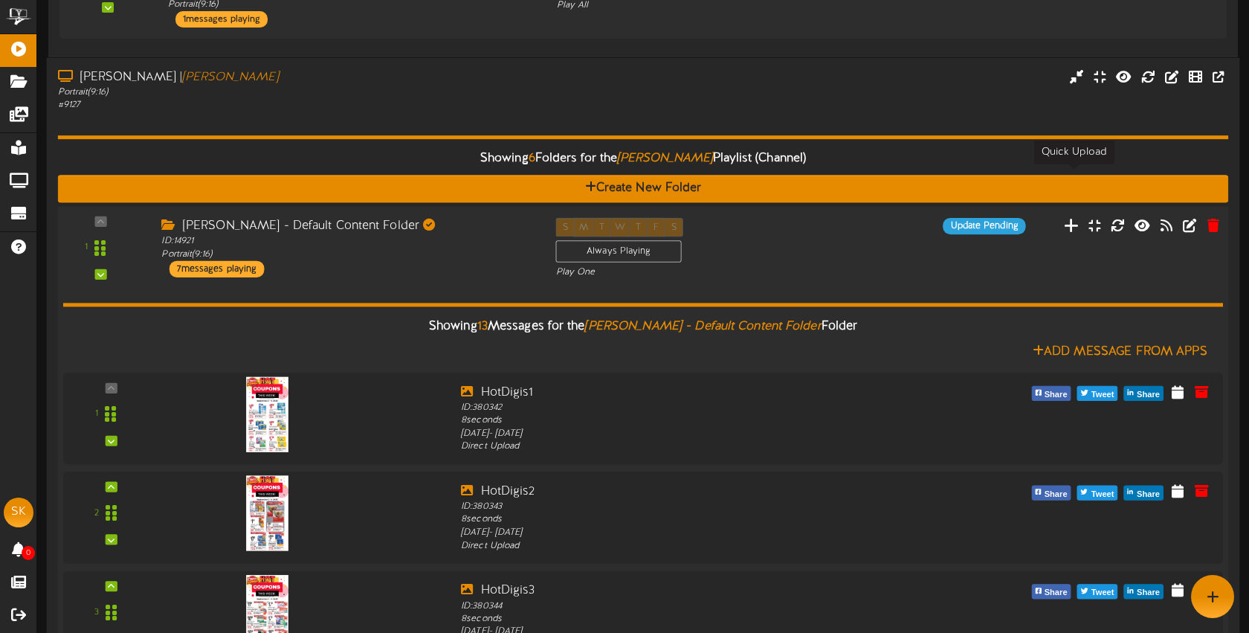
click at [1078, 216] on icon at bounding box center [1072, 224] width 16 height 16
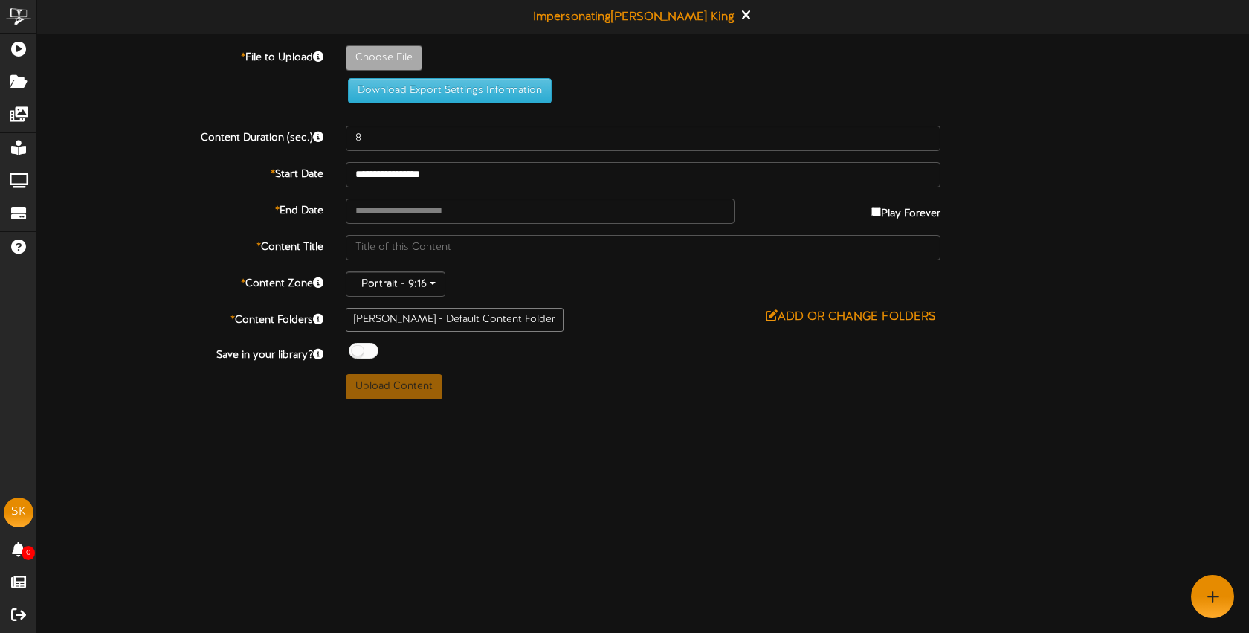
type input "**********"
type input "SourdoughSeptemeber1"
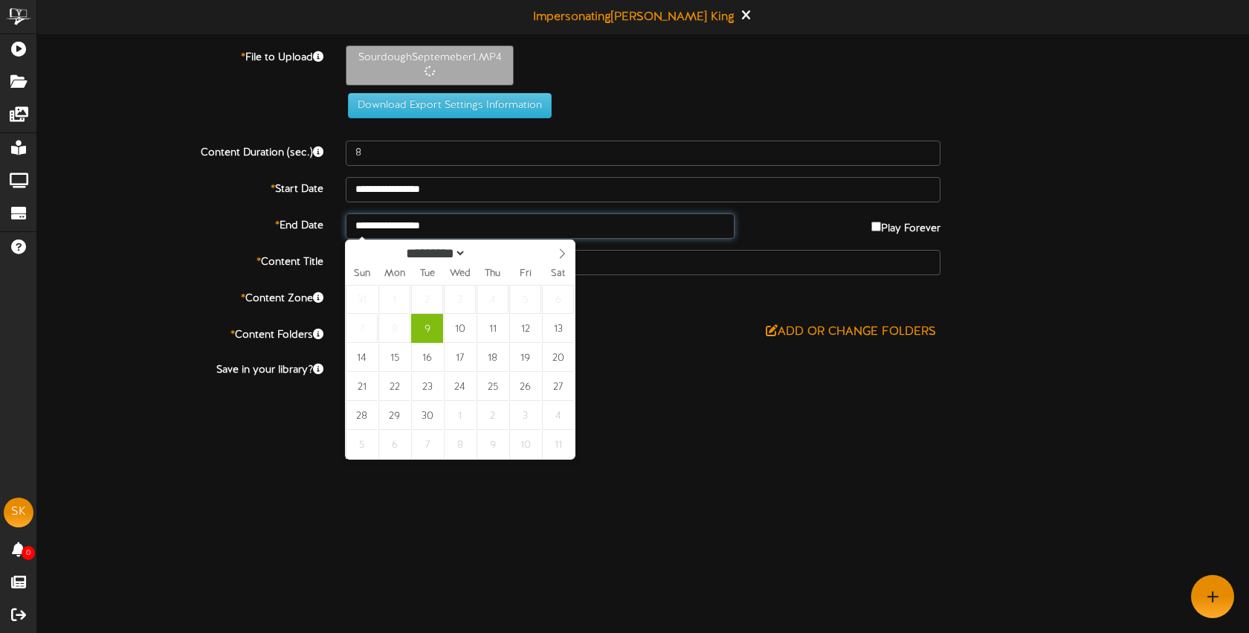
click at [526, 231] on input "**********" at bounding box center [540, 225] width 389 height 25
type input "**********"
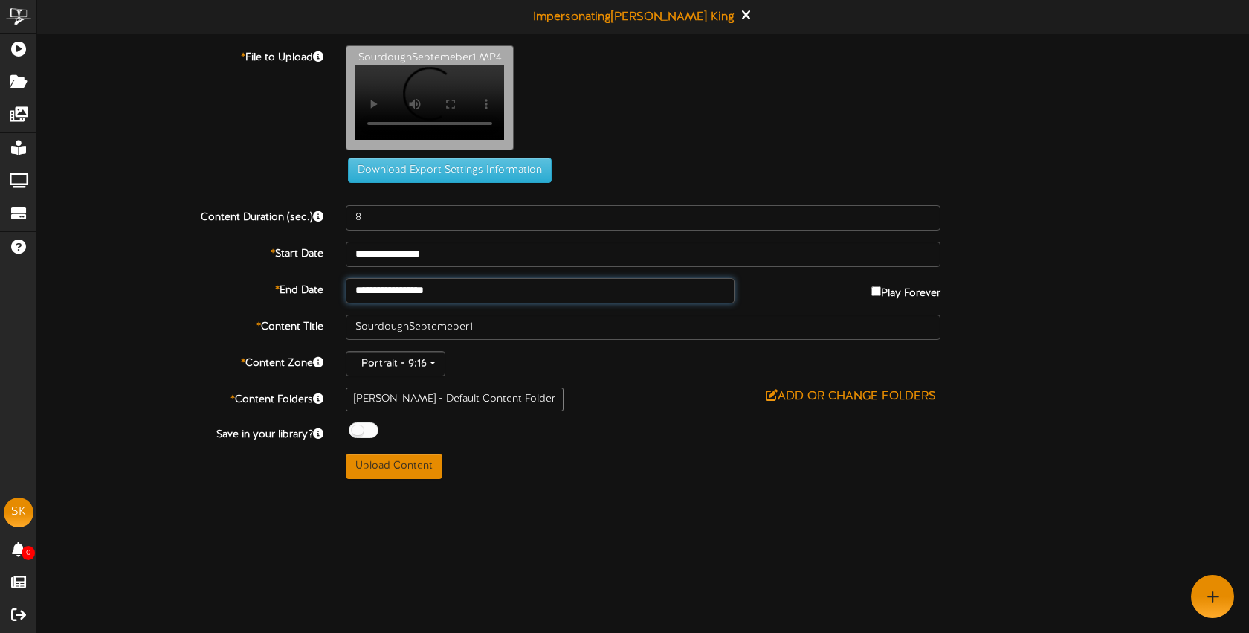
scroll to position [47, 0]
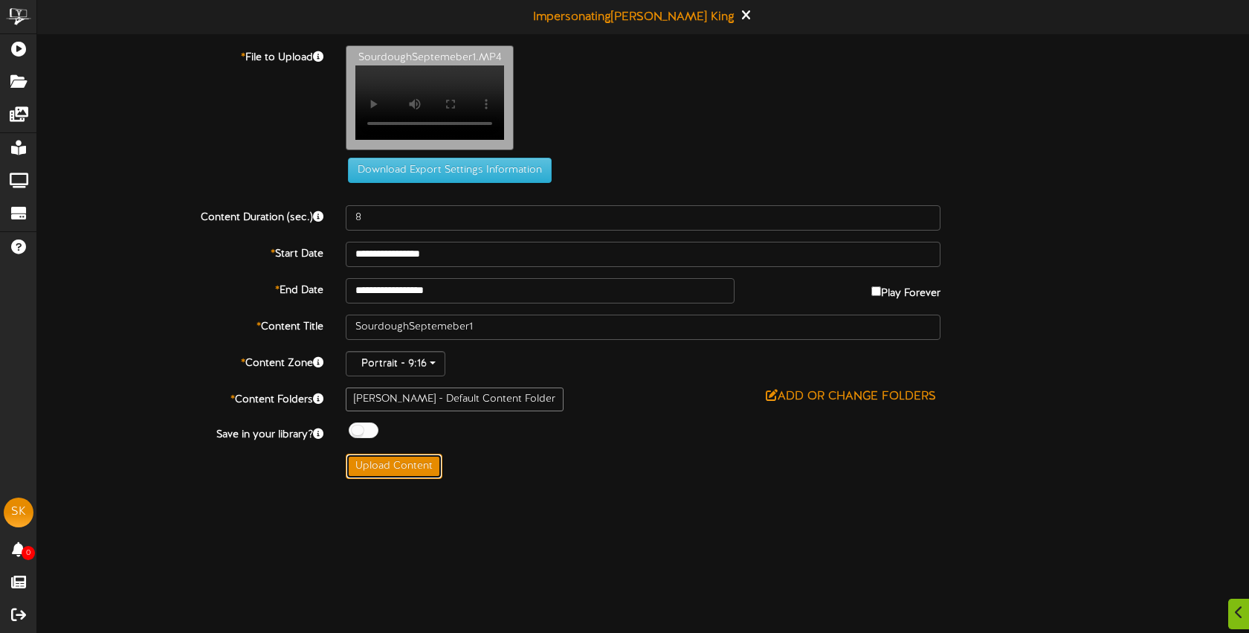
click at [420, 479] on button "Upload Content" at bounding box center [394, 466] width 97 height 25
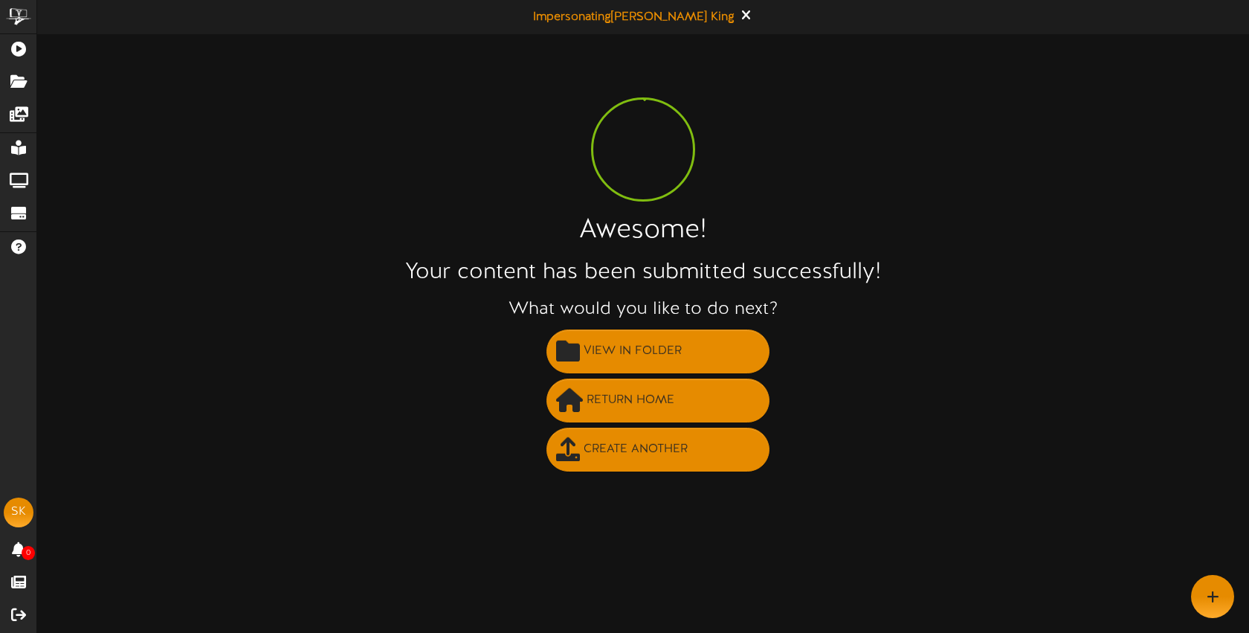
scroll to position [0, 0]
click at [625, 451] on span "Create Another" at bounding box center [636, 449] width 112 height 25
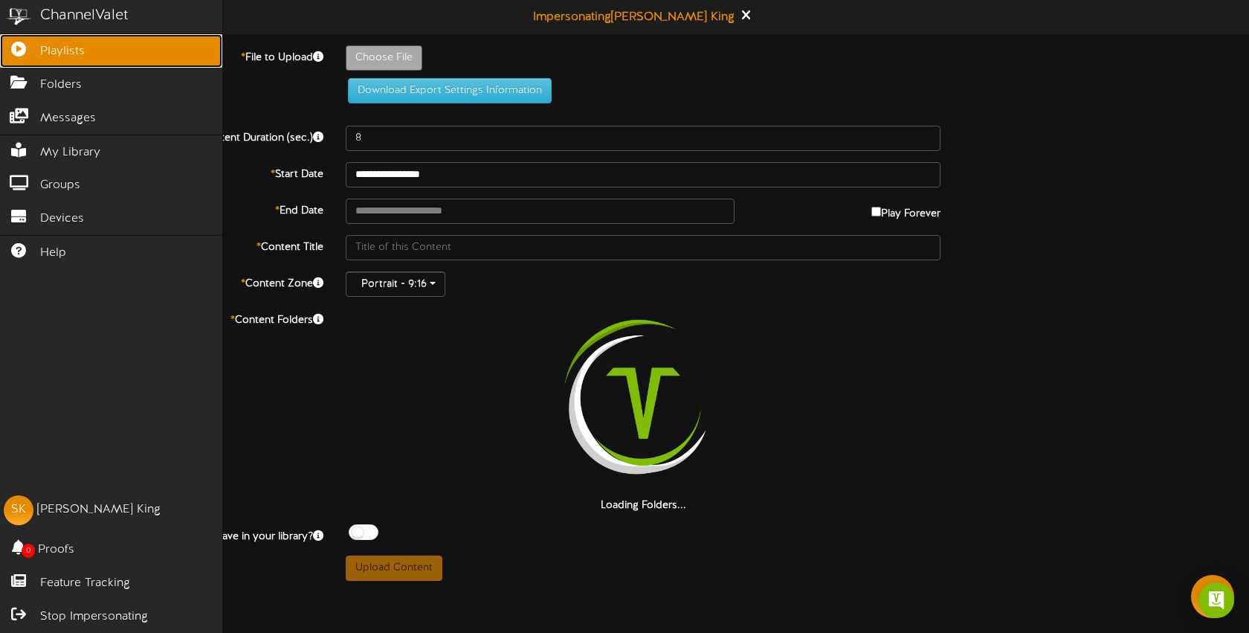
click at [25, 48] on icon at bounding box center [18, 47] width 37 height 11
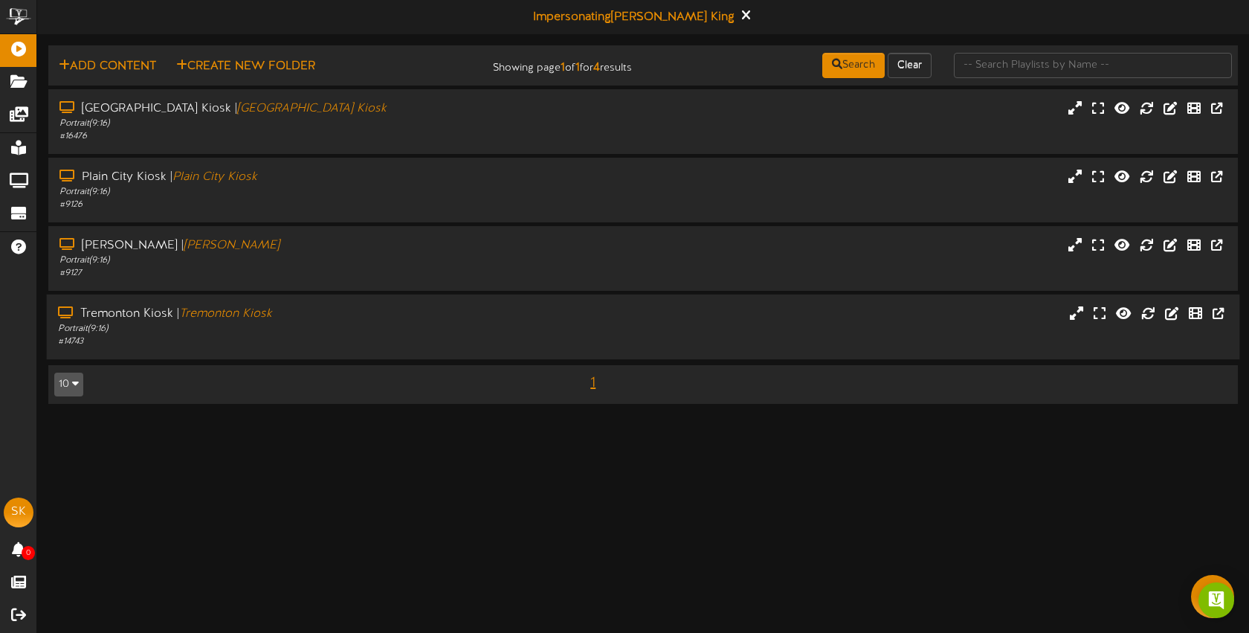
click at [393, 328] on div "Portrait ( 9:16 )" at bounding box center [295, 329] width 475 height 13
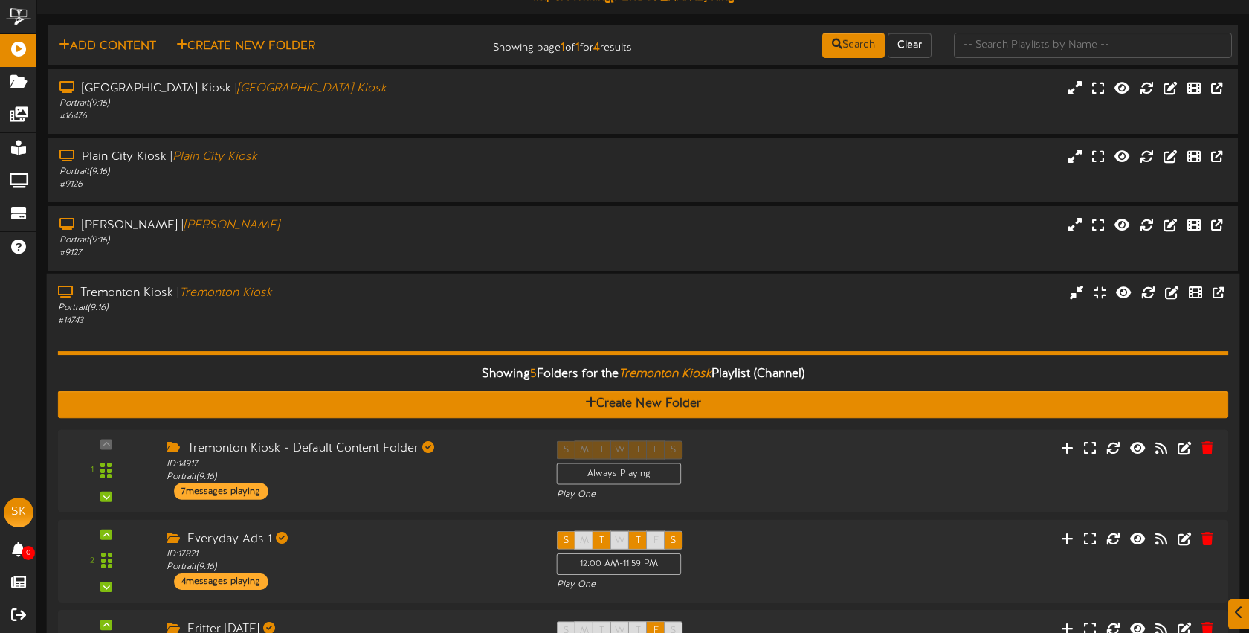
scroll to position [338, 0]
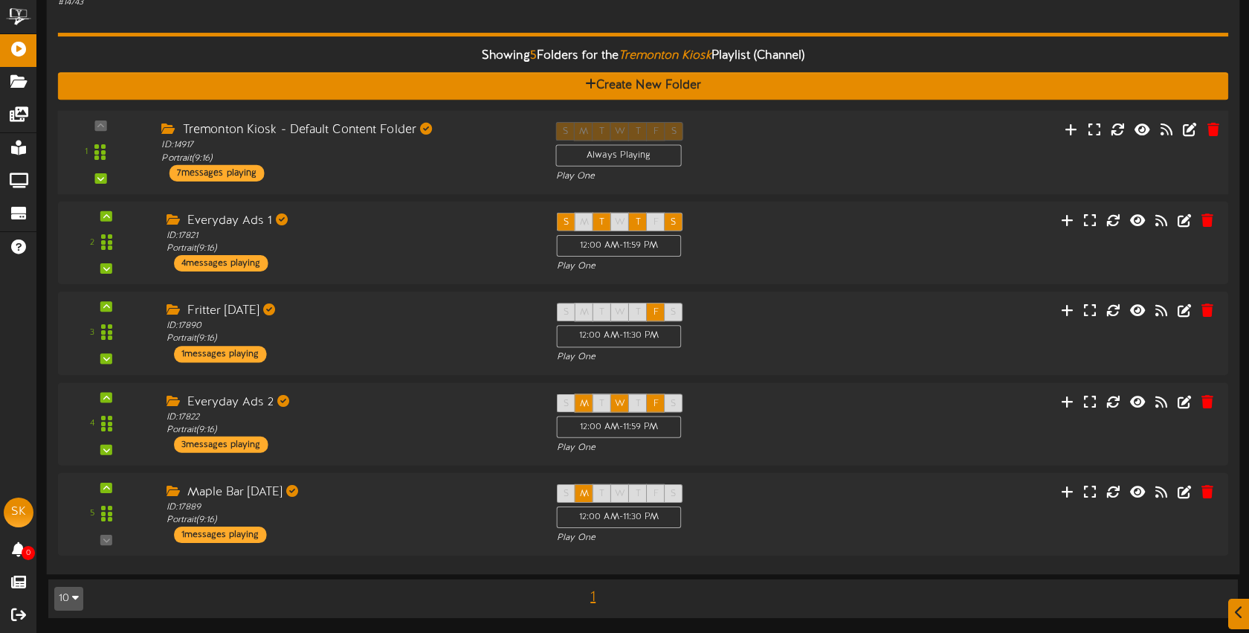
click at [459, 165] on div "Tremonton Kiosk - Default Content Folder ID: 14917 Portrait ( 9:16 ) 7 messages…" at bounding box center [347, 151] width 394 height 59
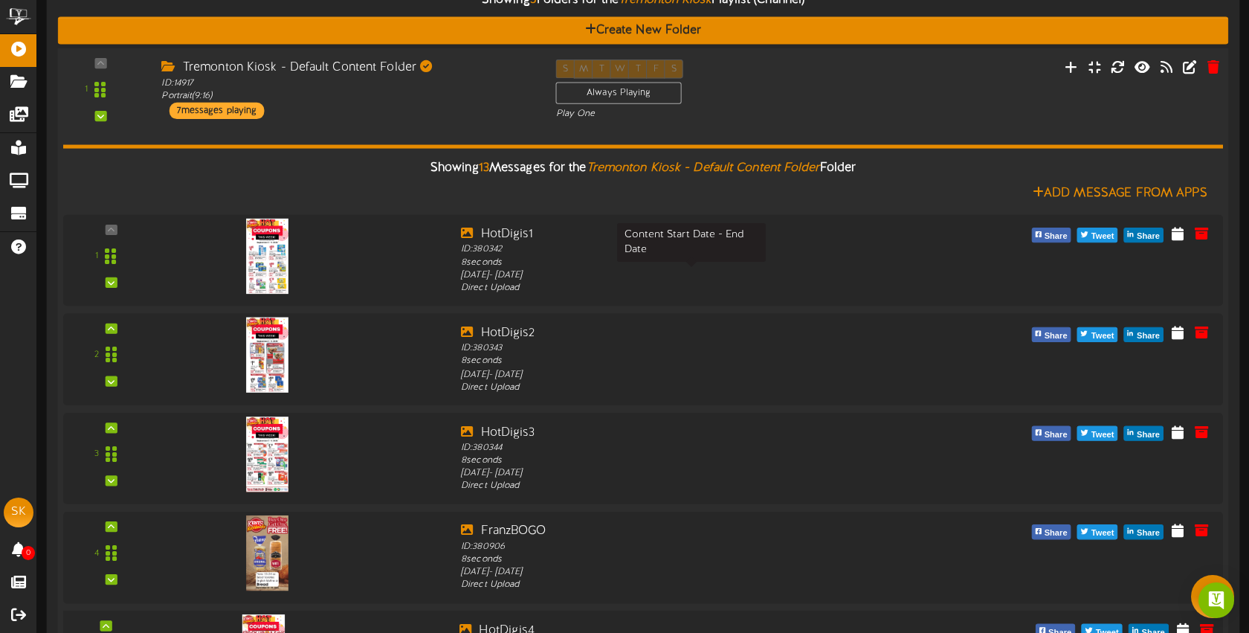
scroll to position [320, 0]
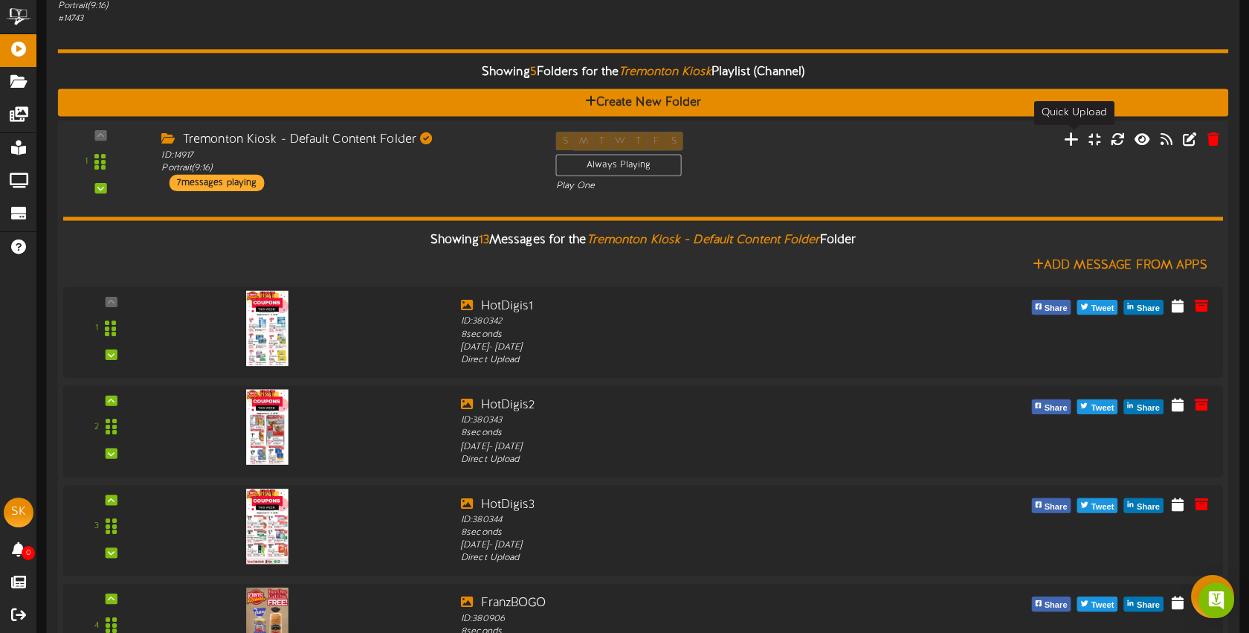
click at [1069, 143] on icon at bounding box center [1072, 139] width 16 height 16
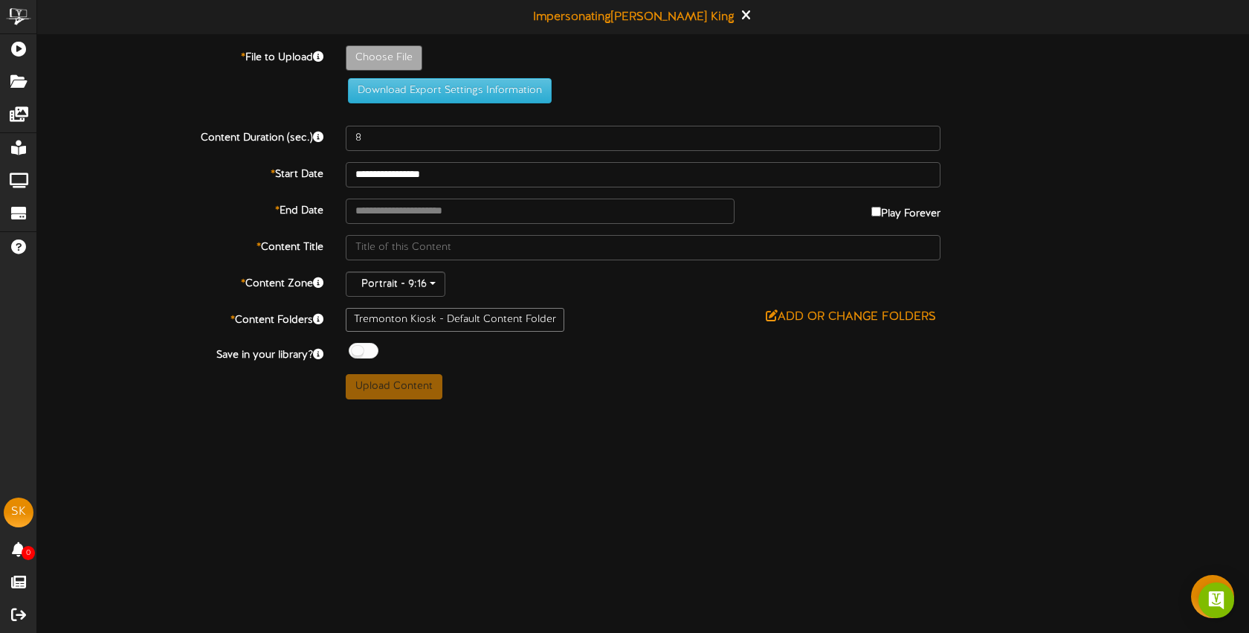
type input "**********"
type input "SourdoughSeptemeber1"
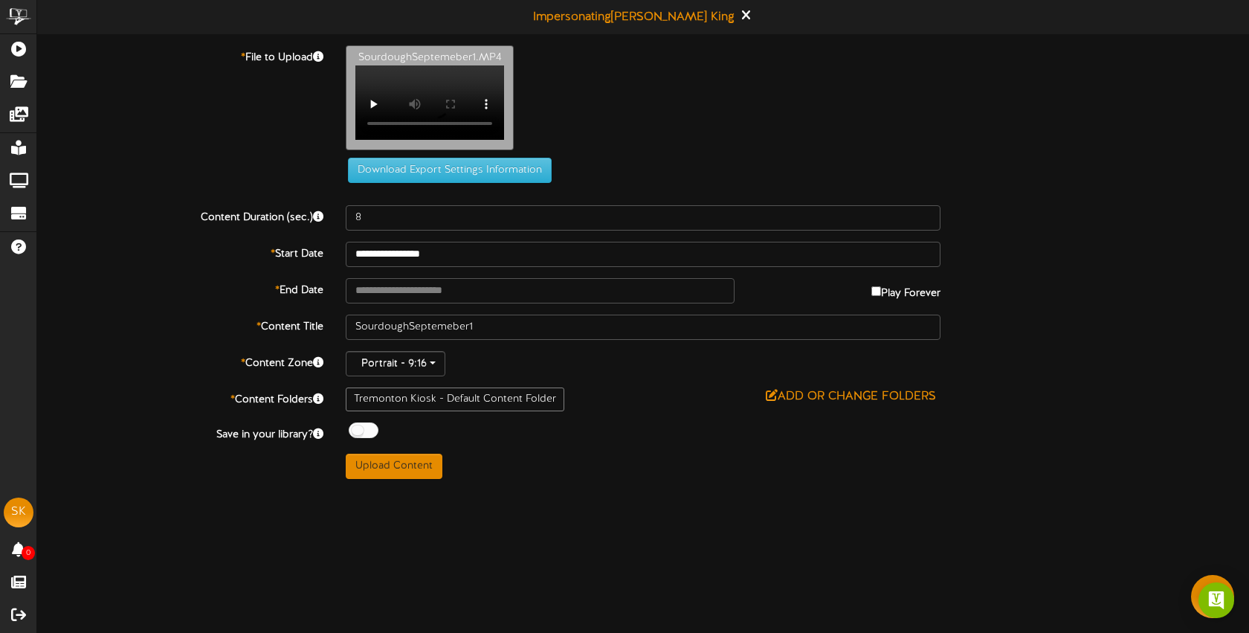
scroll to position [47, 0]
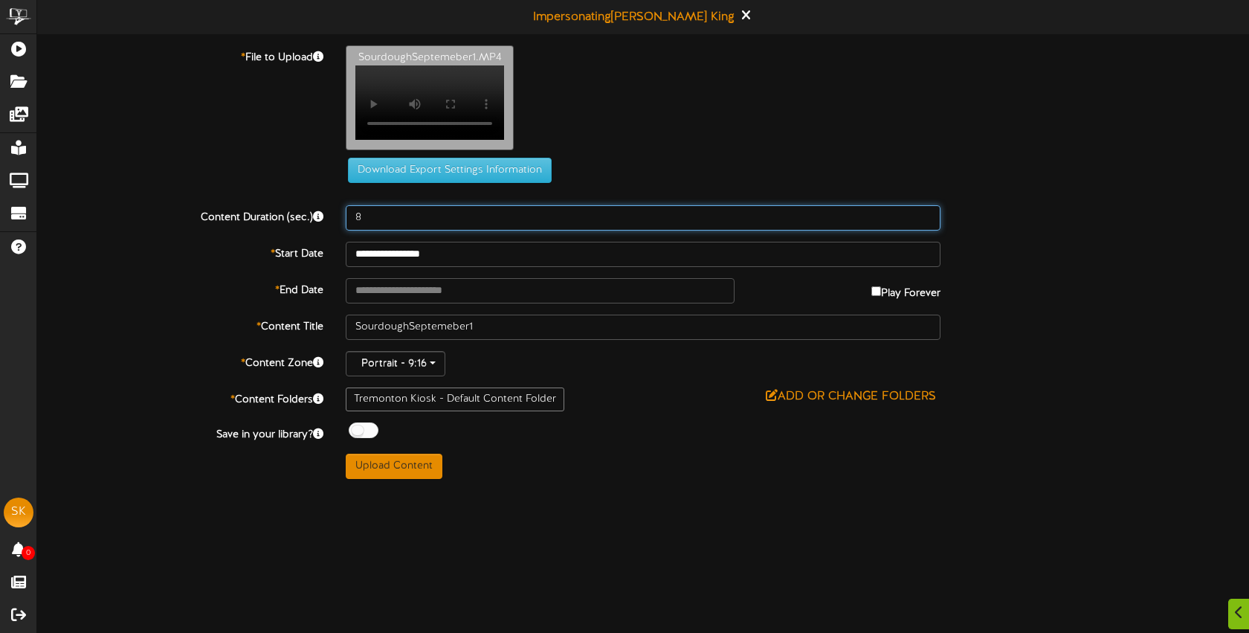
click at [390, 231] on input "8" at bounding box center [643, 217] width 595 height 25
drag, startPoint x: 405, startPoint y: 359, endPoint x: 326, endPoint y: 360, distance: 79.6
click at [327, 231] on div "Content Duration (sec.) 8" at bounding box center [643, 217] width 1235 height 25
click at [583, 231] on input "number" at bounding box center [643, 217] width 595 height 25
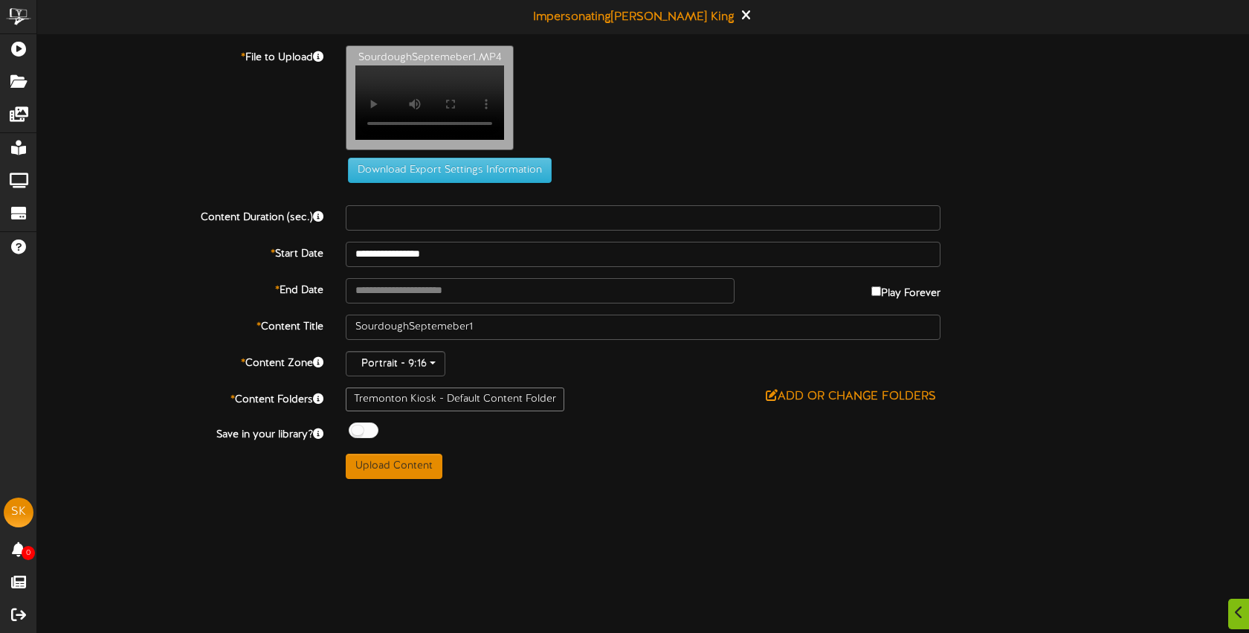
click at [783, 158] on div "SourdoughSeptemeber1.MP4 Your browser does not support HTML5 video." at bounding box center [798, 101] width 926 height 112
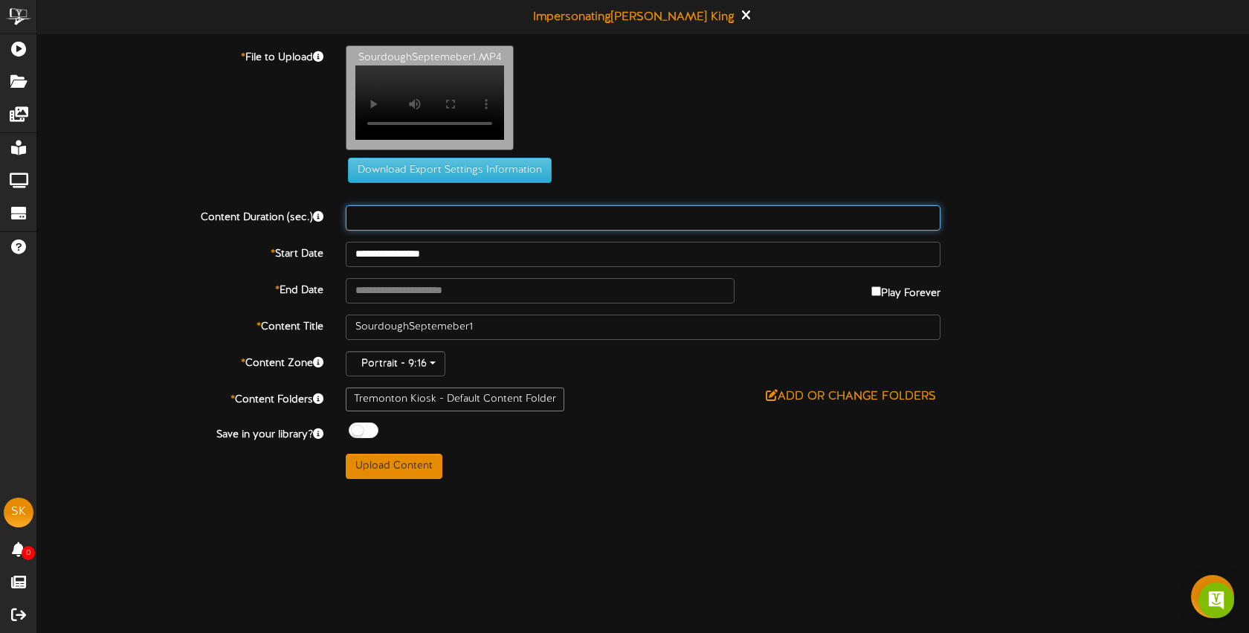
click at [396, 231] on input "number" at bounding box center [643, 217] width 595 height 25
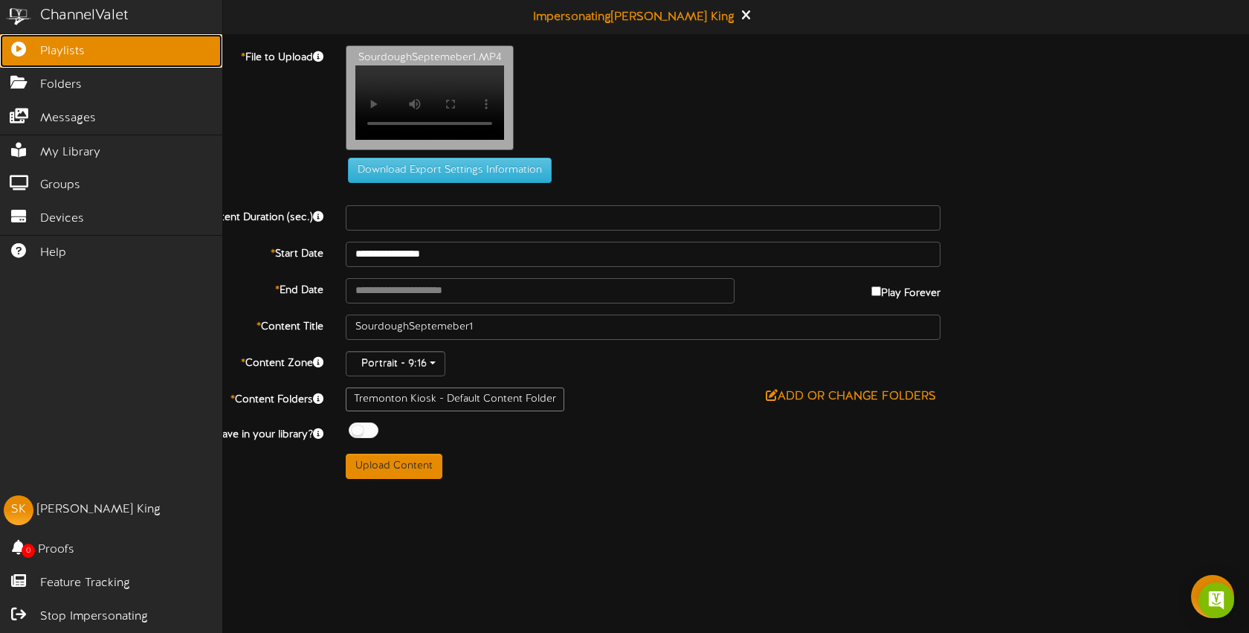
click at [13, 45] on icon at bounding box center [18, 47] width 37 height 11
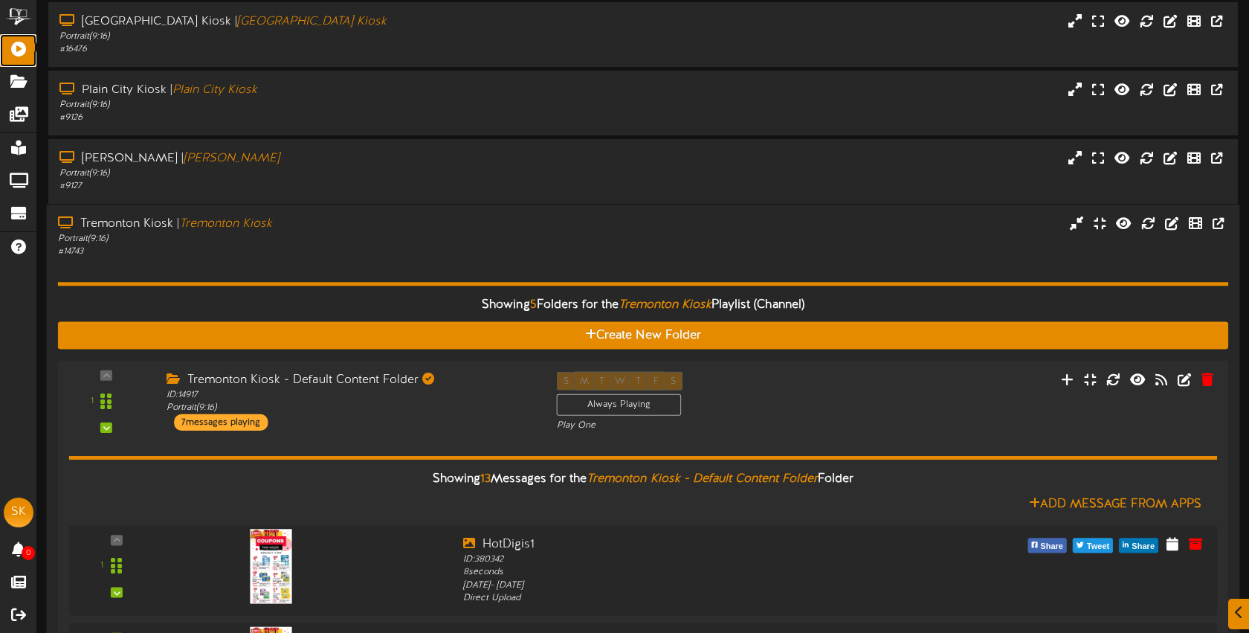
scroll to position [158, 0]
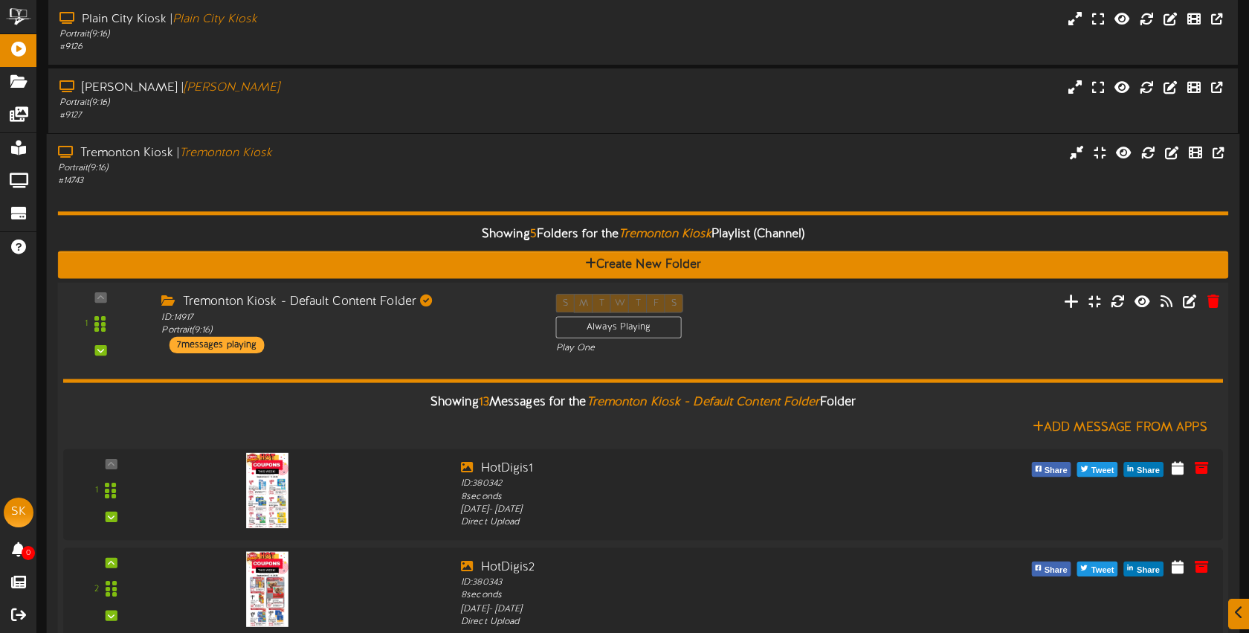
click at [1065, 306] on button at bounding box center [1071, 303] width 25 height 23
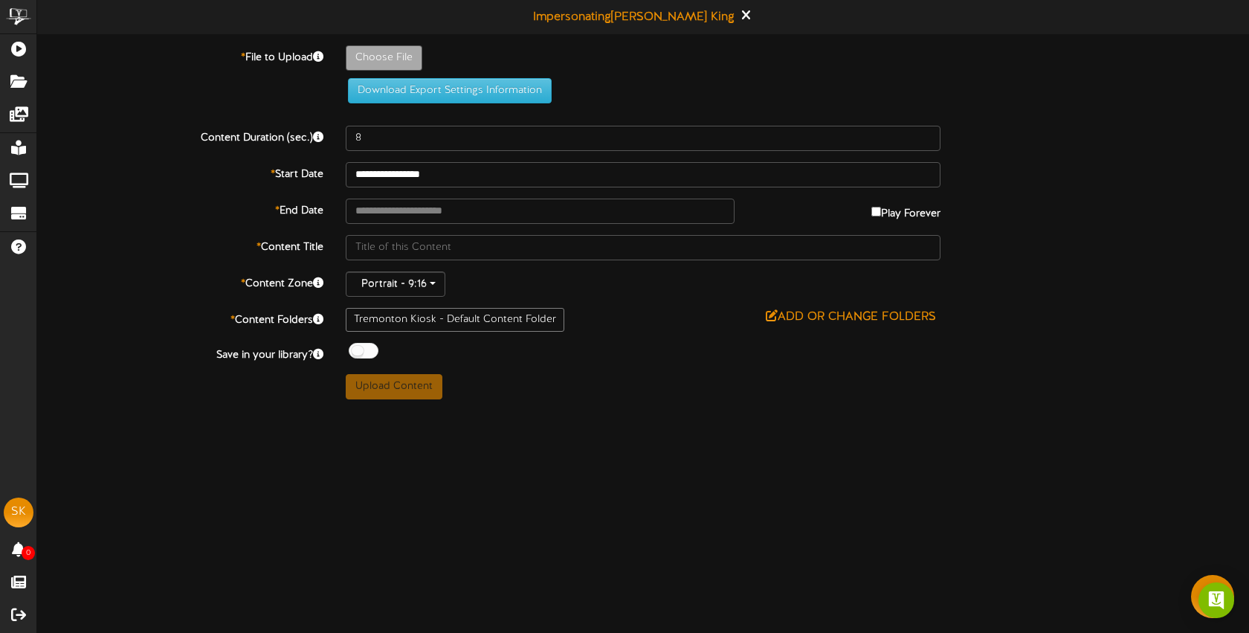
type input "**********"
type input "SourdoughSeptemeber1"
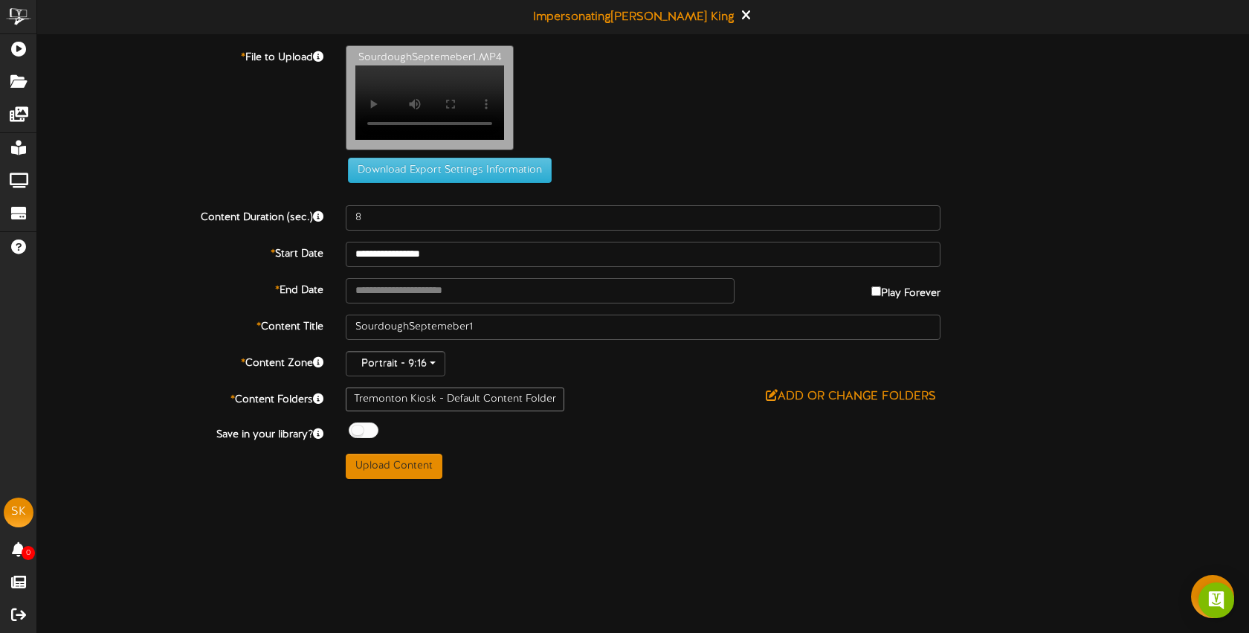
scroll to position [47, 0]
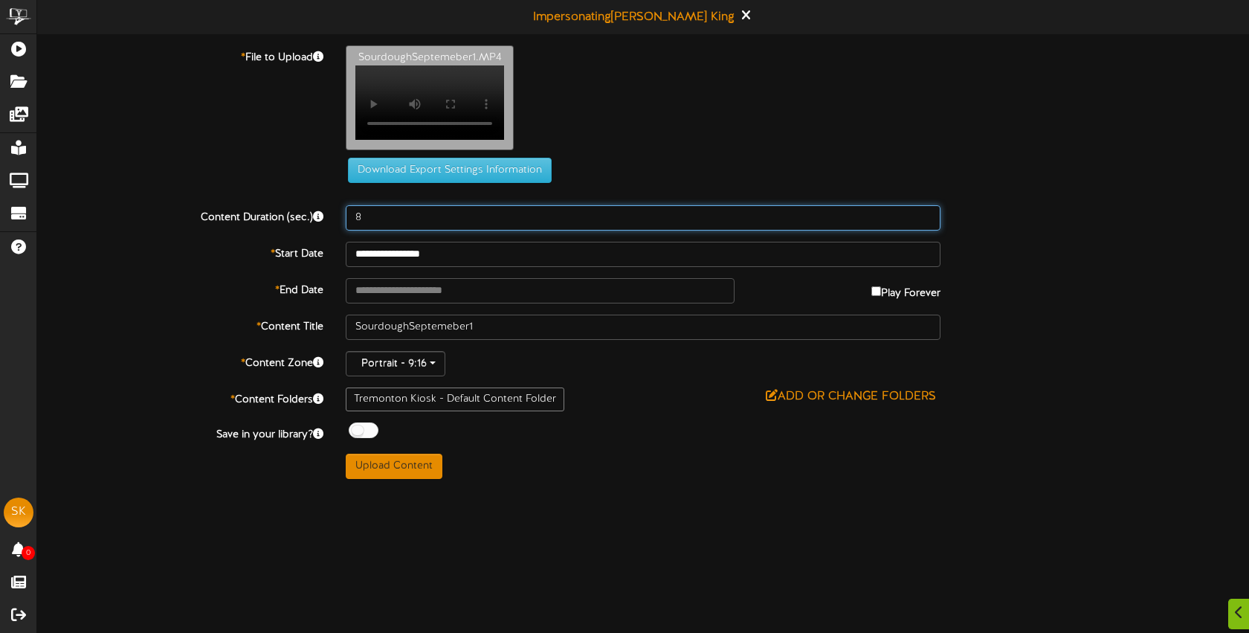
click at [399, 231] on input "8" at bounding box center [643, 217] width 595 height 25
type input "9"
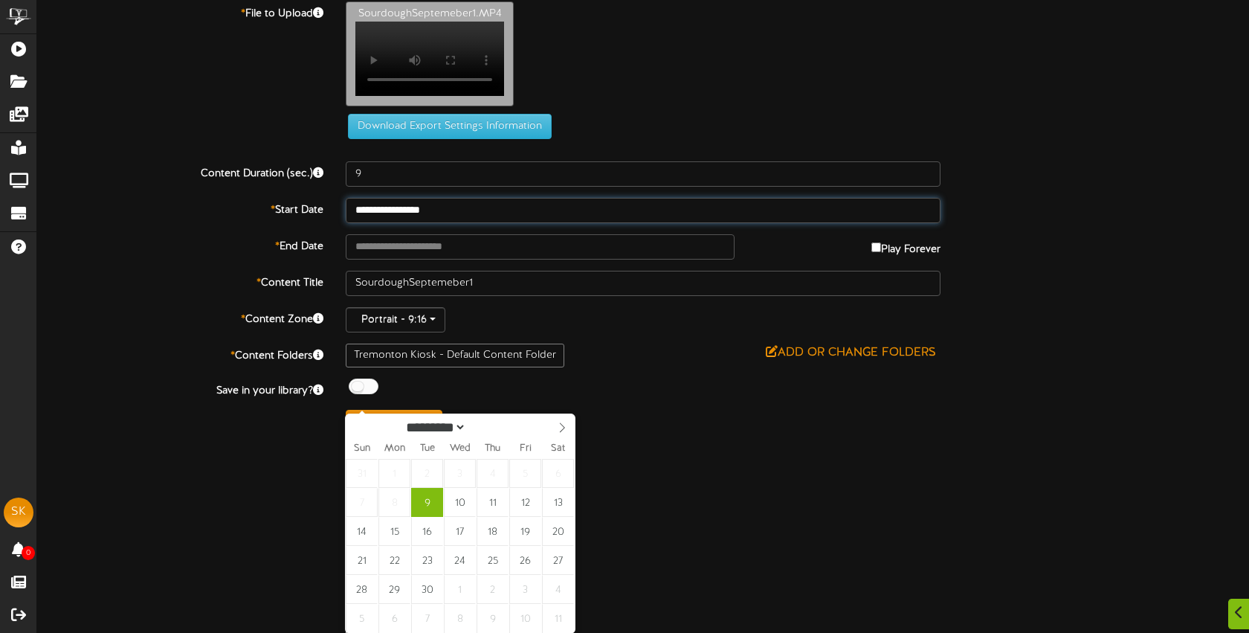
click at [473, 223] on input "**********" at bounding box center [643, 210] width 595 height 25
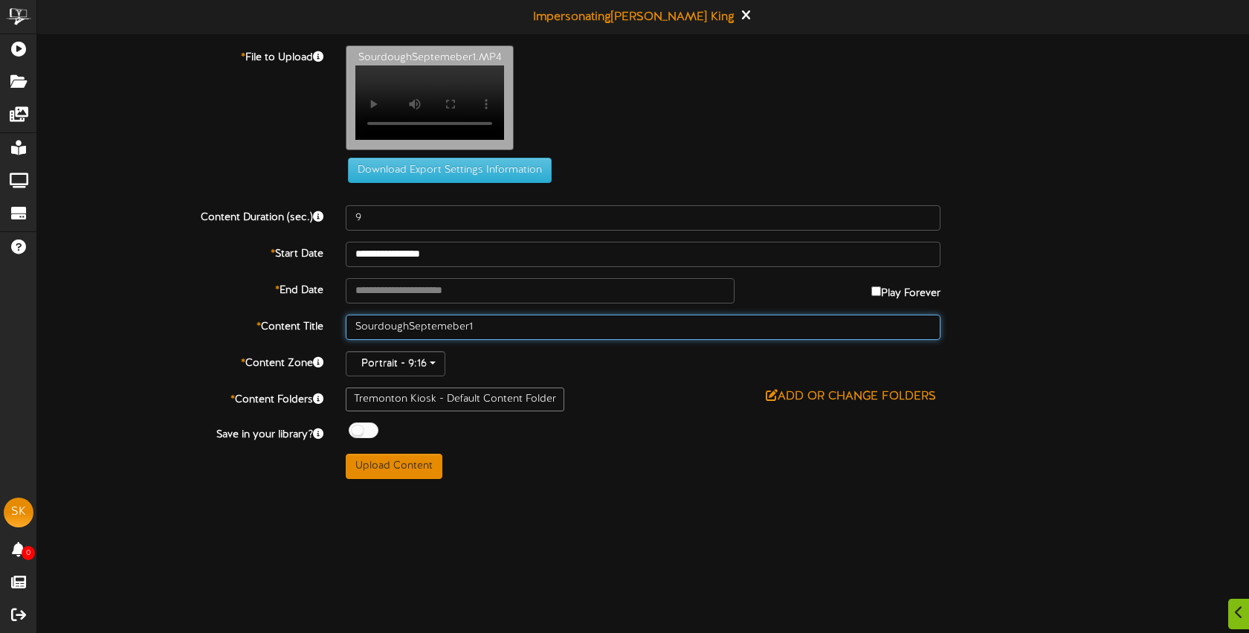
click at [646, 340] on input "SourdoughSeptemeber1" at bounding box center [643, 327] width 595 height 25
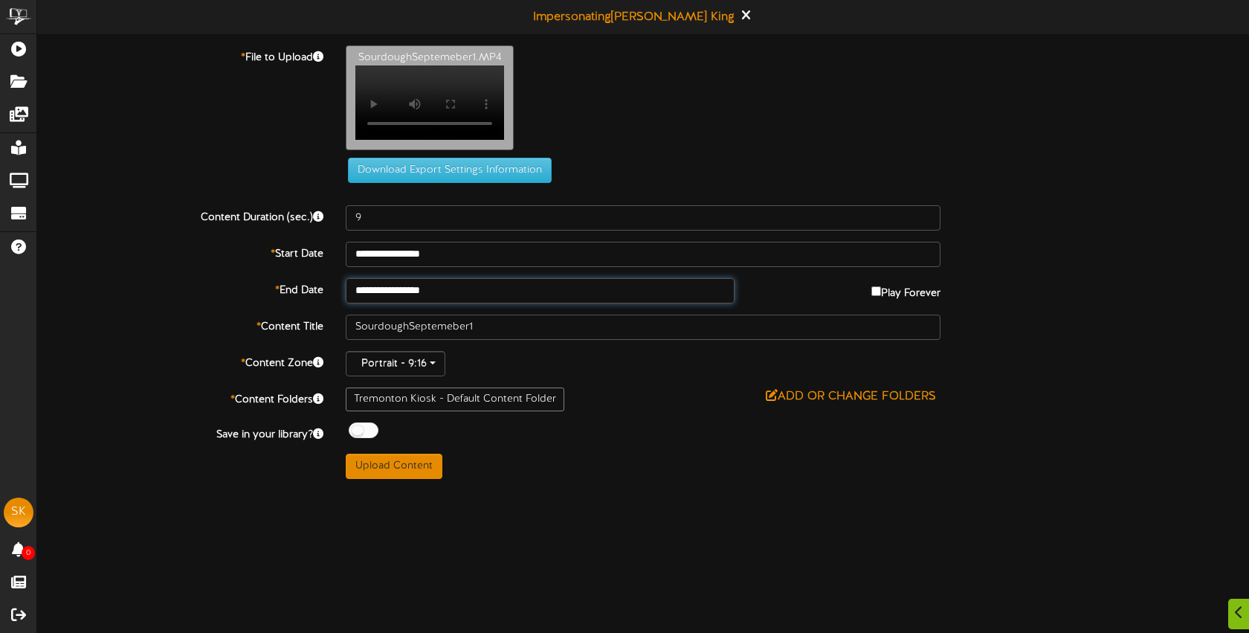
click at [483, 303] on input "**********" at bounding box center [540, 290] width 389 height 25
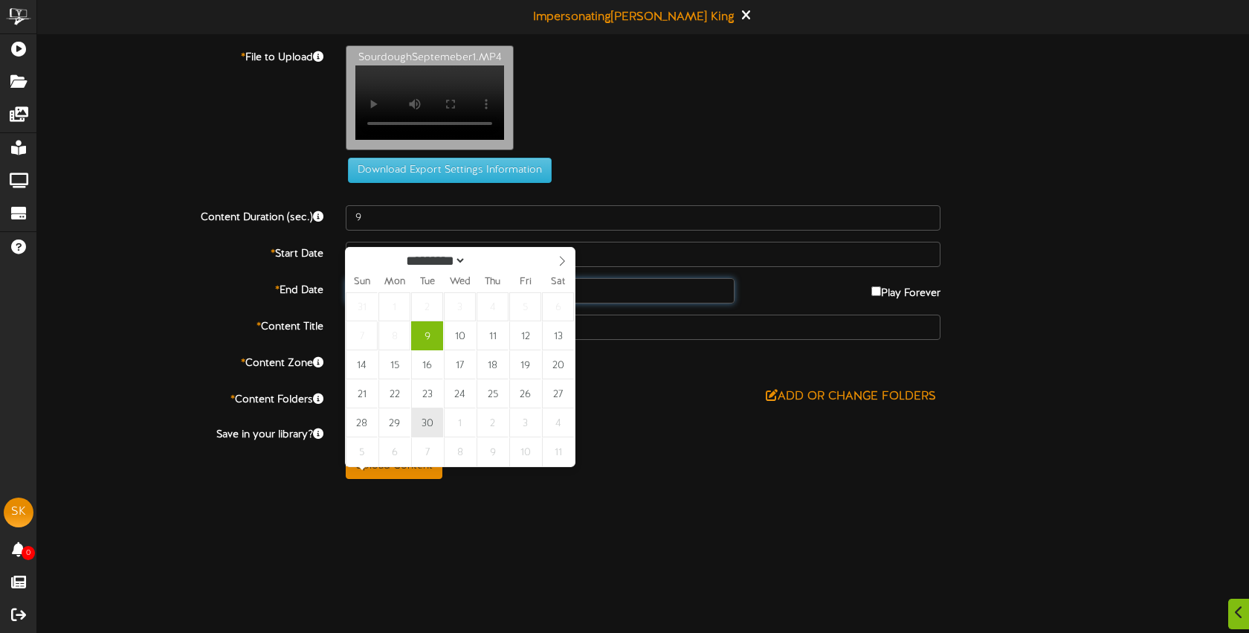
type input "**********"
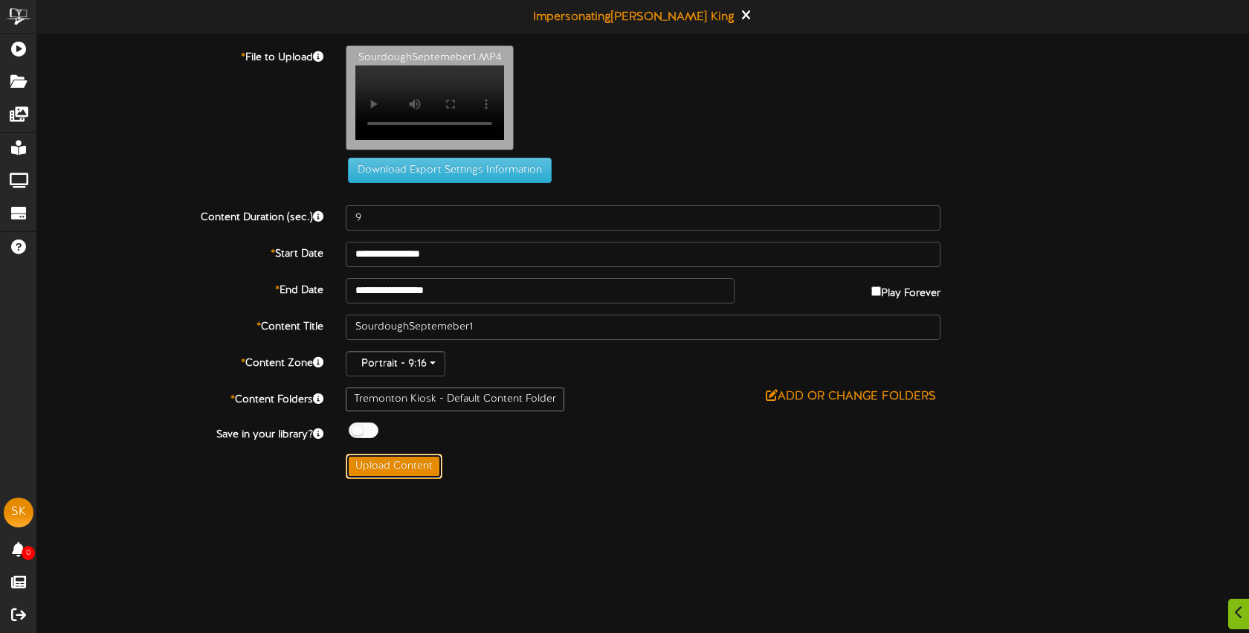
click at [412, 479] on button "Upload Content" at bounding box center [394, 466] width 97 height 25
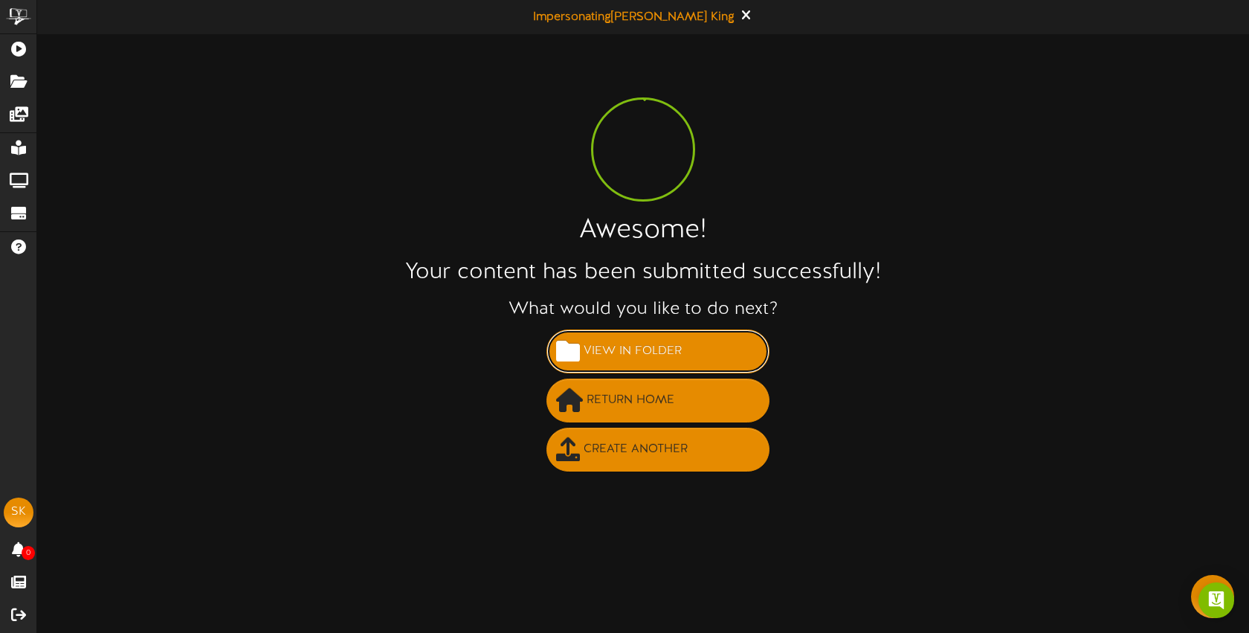
click at [652, 350] on span "View in Folder" at bounding box center [633, 351] width 106 height 25
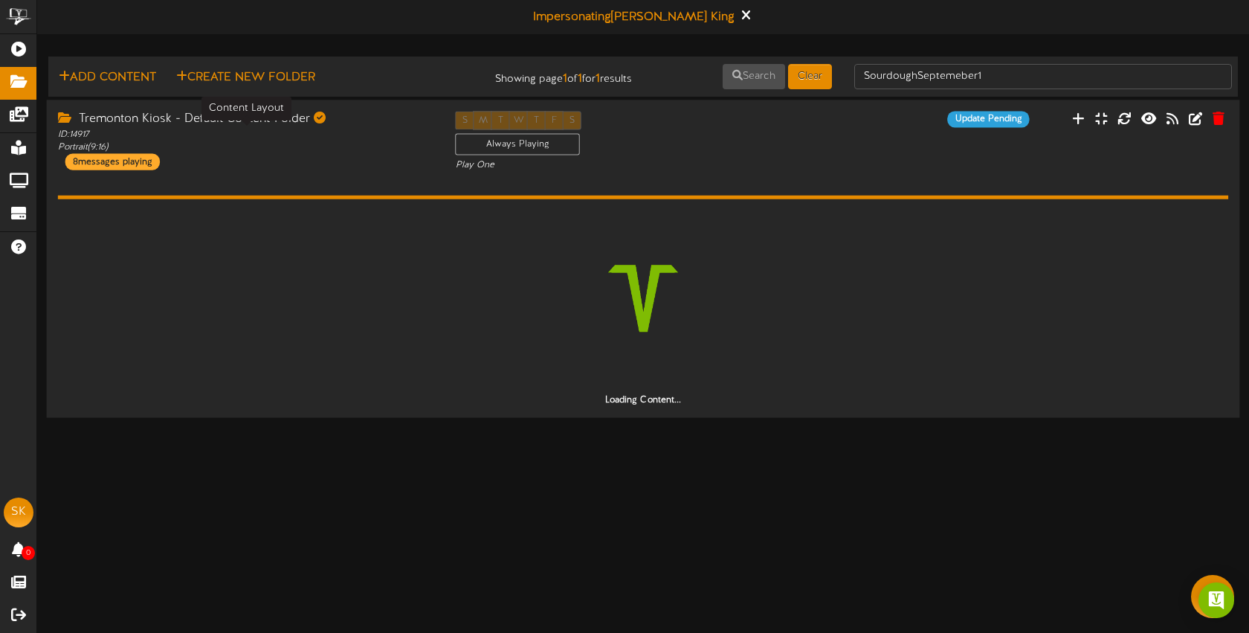
click at [316, 146] on div "ID: 14917 Portrait ( 9:16 )" at bounding box center [246, 140] width 376 height 25
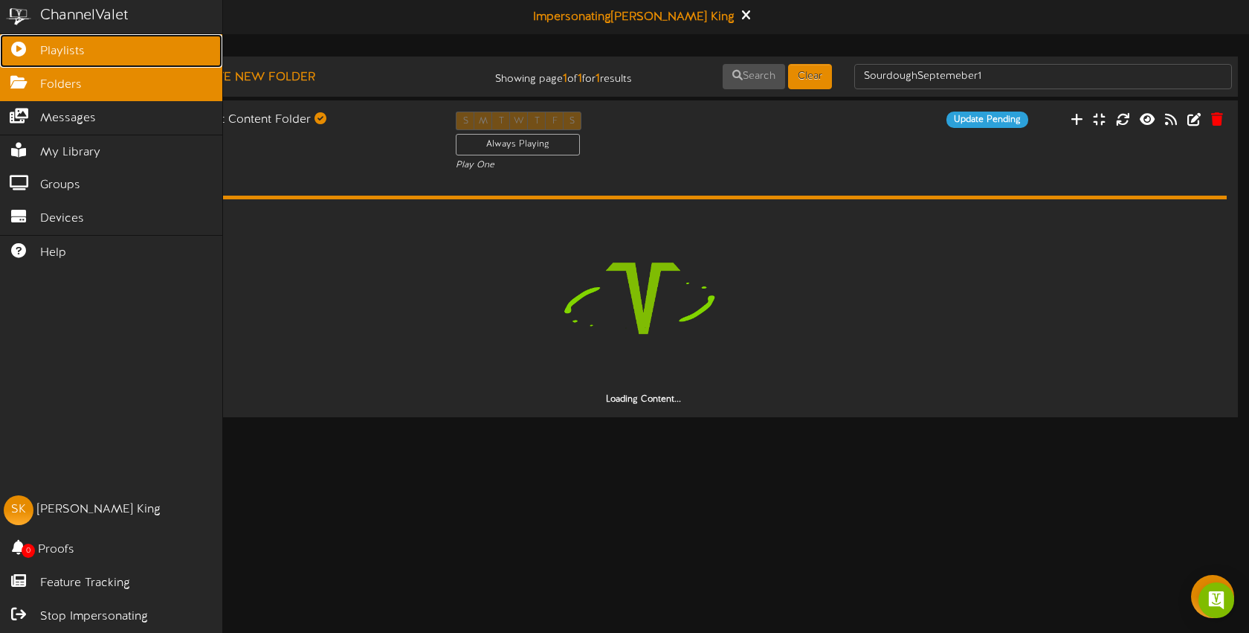
click at [22, 45] on icon at bounding box center [18, 47] width 37 height 11
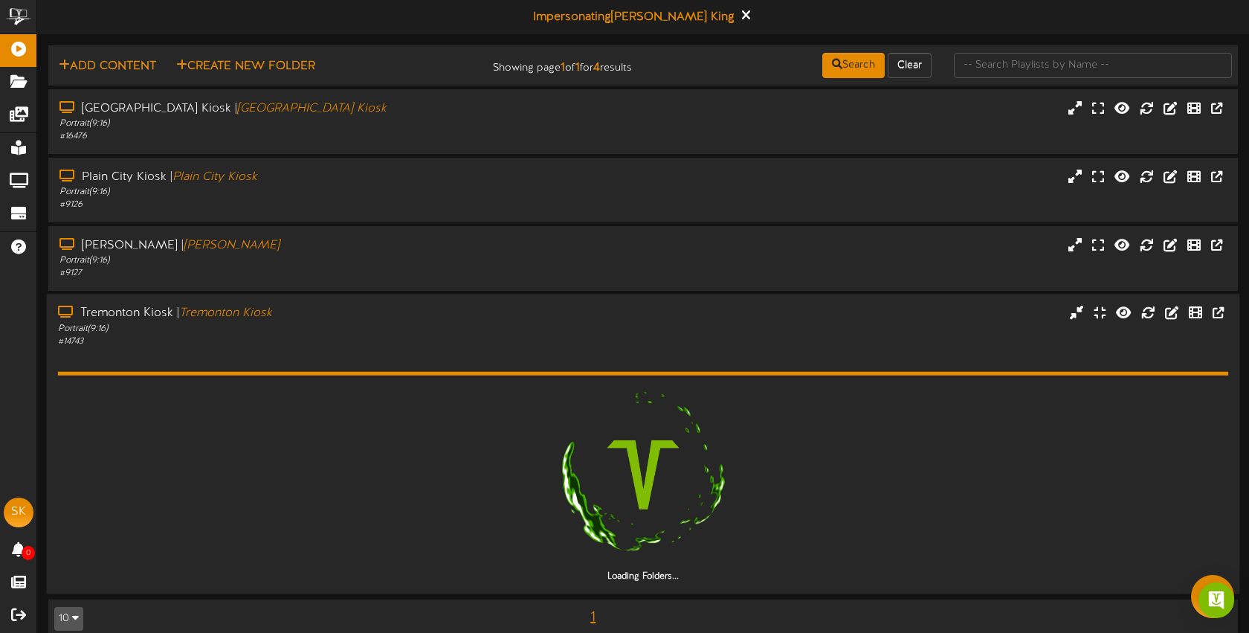
click at [355, 339] on div "# 14743" at bounding box center [295, 341] width 475 height 13
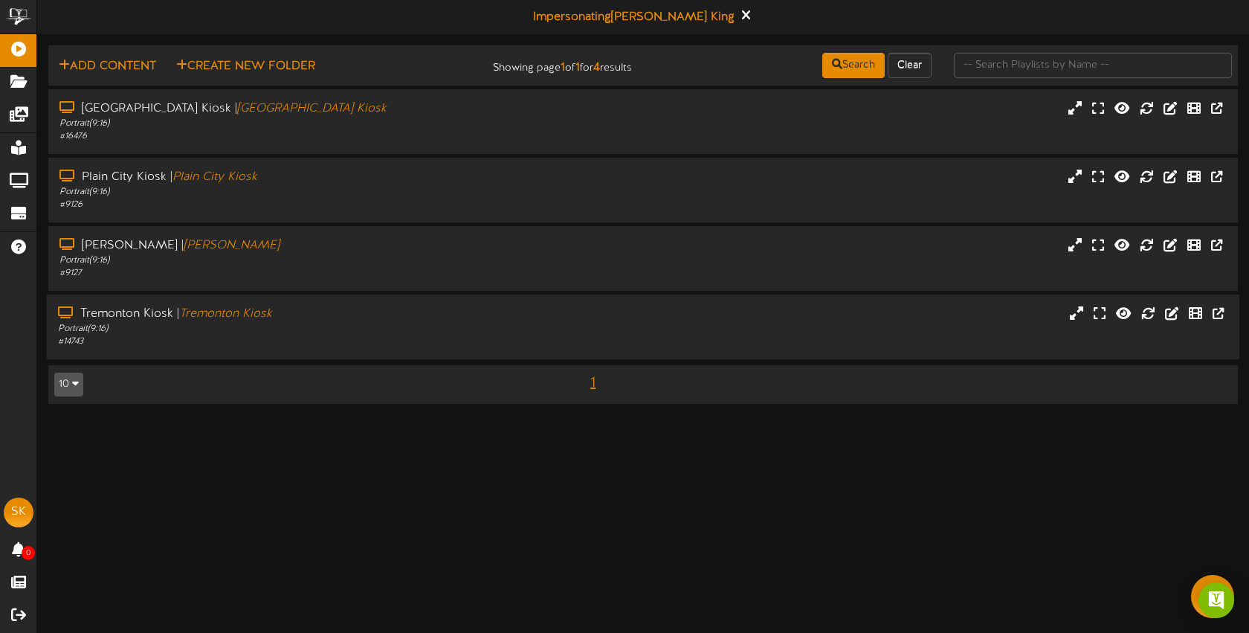
click at [357, 326] on div "Portrait ( 9:16 )" at bounding box center [295, 329] width 475 height 13
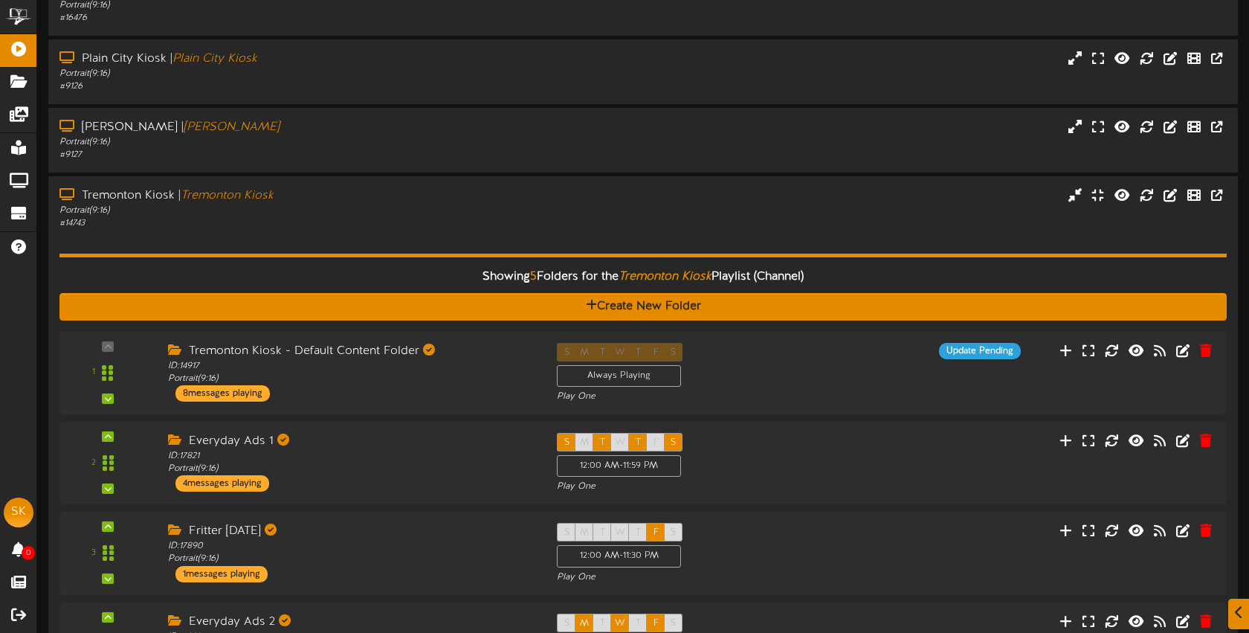
scroll to position [338, 0]
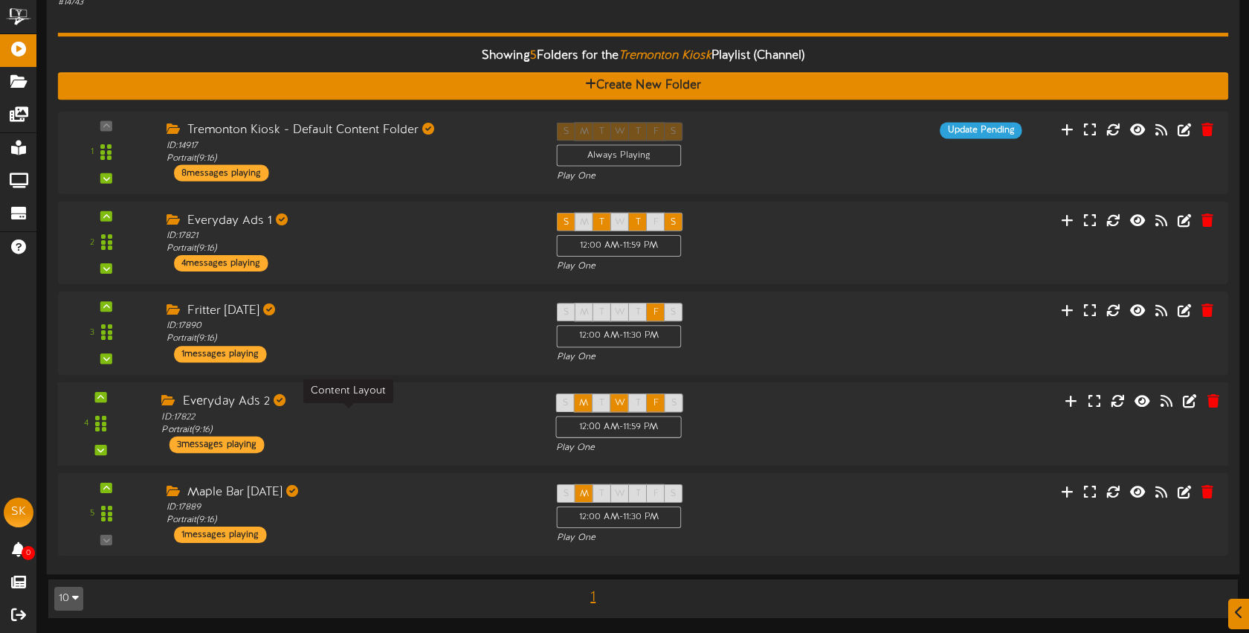
click at [384, 429] on div "ID: 17822 Portrait ( 9:16 )" at bounding box center [347, 424] width 372 height 26
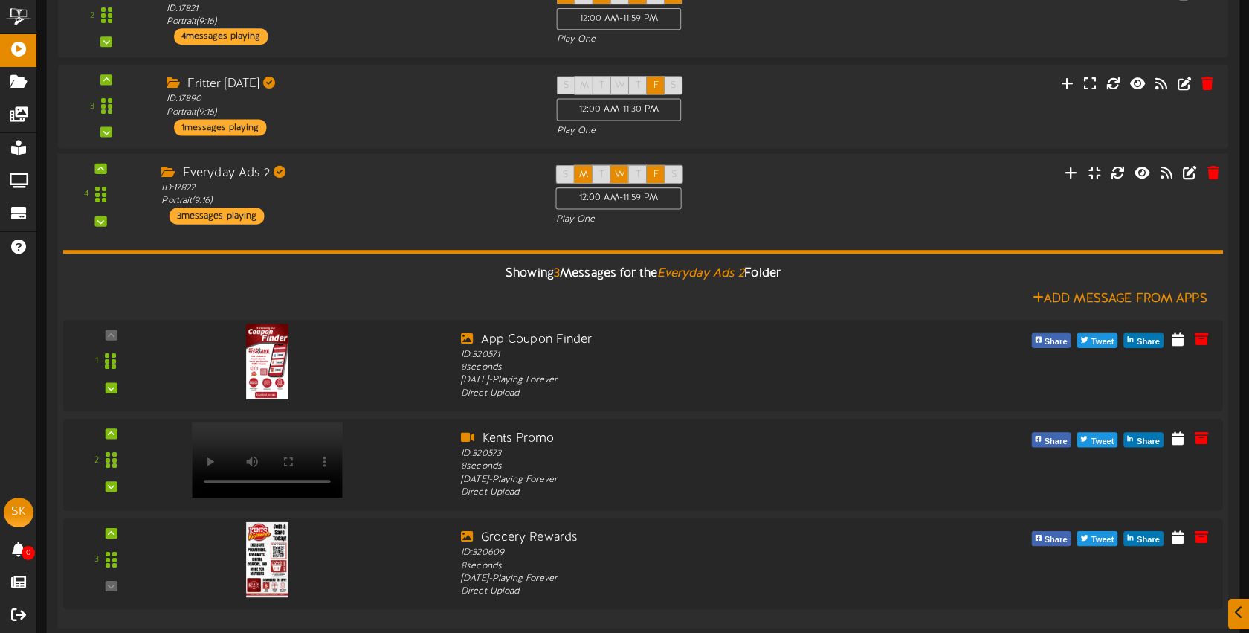
scroll to position [621, 0]
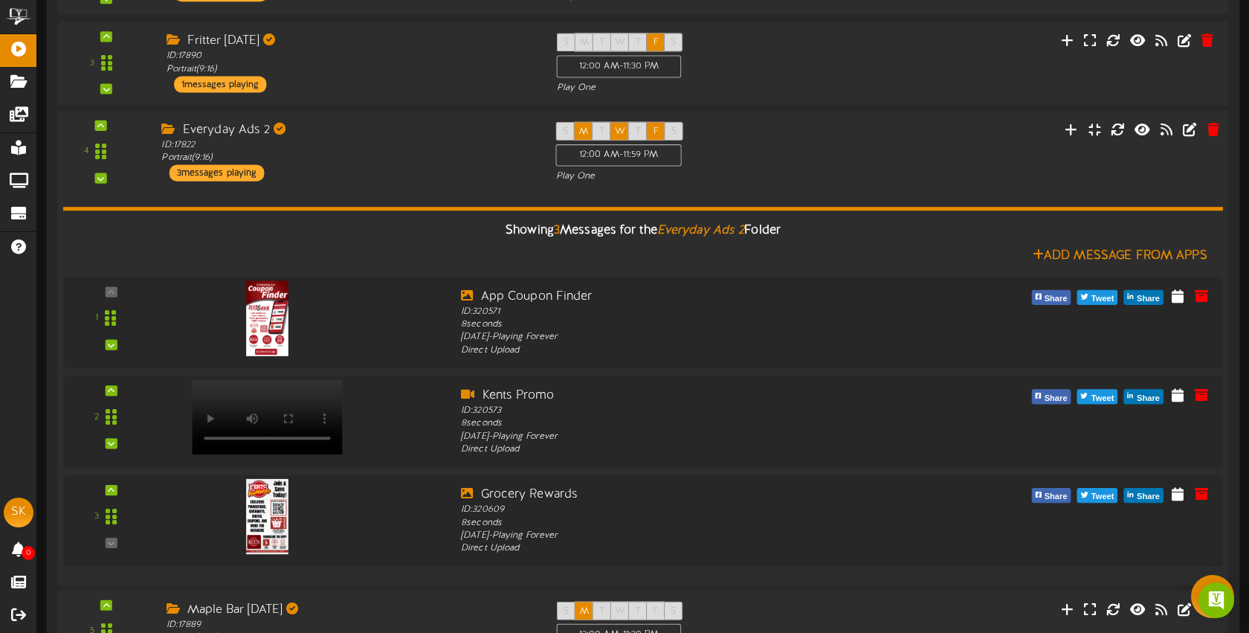
click at [408, 184] on div "Showing 3 Messages for the Everyday Ads 2 Folder Add Message From Apps 1" at bounding box center [643, 378] width 1160 height 391
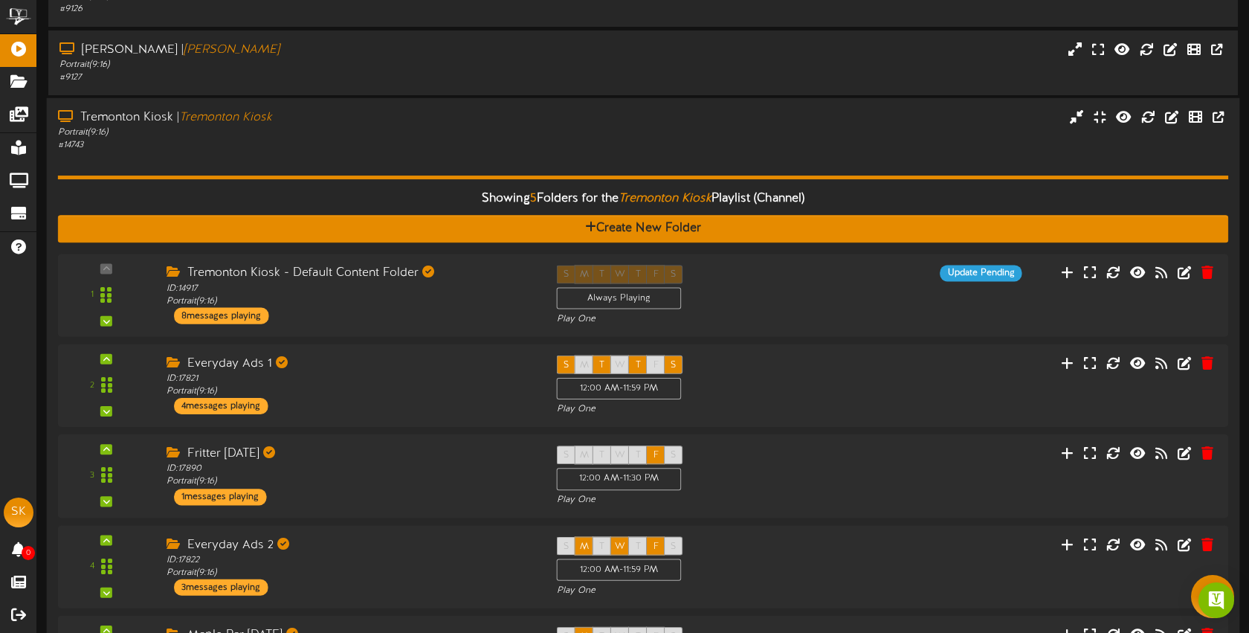
scroll to position [190, 0]
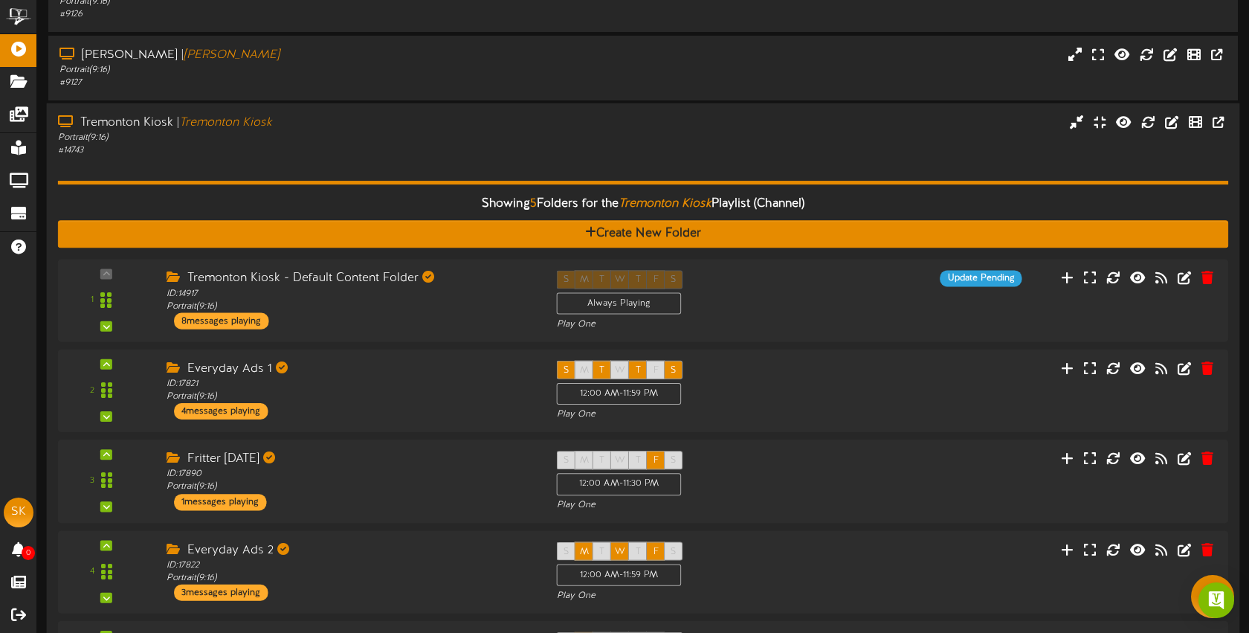
click at [342, 164] on div "Showing 5 Folders for the Tremonton Kiosk Playlist (Channel) Create New Folder …" at bounding box center [643, 434] width 1171 height 554
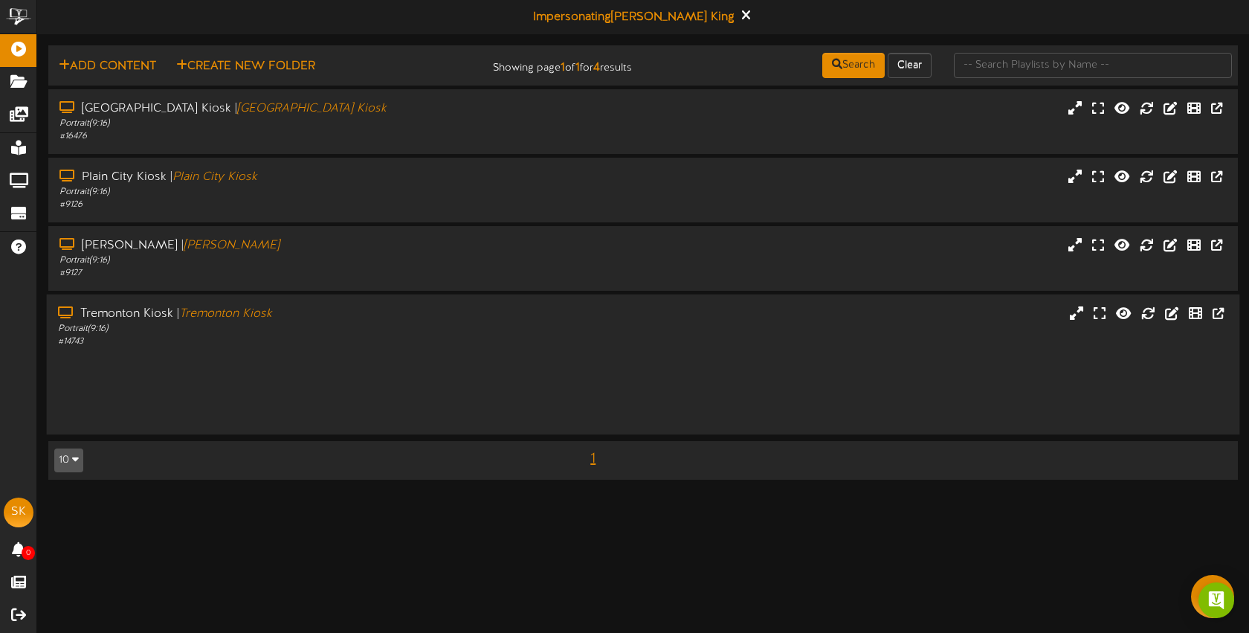
scroll to position [0, 0]
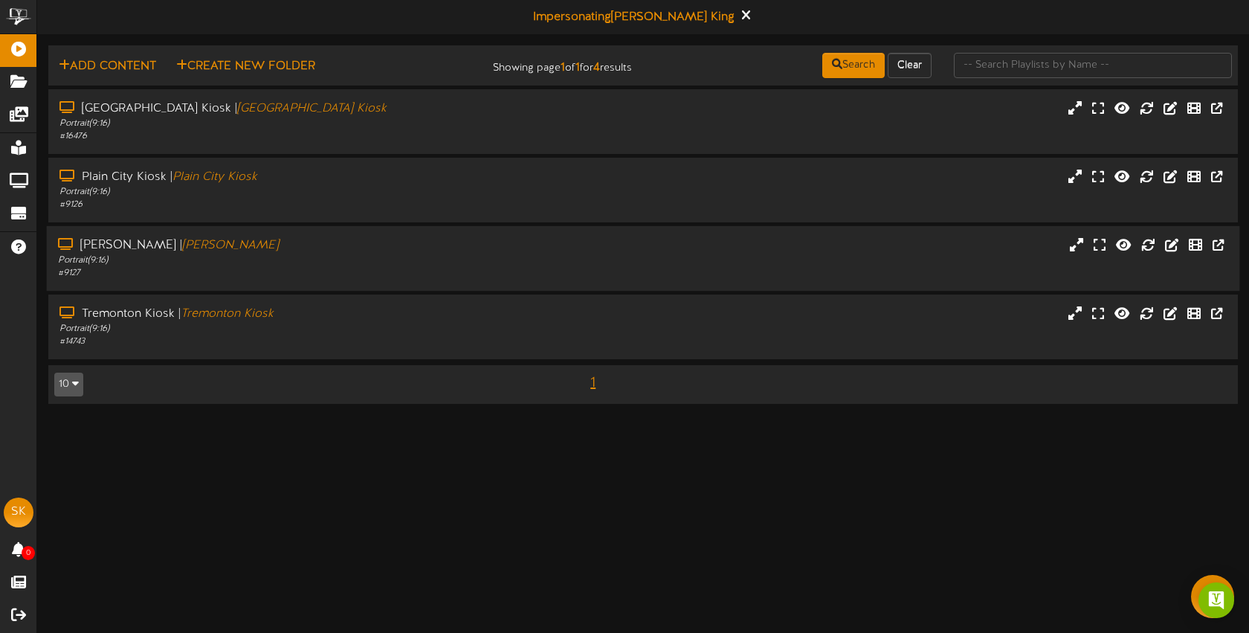
click at [313, 260] on div "Portrait ( 9:16 )" at bounding box center [295, 260] width 475 height 13
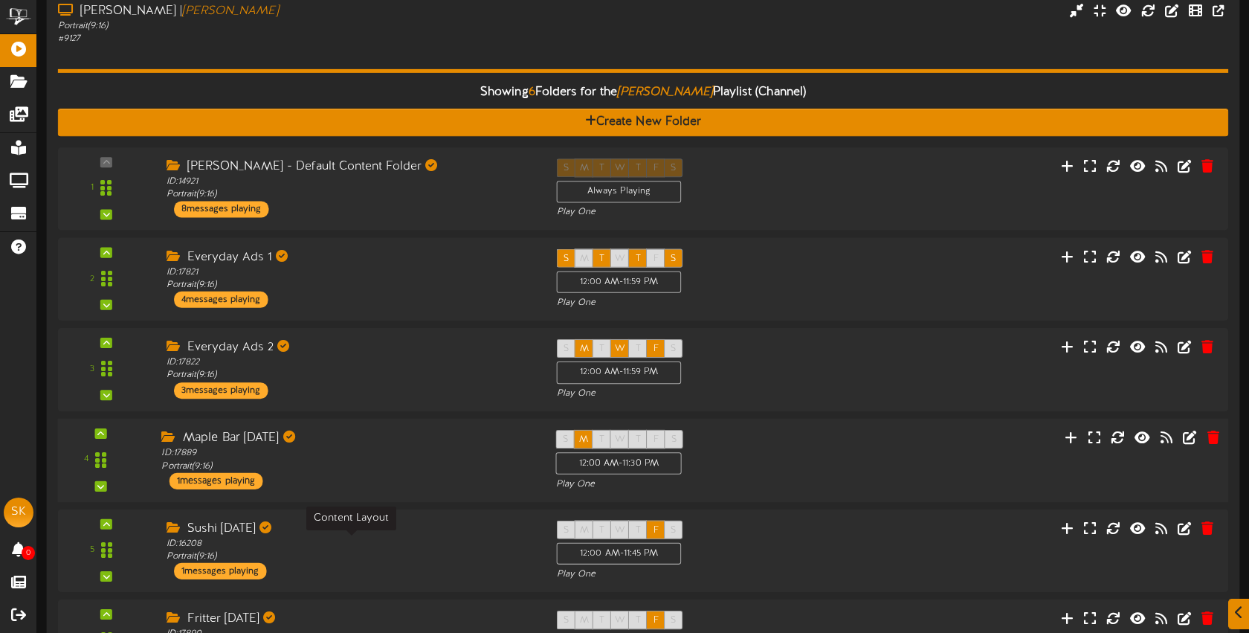
scroll to position [310, 0]
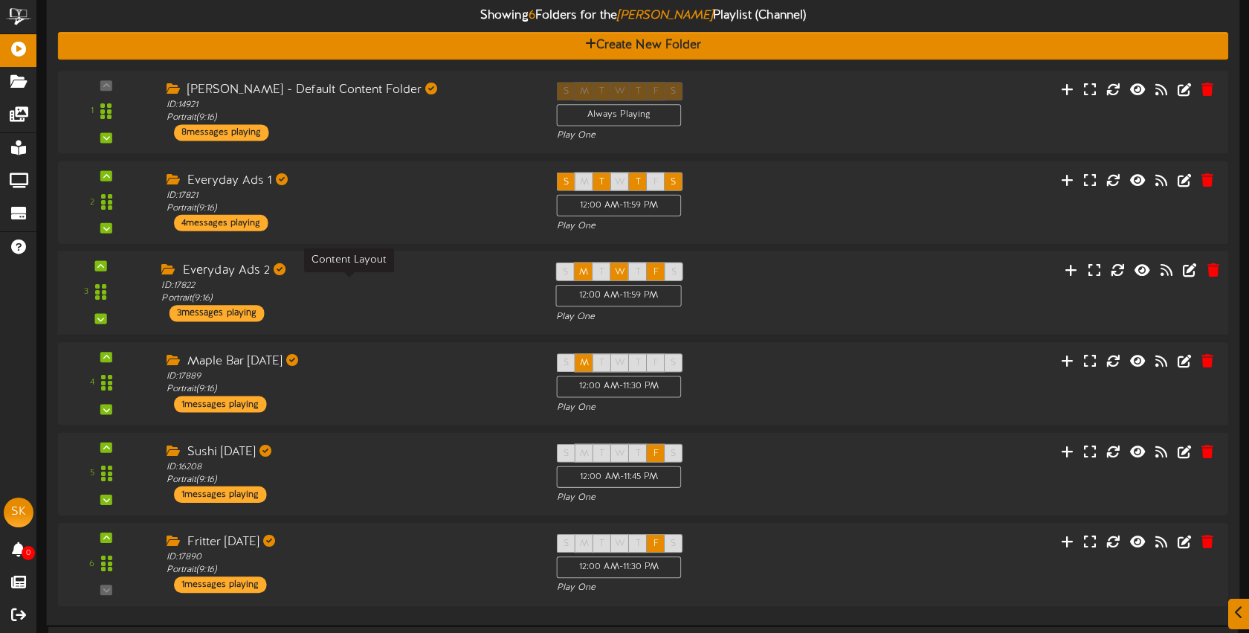
click at [340, 299] on div "ID: 17822 Portrait ( 9:16 )" at bounding box center [347, 293] width 372 height 26
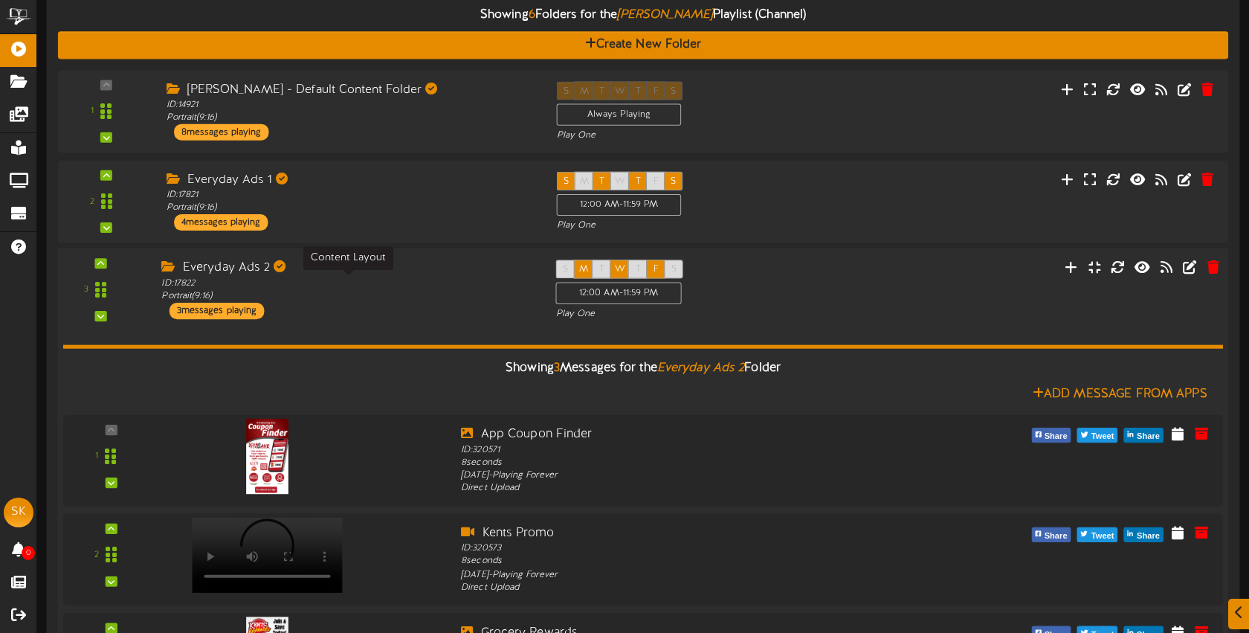
scroll to position [309, 0]
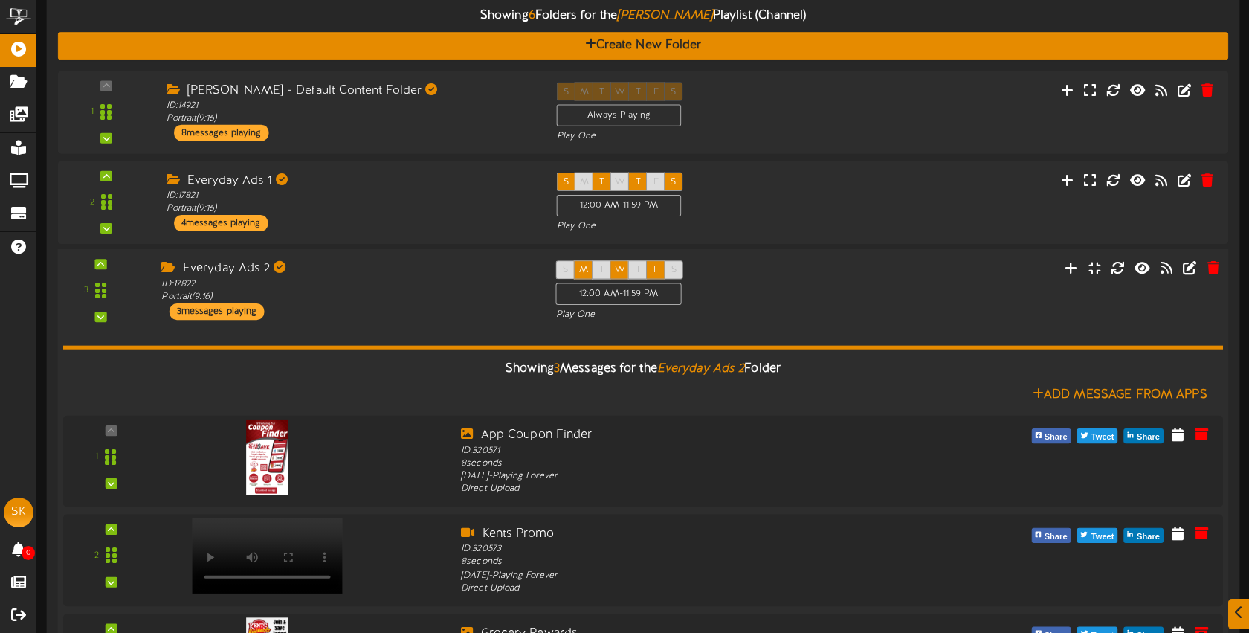
click at [387, 286] on div "ID: 17822 Portrait ( 9:16 )" at bounding box center [347, 291] width 372 height 26
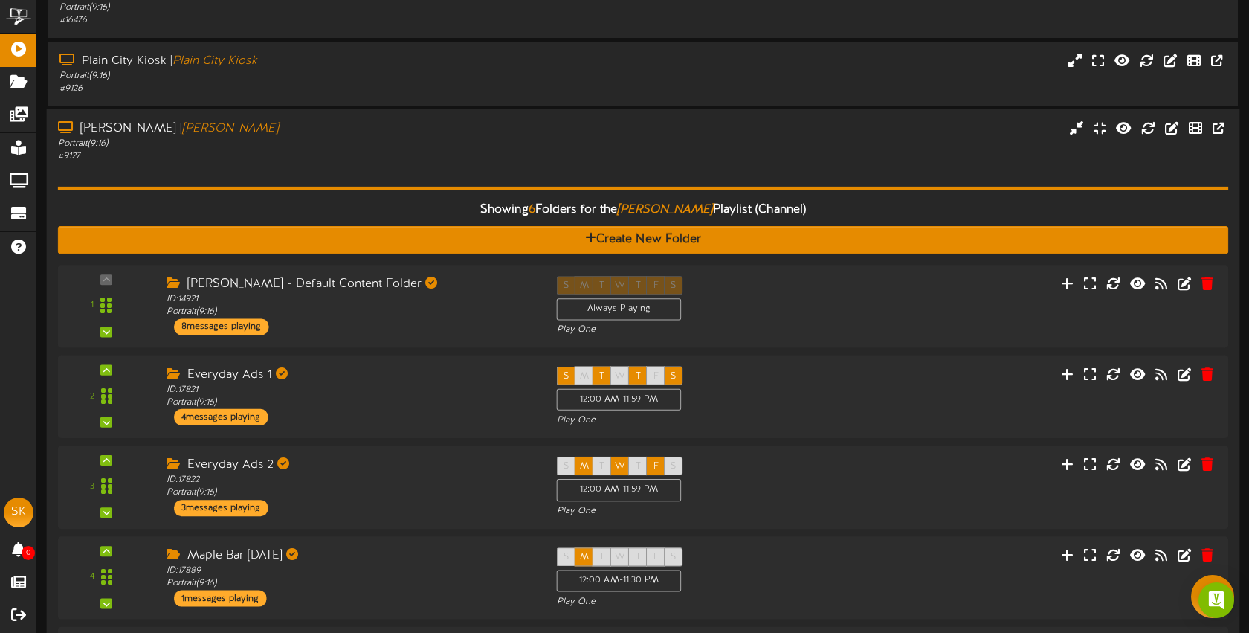
scroll to position [99, 0]
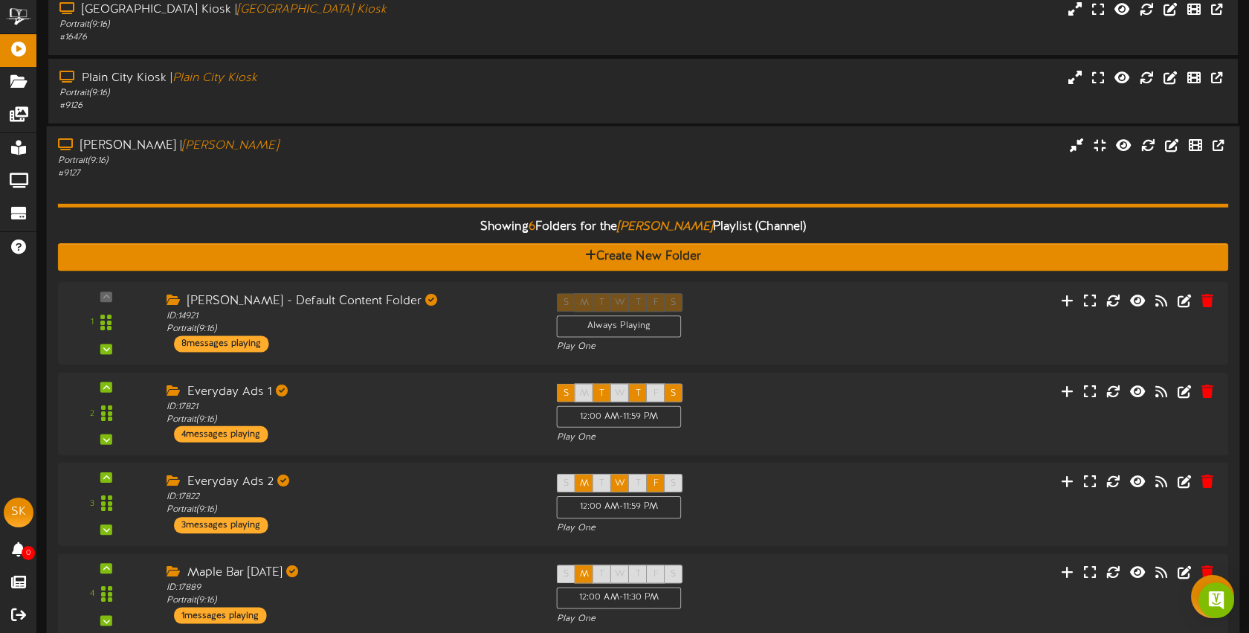
drag, startPoint x: 308, startPoint y: 133, endPoint x: 332, endPoint y: 163, distance: 38.1
click at [308, 133] on div "Roy Kiosk | Roy Kiosk Portrait ( 9:16 ) # 9127" at bounding box center [644, 480] width 1194 height 709
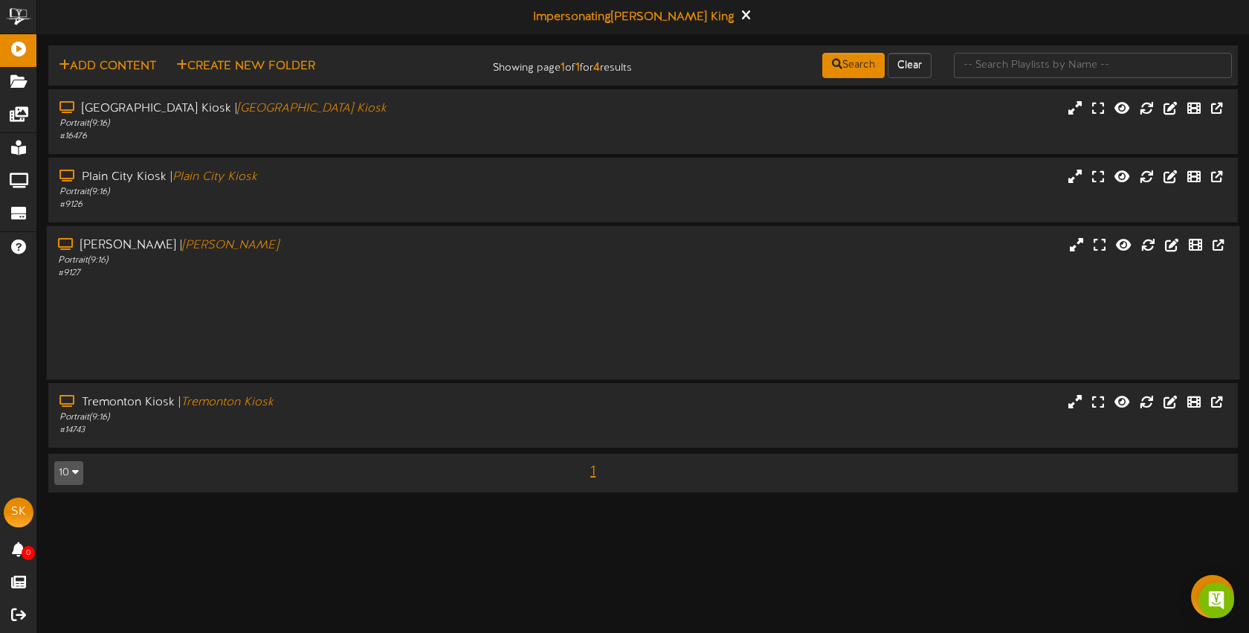
scroll to position [0, 0]
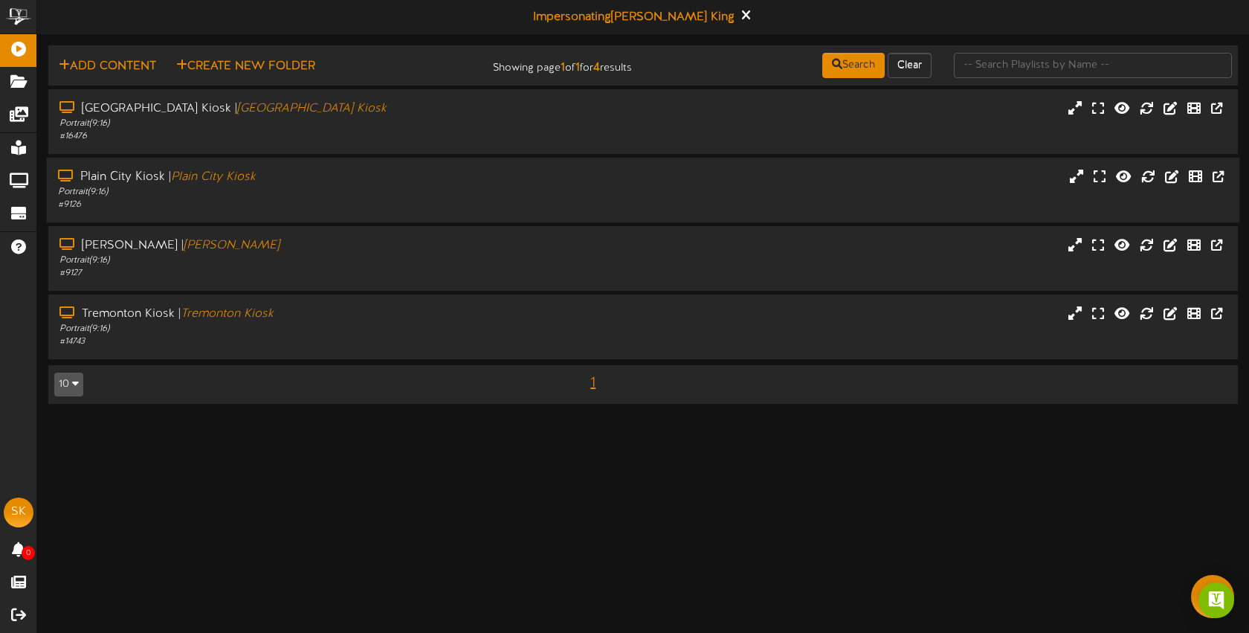
click at [321, 187] on div "Portrait ( 9:16 )" at bounding box center [295, 192] width 475 height 13
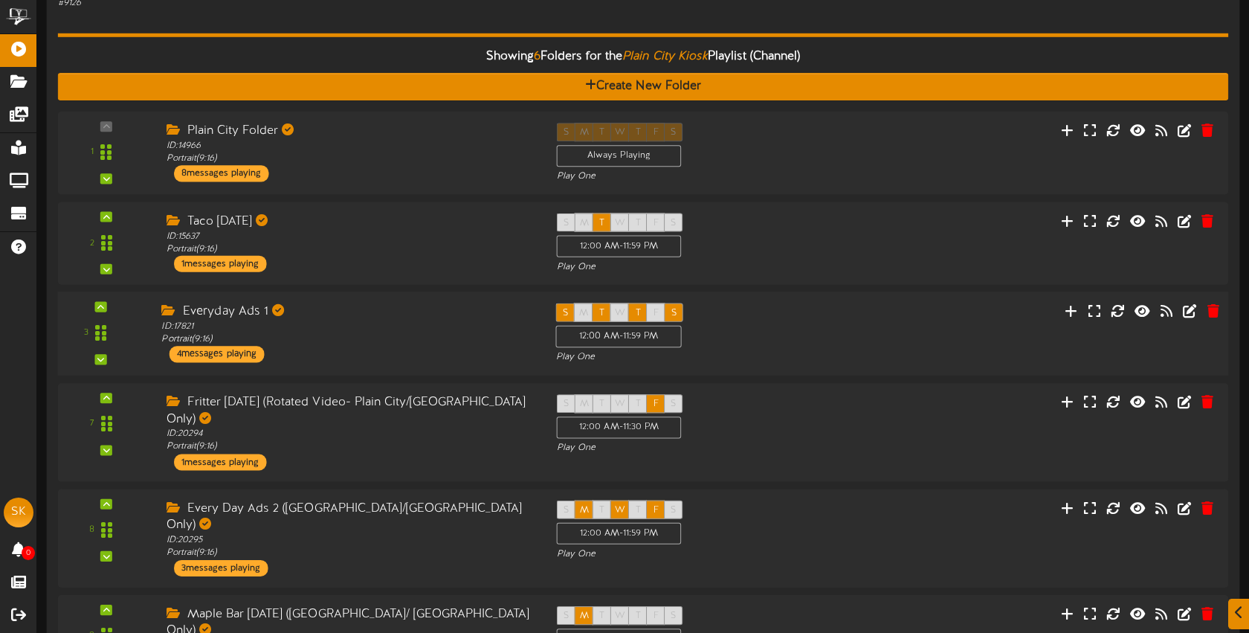
click at [397, 345] on div "Everyday Ads 1 ID: 17821 Portrait ( 9:16 ) 4 messages playing" at bounding box center [347, 332] width 394 height 59
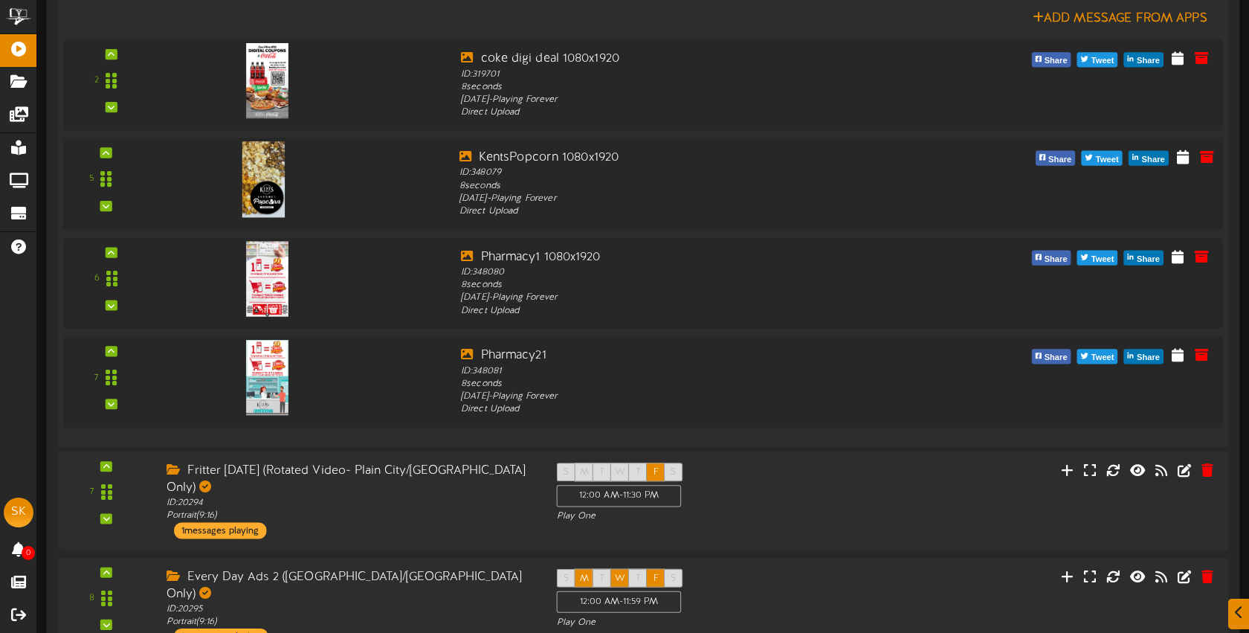
scroll to position [749, 0]
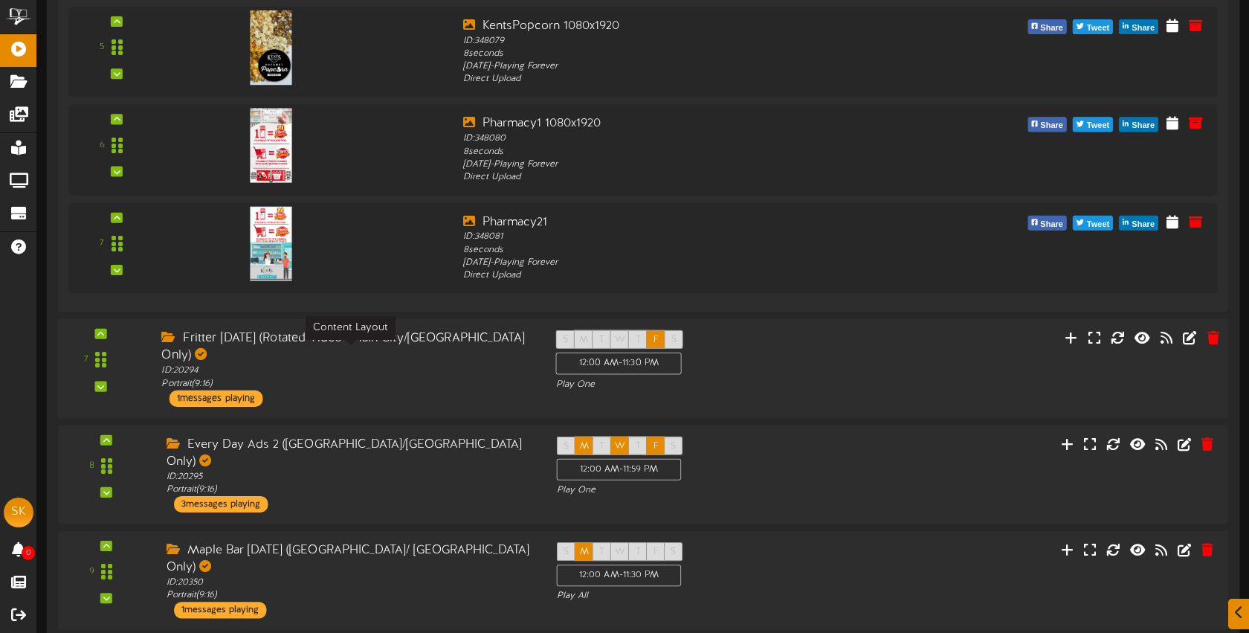
click at [394, 364] on div "ID: 20294 Portrait ( 9:16 )" at bounding box center [347, 377] width 372 height 26
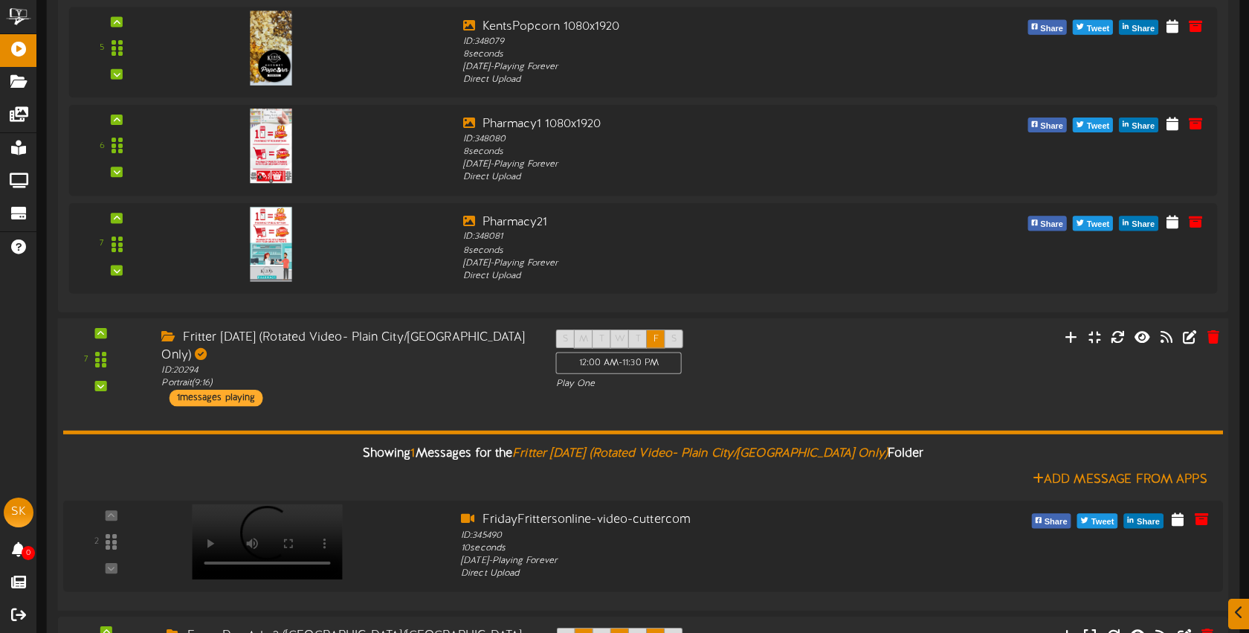
scroll to position [857, 0]
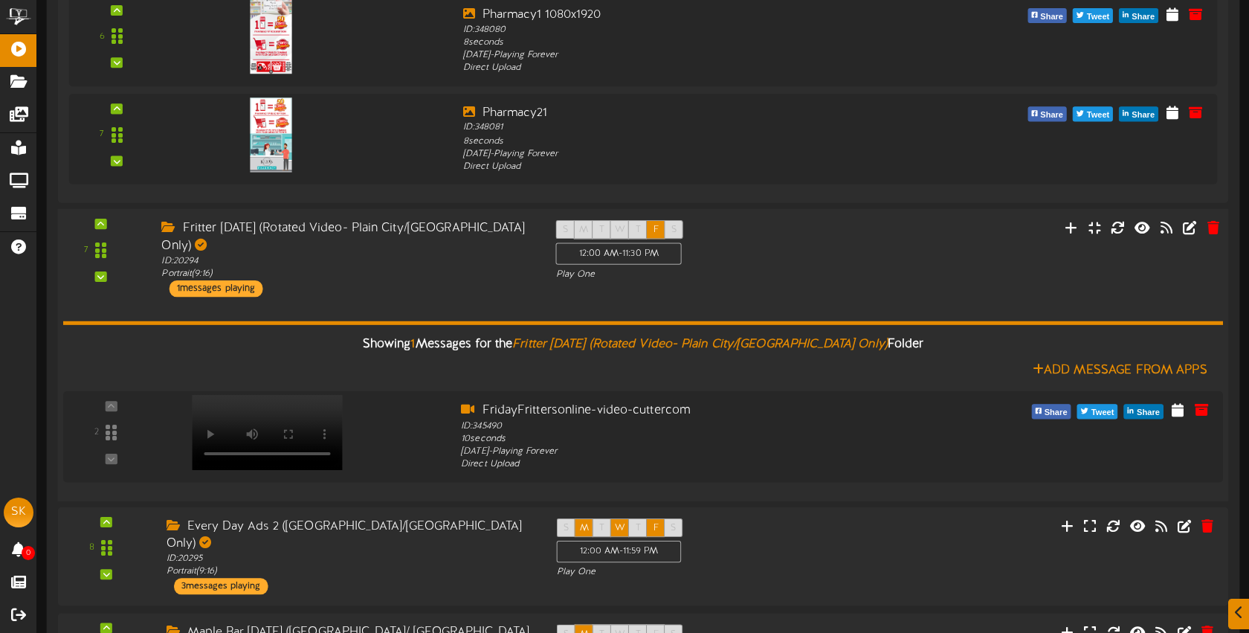
click at [387, 280] on div "7 ID:" at bounding box center [643, 258] width 1182 height 77
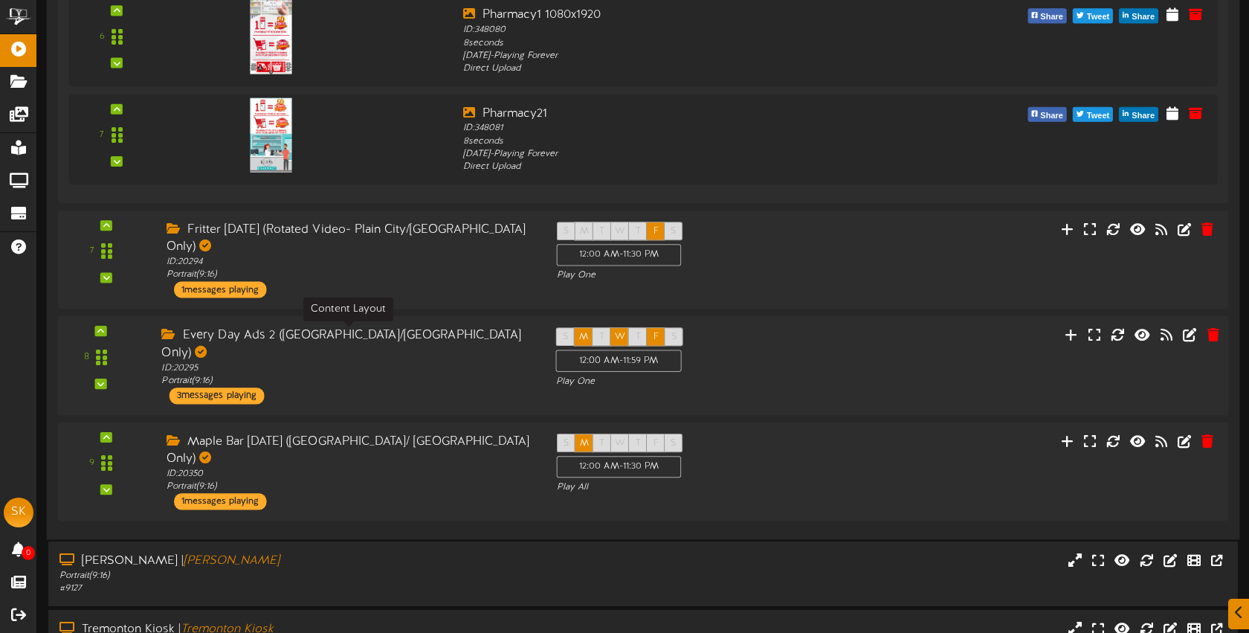
click at [379, 361] on div "ID: 20295 Portrait ( 9:16 )" at bounding box center [347, 374] width 372 height 26
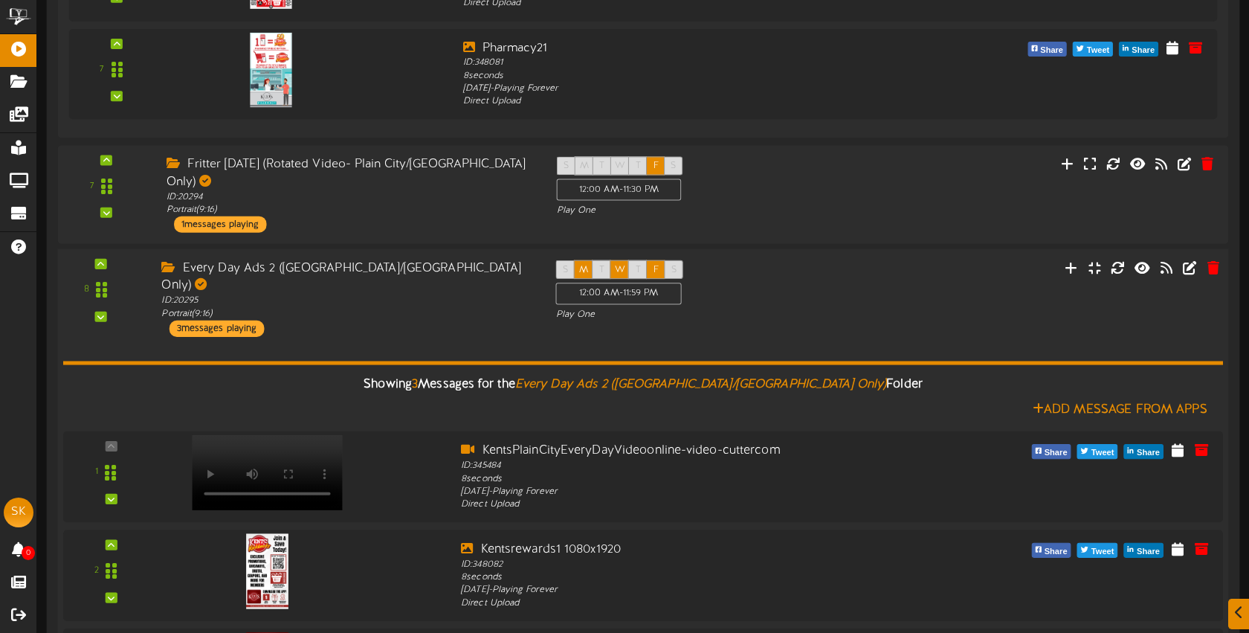
scroll to position [926, 0]
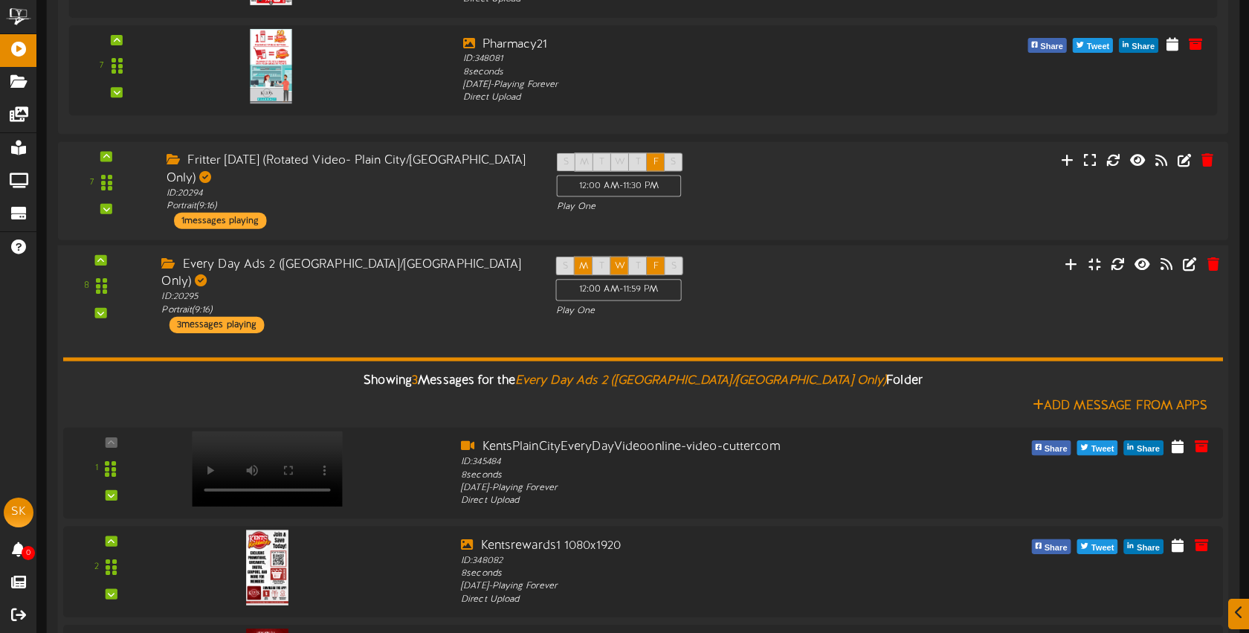
click at [376, 333] on div "Showing 3 Messages for the Every Day Ads 2 (Plain City/Tremonton Only) Folder A…" at bounding box center [643, 528] width 1160 height 391
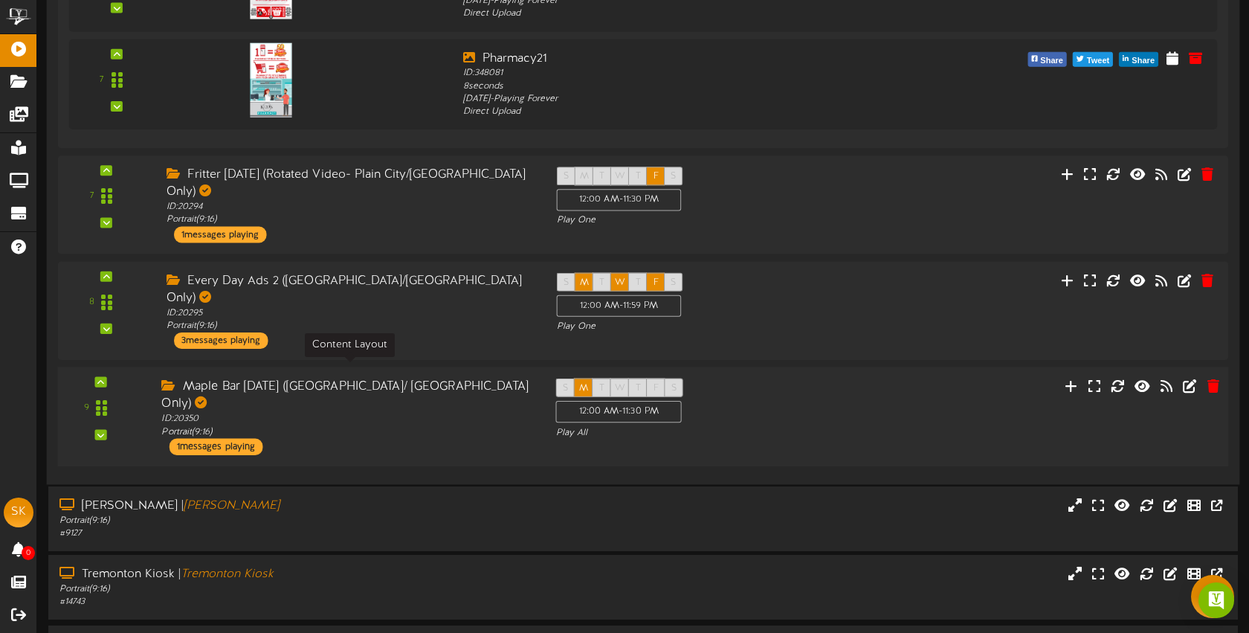
click at [383, 413] on div "ID: 20350 Portrait ( 9:16 )" at bounding box center [347, 426] width 372 height 26
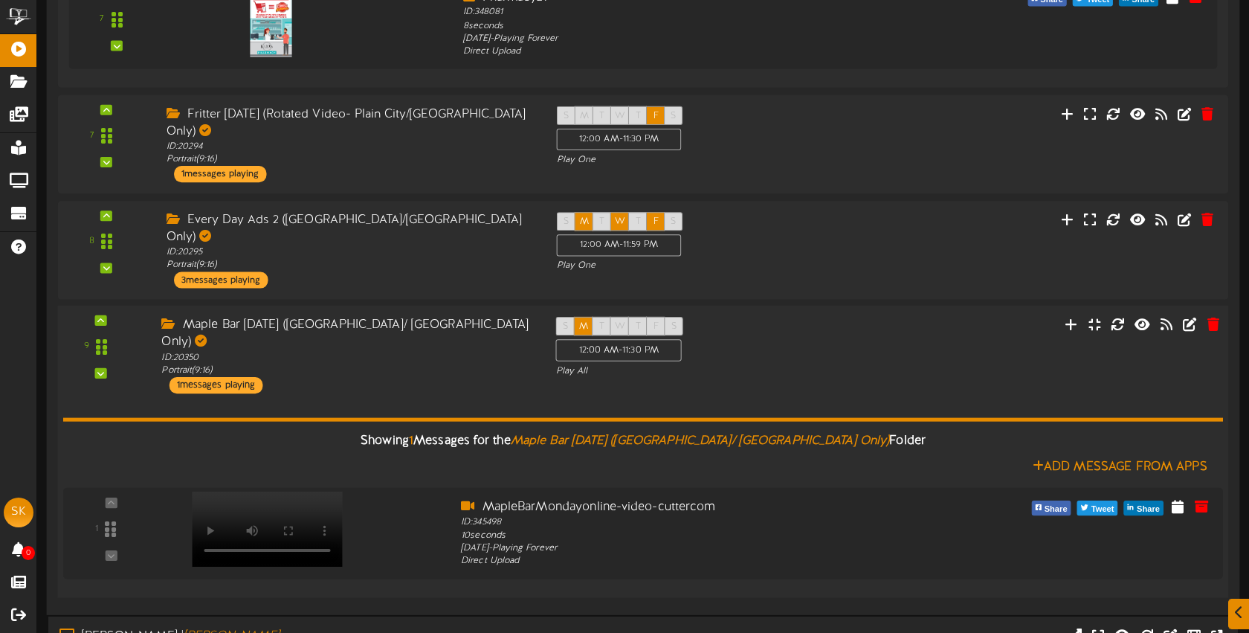
click at [359, 336] on div "Maple Bar Monday (Plain City/ Tremonton Only) ID: 20350 Portrait ( 9:16 ) 1 mes…" at bounding box center [347, 355] width 394 height 77
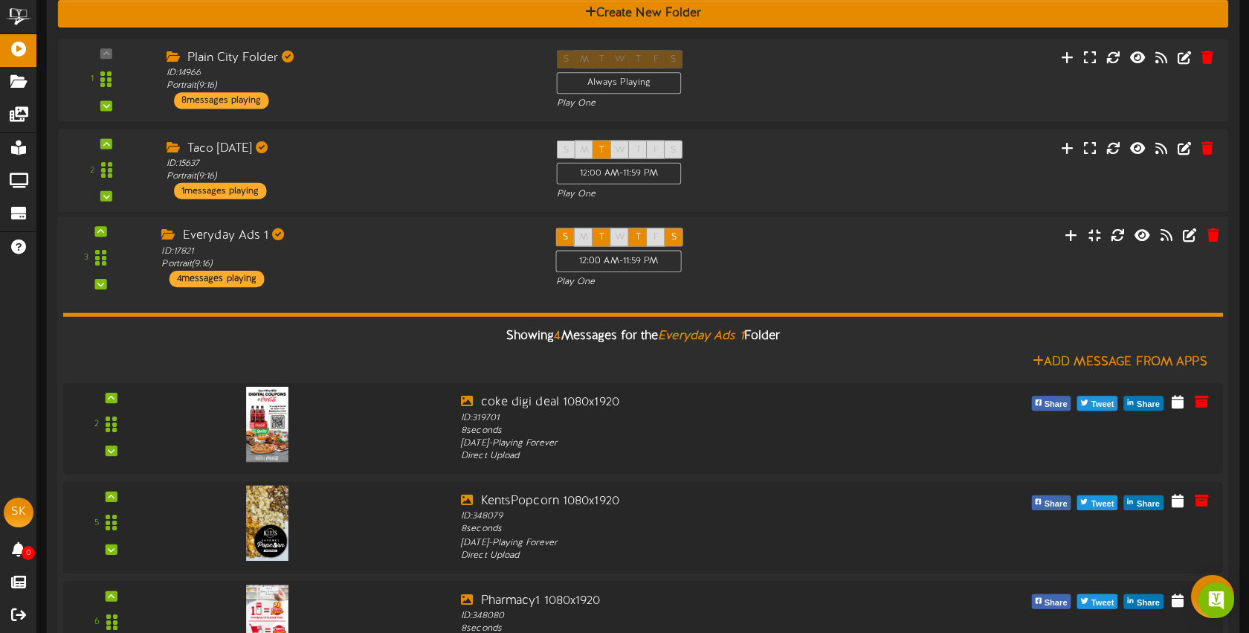
click at [370, 280] on div "Everyday Ads 1 ID: 17821 Portrait ( 9:16 ) 4 messages playing" at bounding box center [347, 257] width 394 height 59
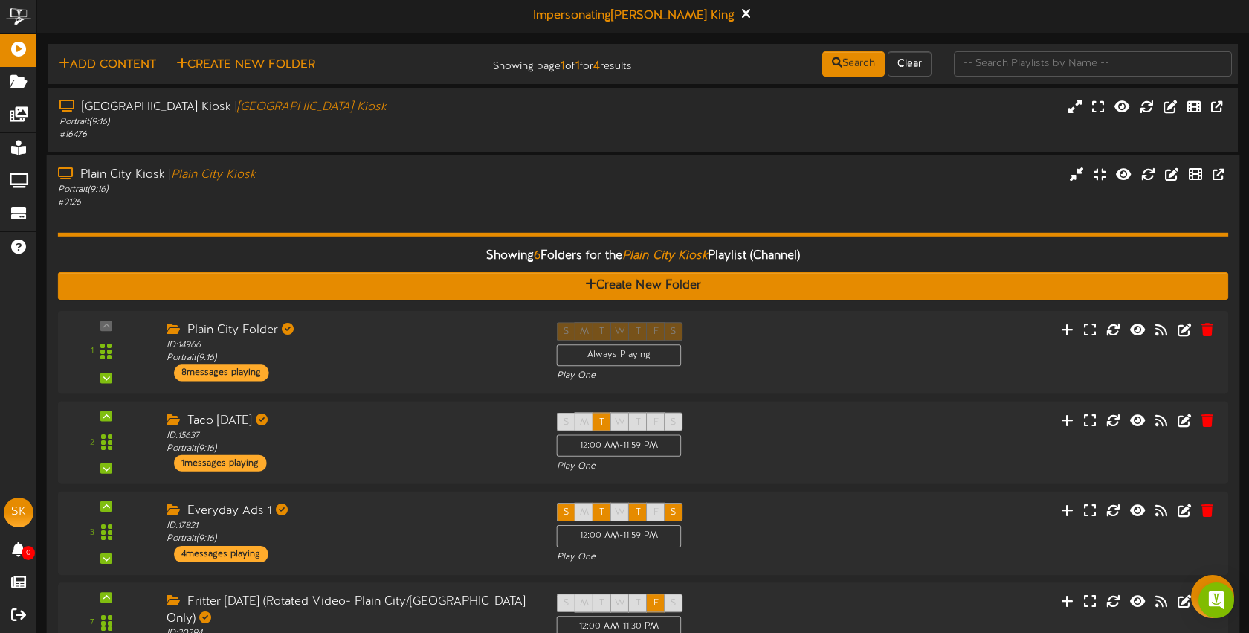
scroll to position [0, 0]
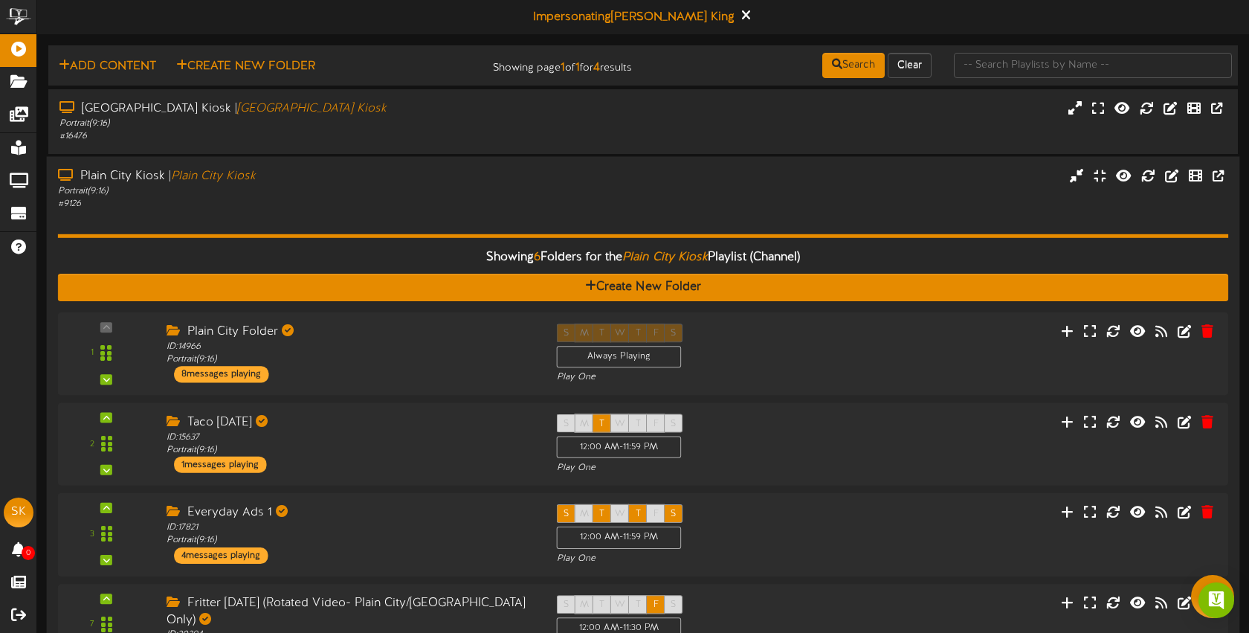
click at [318, 210] on div "Showing 6 Folders for the Plain City Kiosk Playlist (Channel) Create New Folder…" at bounding box center [643, 555] width 1171 height 691
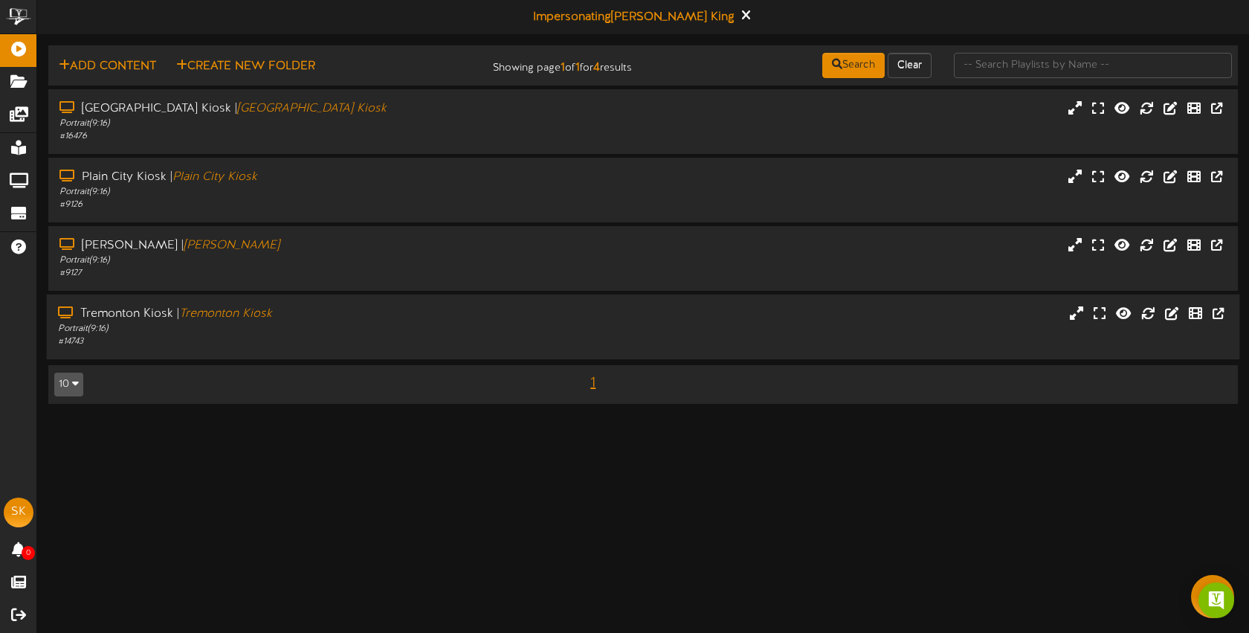
click at [347, 323] on div "Portrait ( 9:16 )" at bounding box center [295, 329] width 475 height 13
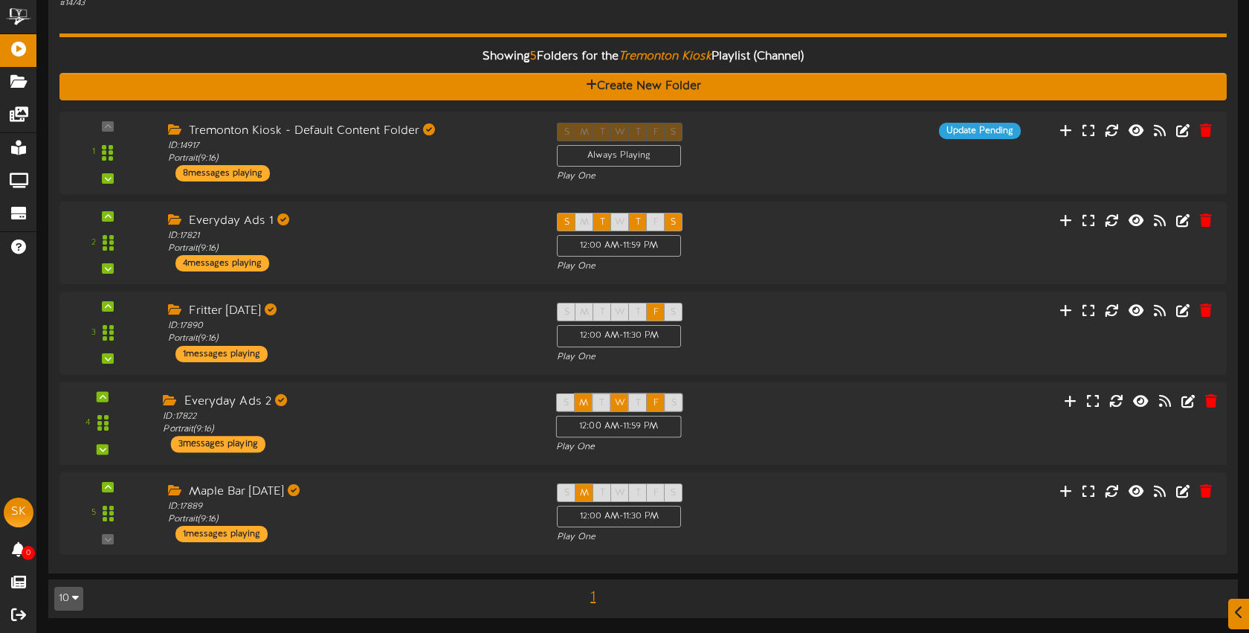
click at [376, 404] on div "Everyday Ads 2" at bounding box center [348, 401] width 370 height 17
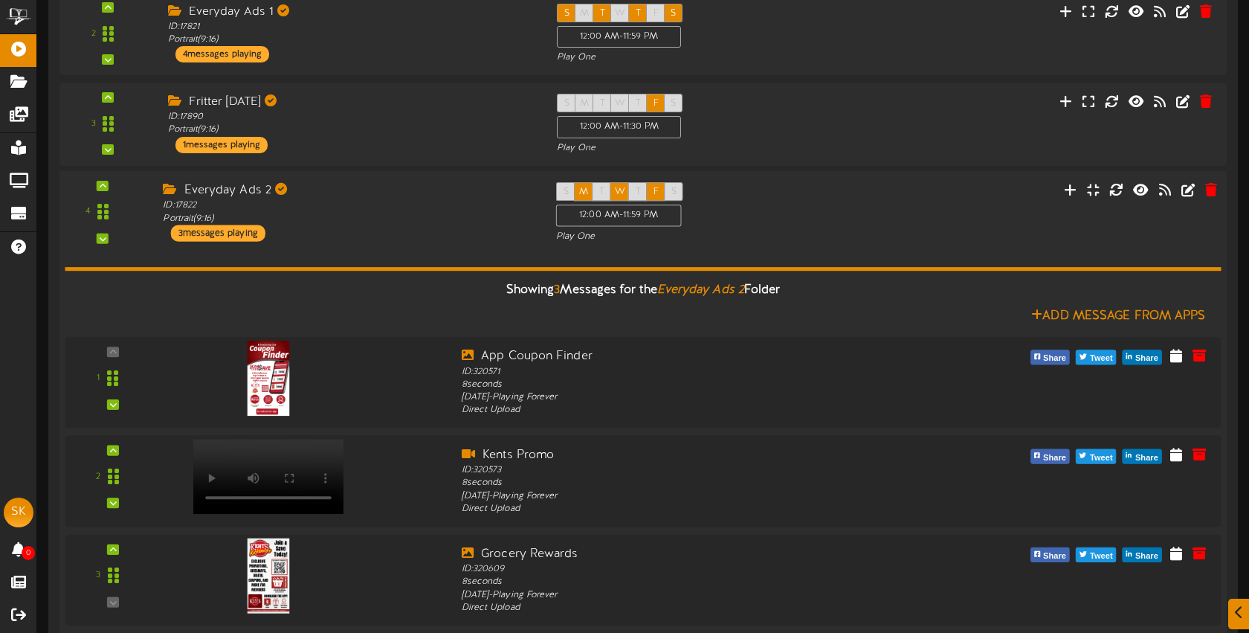
click at [360, 245] on div "Showing 3 Messages for the Everyday Ads 2 Folder Add Message From Apps 1" at bounding box center [643, 438] width 1156 height 390
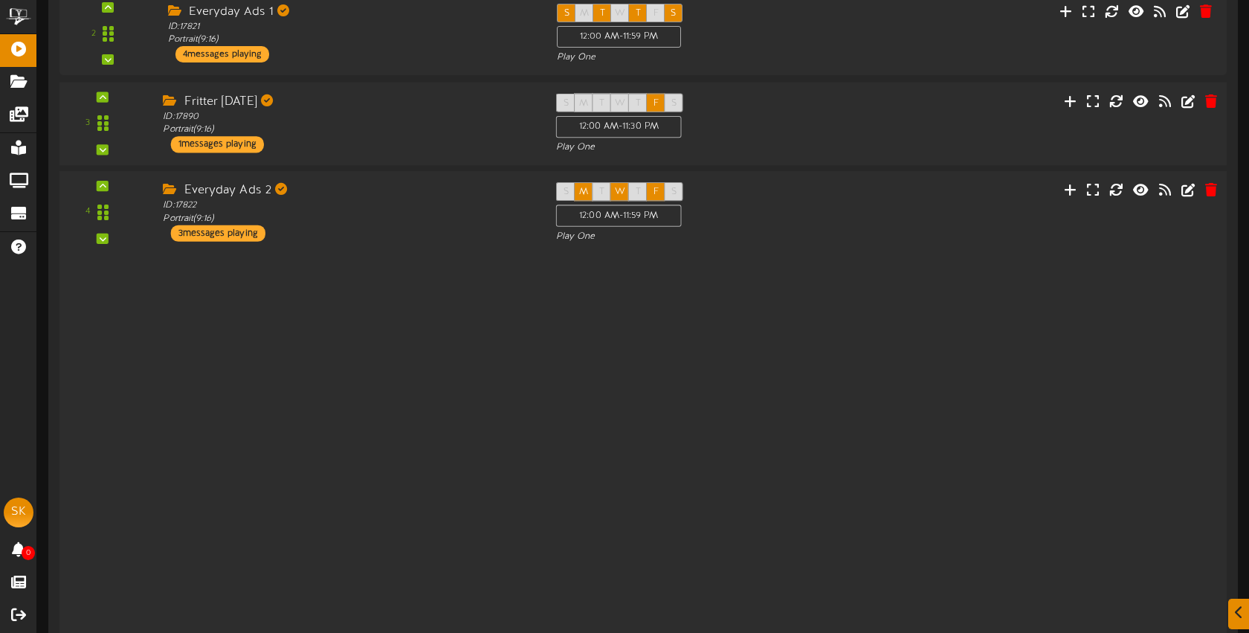
scroll to position [338, 0]
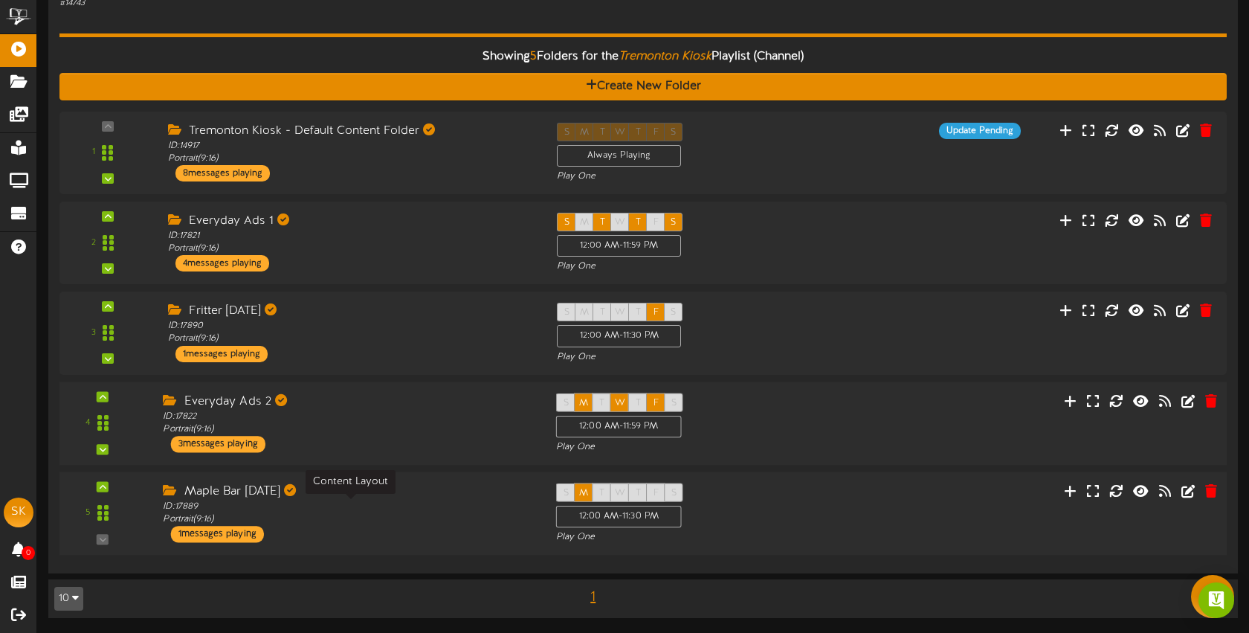
click at [415, 506] on div "ID: 17889 Portrait ( 9:16 )" at bounding box center [348, 514] width 370 height 26
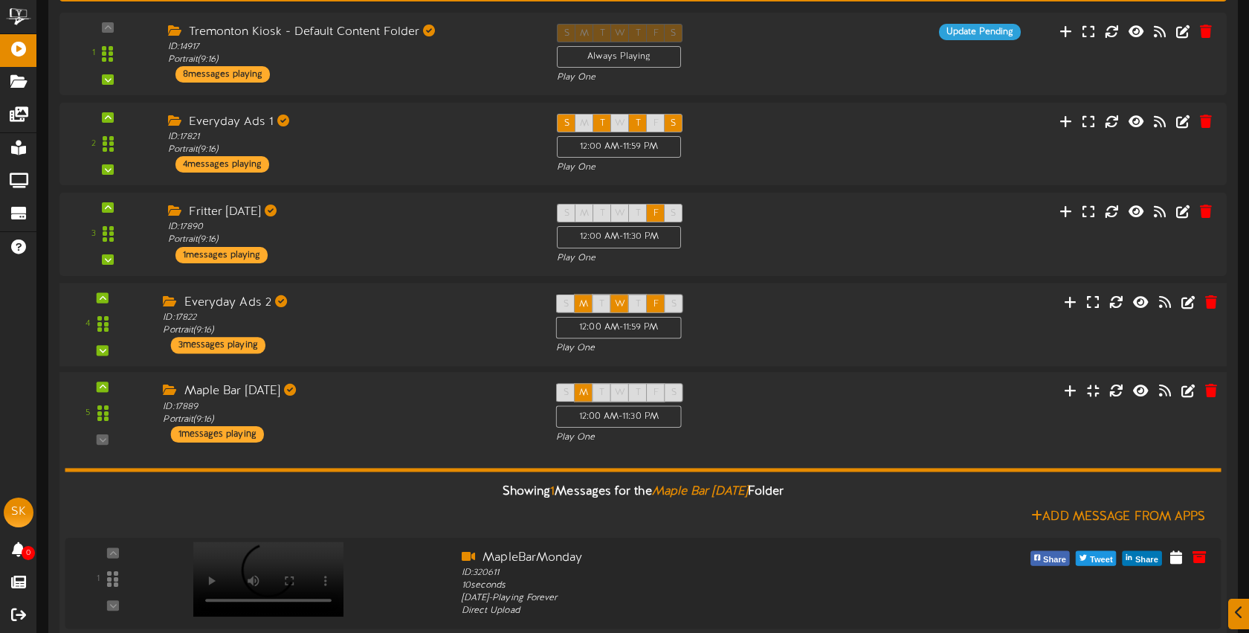
scroll to position [529, 0]
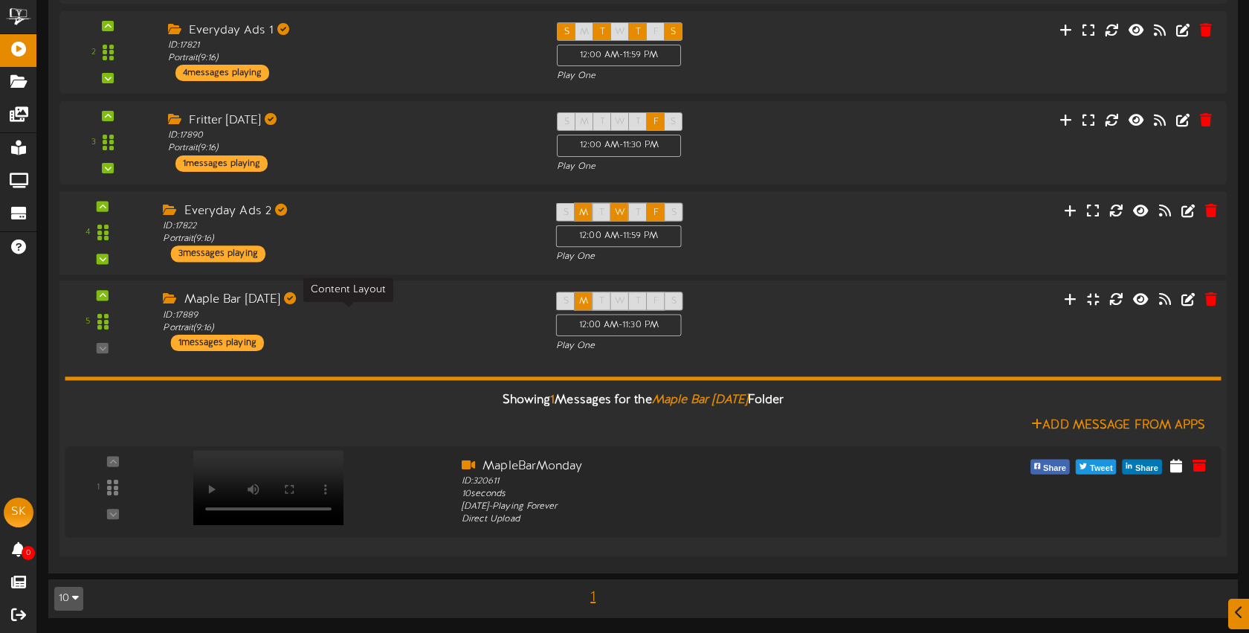
drag, startPoint x: 385, startPoint y: 321, endPoint x: 428, endPoint y: 376, distance: 69.9
click at [385, 321] on div "ID: 17889 Portrait ( 9:16 )" at bounding box center [348, 322] width 370 height 26
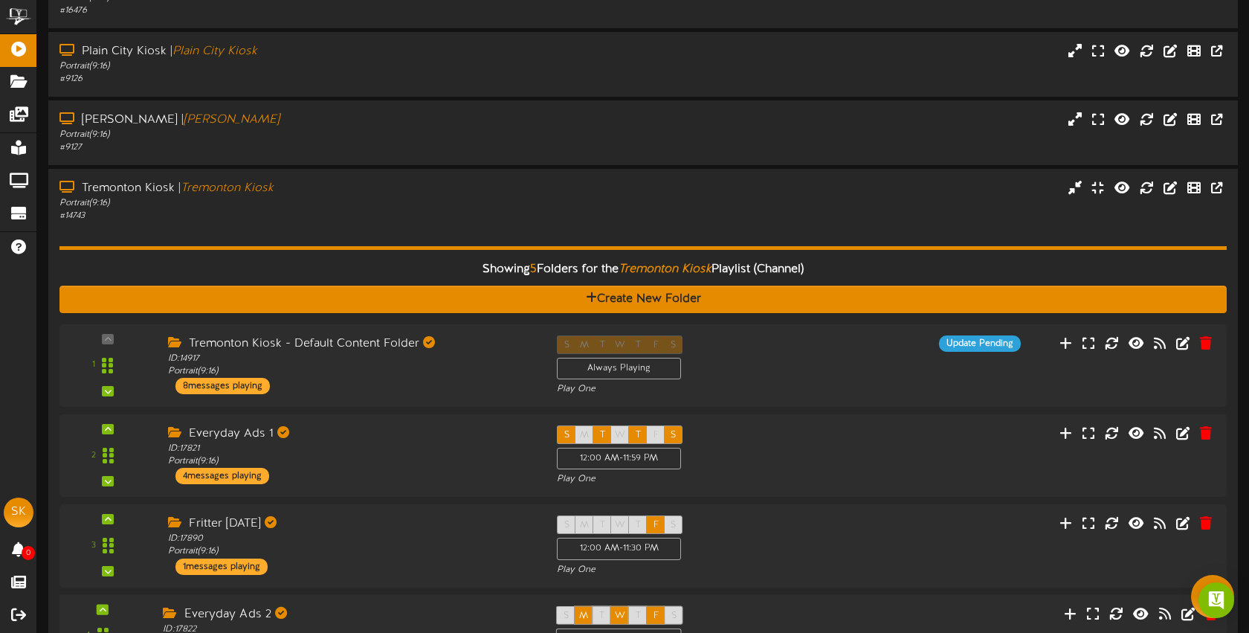
scroll to position [0, 0]
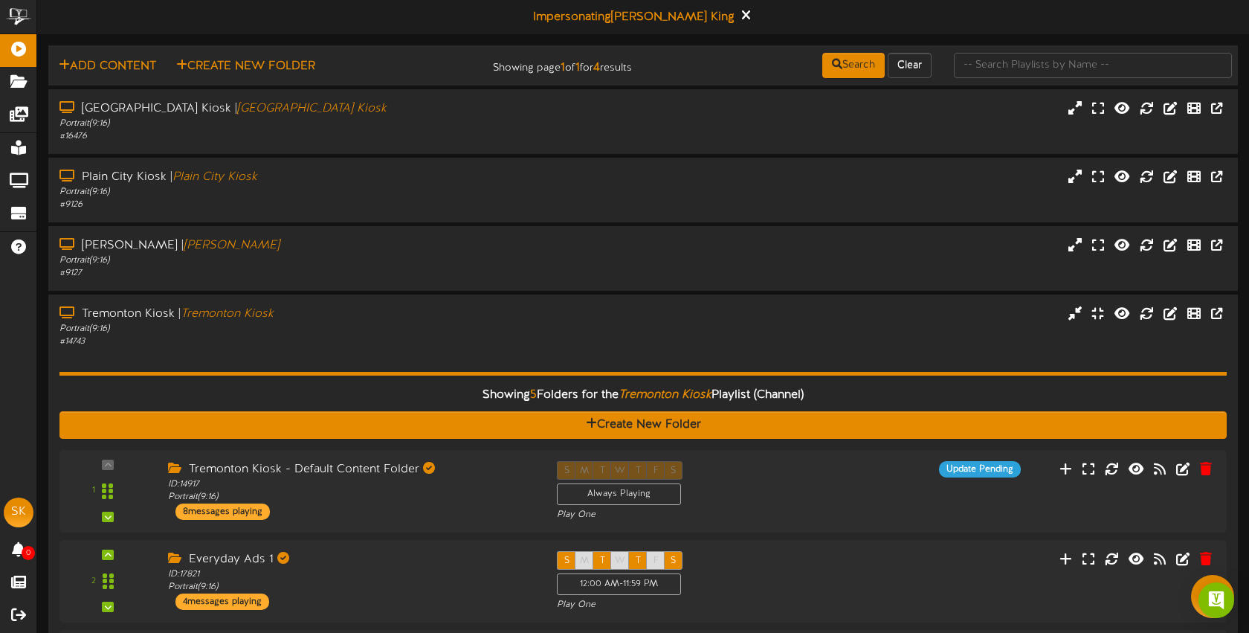
click at [389, 341] on div "# 14743" at bounding box center [296, 341] width 474 height 13
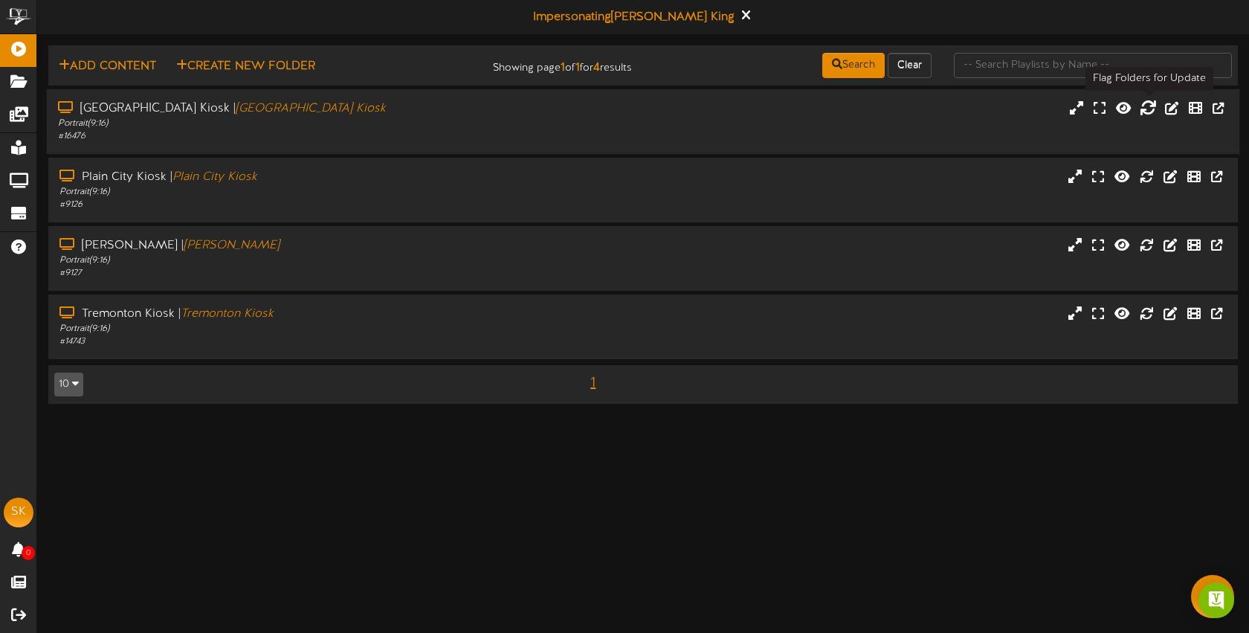
click at [1152, 106] on icon at bounding box center [1148, 107] width 16 height 16
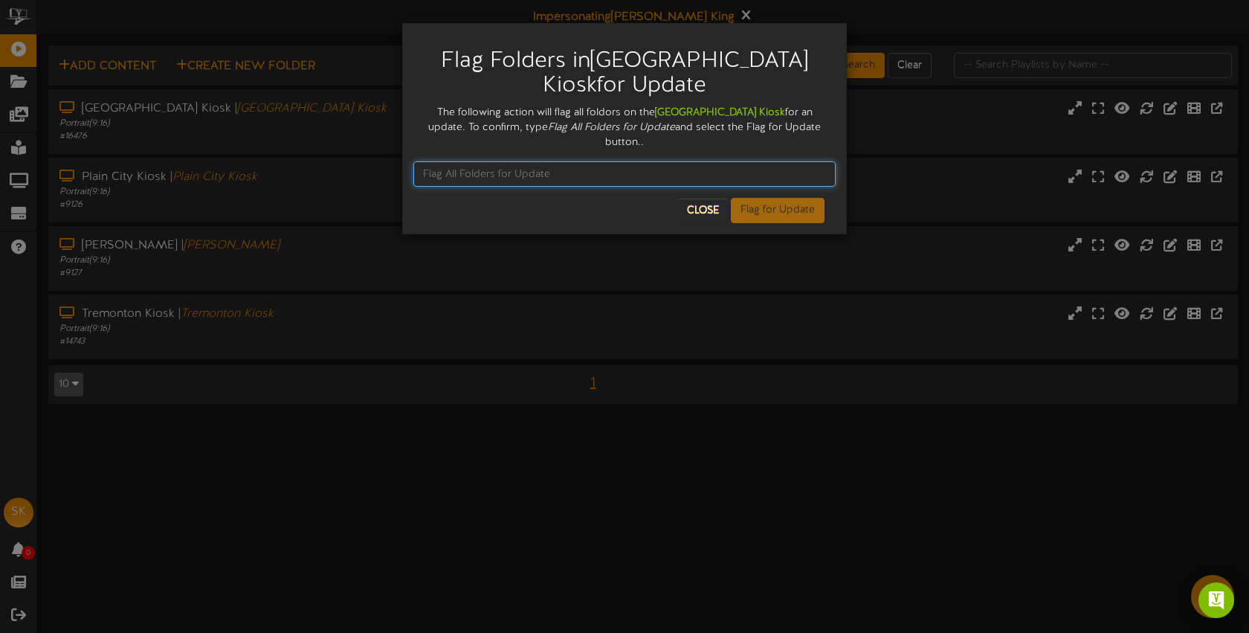
click at [565, 161] on input "text" at bounding box center [624, 173] width 422 height 25
type input "Flag All Folders for Update"
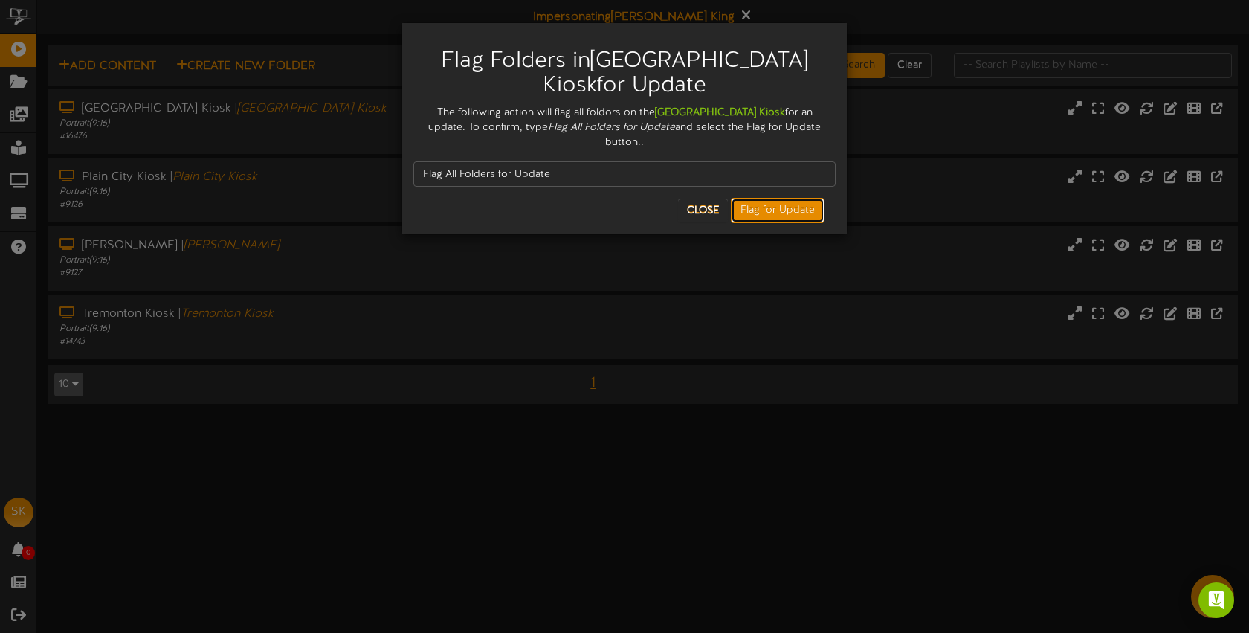
click at [788, 198] on button "Flag for Update" at bounding box center [778, 210] width 94 height 25
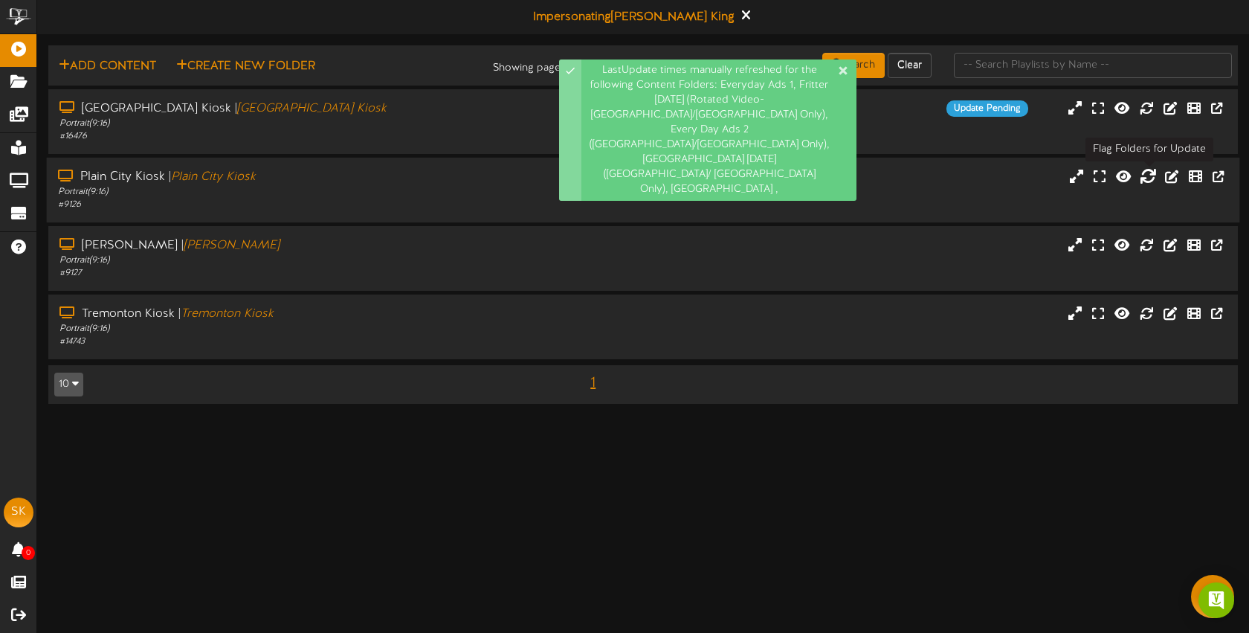
click at [1142, 177] on icon at bounding box center [1148, 175] width 16 height 16
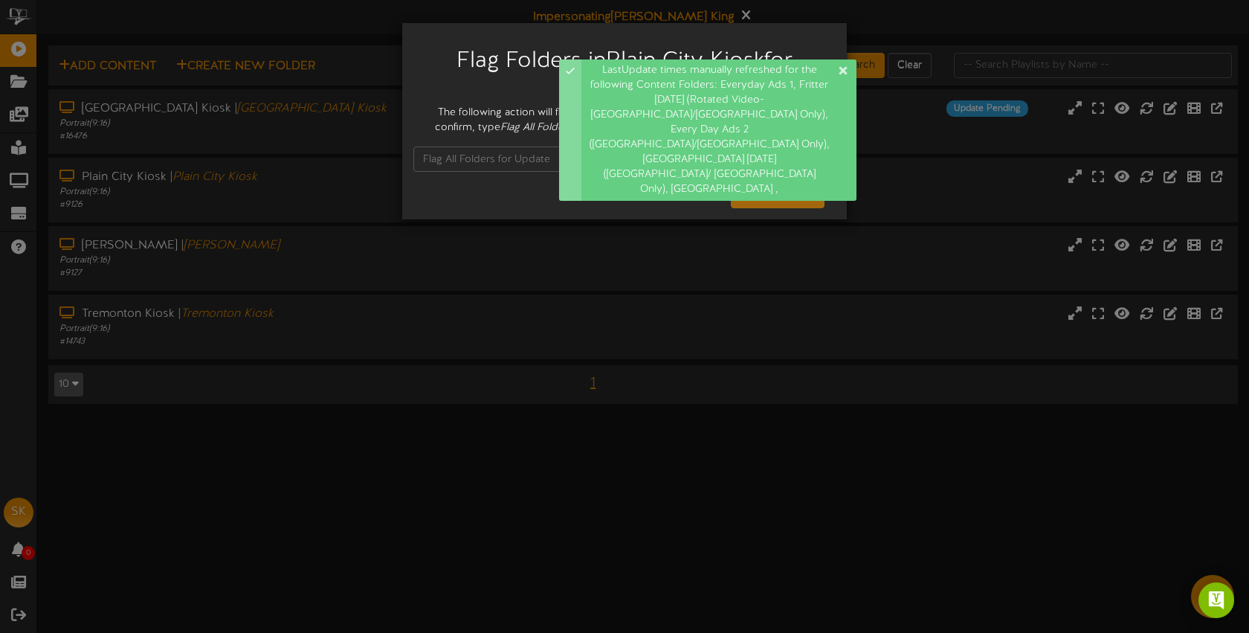
drag, startPoint x: 520, startPoint y: 132, endPoint x: 509, endPoint y: 132, distance: 10.4
click at [520, 132] on icon "Flag All Folders for Update" at bounding box center [564, 127] width 127 height 11
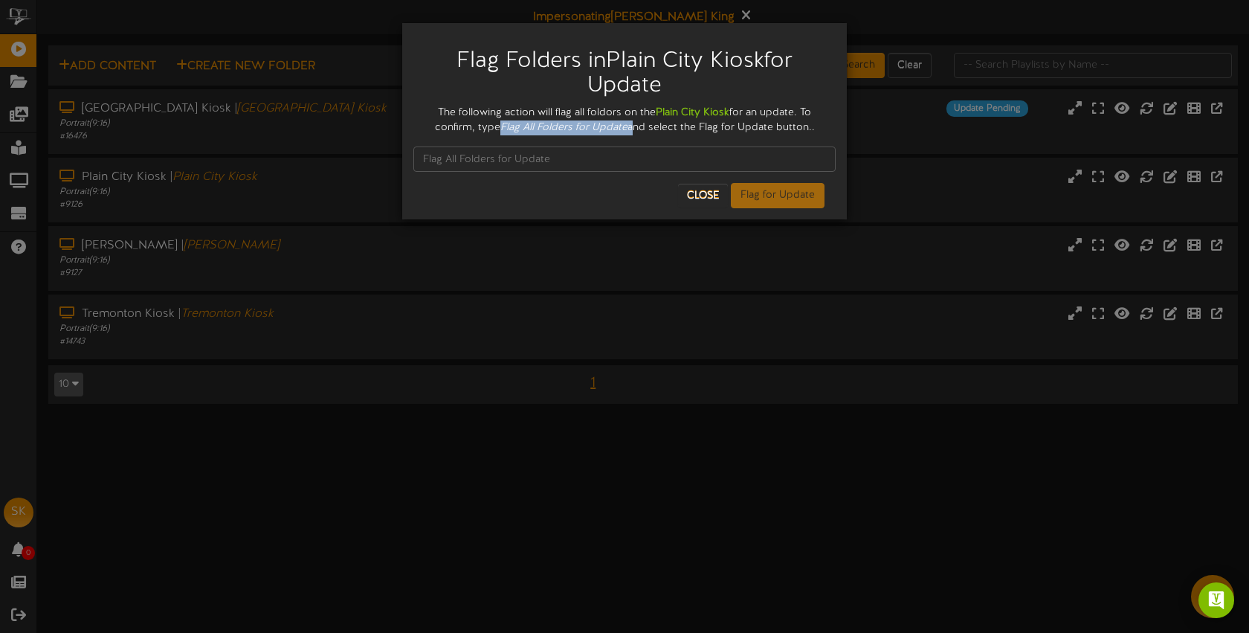
drag, startPoint x: 501, startPoint y: 126, endPoint x: 629, endPoint y: 131, distance: 128.0
click at [629, 131] on div "The following action will flag all foldors on the Plain City Kiosk for an updat…" at bounding box center [624, 121] width 422 height 30
copy icon "Flag All Folders for Update"
click at [535, 161] on input "text" at bounding box center [624, 159] width 422 height 25
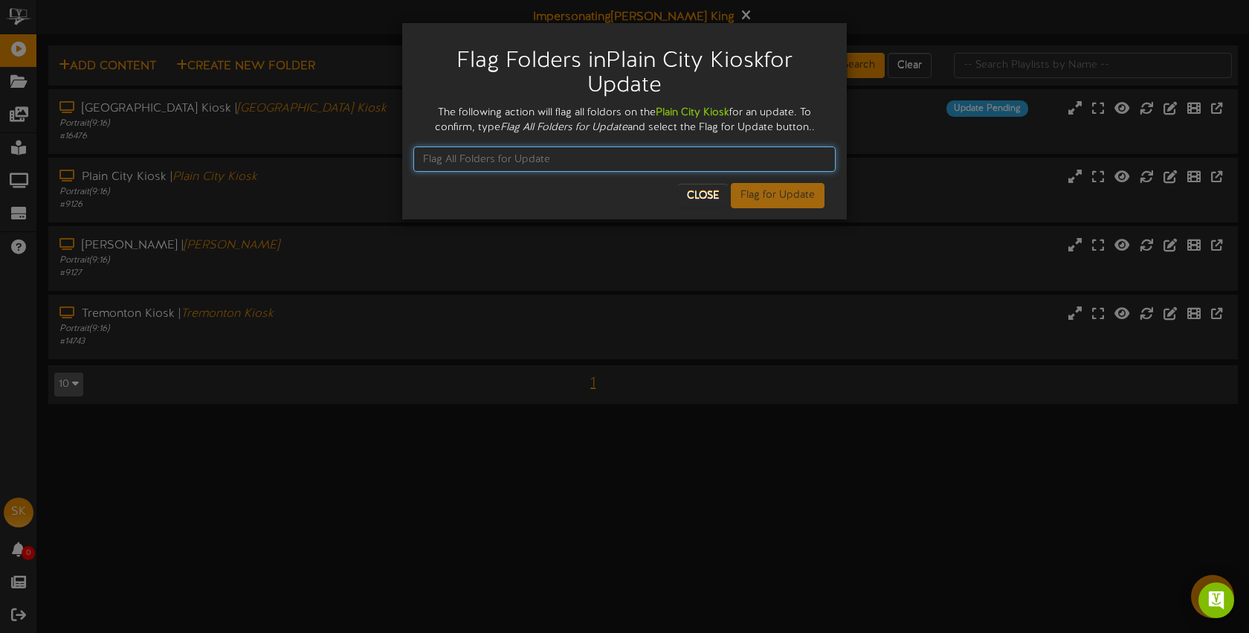
paste input "Flag All Folders for Update"
type input "Flag All Folders for Update"
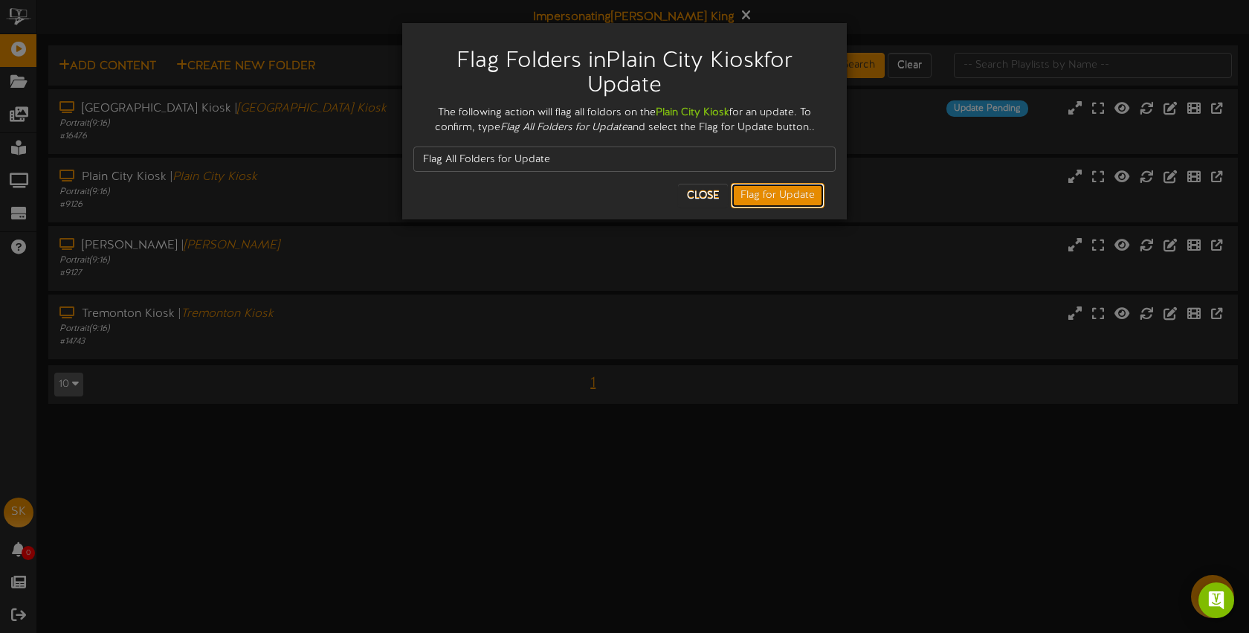
click at [755, 200] on button "Flag for Update" at bounding box center [778, 195] width 94 height 25
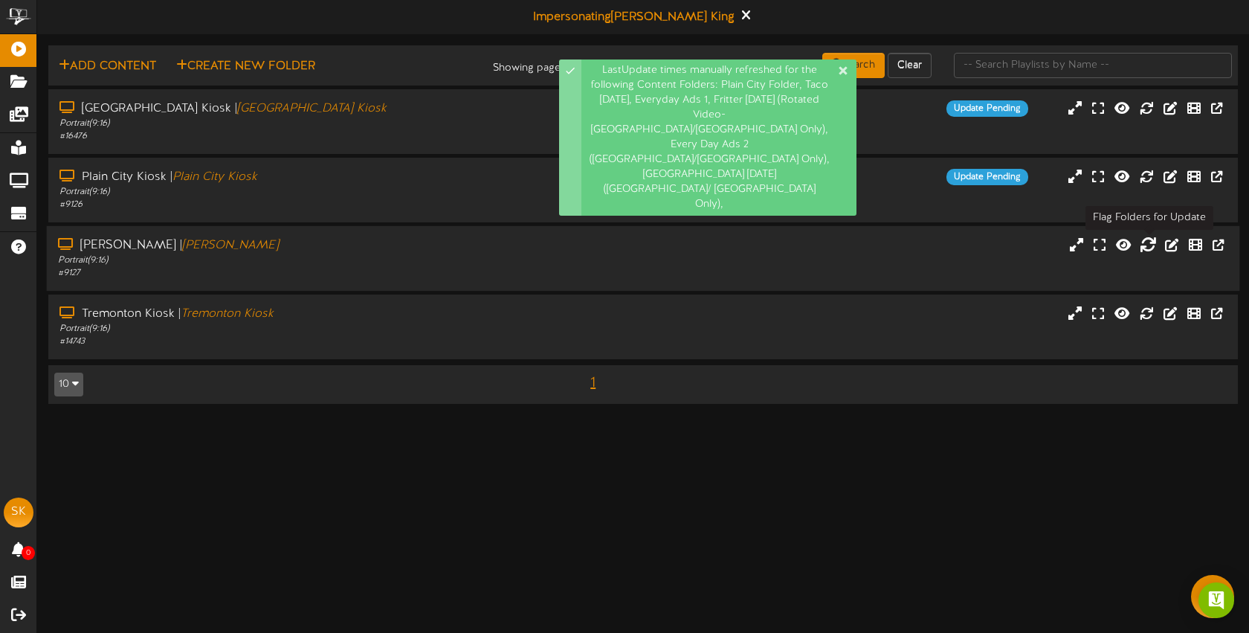
click at [1153, 247] on icon at bounding box center [1148, 244] width 16 height 16
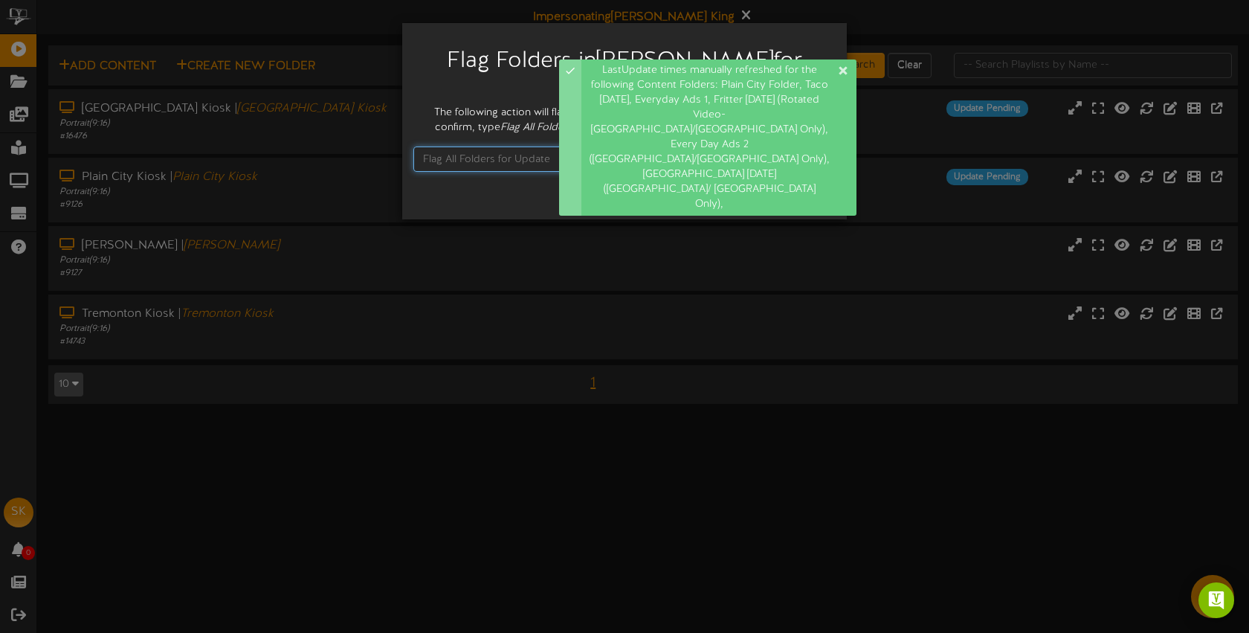
click at [480, 147] on input "text" at bounding box center [624, 159] width 422 height 25
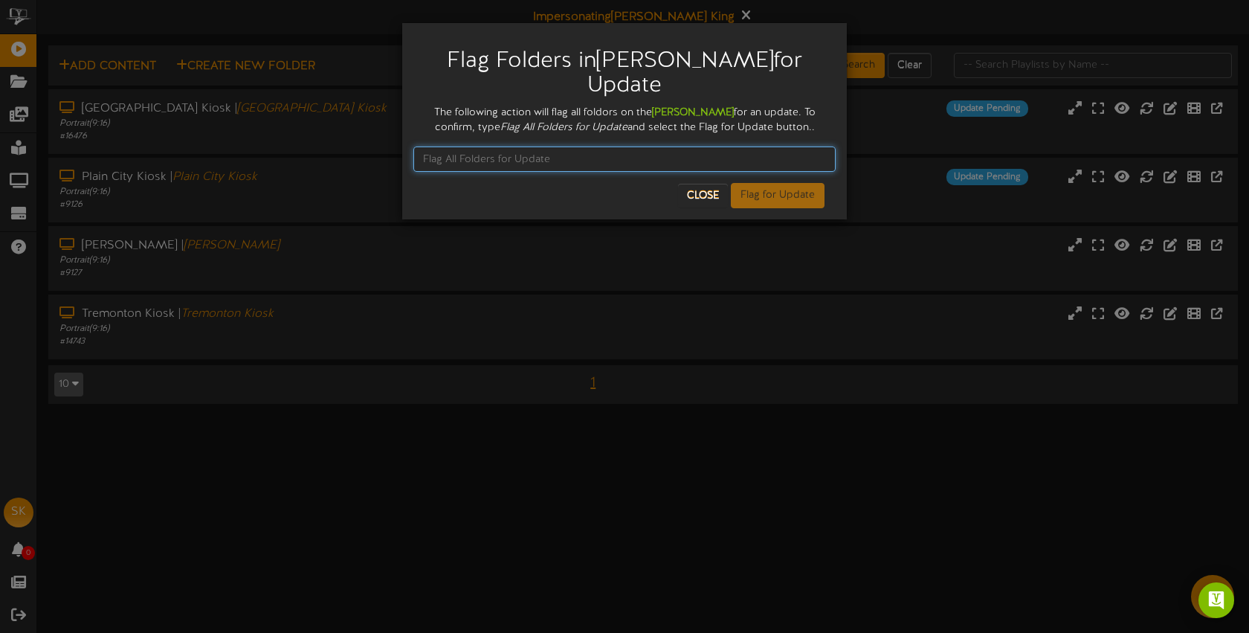
paste input "Flag All Folders for Update"
type input "Flag All Folders for Update"
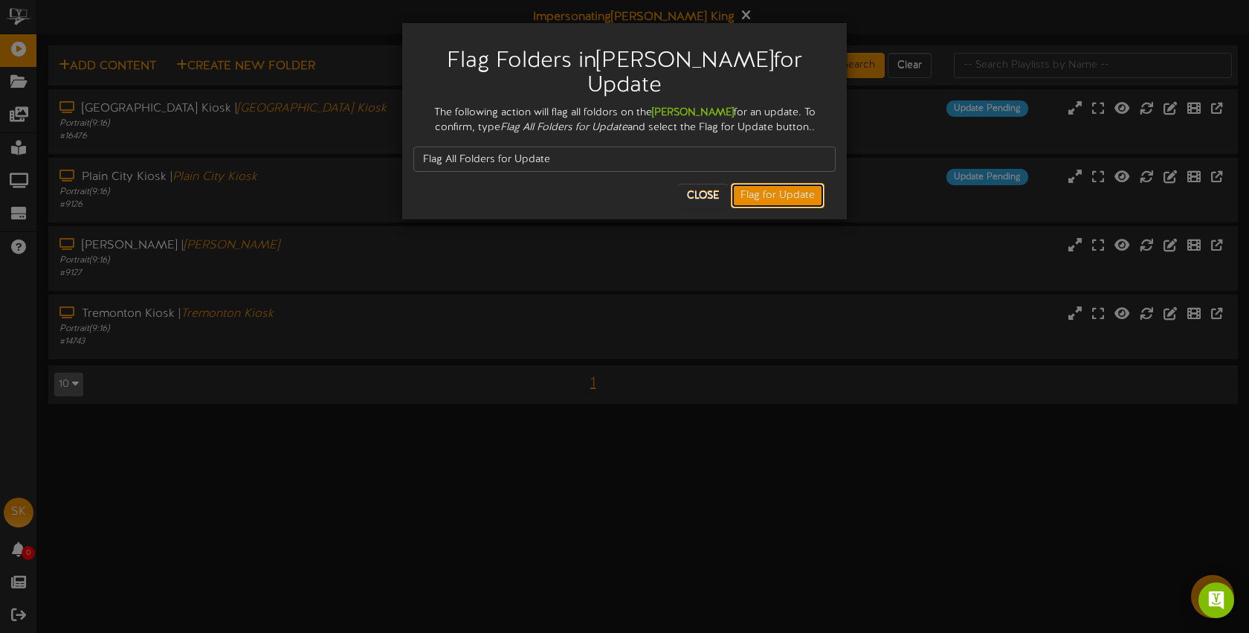
click at [790, 183] on button "Flag for Update" at bounding box center [778, 195] width 94 height 25
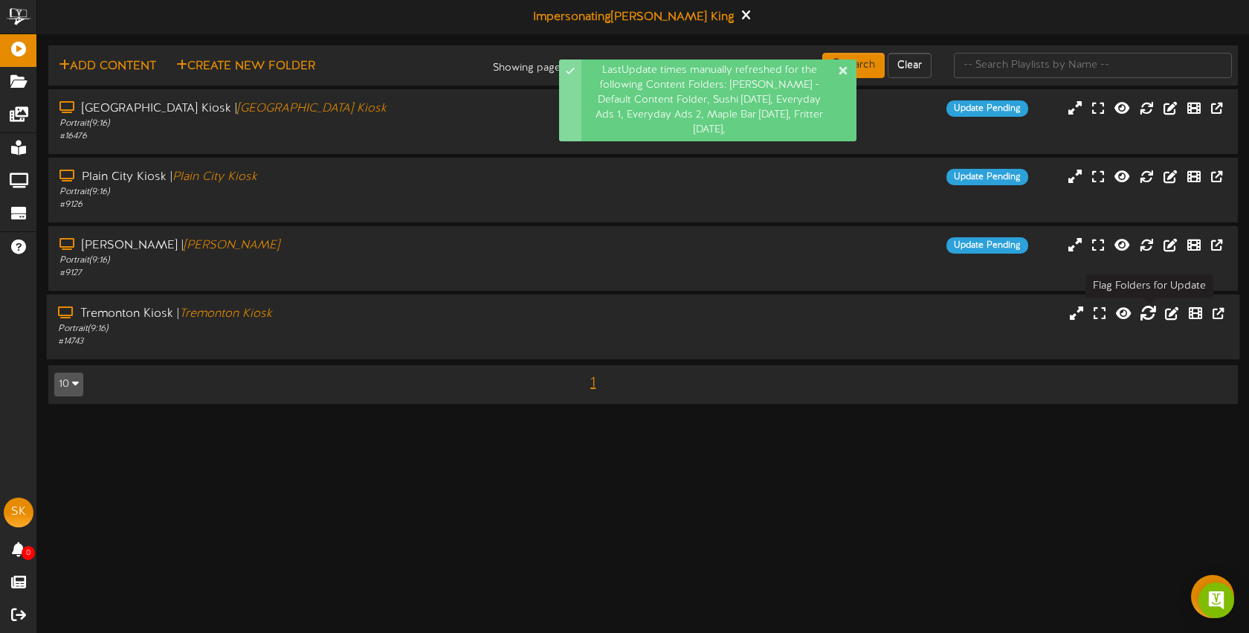
click at [1153, 321] on button at bounding box center [1148, 314] width 25 height 23
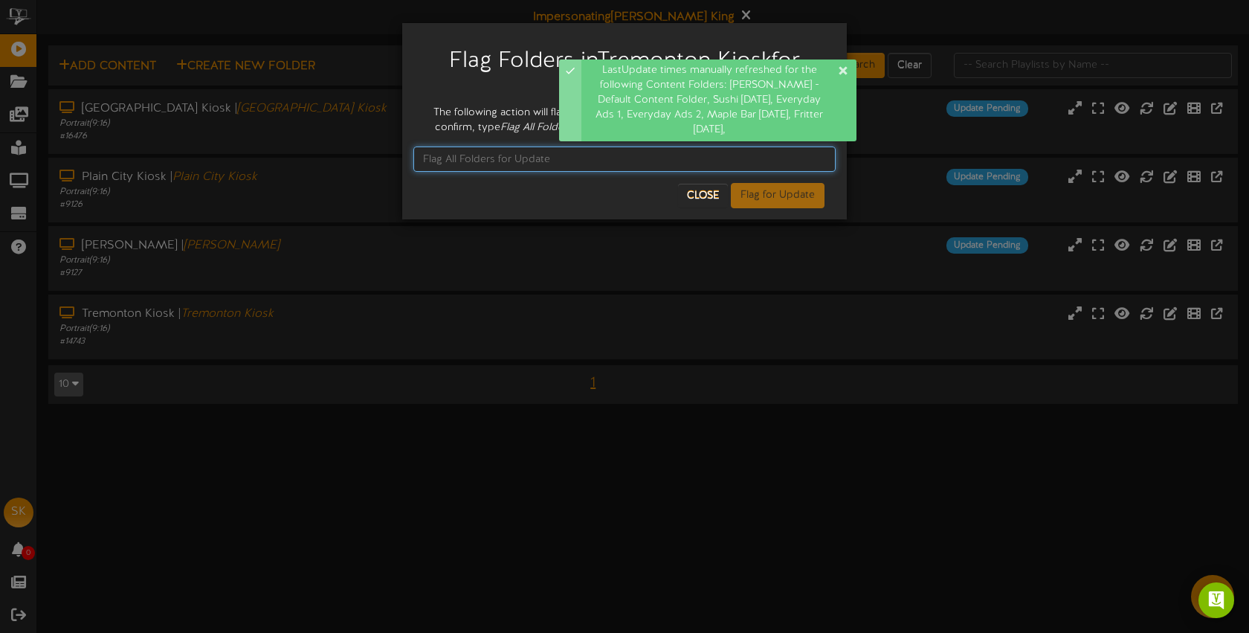
click at [512, 154] on input "text" at bounding box center [624, 159] width 422 height 25
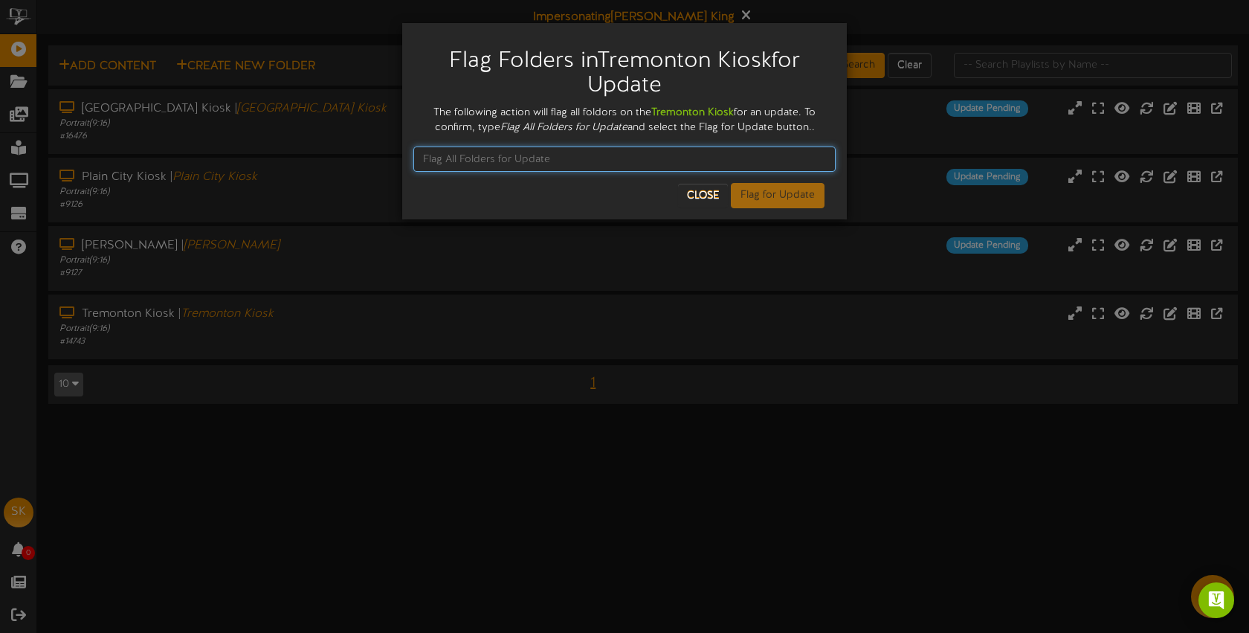
paste input "Flag All Folders for Update"
type input "Flag All Folders for Update"
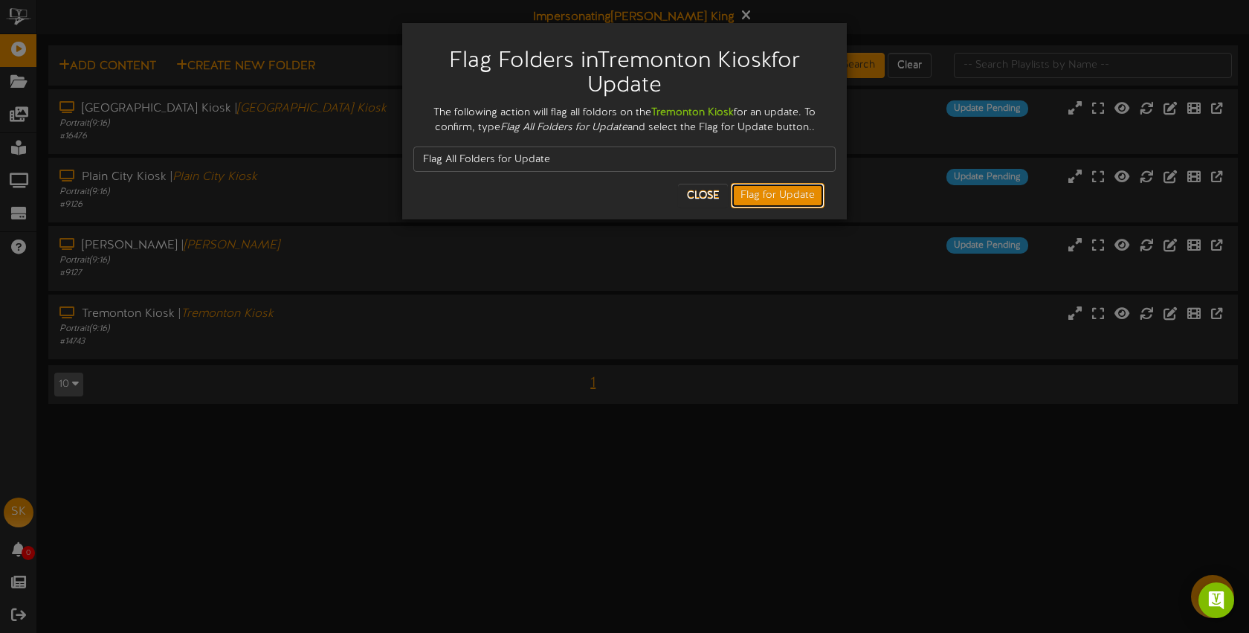
click at [785, 192] on button "Flag for Update" at bounding box center [778, 195] width 94 height 25
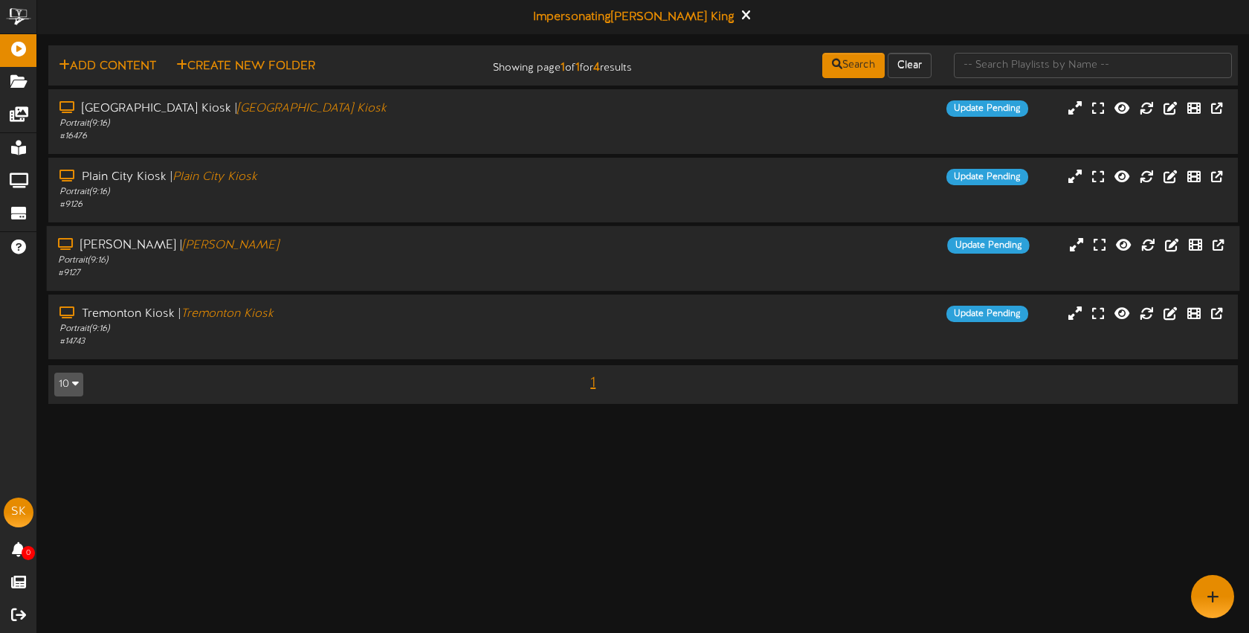
click at [637, 242] on div "Update Pending" at bounding box center [793, 245] width 498 height 16
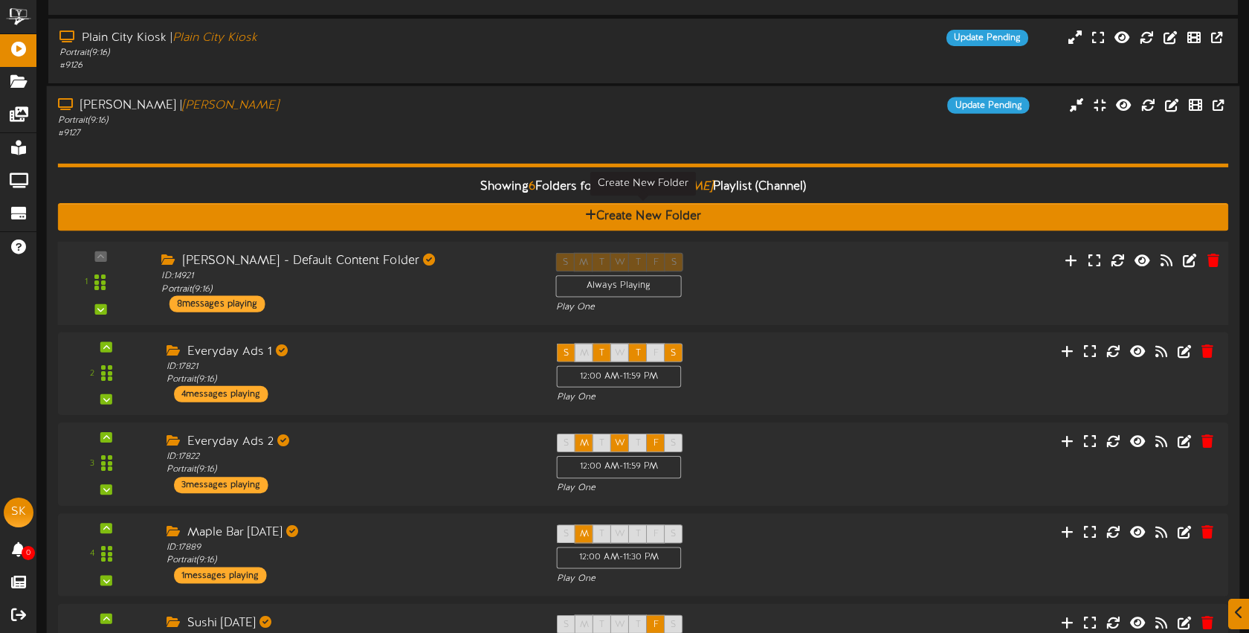
scroll to position [147, 0]
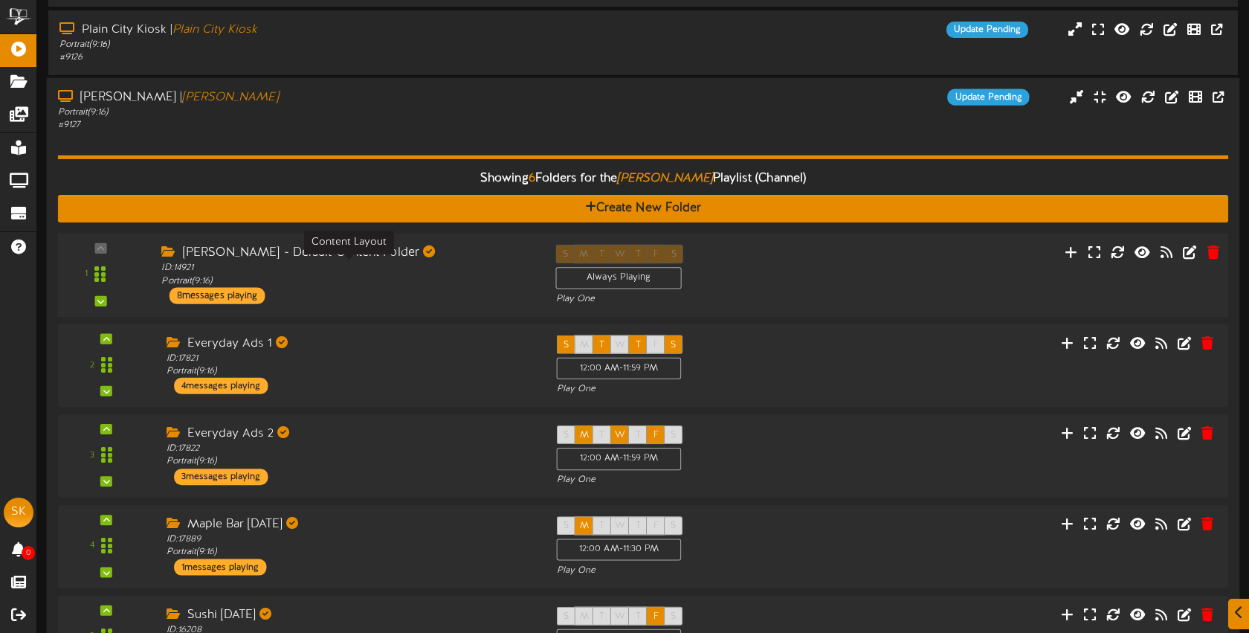
click at [482, 268] on div "ID: 14921 Portrait ( 9:16 )" at bounding box center [347, 275] width 372 height 26
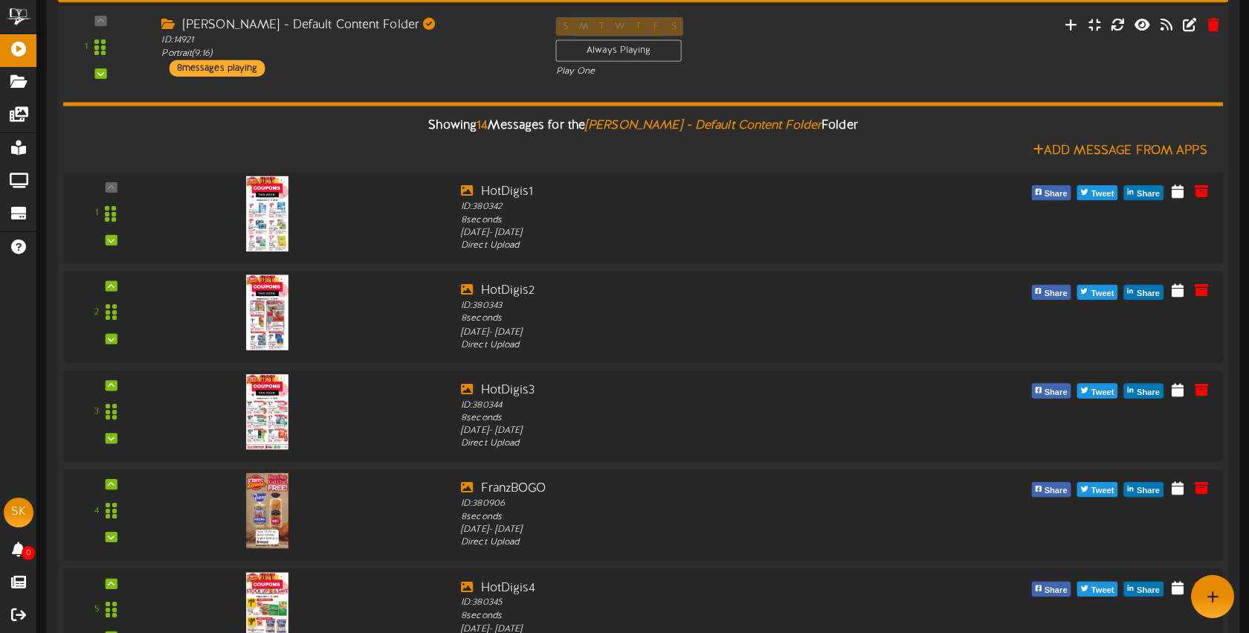
scroll to position [0, 0]
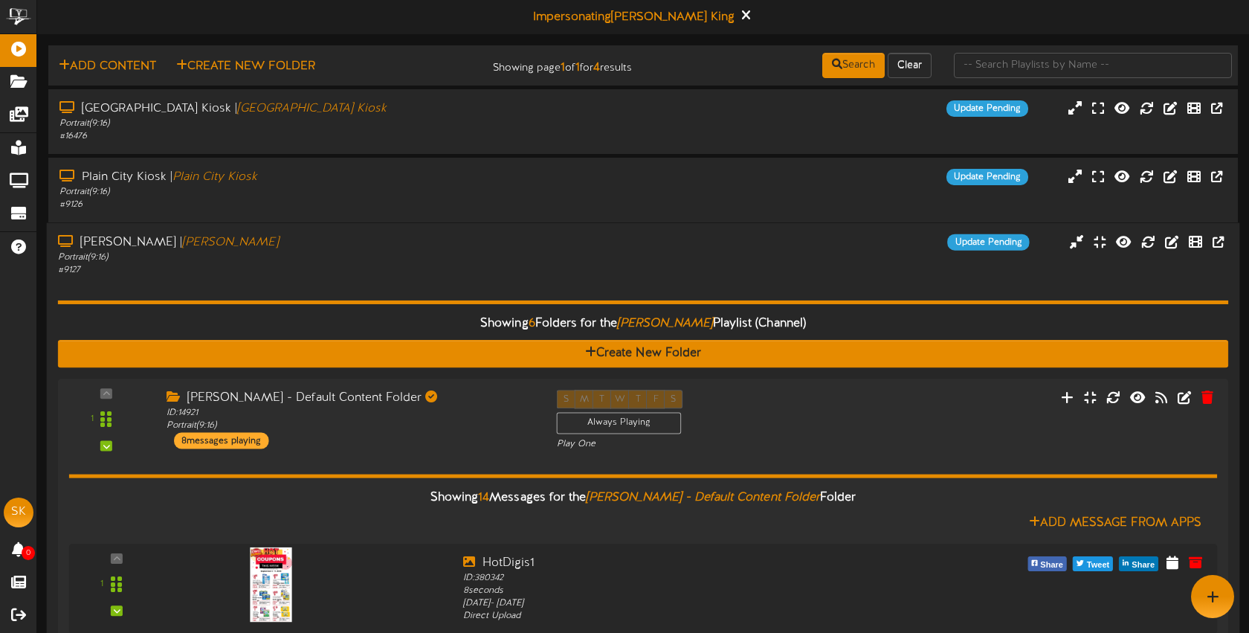
click at [492, 265] on div "# 9127" at bounding box center [295, 270] width 475 height 13
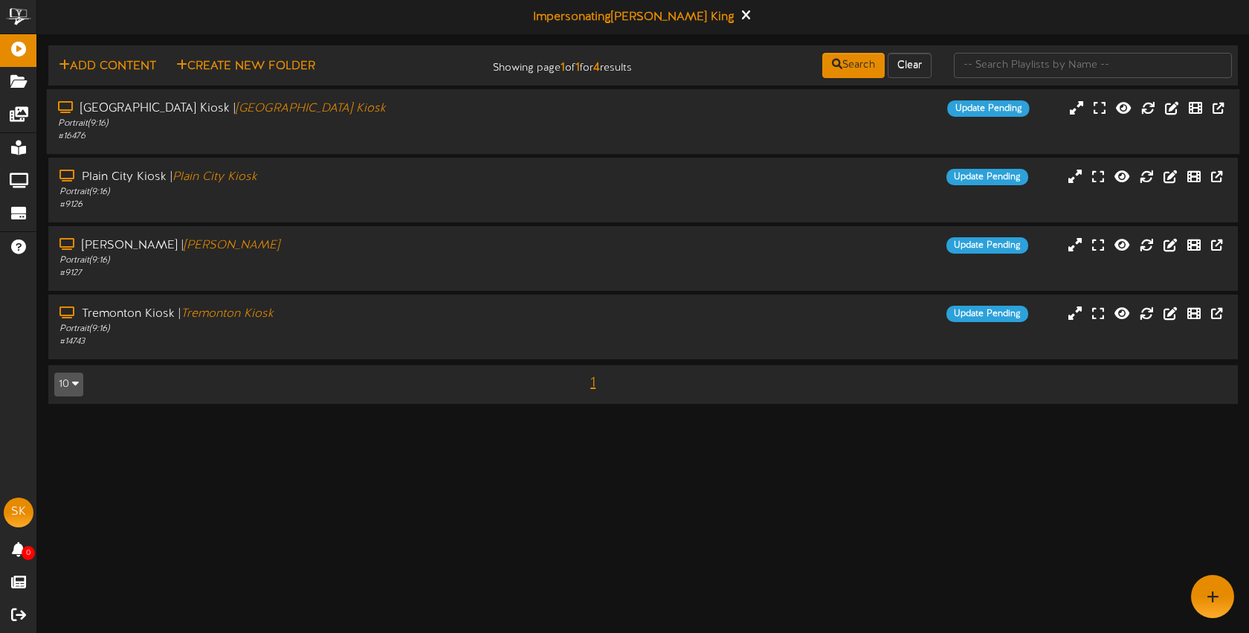
click at [303, 135] on div "# 16476" at bounding box center [295, 136] width 475 height 13
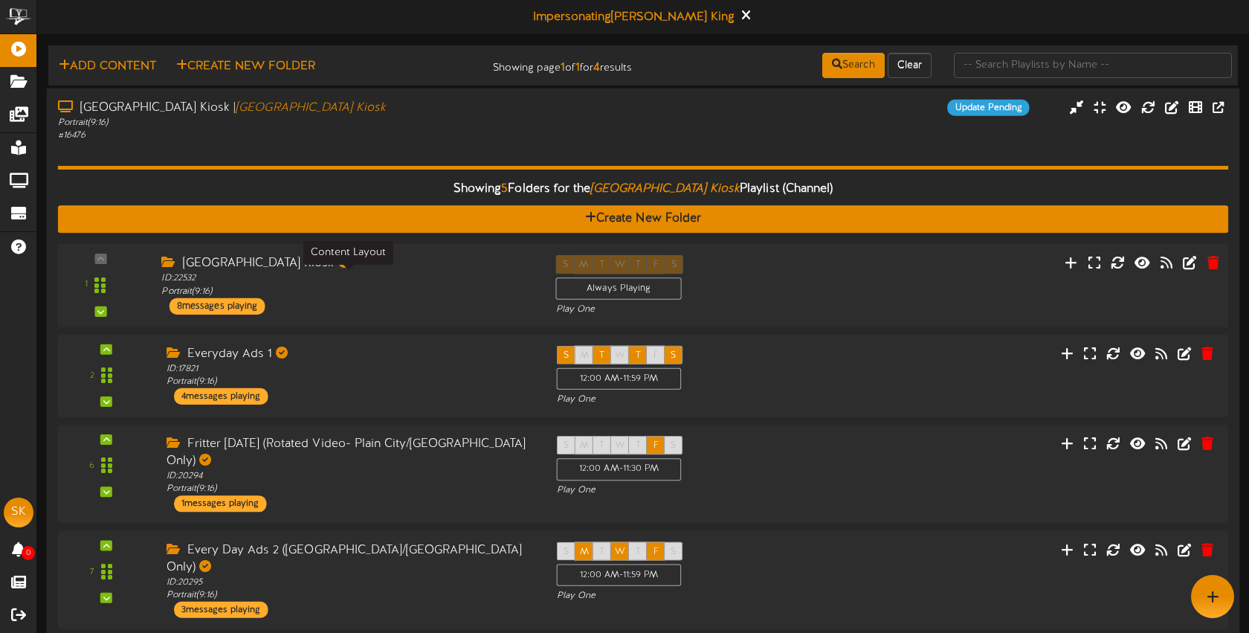
drag, startPoint x: 386, startPoint y: 294, endPoint x: 378, endPoint y: 279, distance: 17.0
click at [385, 293] on div "ID: 22532 Portrait ( 9:16 )" at bounding box center [347, 285] width 372 height 26
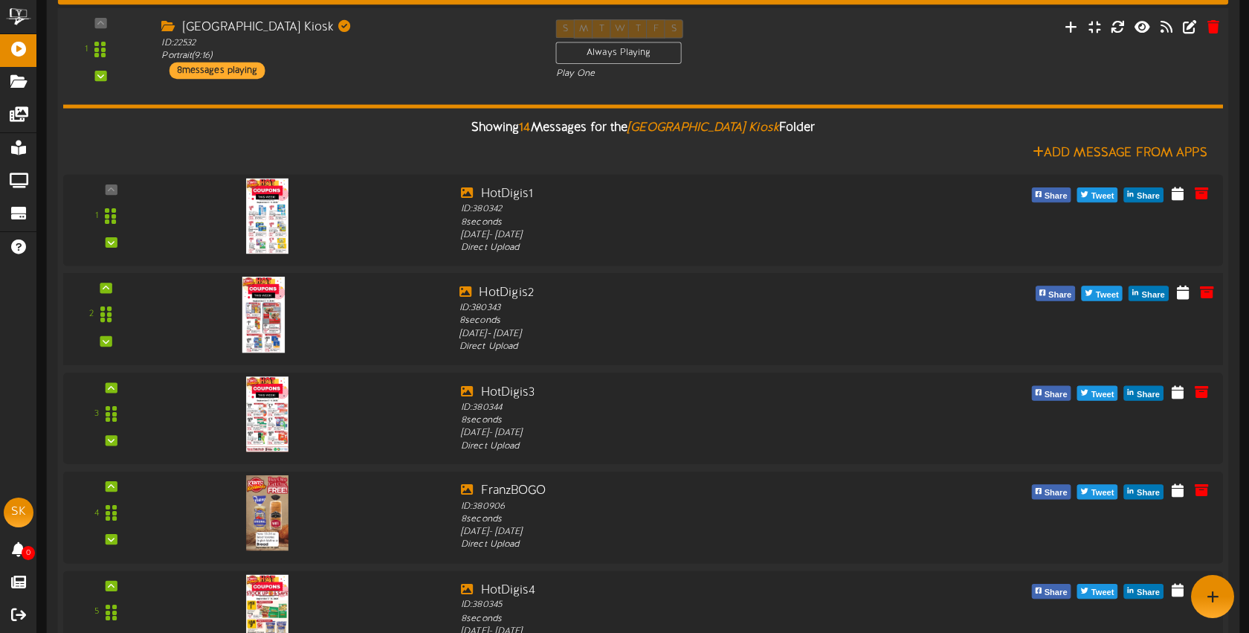
scroll to position [71, 0]
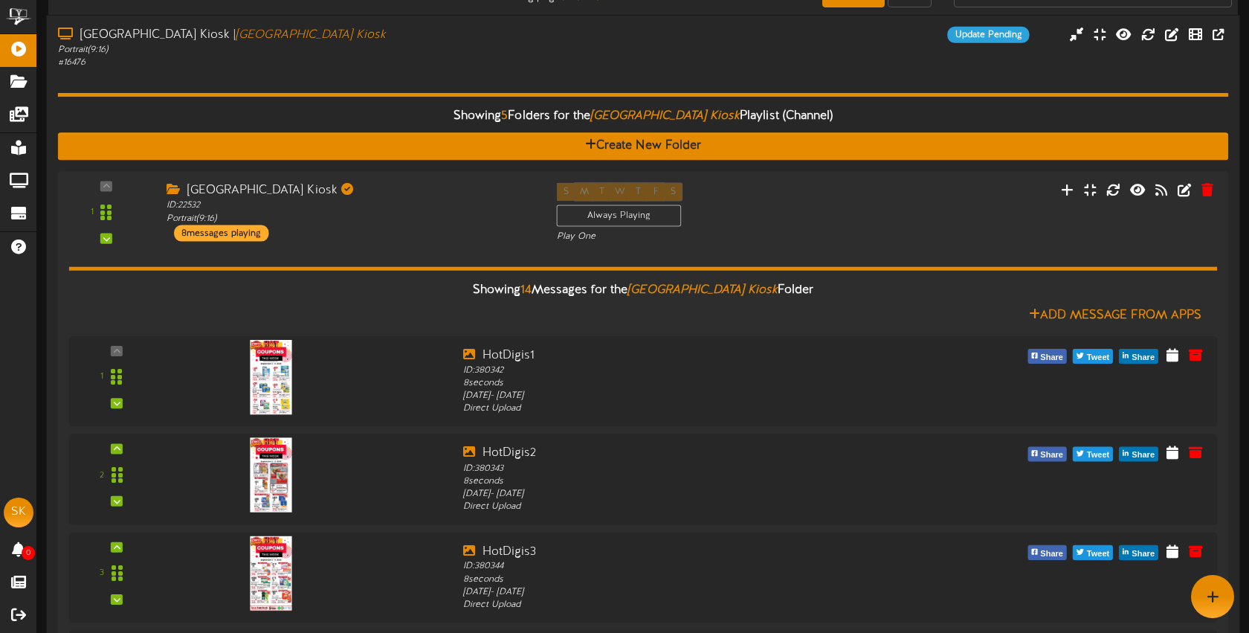
click at [385, 60] on div "# 16476" at bounding box center [295, 63] width 475 height 13
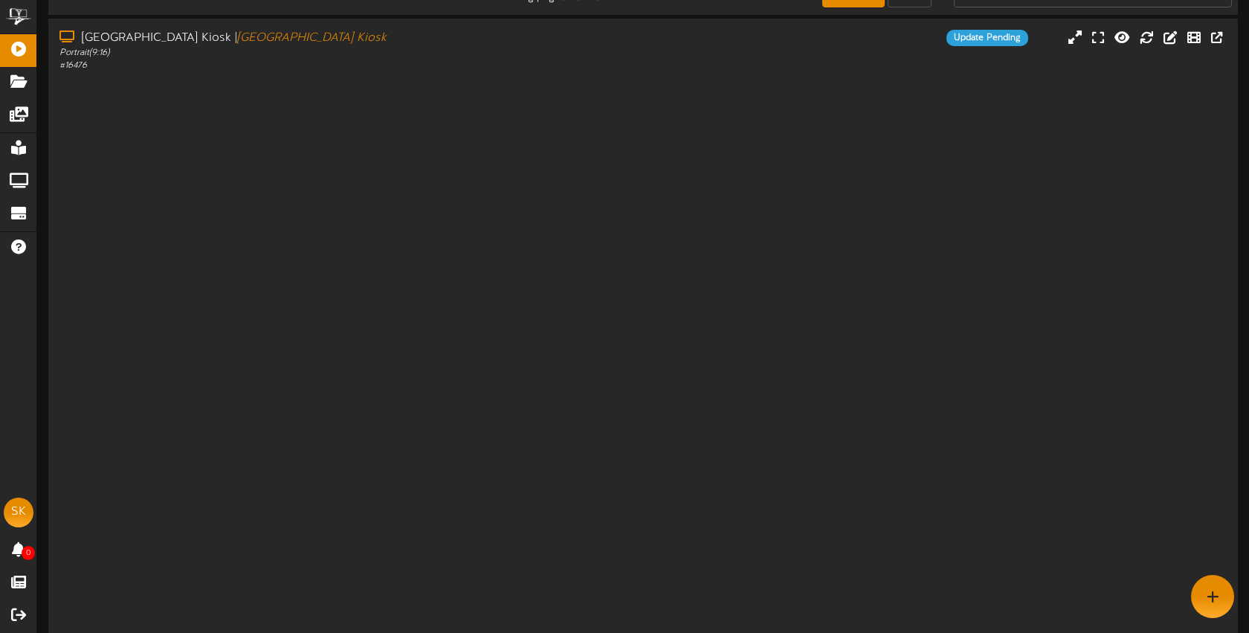
scroll to position [0, 0]
